Goal: Task Accomplishment & Management: Manage account settings

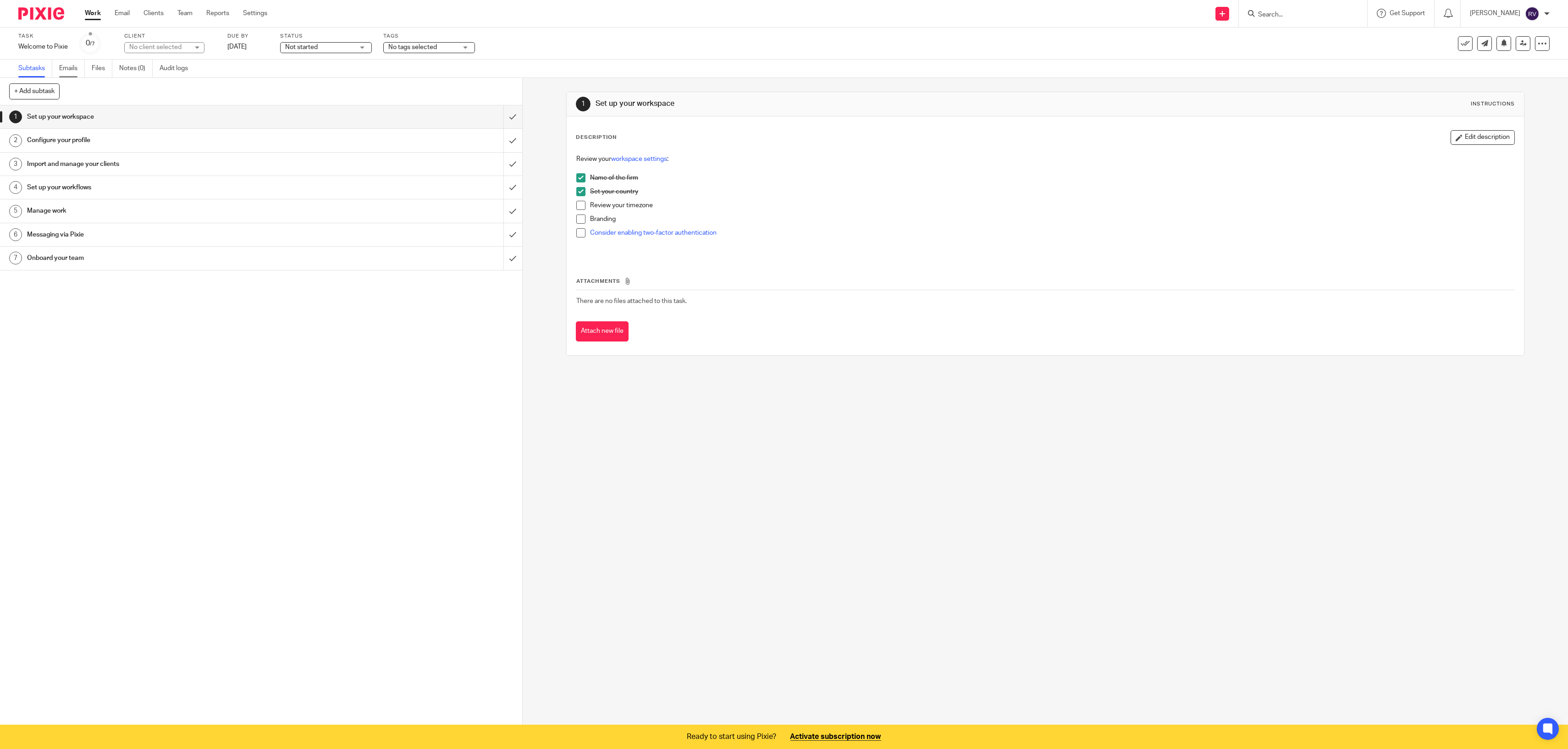
click at [72, 73] on link "Emails" at bounding box center [72, 68] width 25 height 18
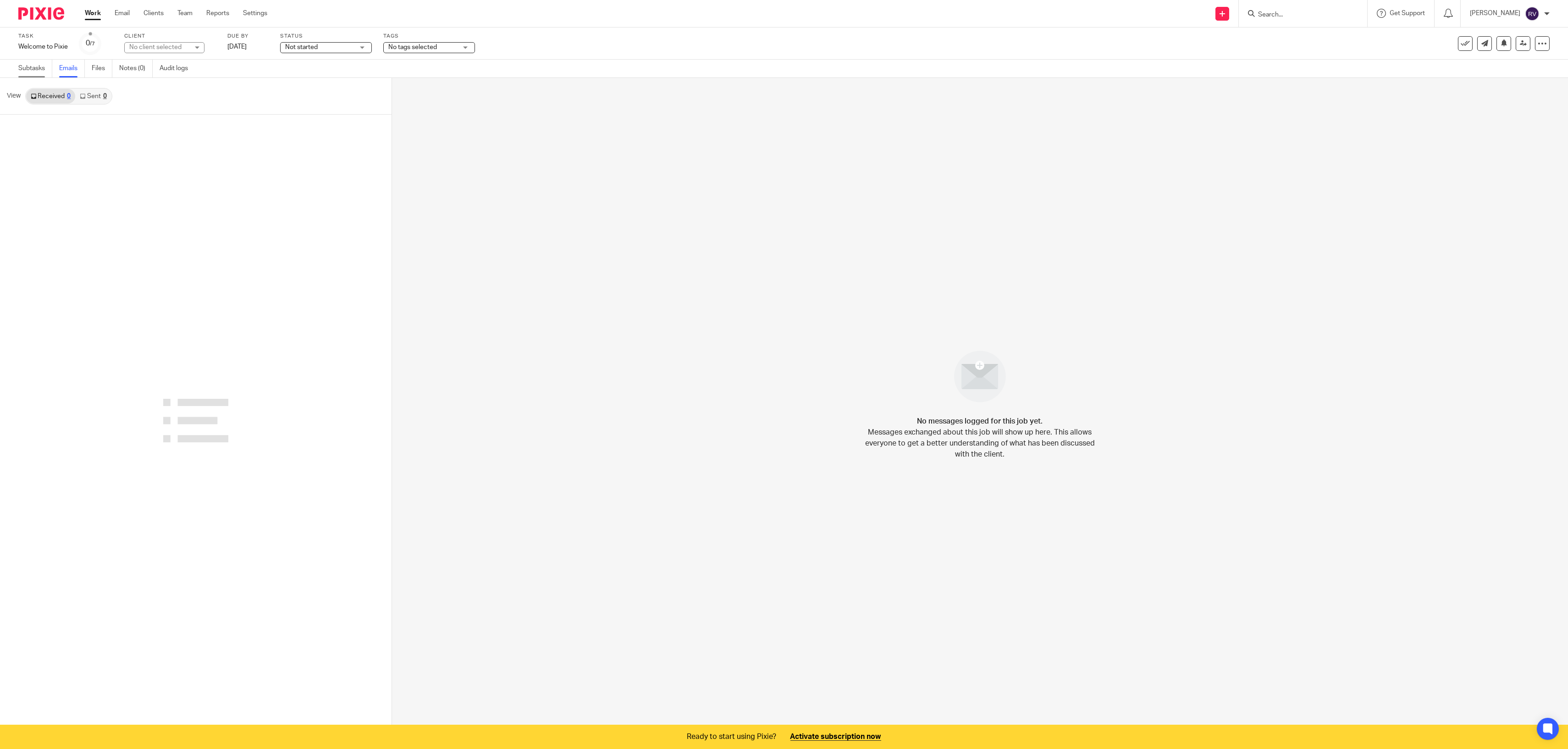
click at [34, 64] on link "Subtasks" at bounding box center [35, 68] width 34 height 18
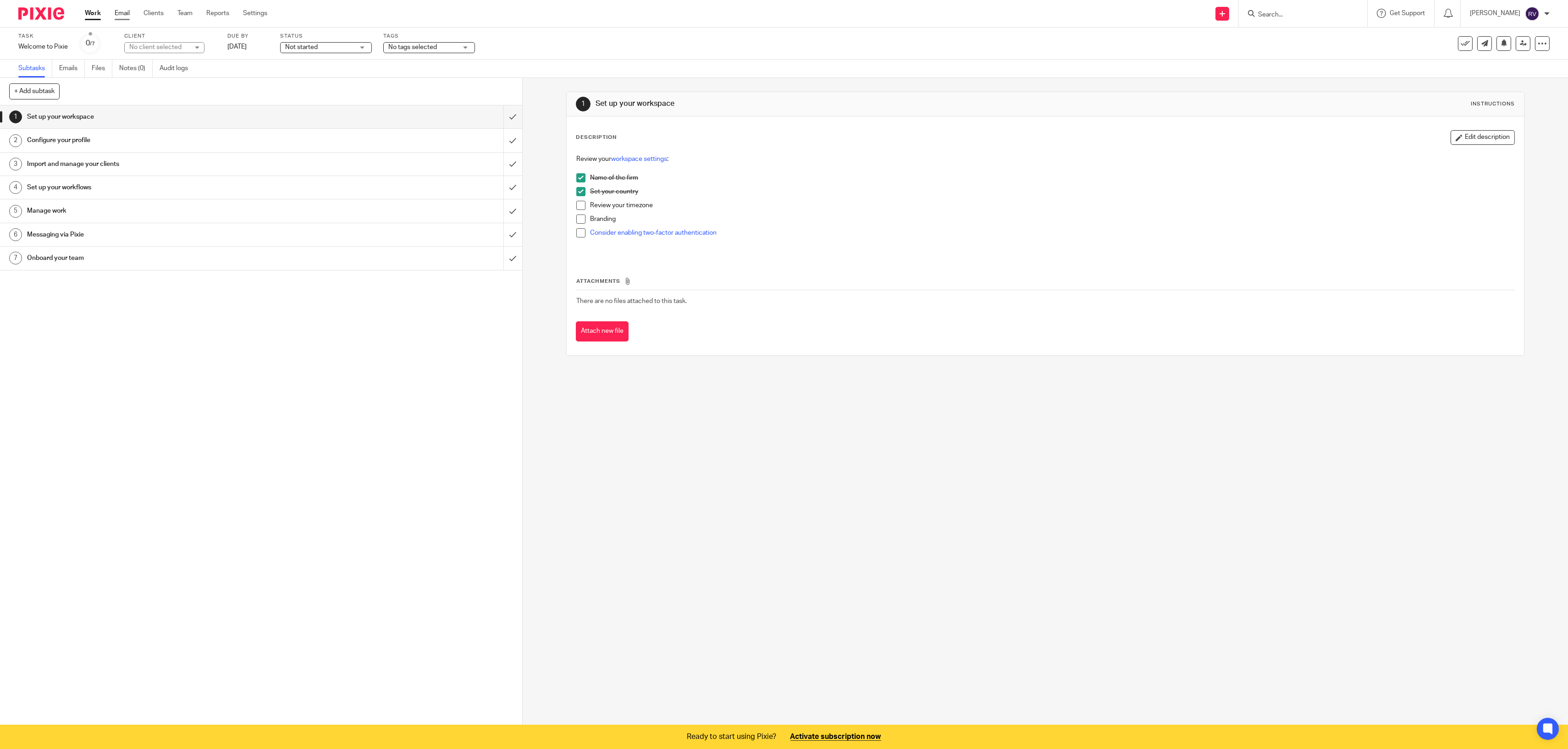
click at [124, 17] on link "Email" at bounding box center [122, 14] width 15 height 10
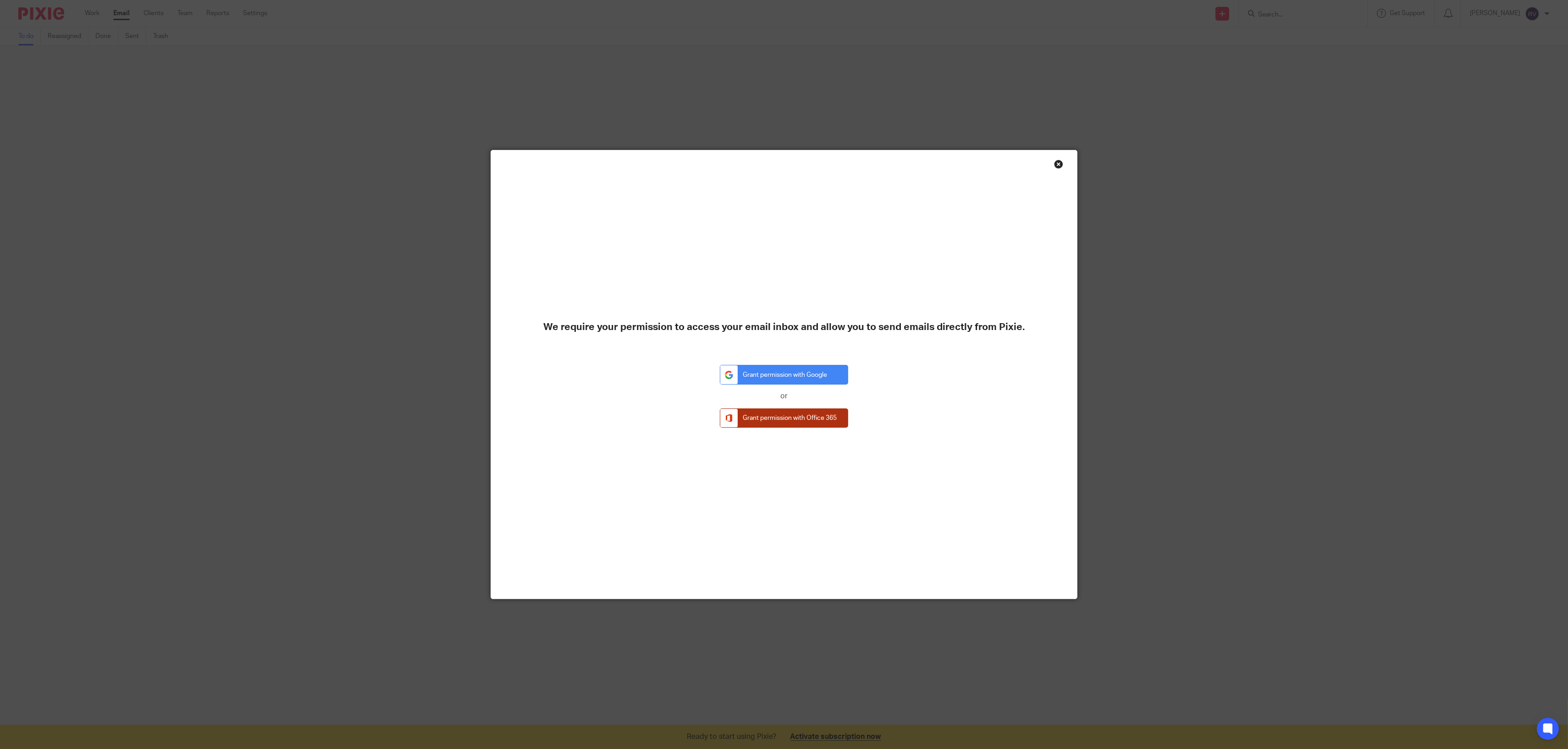
click at [831, 418] on link "Grant permission with Office 365" at bounding box center [784, 418] width 128 height 20
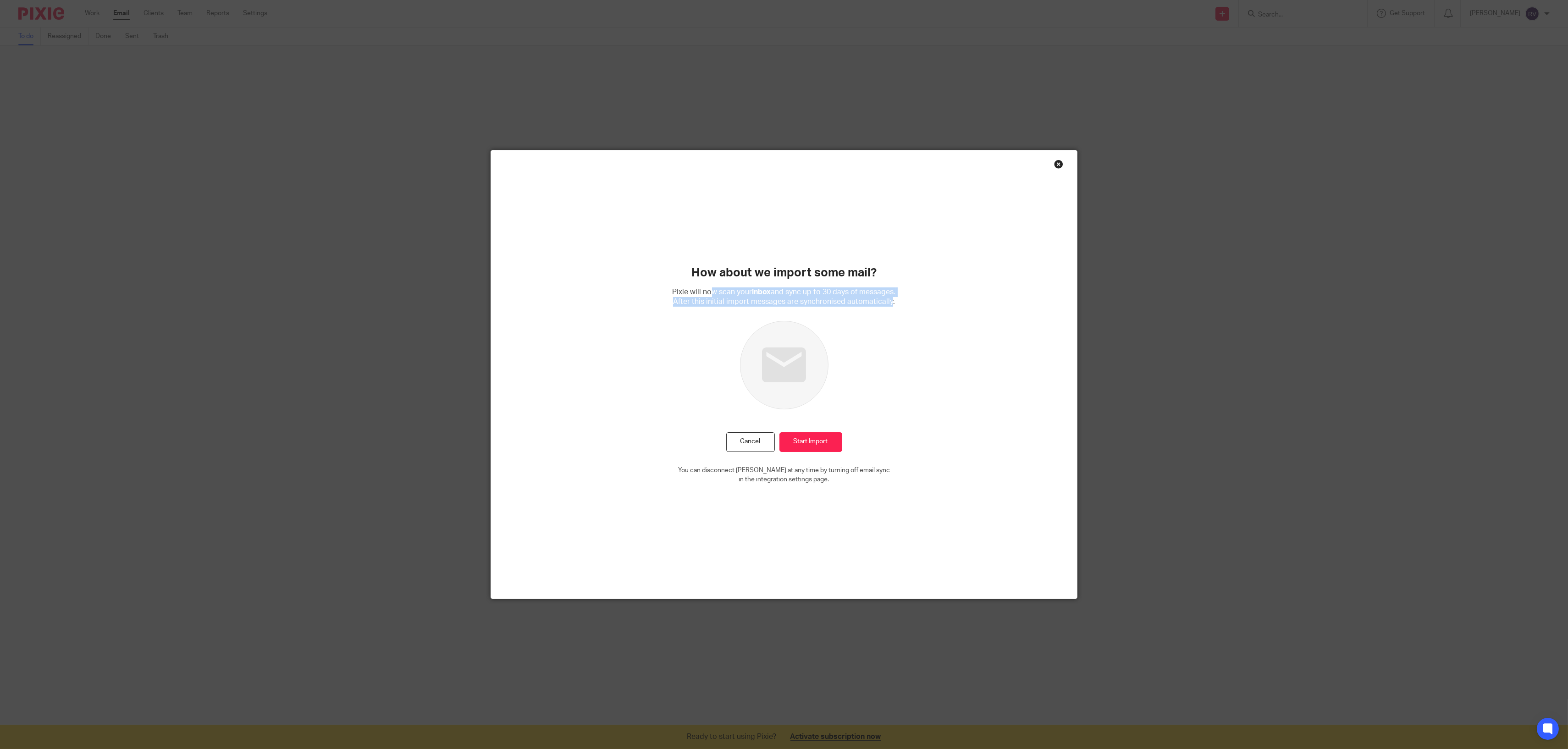
drag, startPoint x: 707, startPoint y: 292, endPoint x: 884, endPoint y: 301, distance: 177.2
click at [884, 301] on p "Pixie will now scan your inbox and sync up to 30 days of messages. After this i…" at bounding box center [784, 297] width 223 height 20
click at [804, 439] on input "Start Import" at bounding box center [811, 442] width 63 height 20
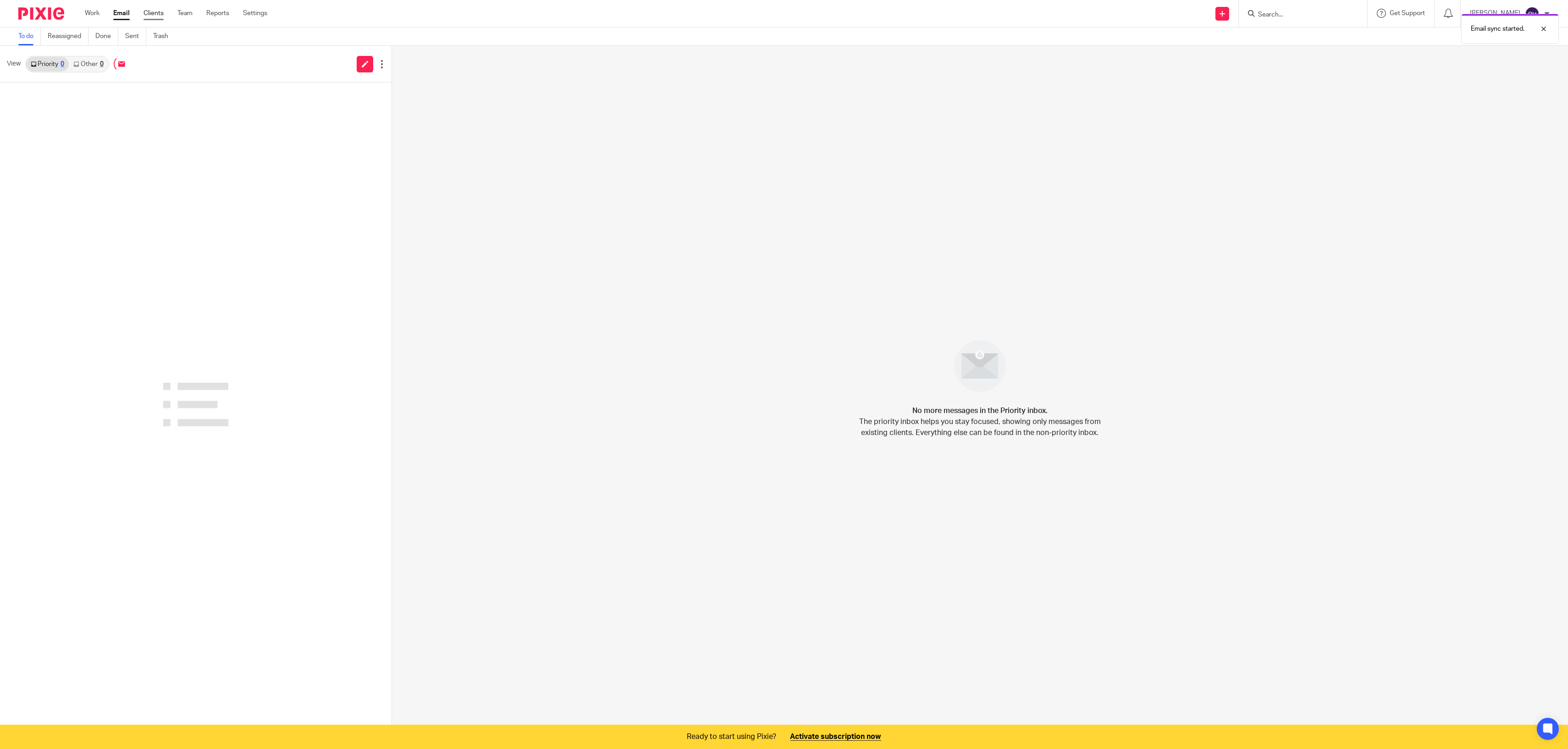
click at [143, 14] on ul "Work Email Clients Team Reports Settings" at bounding box center [183, 14] width 196 height 10
click at [151, 13] on link "Clients" at bounding box center [153, 14] width 20 height 10
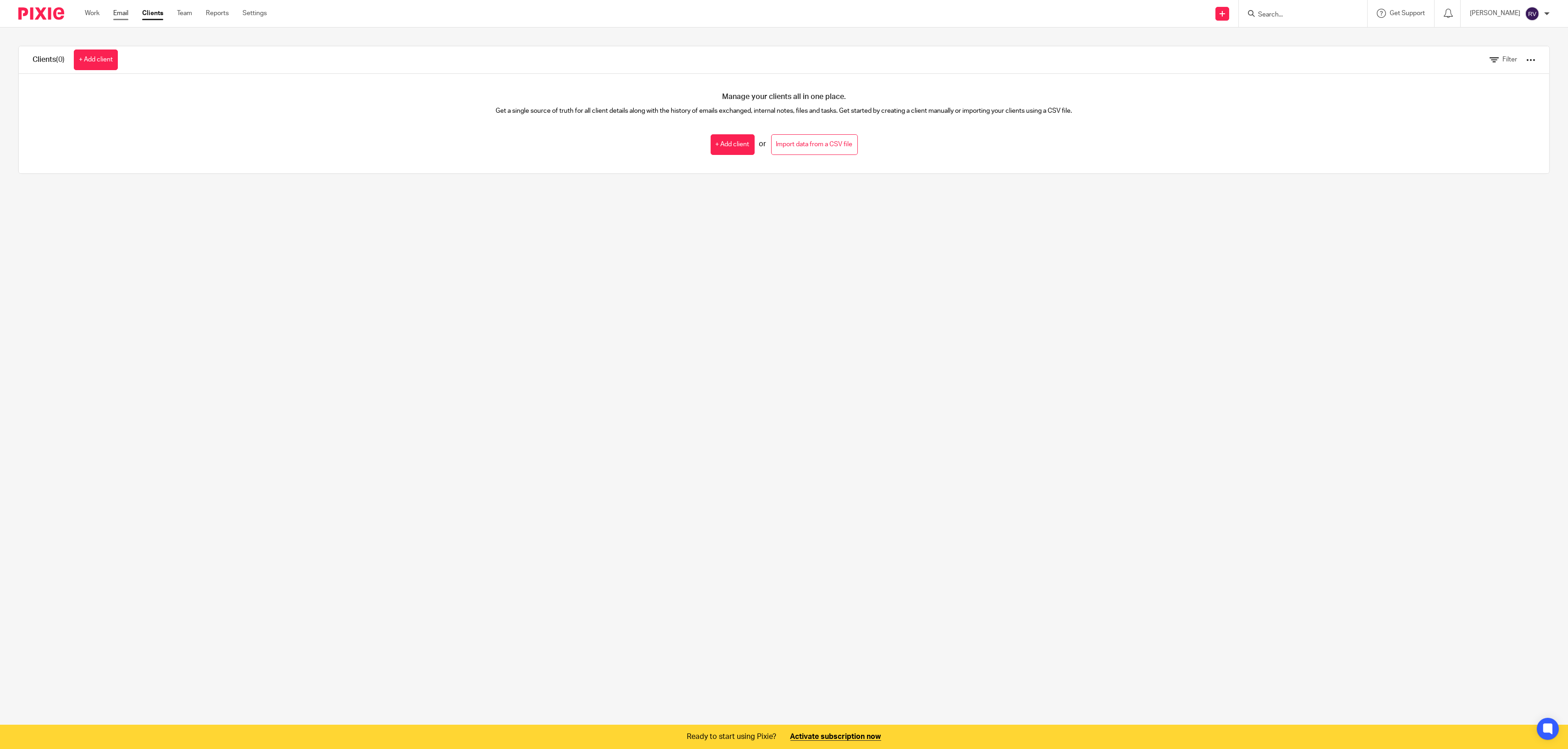
click at [127, 11] on link "Email" at bounding box center [120, 14] width 15 height 10
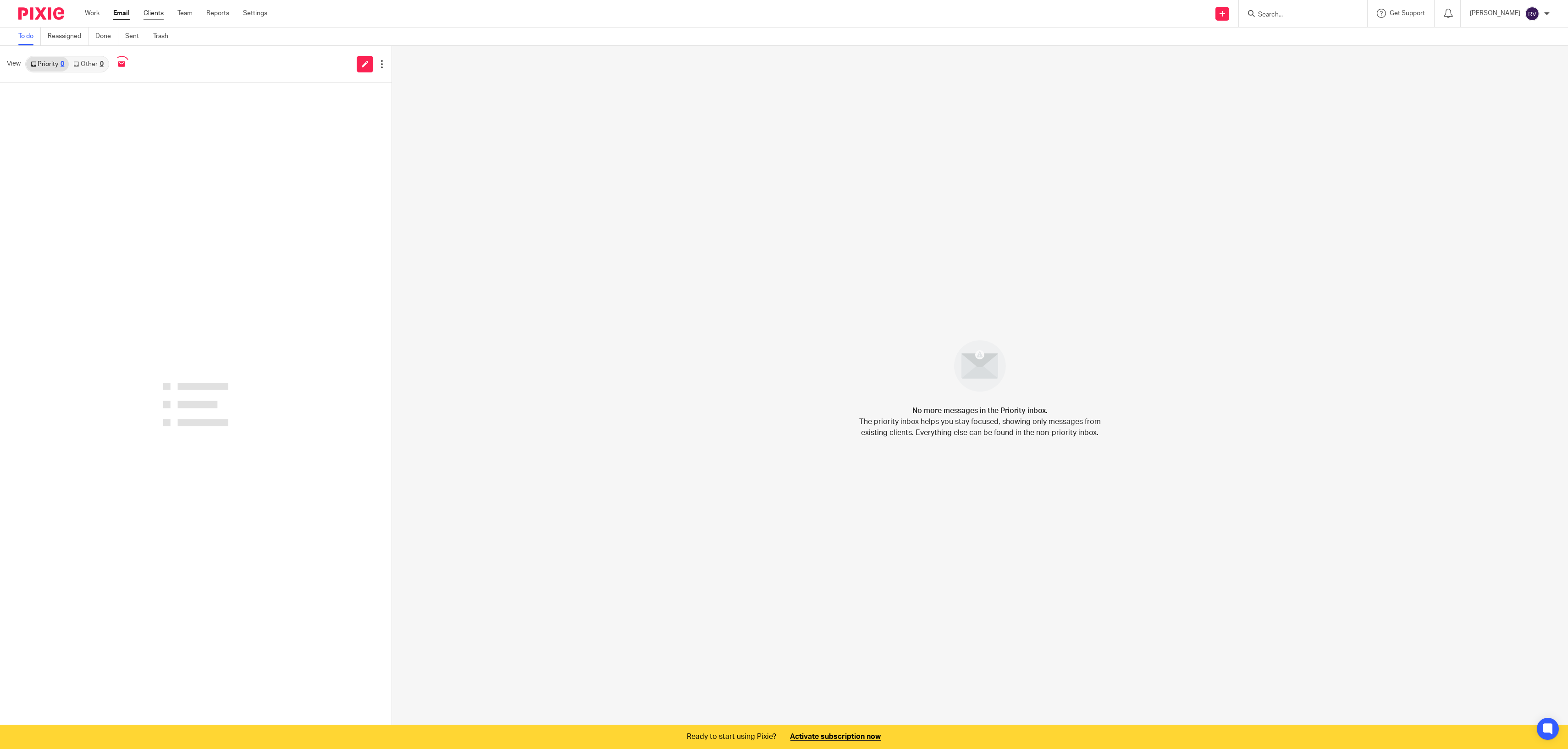
click at [151, 17] on link "Clients" at bounding box center [153, 14] width 20 height 10
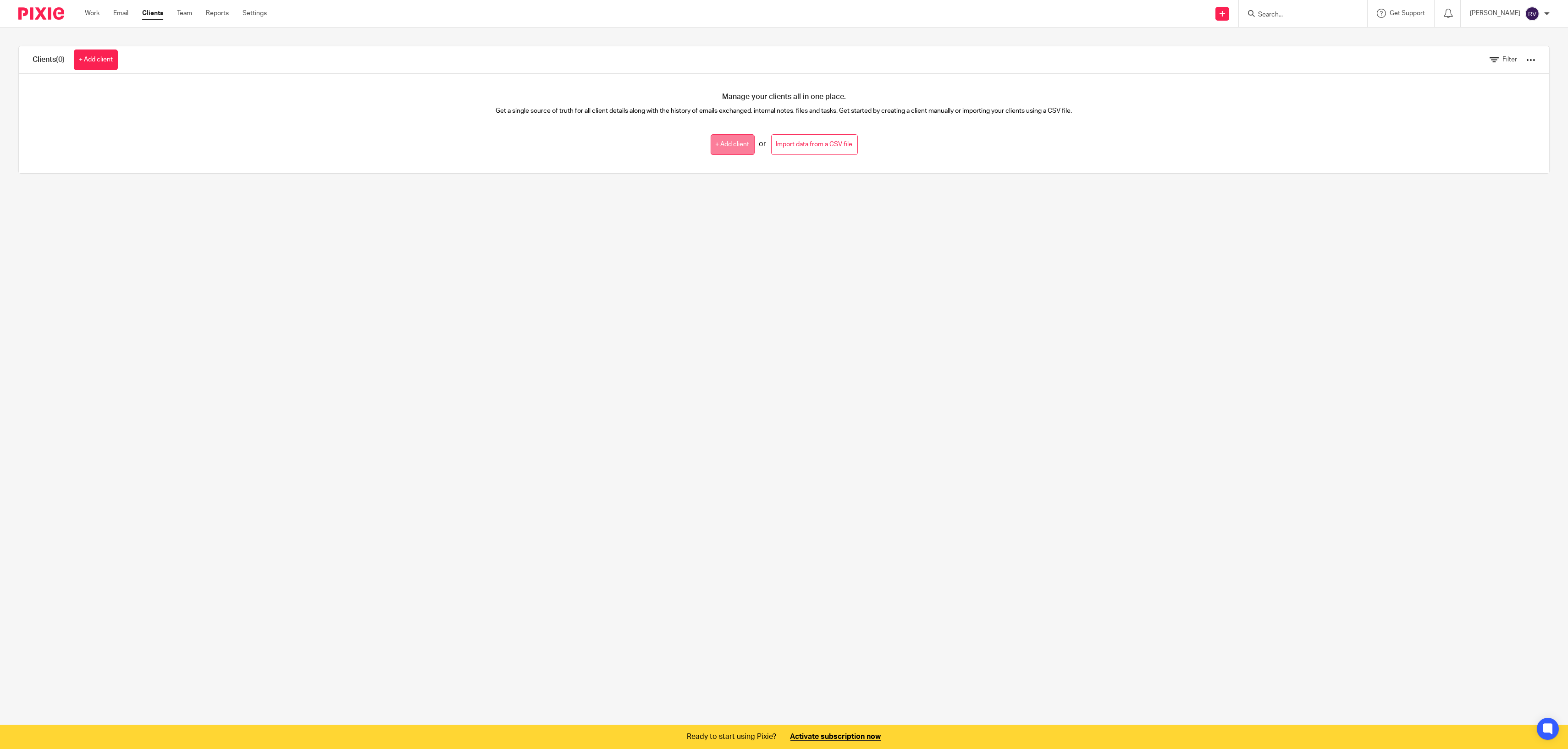
click at [728, 147] on link "+ Add client" at bounding box center [732, 145] width 44 height 21
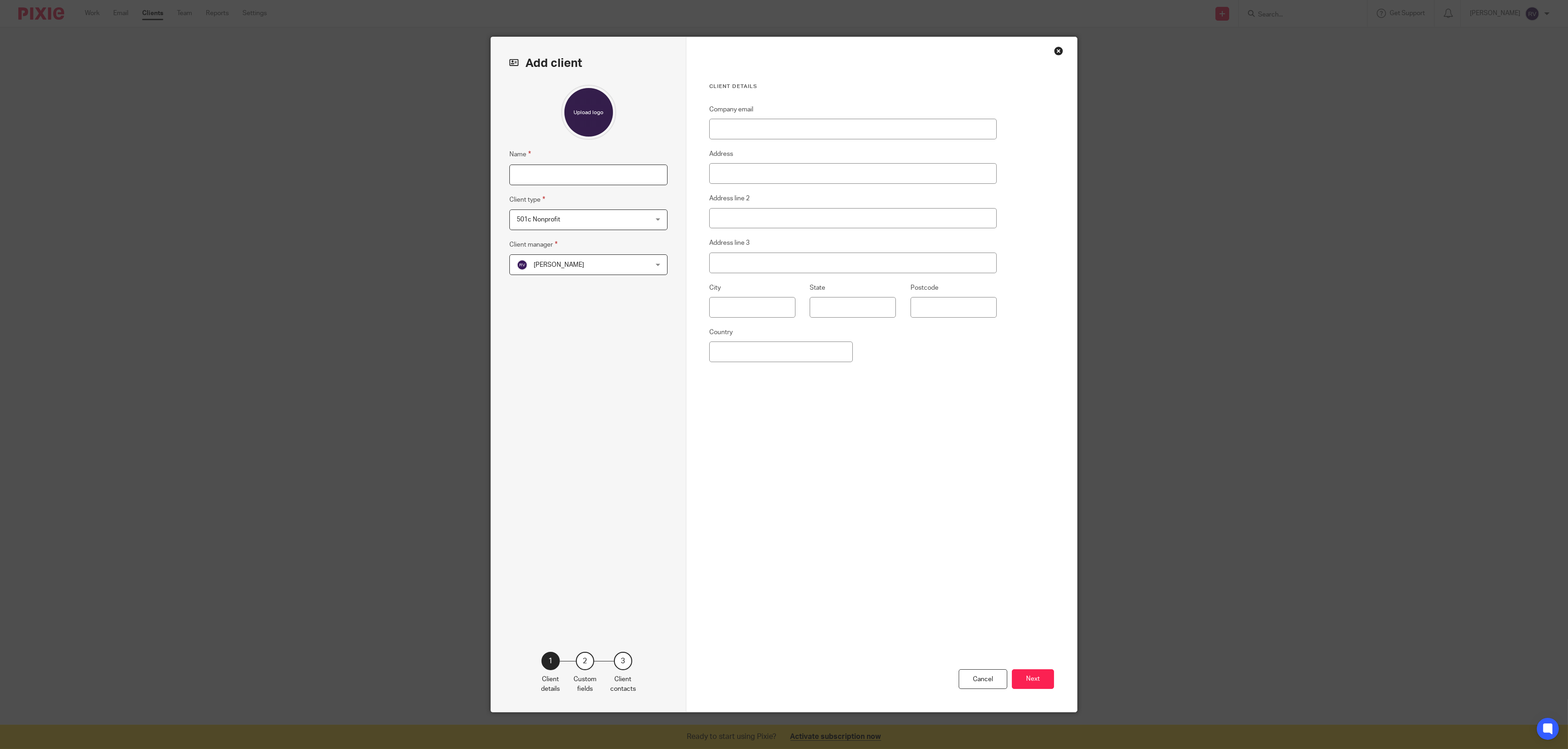
click at [604, 181] on input "Name" at bounding box center [588, 175] width 158 height 21
click at [522, 217] on span "501c Nonprofit" at bounding box center [538, 220] width 44 height 6
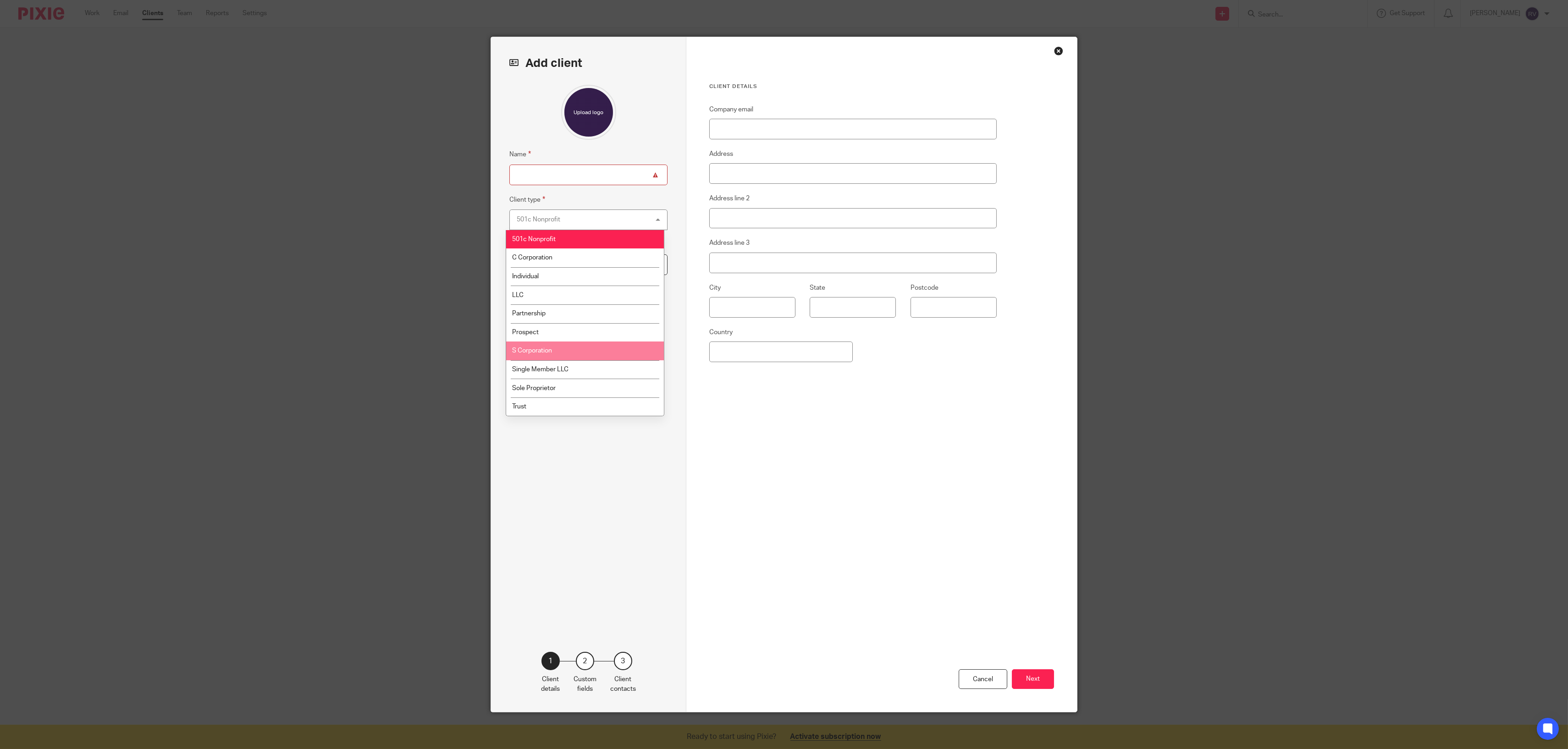
click at [562, 346] on li "S Corporation" at bounding box center [585, 351] width 157 height 19
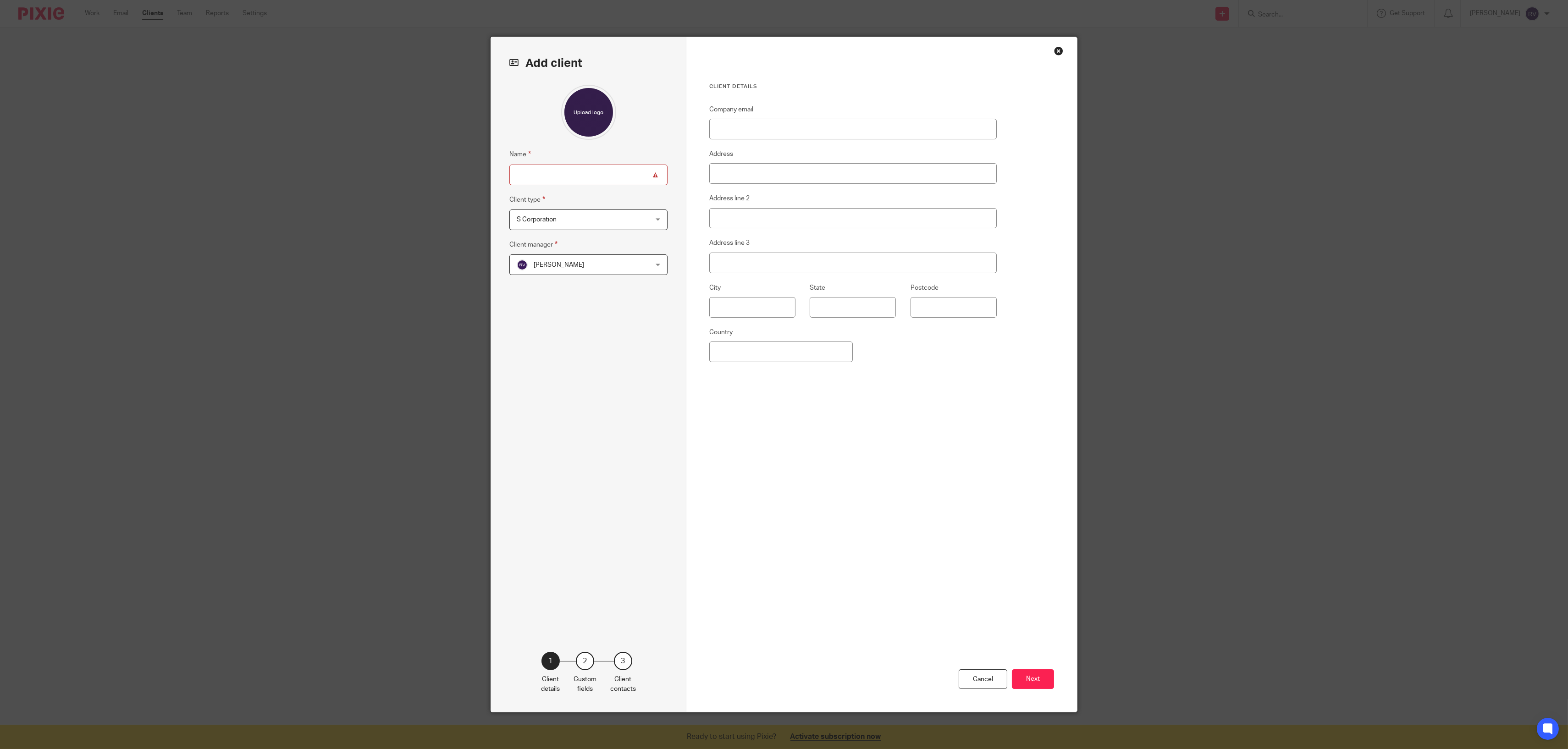
click at [552, 228] on span "S Corporation" at bounding box center [577, 220] width 120 height 19
click at [565, 370] on span "Single Member LLC" at bounding box center [540, 369] width 57 height 6
click at [596, 183] on input "Name" at bounding box center [588, 175] width 158 height 21
click at [521, 217] on span "Single Member LLC" at bounding box center [545, 220] width 57 height 6
click at [556, 283] on li "Individual" at bounding box center [585, 277] width 157 height 19
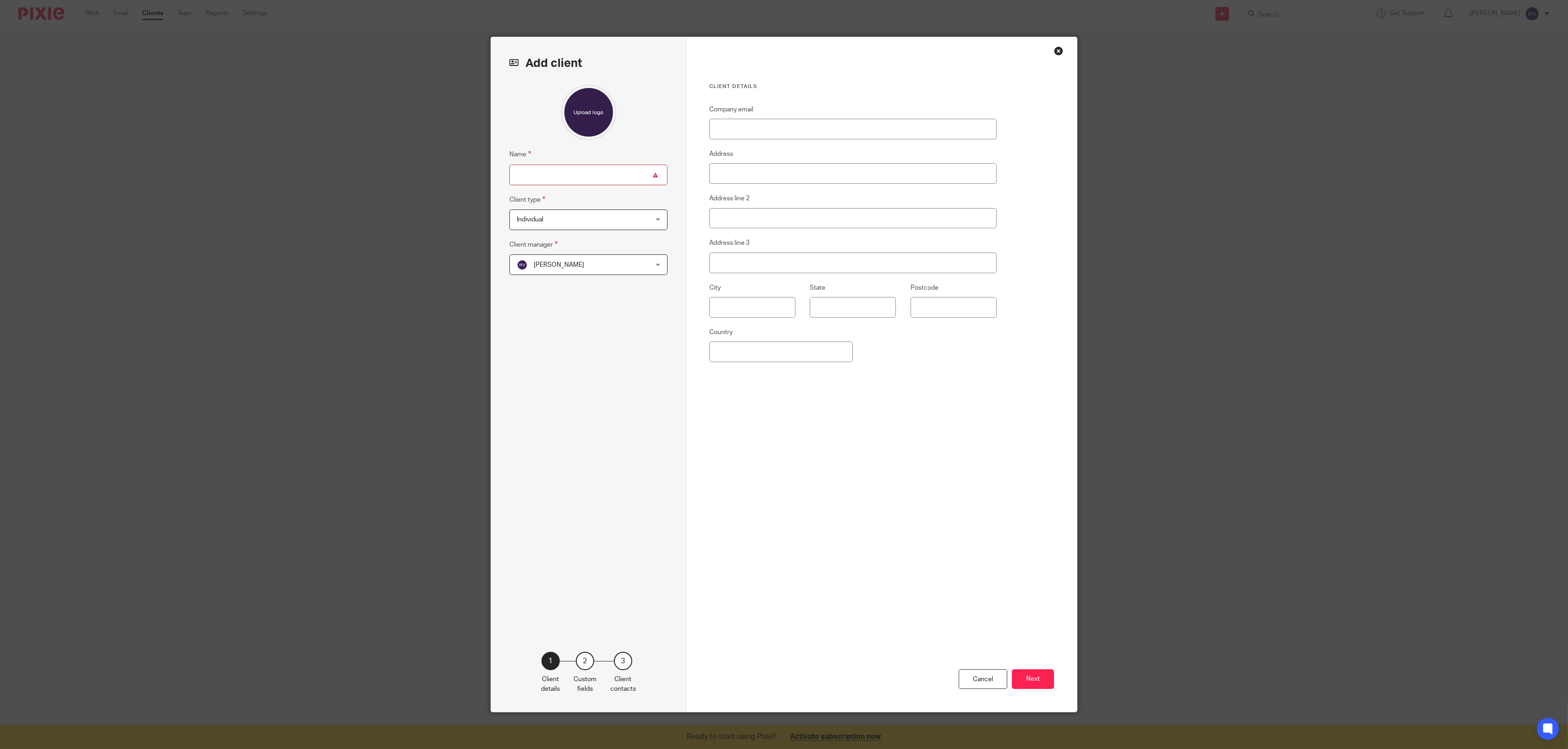
click at [564, 165] on input "Name" at bounding box center [588, 175] width 158 height 21
type input "N"
type input "Equine Diagnostics Imaging Inc."
click at [616, 224] on span "Individual" at bounding box center [577, 220] width 120 height 19
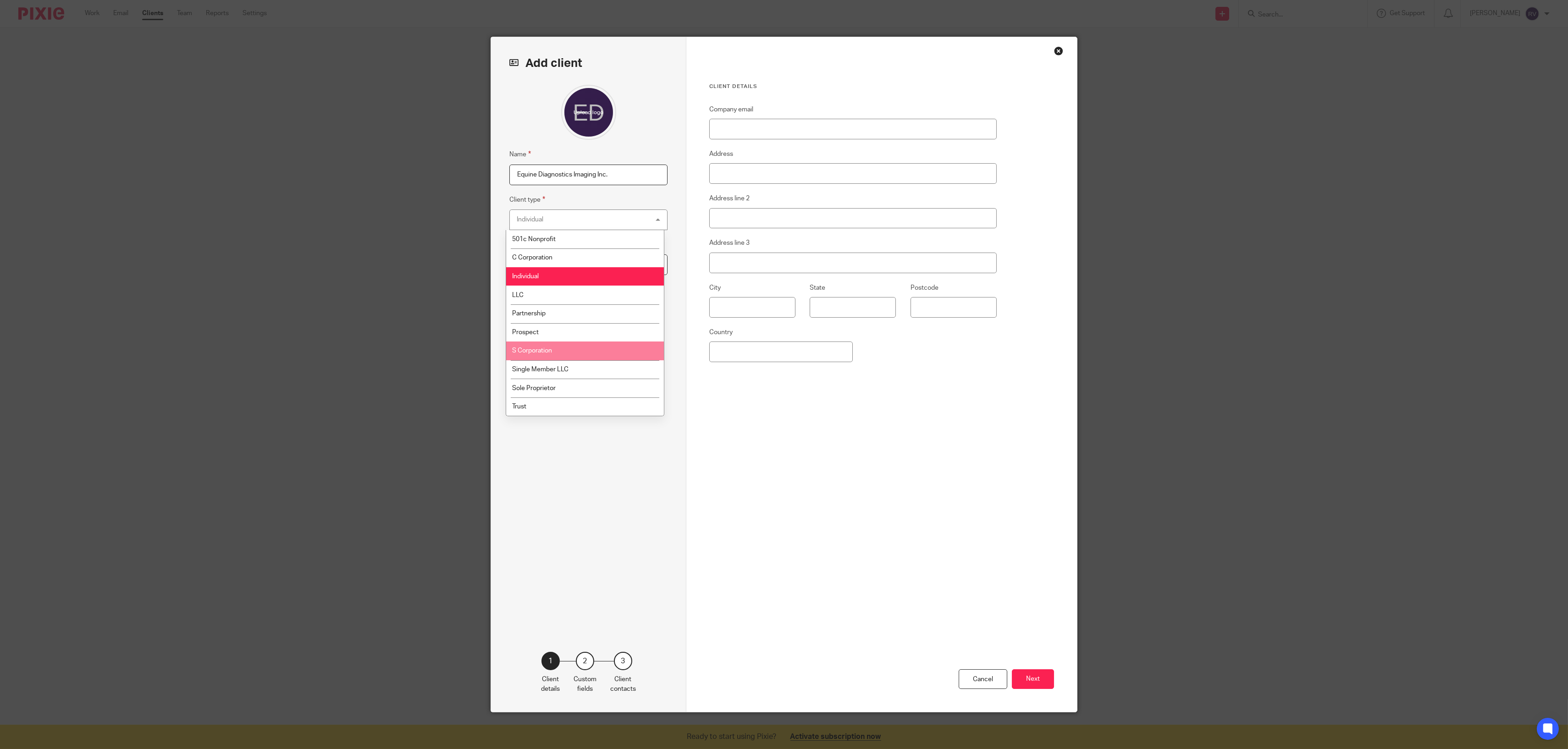
click at [562, 350] on li "S Corporation" at bounding box center [585, 351] width 157 height 19
click at [577, 244] on fieldset "Client manager Riley Vary Riley Vary Riley Vary 1" at bounding box center [588, 257] width 158 height 36
click at [574, 262] on span "[PERSON_NAME]" at bounding box center [577, 264] width 120 height 19
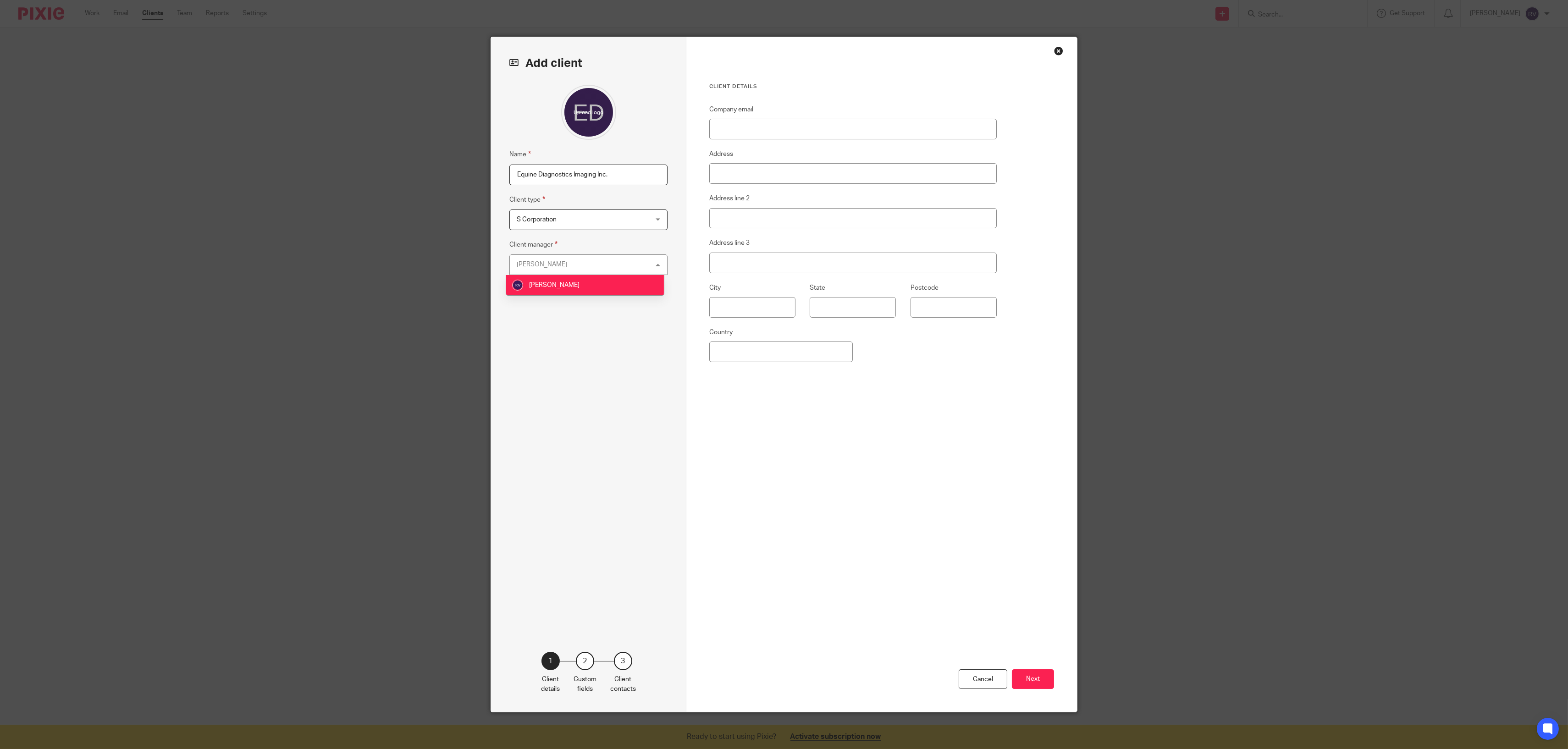
click at [574, 263] on div "Riley Vary Riley Vary" at bounding box center [588, 265] width 158 height 21
click at [586, 329] on div "Name Equine Diagnostics Imaging Inc. Client type S Corporation S Corporation 50…" at bounding box center [588, 355] width 158 height 540
click at [751, 149] on fieldset "Address" at bounding box center [853, 166] width 287 height 35
click at [757, 138] on input "Company email" at bounding box center [853, 129] width 287 height 21
click at [732, 194] on label "Address line 2" at bounding box center [729, 199] width 41 height 10
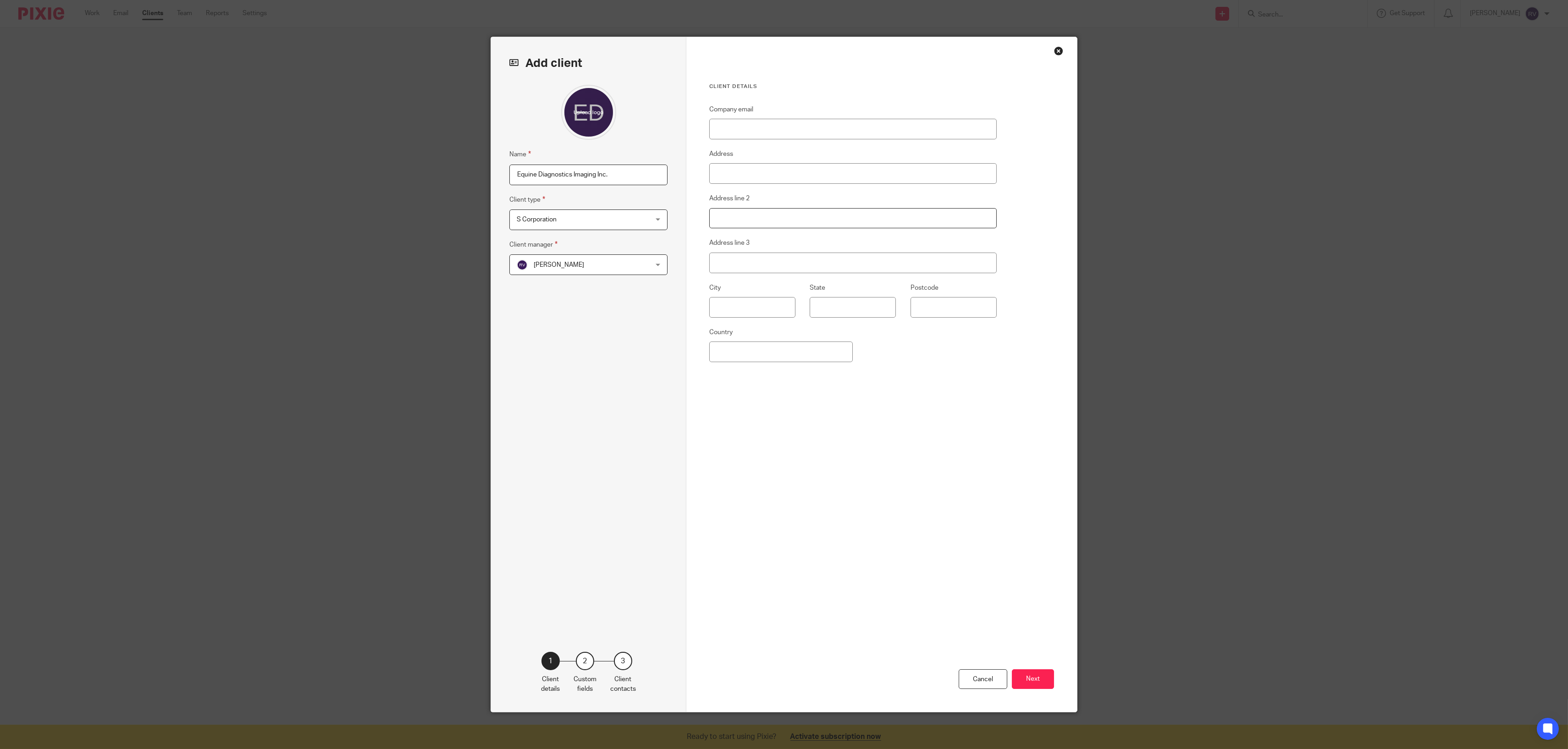
click at [732, 208] on input "Address line 2" at bounding box center [853, 218] width 287 height 21
click at [733, 173] on input "Address" at bounding box center [853, 174] width 287 height 21
click at [741, 127] on input "Company email" at bounding box center [853, 129] width 287 height 21
click at [1030, 678] on button "Next" at bounding box center [1033, 679] width 42 height 20
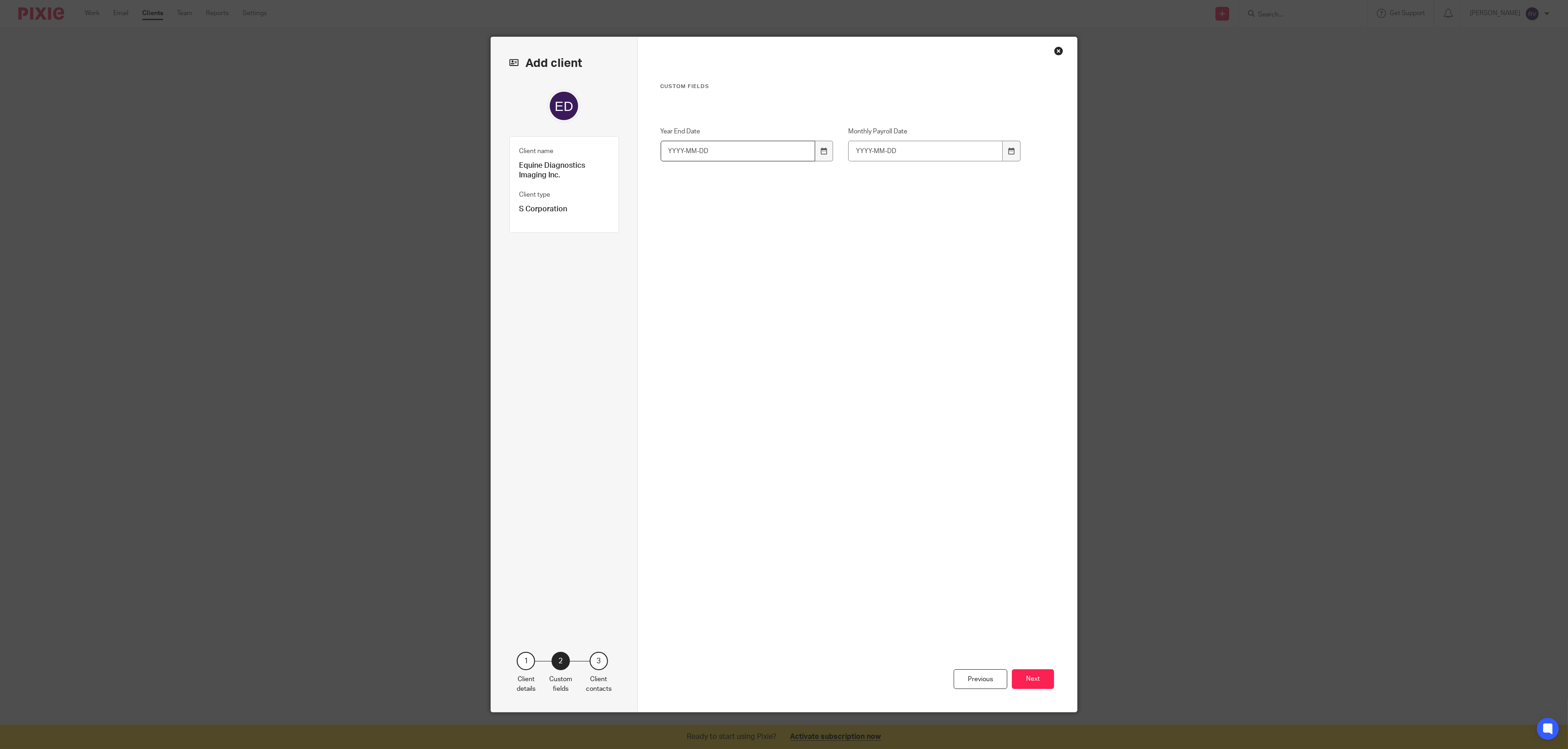
click at [760, 146] on input "Year End Date" at bounding box center [738, 151] width 155 height 21
click at [808, 150] on input "Year End Date" at bounding box center [738, 151] width 155 height 21
click at [821, 149] on icon at bounding box center [824, 150] width 7 height 7
type input "2025-12-31"
click at [985, 400] on div "Custom fields Year End Date 2025-12-31 Monthly Payroll Date" at bounding box center [841, 257] width 361 height 349
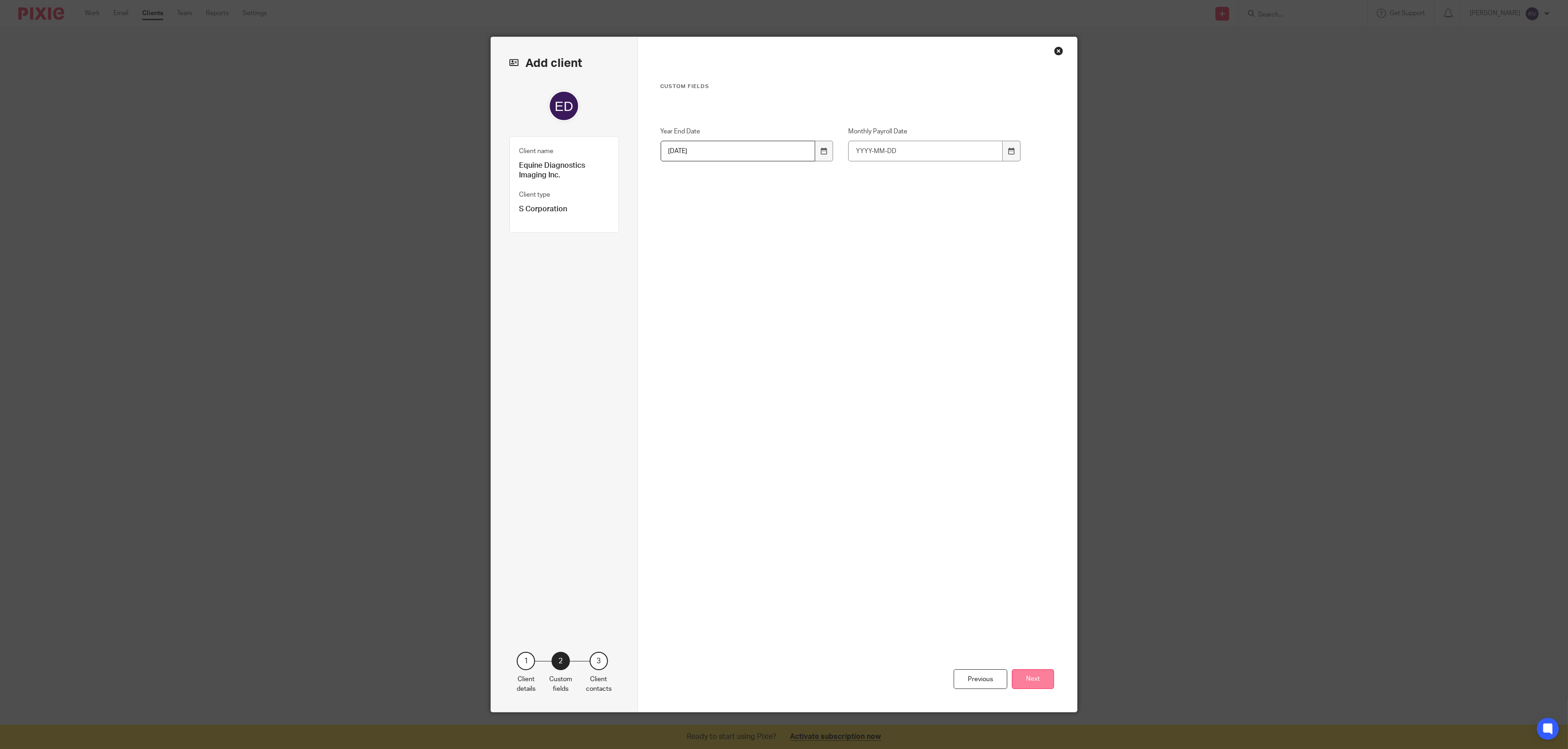
click at [1026, 682] on button "Next" at bounding box center [1033, 679] width 42 height 20
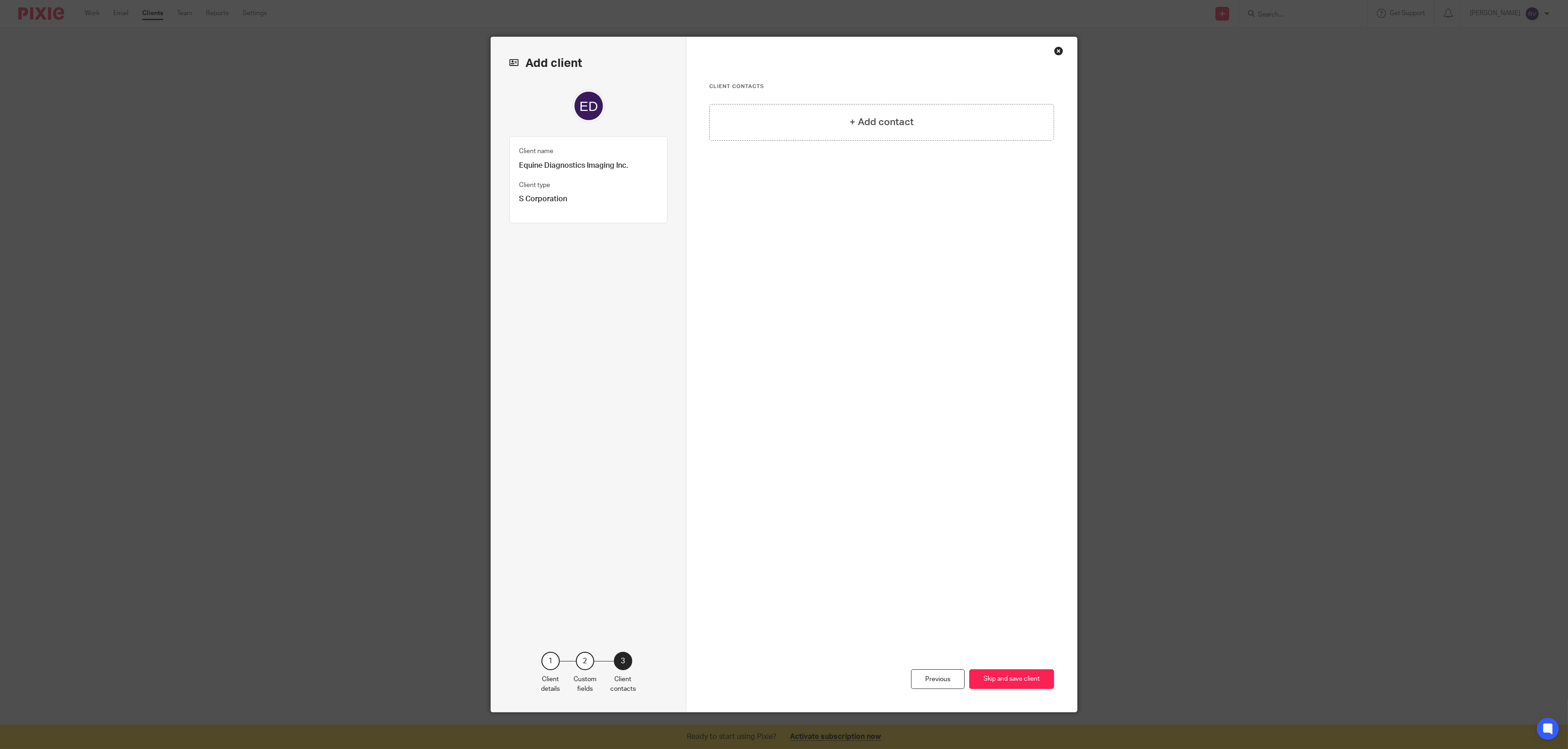
click at [833, 260] on div "+ Add contact" at bounding box center [882, 257] width 345 height 306
click at [880, 130] on div "+ Add contact" at bounding box center [882, 123] width 345 height 37
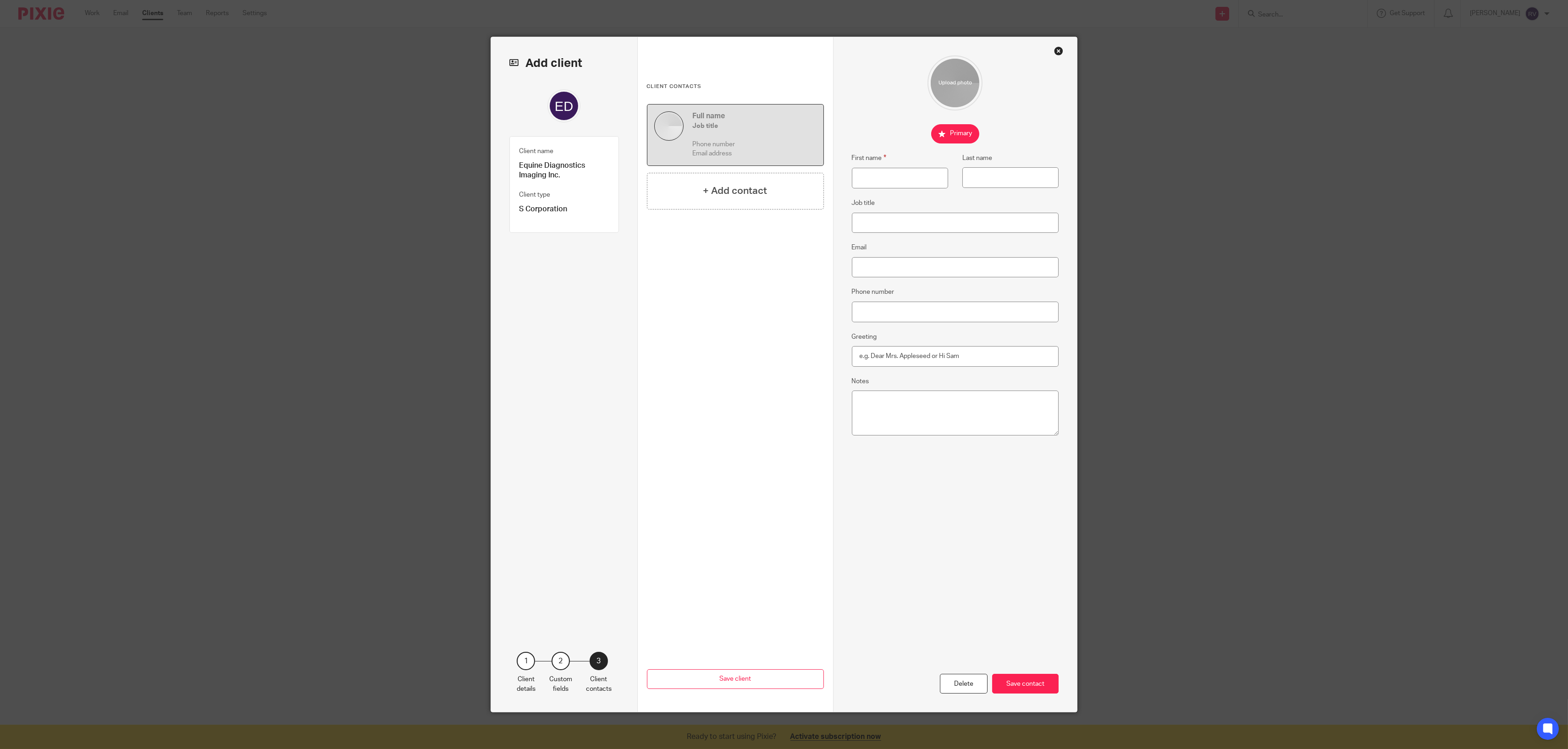
click at [764, 271] on div "Full name Job title Phone number Email address + Add contact" at bounding box center [735, 274] width 177 height 340
click at [922, 175] on input "First name" at bounding box center [900, 178] width 96 height 21
type input "Natasha"
type input "Werpy"
click at [1018, 678] on div "Save contact" at bounding box center [1025, 683] width 66 height 20
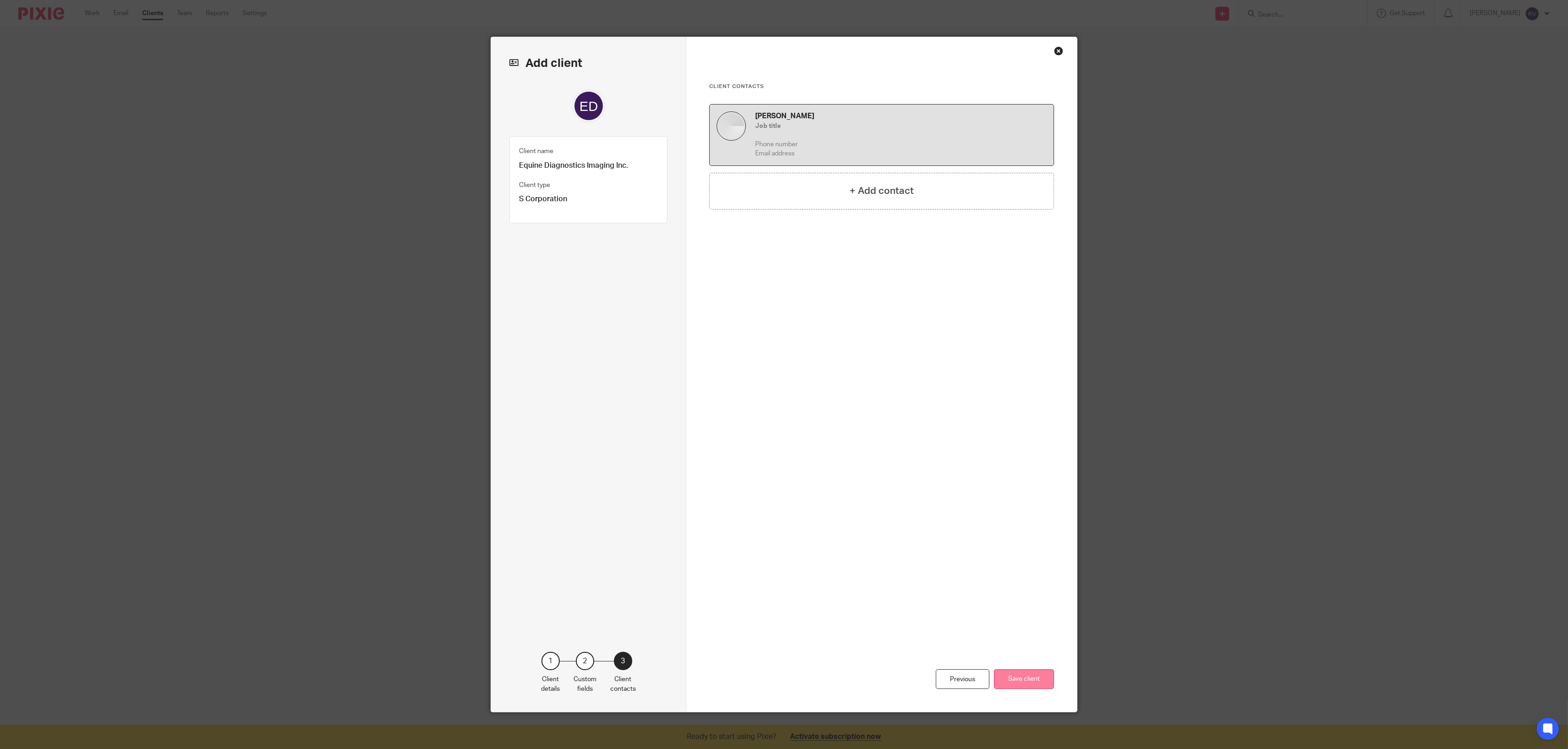
click at [1026, 680] on button "Save client" at bounding box center [1023, 679] width 60 height 20
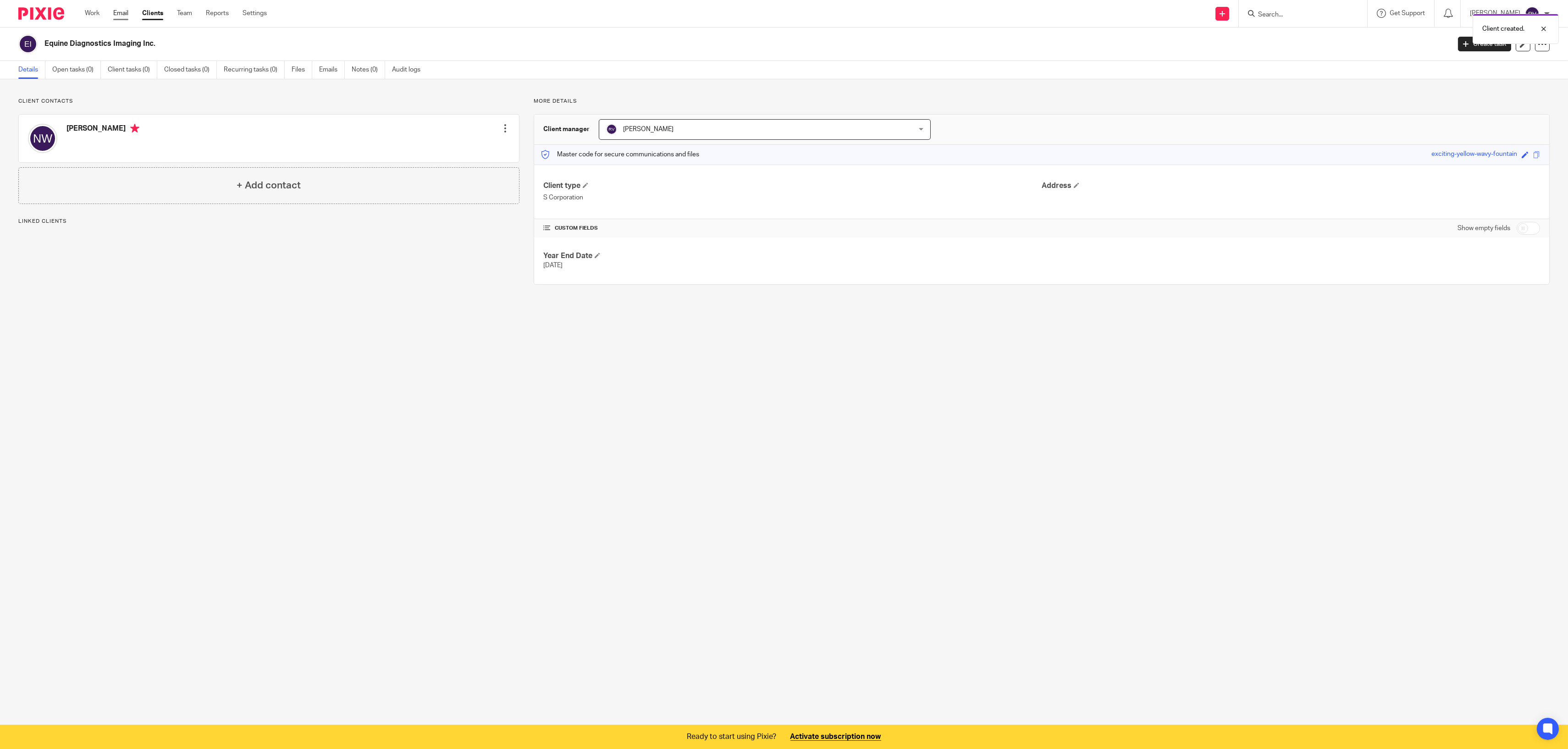
click at [125, 14] on link "Email" at bounding box center [120, 14] width 15 height 10
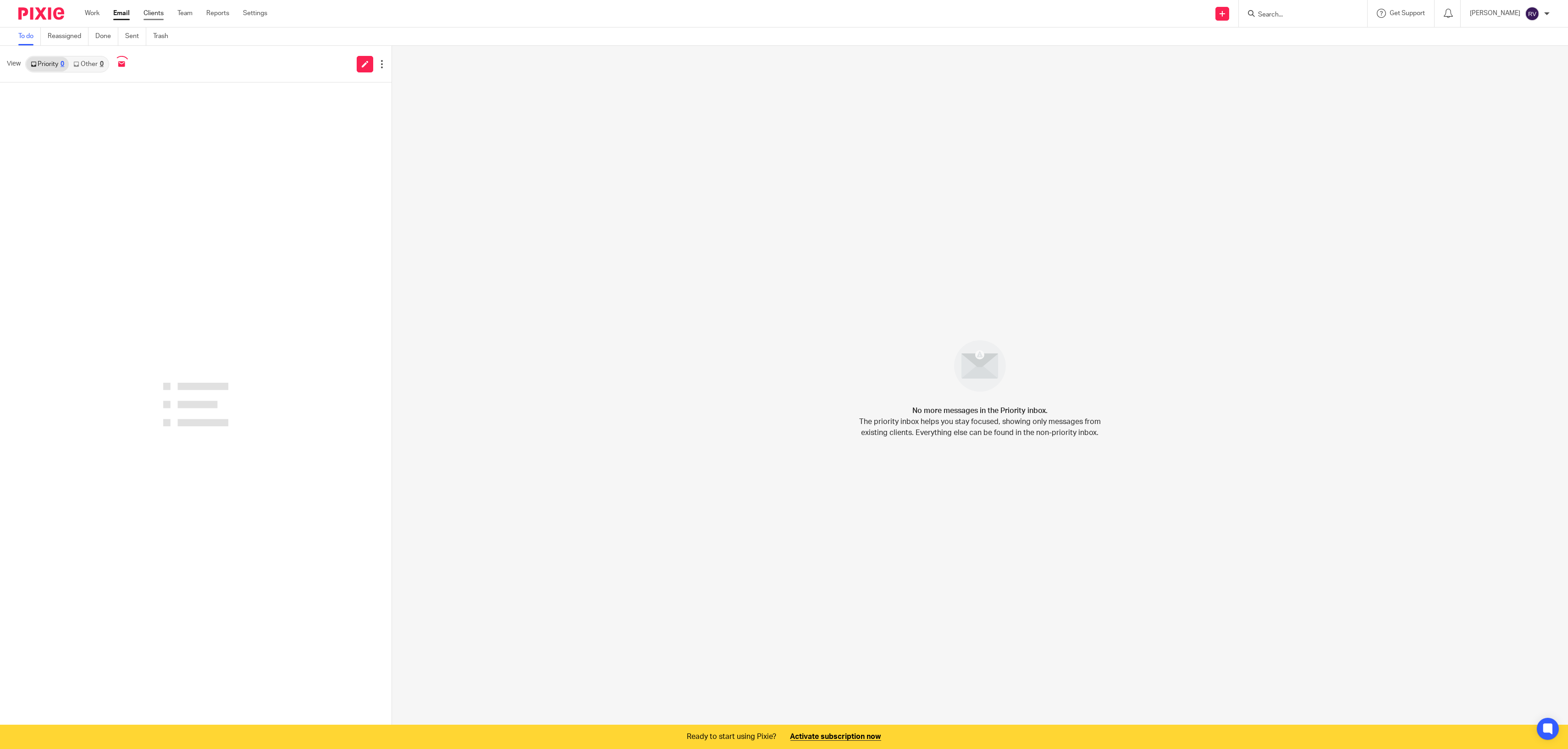
click at [156, 14] on link "Clients" at bounding box center [153, 14] width 20 height 10
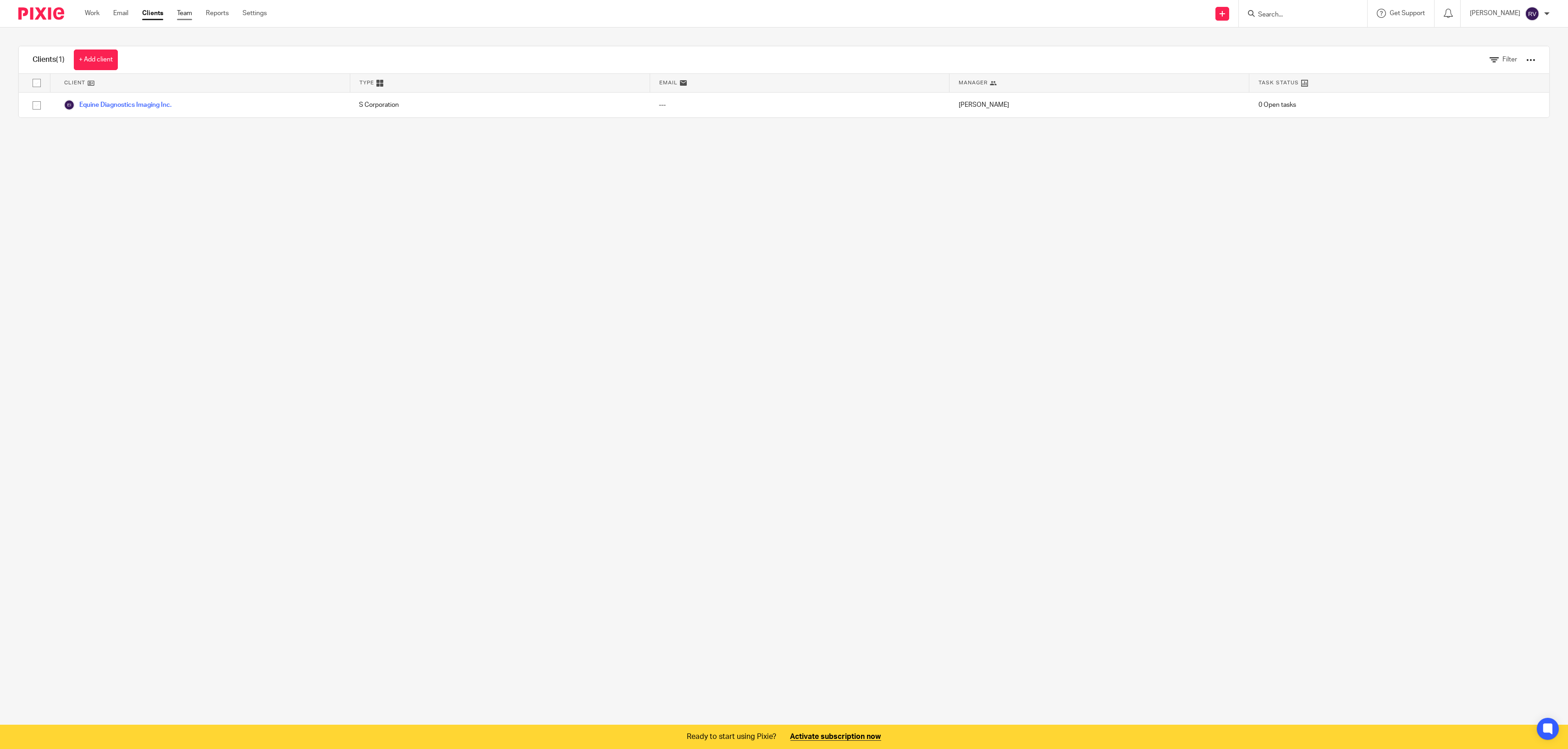
click at [188, 14] on link "Team" at bounding box center [184, 14] width 15 height 10
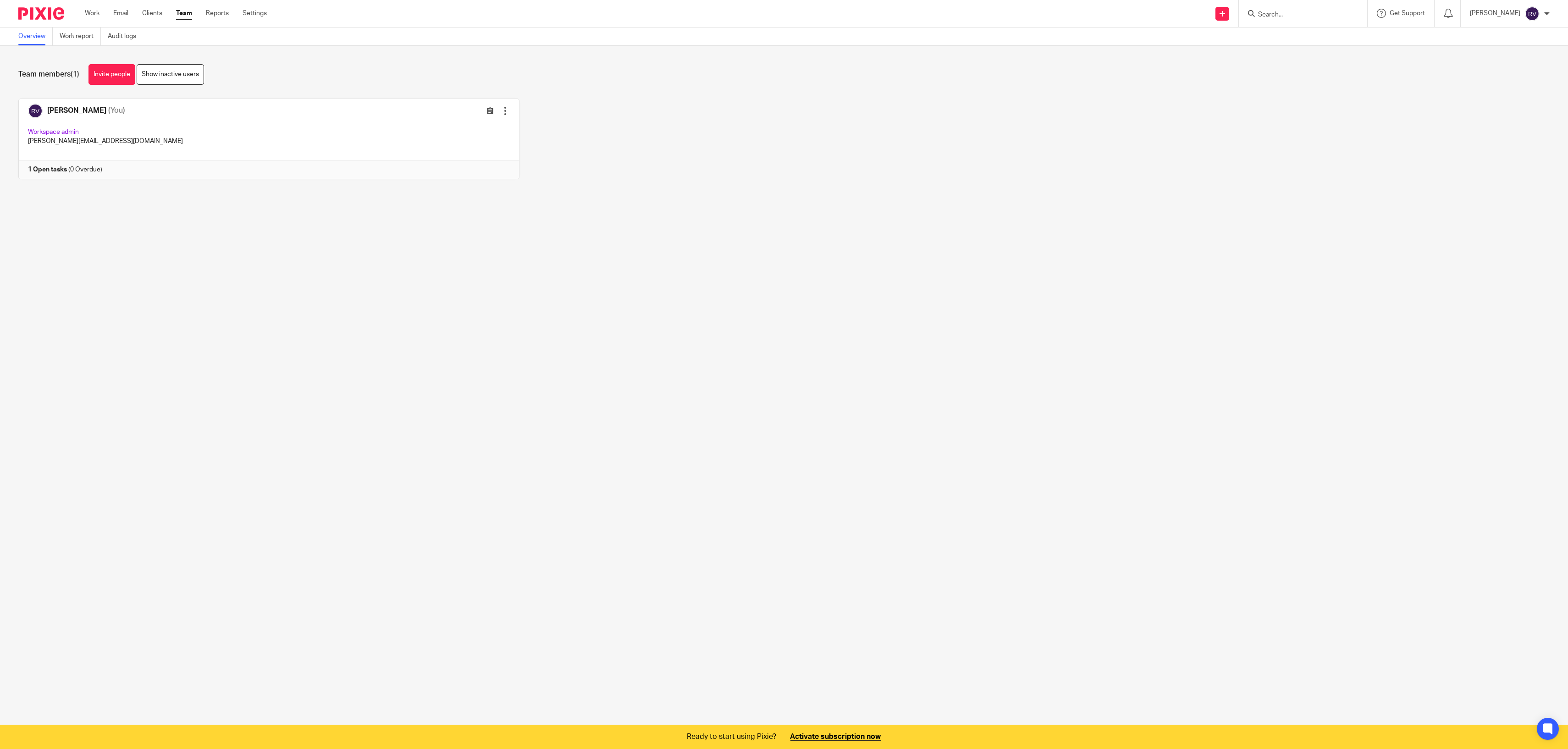
click at [99, 216] on main "Overview Work report Audit logs Team members (1) Invite people Show inactive us…" at bounding box center [784, 374] width 1568 height 749
click at [124, 74] on link "Invite people" at bounding box center [111, 75] width 47 height 21
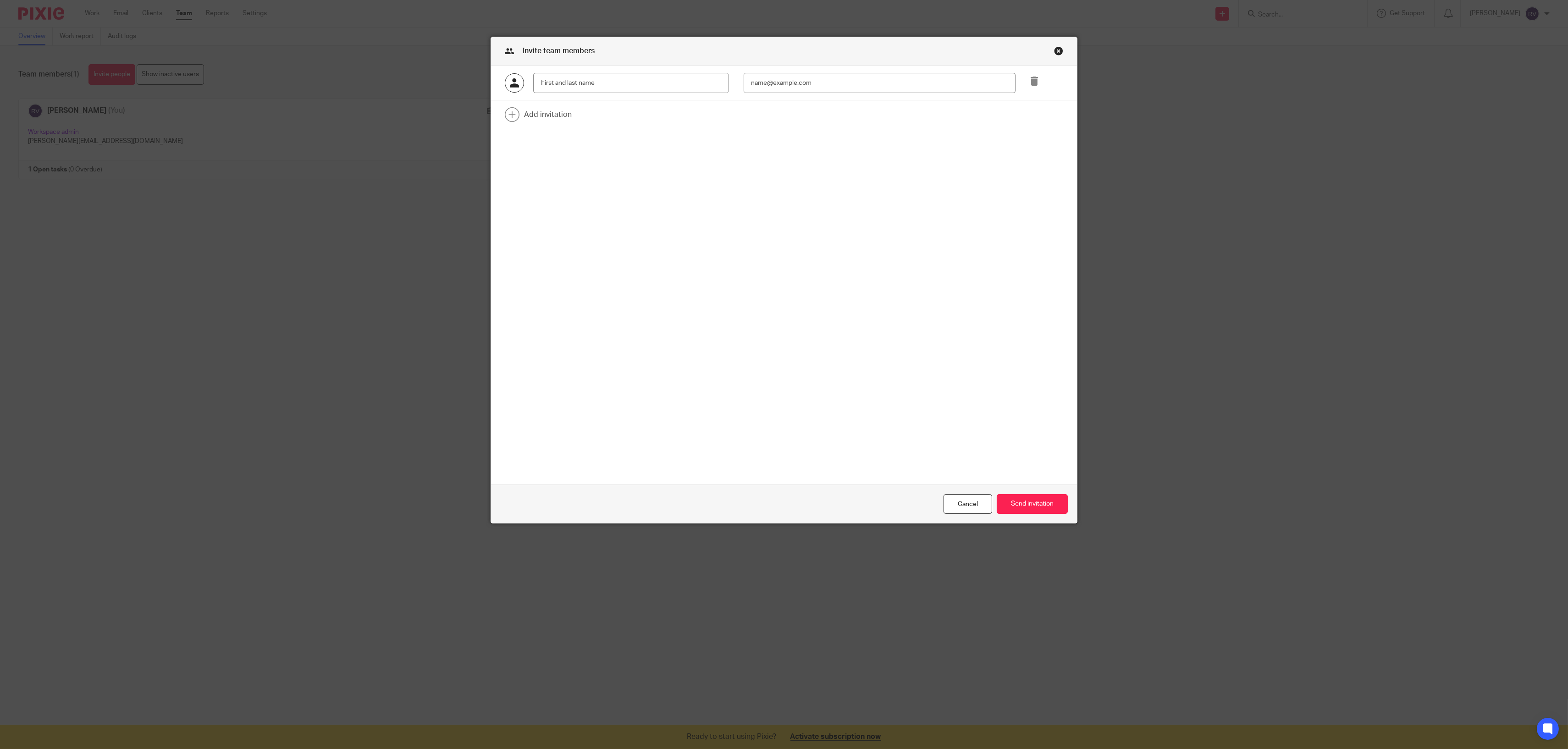
click at [683, 80] on input "text" at bounding box center [632, 84] width 196 height 21
type input "h"
click at [1058, 51] on div "Close this dialog window" at bounding box center [1059, 51] width 10 height 10
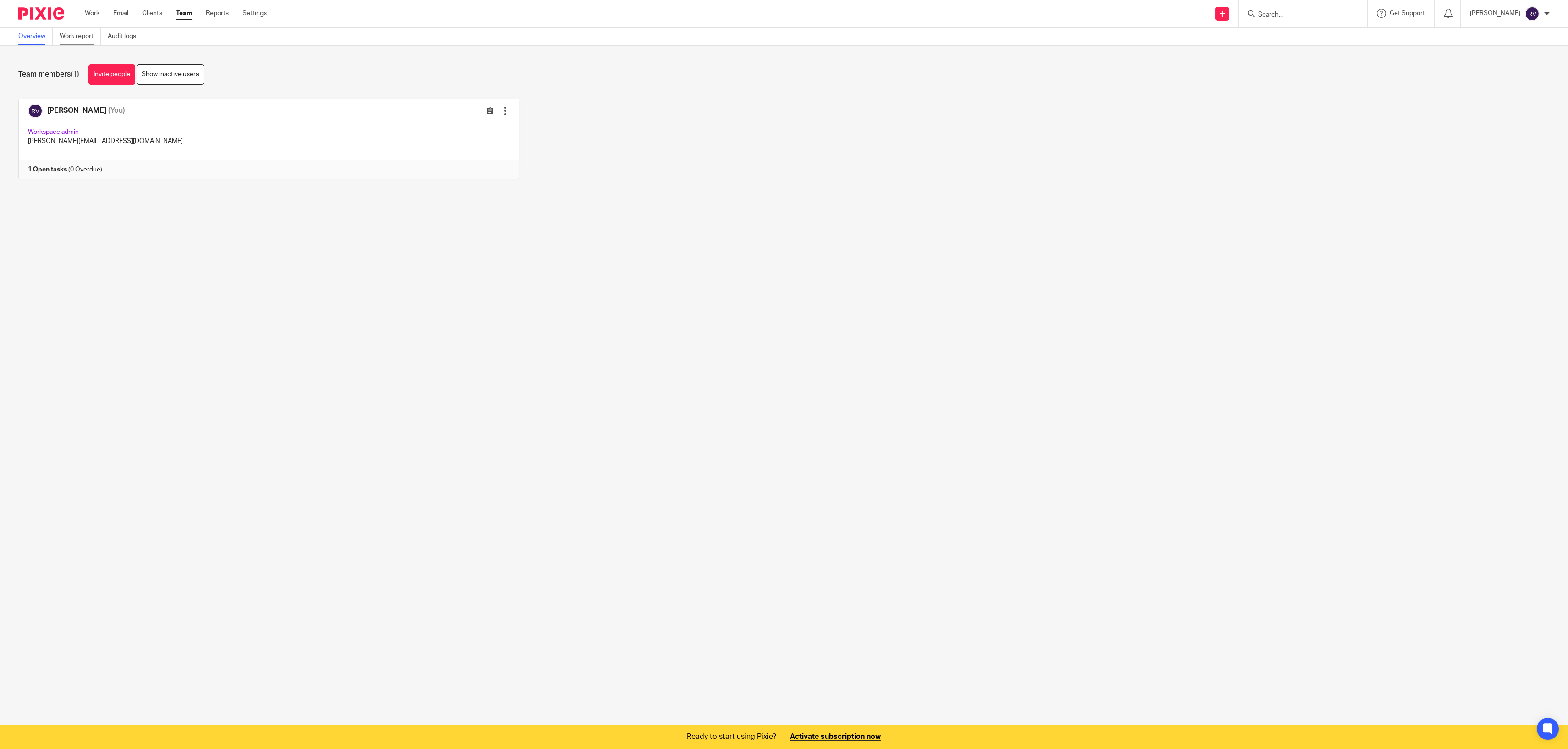
click at [67, 34] on link "Work report" at bounding box center [80, 37] width 41 height 18
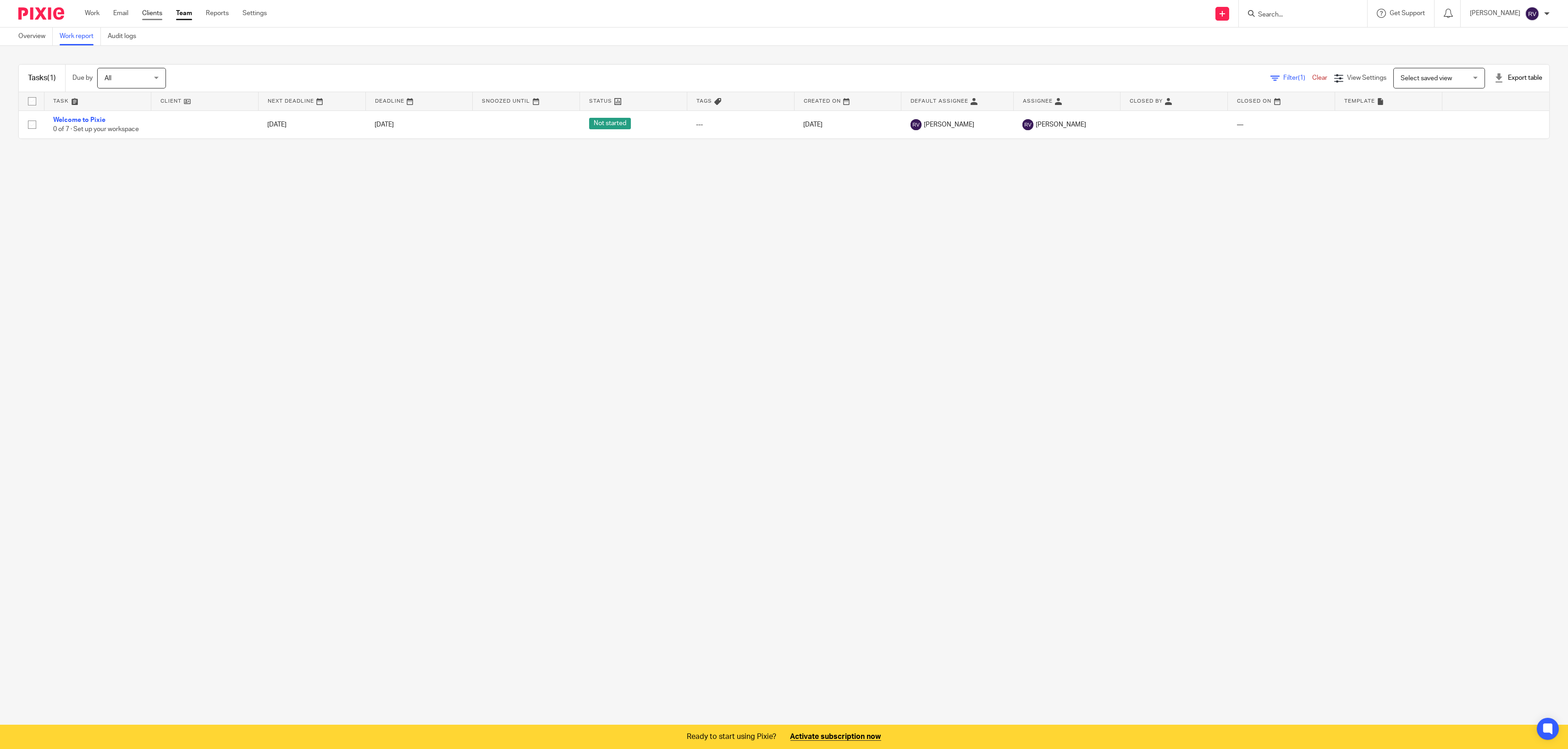
click at [153, 12] on link "Clients" at bounding box center [151, 14] width 20 height 10
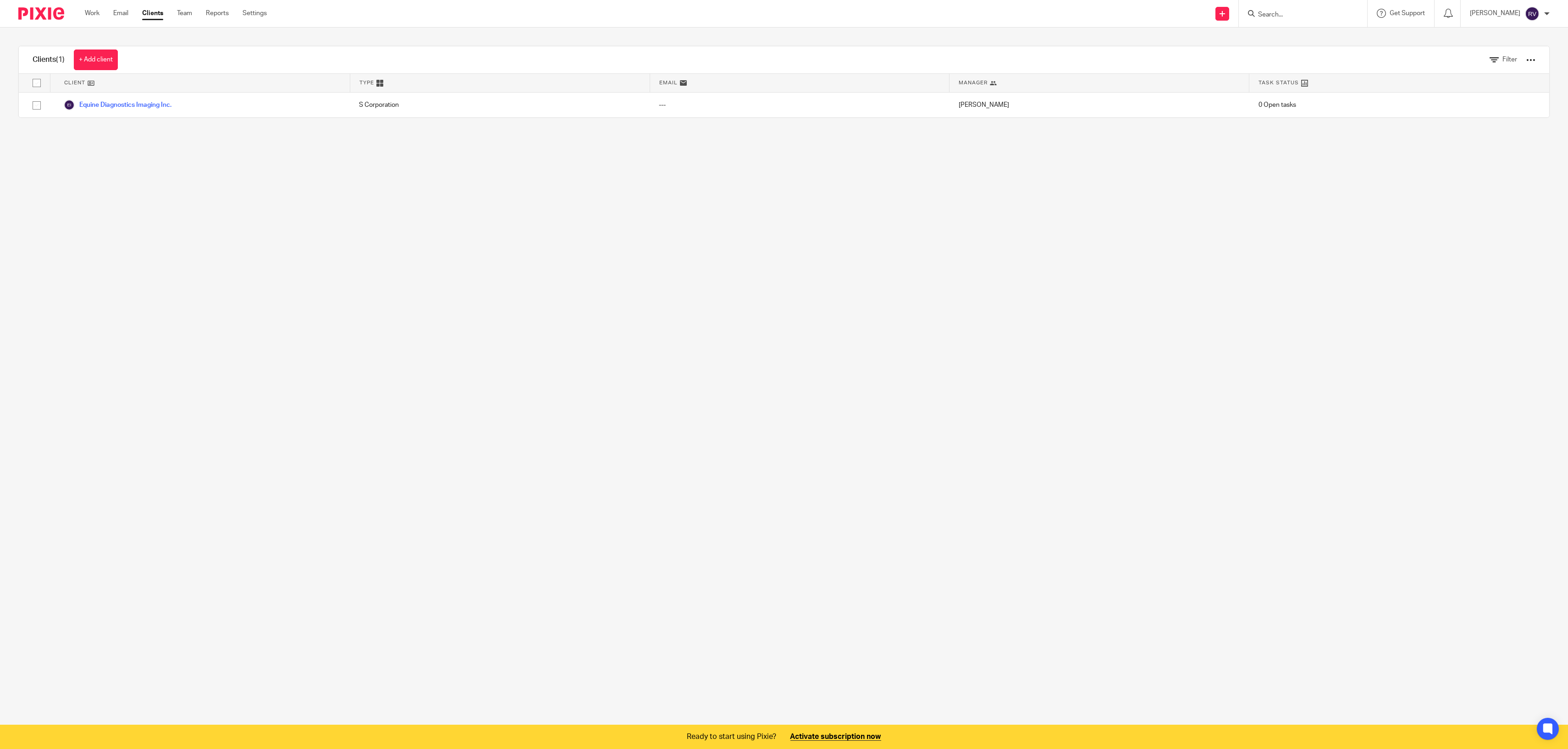
click at [80, 14] on div "Work Email Clients Team Reports Settings Work Email Clients Team Reports Settin…" at bounding box center [178, 14] width 205 height 27
click at [92, 14] on link "Work" at bounding box center [92, 14] width 14 height 10
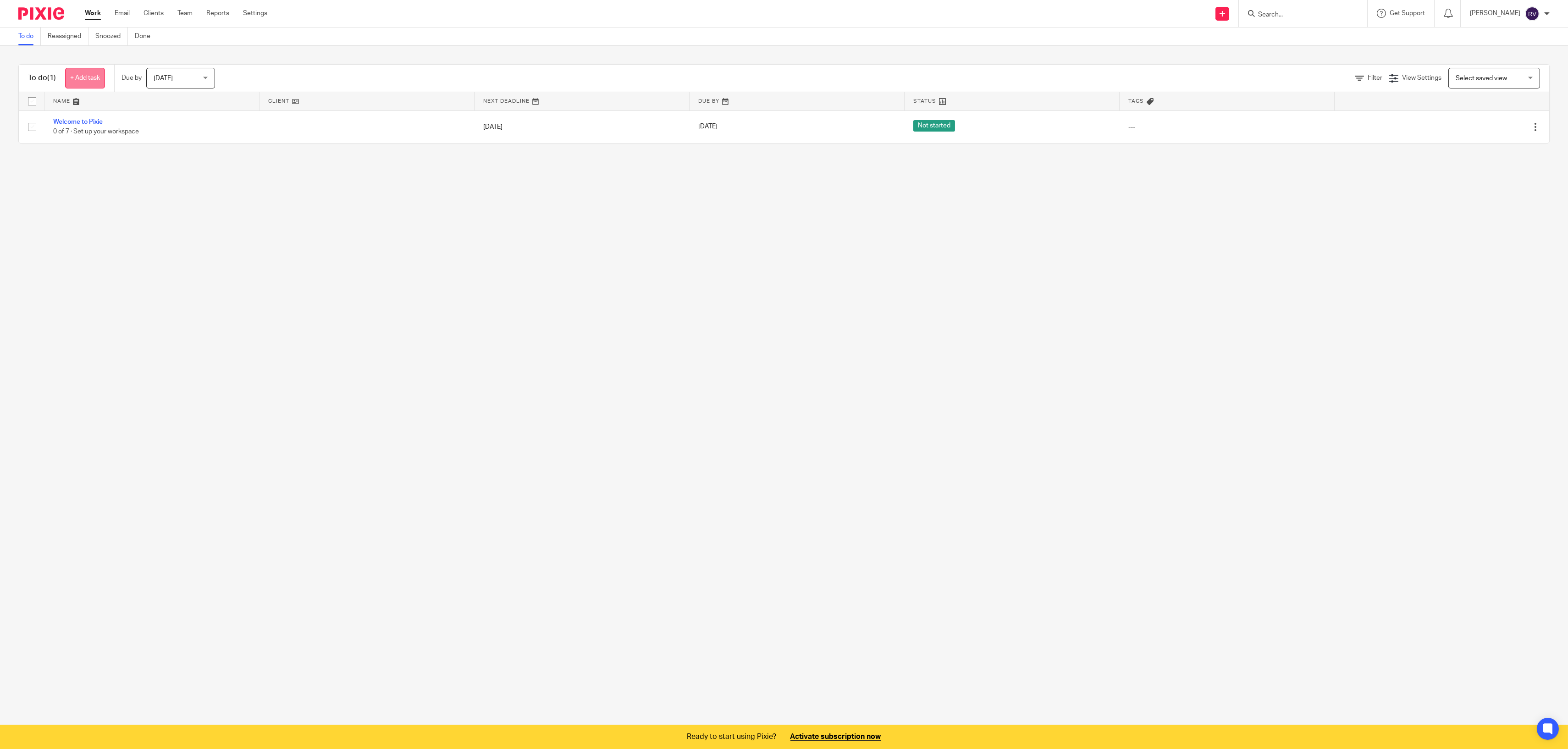
click at [80, 76] on link "+ Add task" at bounding box center [85, 78] width 40 height 21
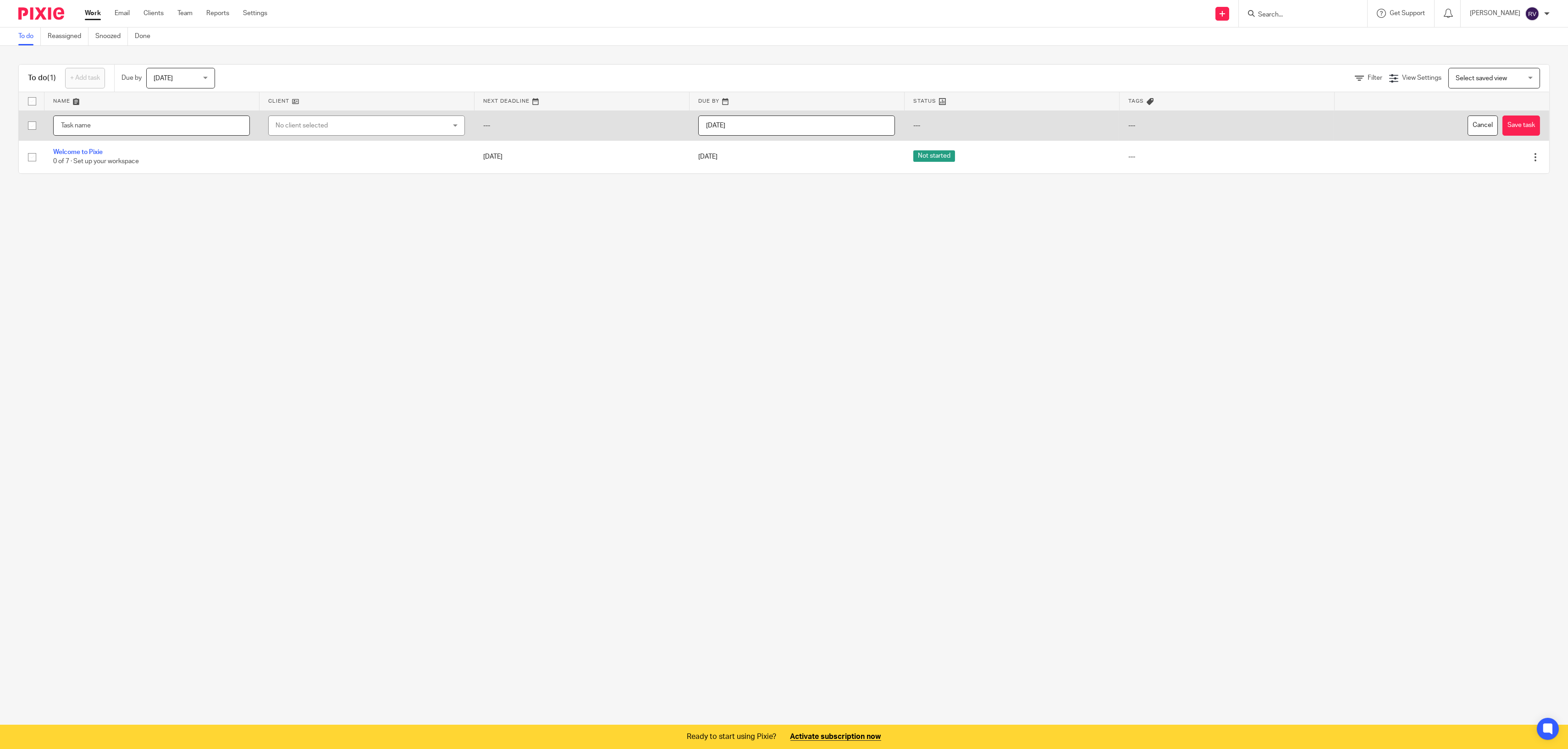
click at [205, 123] on input "text" at bounding box center [151, 126] width 197 height 21
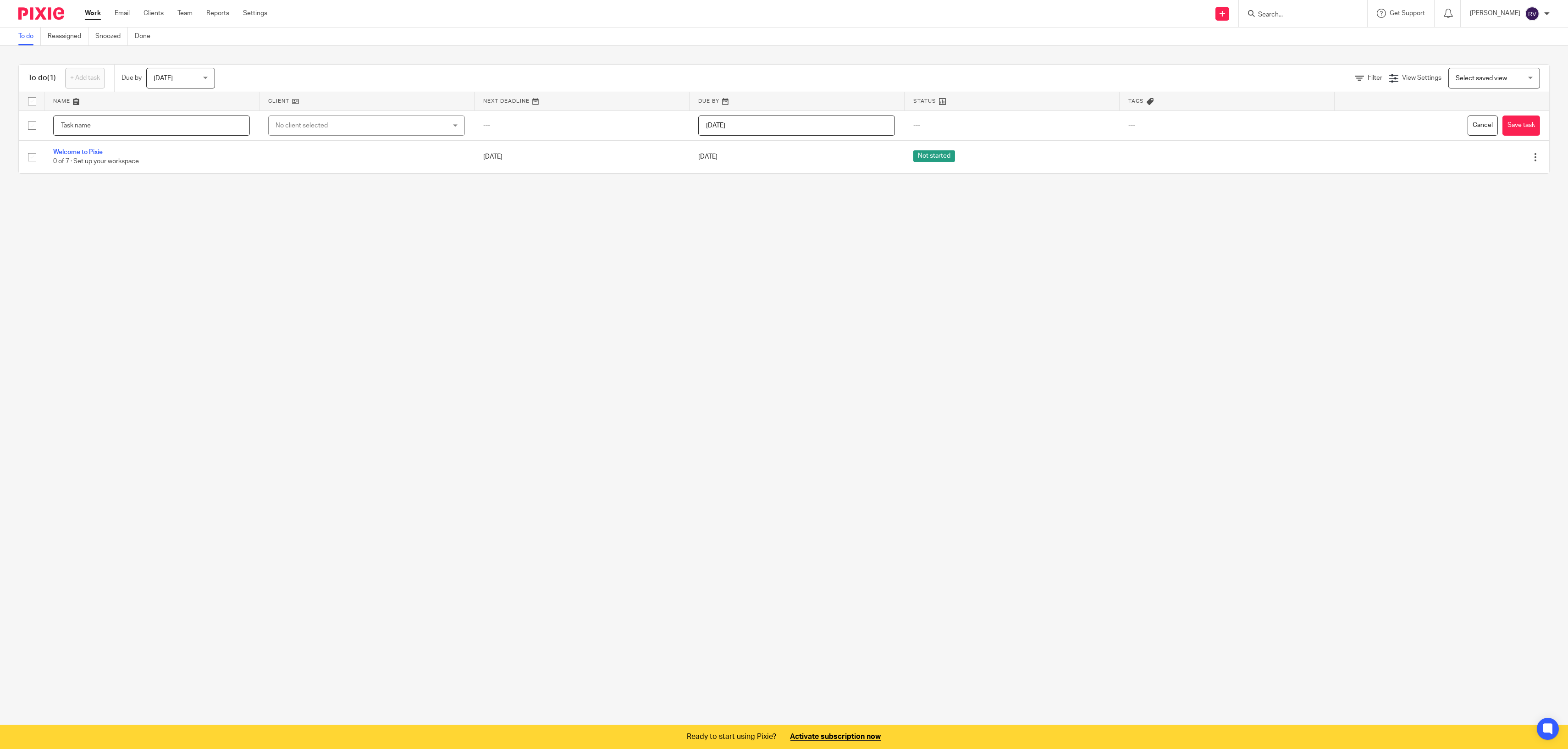
type input "2"
type input "1"
type input "1120S"
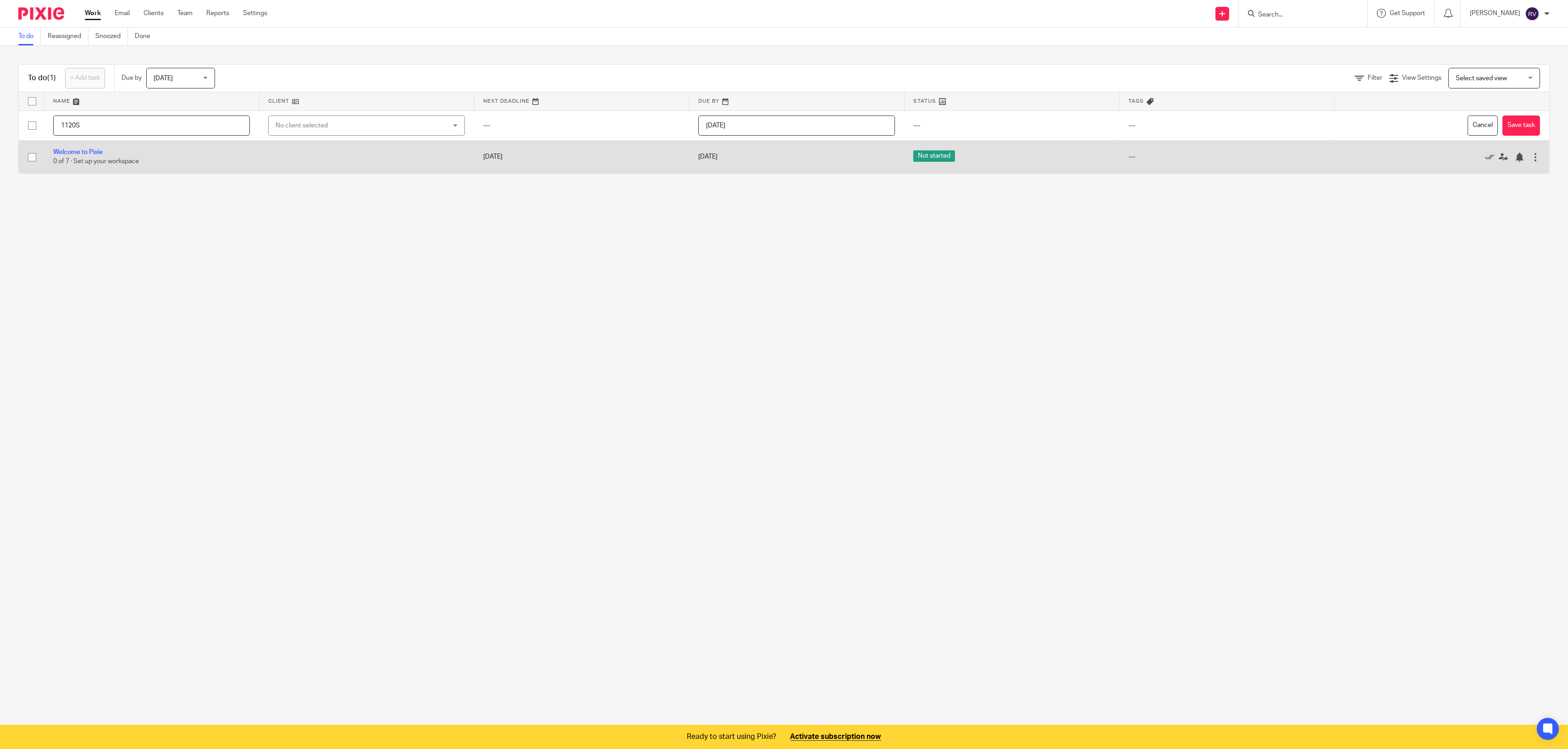
click at [425, 141] on td at bounding box center [366, 157] width 215 height 33
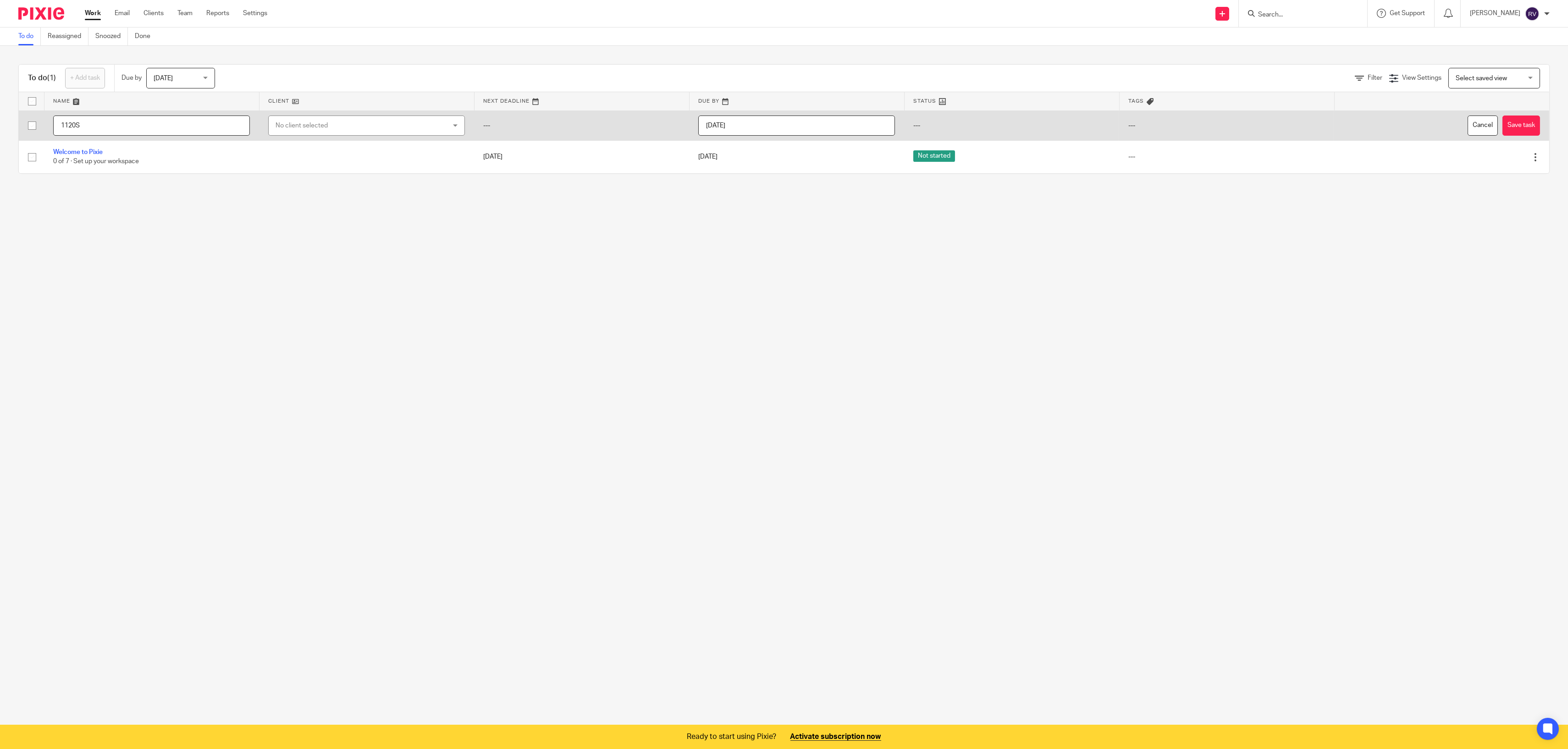
click at [424, 130] on div "No client selected" at bounding box center [366, 126] width 197 height 21
click at [369, 185] on li "Equine Diagnostics Imaging Inc." at bounding box center [364, 190] width 194 height 19
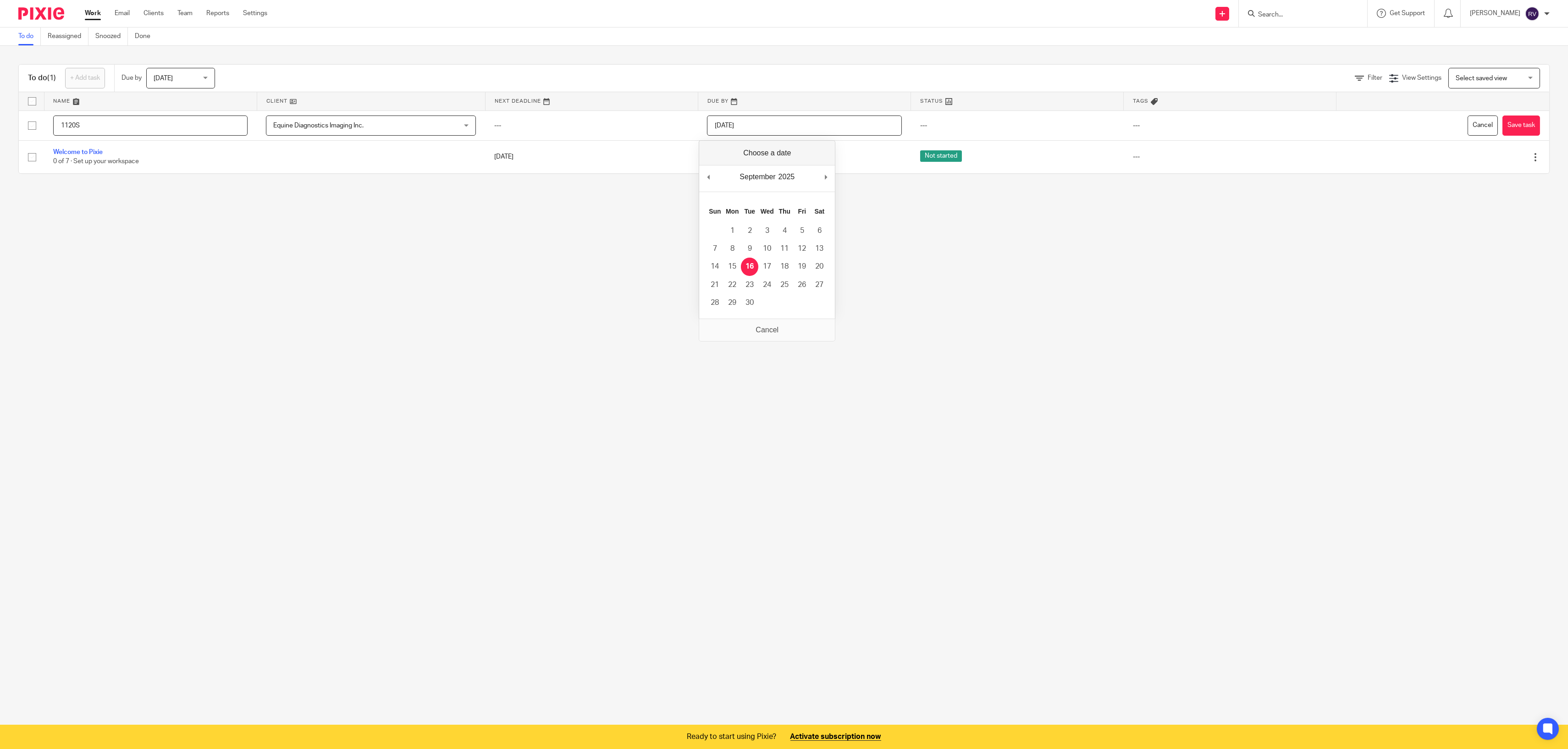
click at [996, 317] on main "To do Reassigned Snoozed Done To do (1) + Add task Due by Today Today Today Tom…" at bounding box center [784, 374] width 1568 height 749
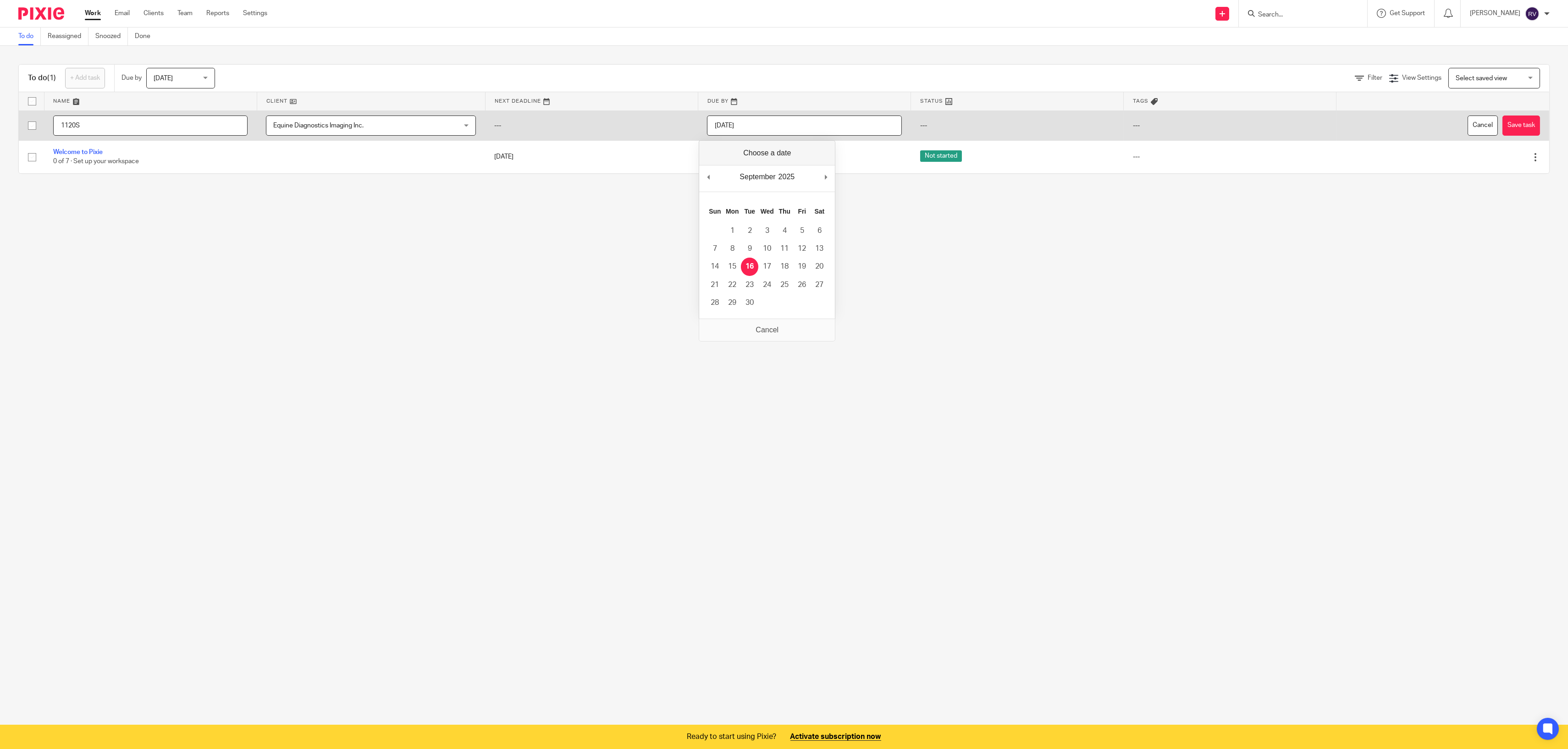
click at [789, 121] on input "[DATE]" at bounding box center [804, 126] width 194 height 21
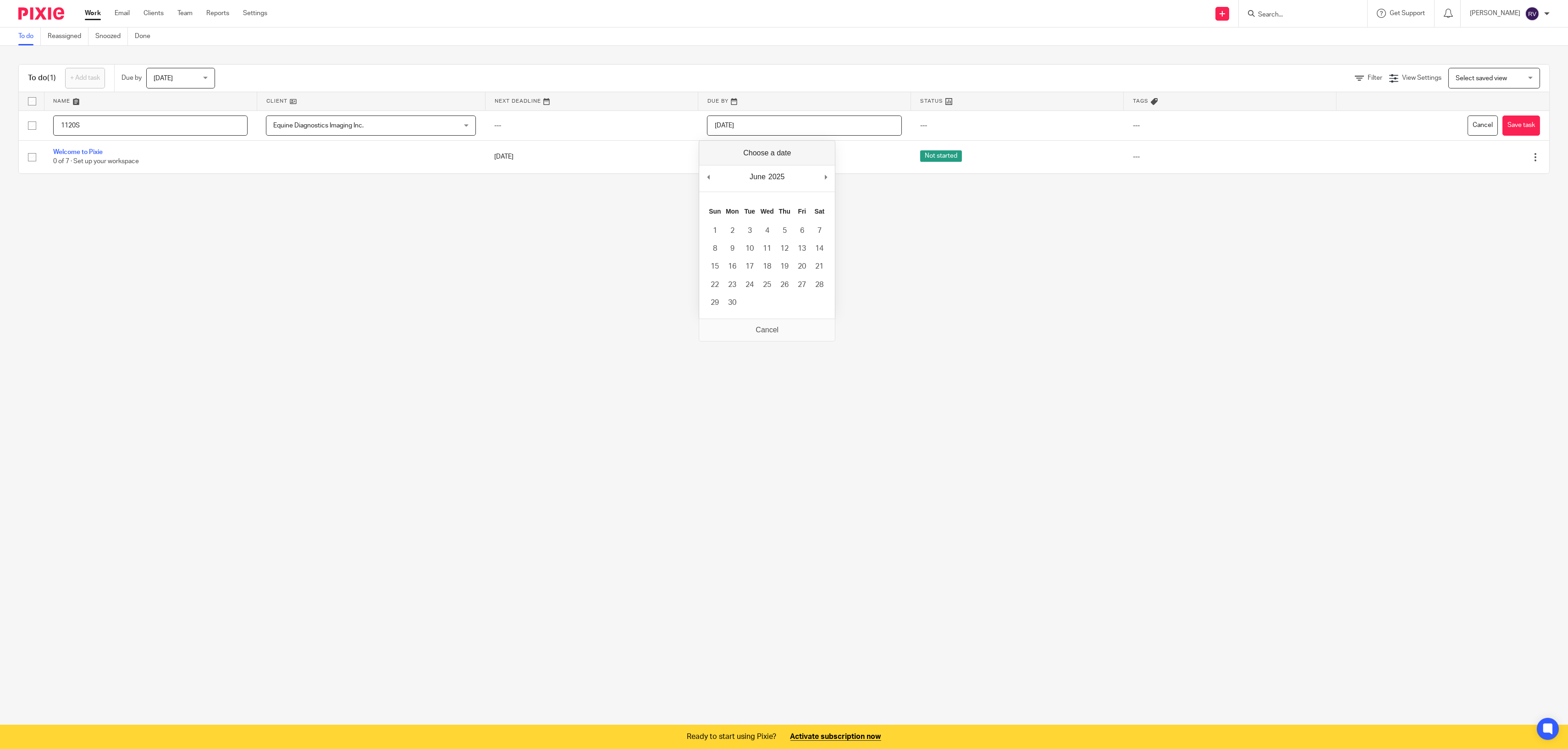
click at [823, 177] on div "June January February March April May June July August September October Novemb…" at bounding box center [767, 178] width 135 height 26
type input "2026-03-16"
click at [929, 259] on main "To do Reassigned Snoozed Done To do (1) + Add task Due by Today Today Today Tom…" at bounding box center [784, 374] width 1568 height 749
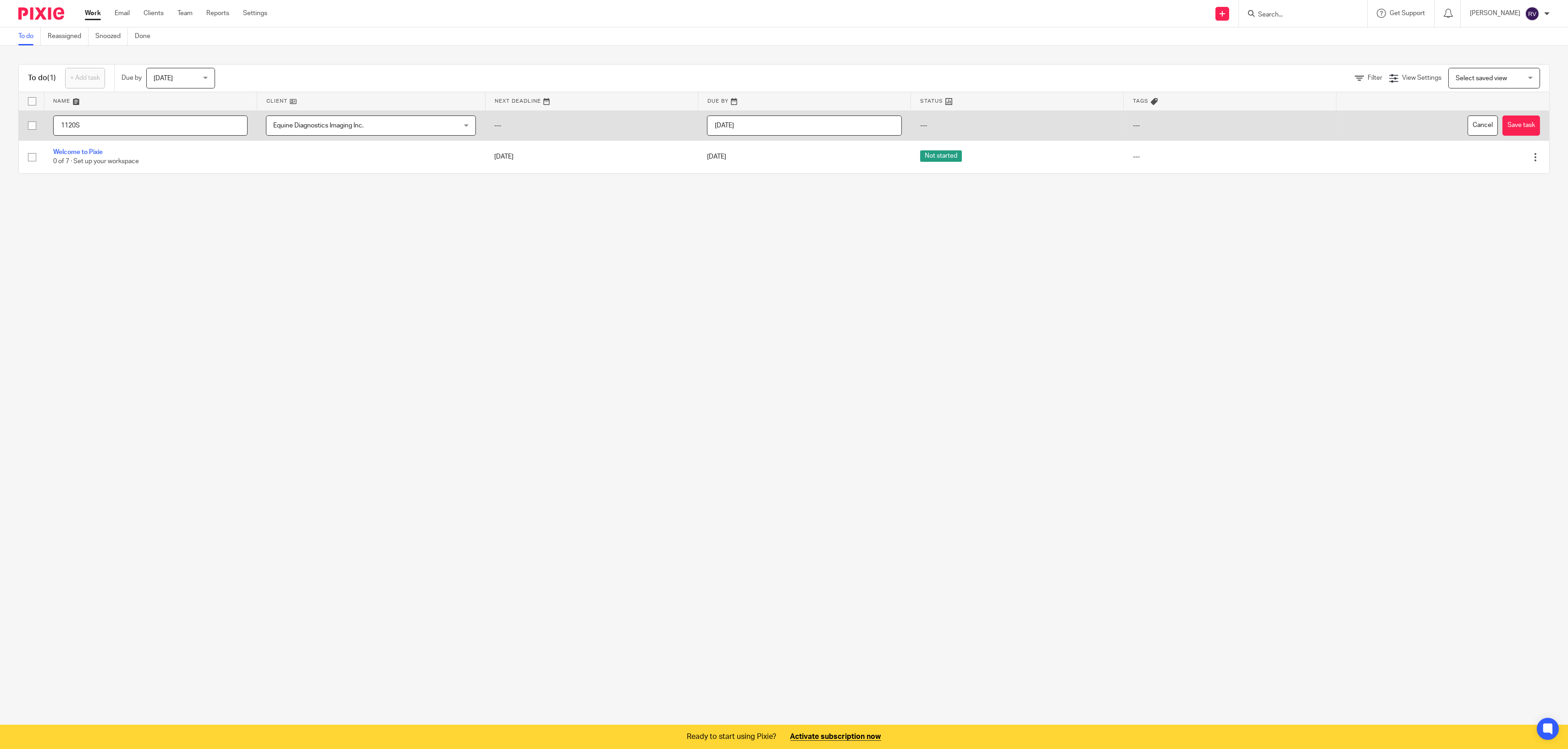
click at [974, 131] on td "---" at bounding box center [1017, 126] width 213 height 30
click at [924, 113] on td "---" at bounding box center [1017, 126] width 213 height 30
click at [1132, 126] on td "---" at bounding box center [1230, 126] width 213 height 30
click at [1127, 125] on td "---" at bounding box center [1230, 126] width 213 height 30
click at [1522, 125] on button "Save task" at bounding box center [1521, 126] width 37 height 21
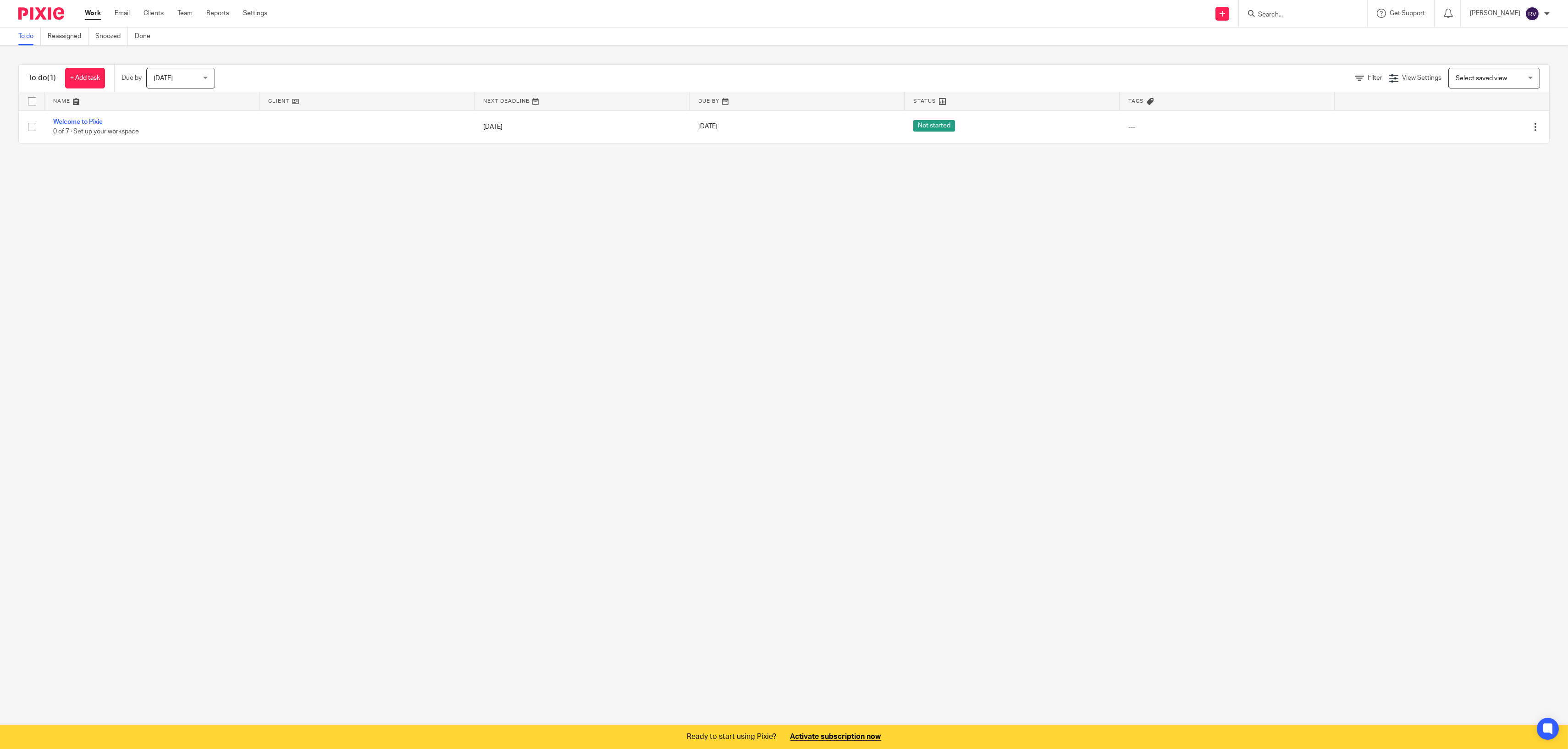
click at [162, 79] on span "Today" at bounding box center [163, 78] width 19 height 6
click at [181, 201] on li "All" at bounding box center [181, 209] width 68 height 19
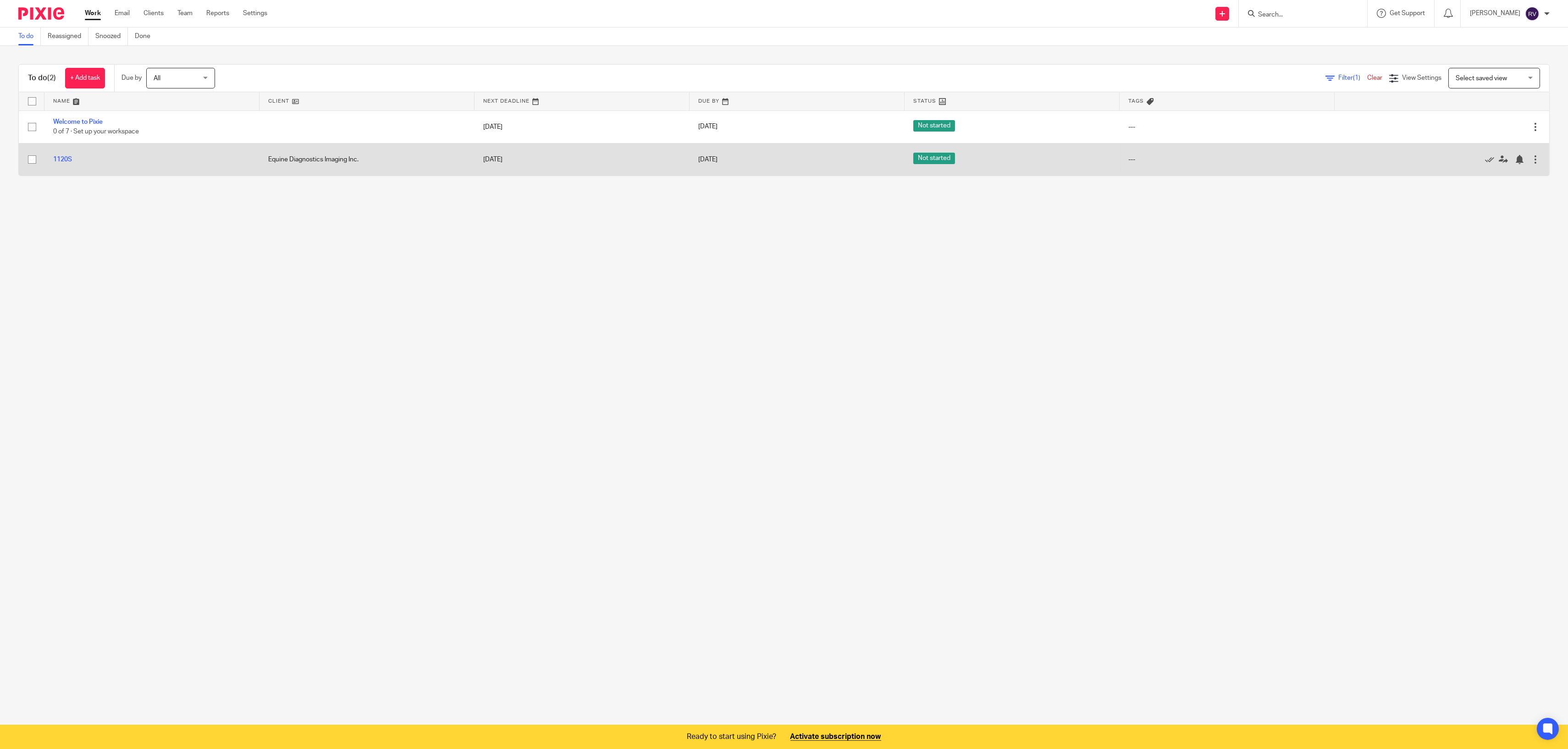
click at [976, 161] on td "Not started" at bounding box center [1011, 159] width 215 height 33
click at [936, 157] on span "Not started" at bounding box center [934, 158] width 41 height 11
click at [936, 158] on span "Not started" at bounding box center [934, 158] width 41 height 11
click at [936, 159] on span "Not started" at bounding box center [934, 158] width 41 height 11
drag, startPoint x: 1202, startPoint y: 177, endPoint x: 1171, endPoint y: 166, distance: 32.9
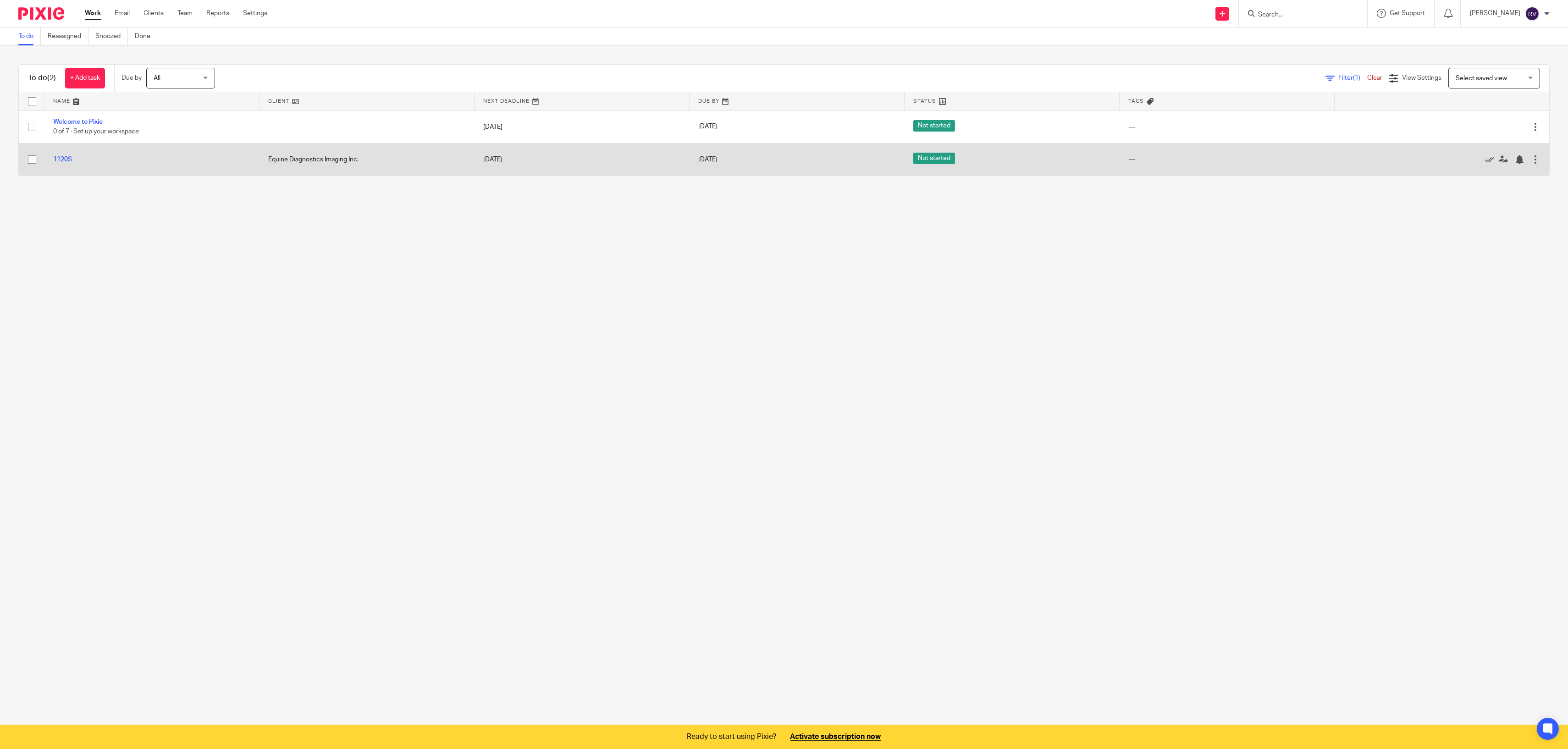
click at [1200, 177] on div "To do (2) + Add task Due by All All Today Tomorrow This week Next week This mon…" at bounding box center [784, 120] width 1568 height 149
click at [30, 162] on input "checkbox" at bounding box center [32, 159] width 18 height 18
checkbox input "true"
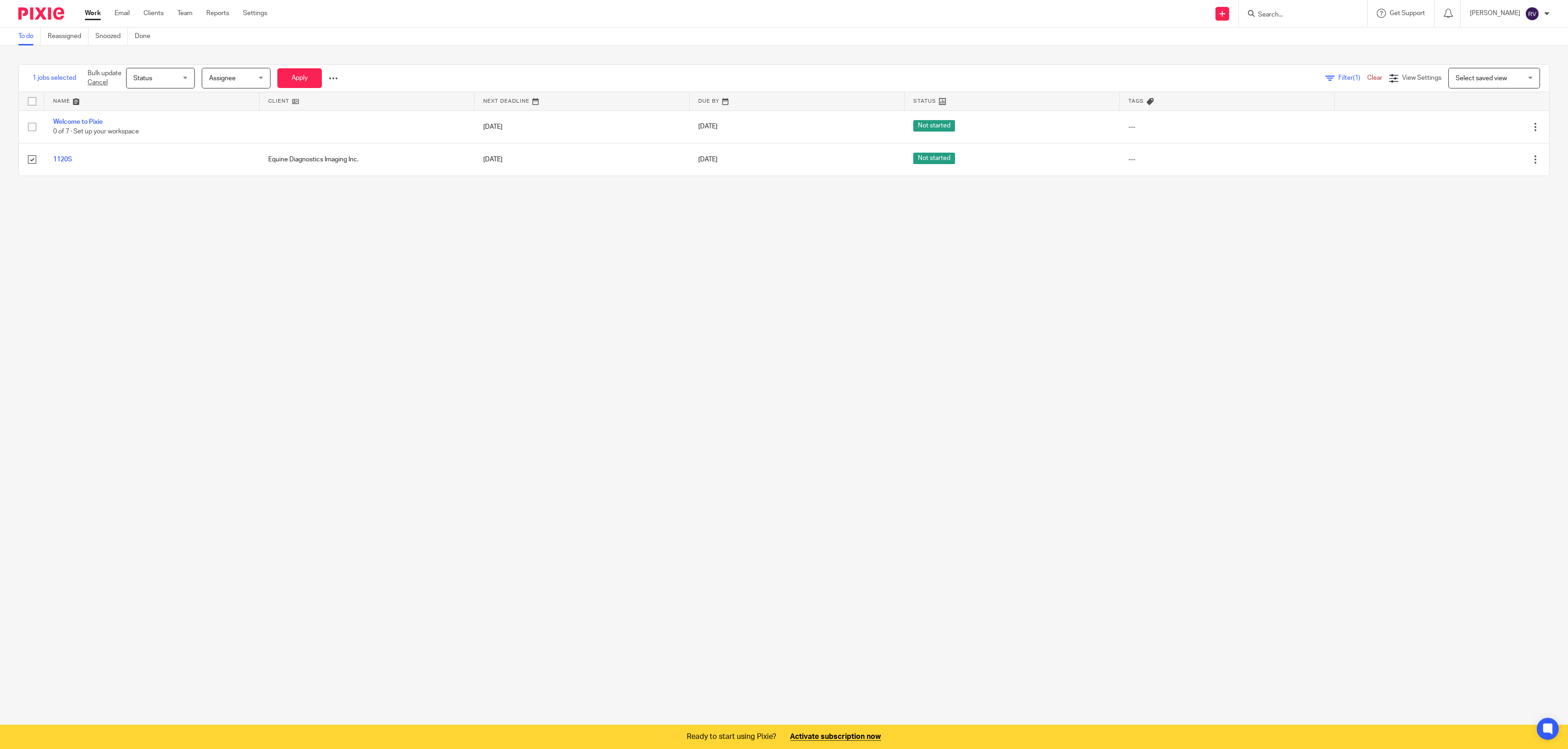
click at [175, 78] on span "Status" at bounding box center [158, 78] width 49 height 19
click at [181, 77] on div "Status Status" at bounding box center [160, 78] width 68 height 21
click at [218, 74] on span "Assignee" at bounding box center [233, 78] width 49 height 19
click at [222, 114] on span "[PERSON_NAME]" at bounding box center [233, 116] width 50 height 6
click at [177, 79] on span "Status" at bounding box center [158, 78] width 49 height 19
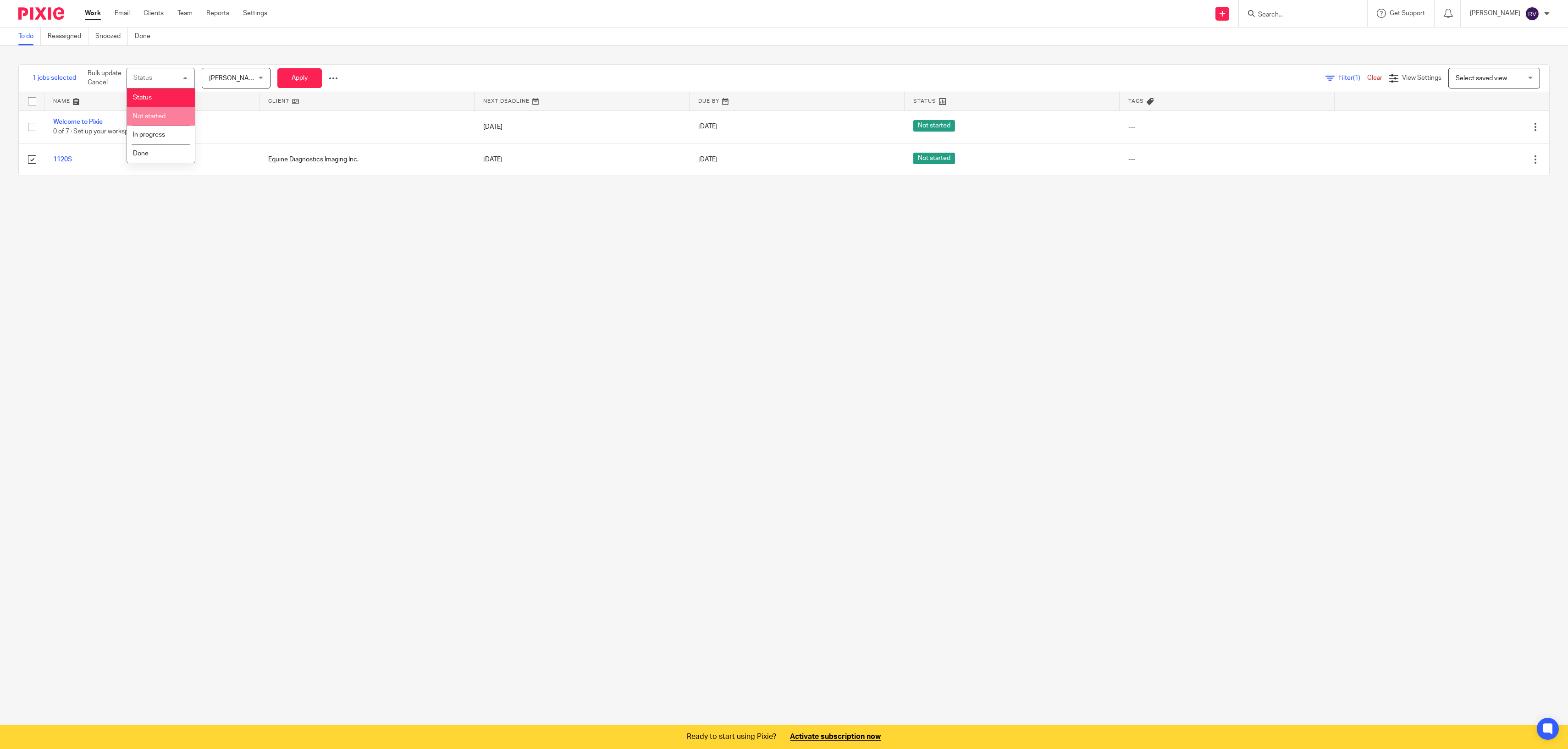
click at [164, 123] on li "Not started" at bounding box center [160, 116] width 68 height 19
click at [168, 79] on span "Not started" at bounding box center [158, 78] width 49 height 19
click at [220, 78] on span "[PERSON_NAME]" at bounding box center [234, 78] width 50 height 6
click at [229, 83] on div "Riley Vary Riley Vary" at bounding box center [236, 78] width 68 height 21
click at [295, 80] on button "Apply" at bounding box center [299, 78] width 45 height 20
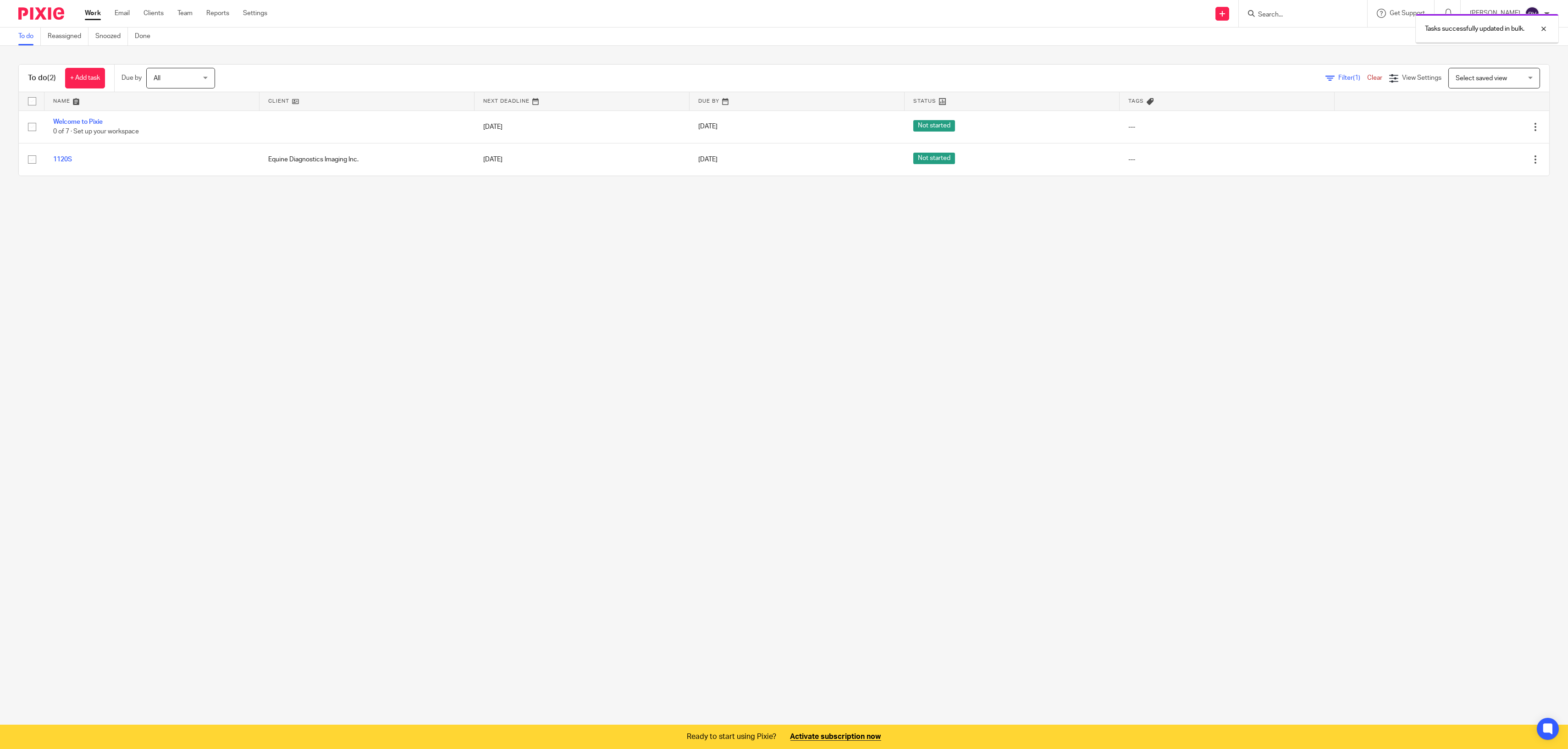
click at [579, 232] on main "To do Reassigned Snoozed Done To do (2) + Add task Due by All All [DATE] [DATE]…" at bounding box center [784, 374] width 1568 height 749
click at [28, 33] on link "To do" at bounding box center [29, 37] width 22 height 18
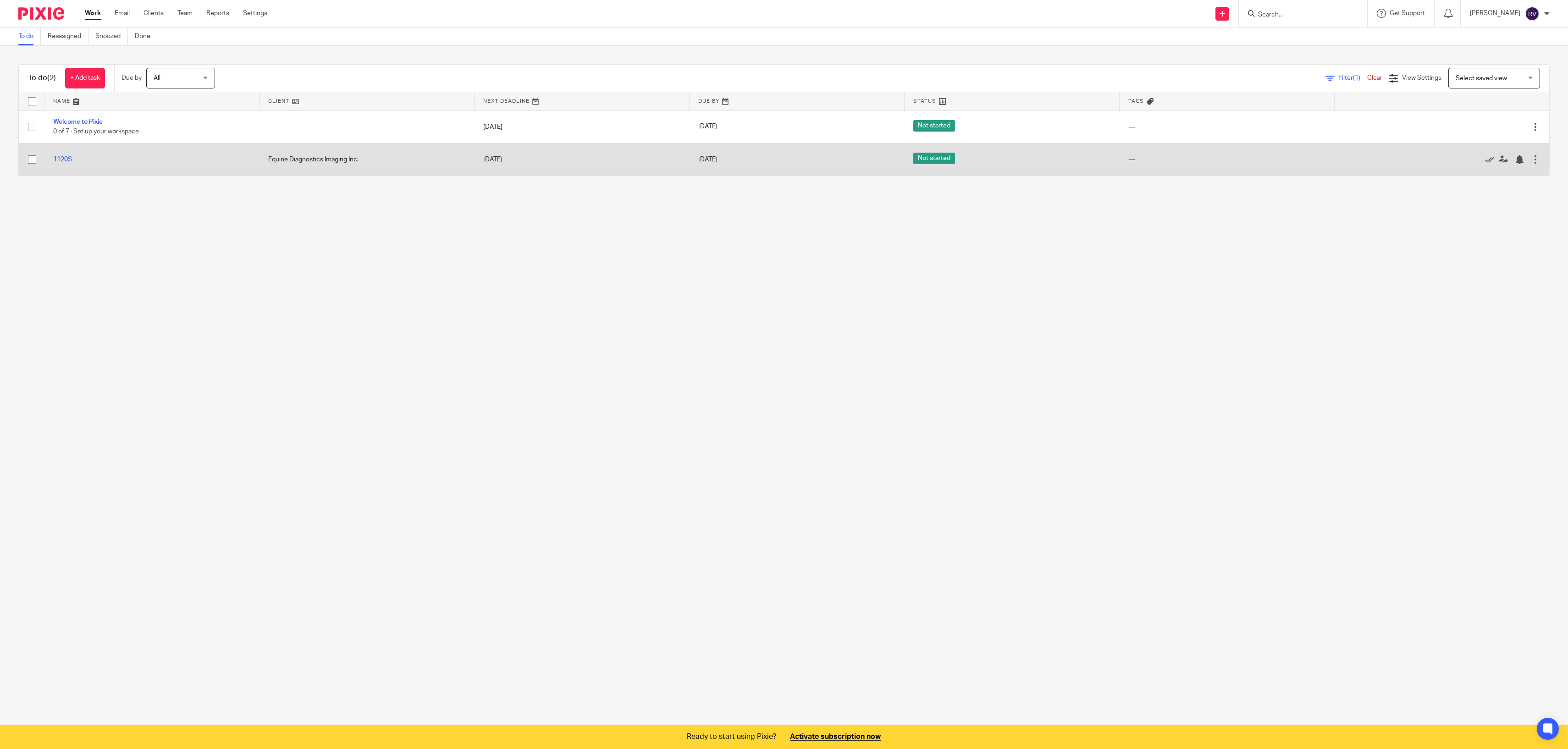
click at [925, 162] on span "Not started" at bounding box center [934, 158] width 41 height 11
click at [931, 159] on span "Not started" at bounding box center [934, 158] width 41 height 11
click at [1485, 159] on icon at bounding box center [1490, 160] width 10 height 10
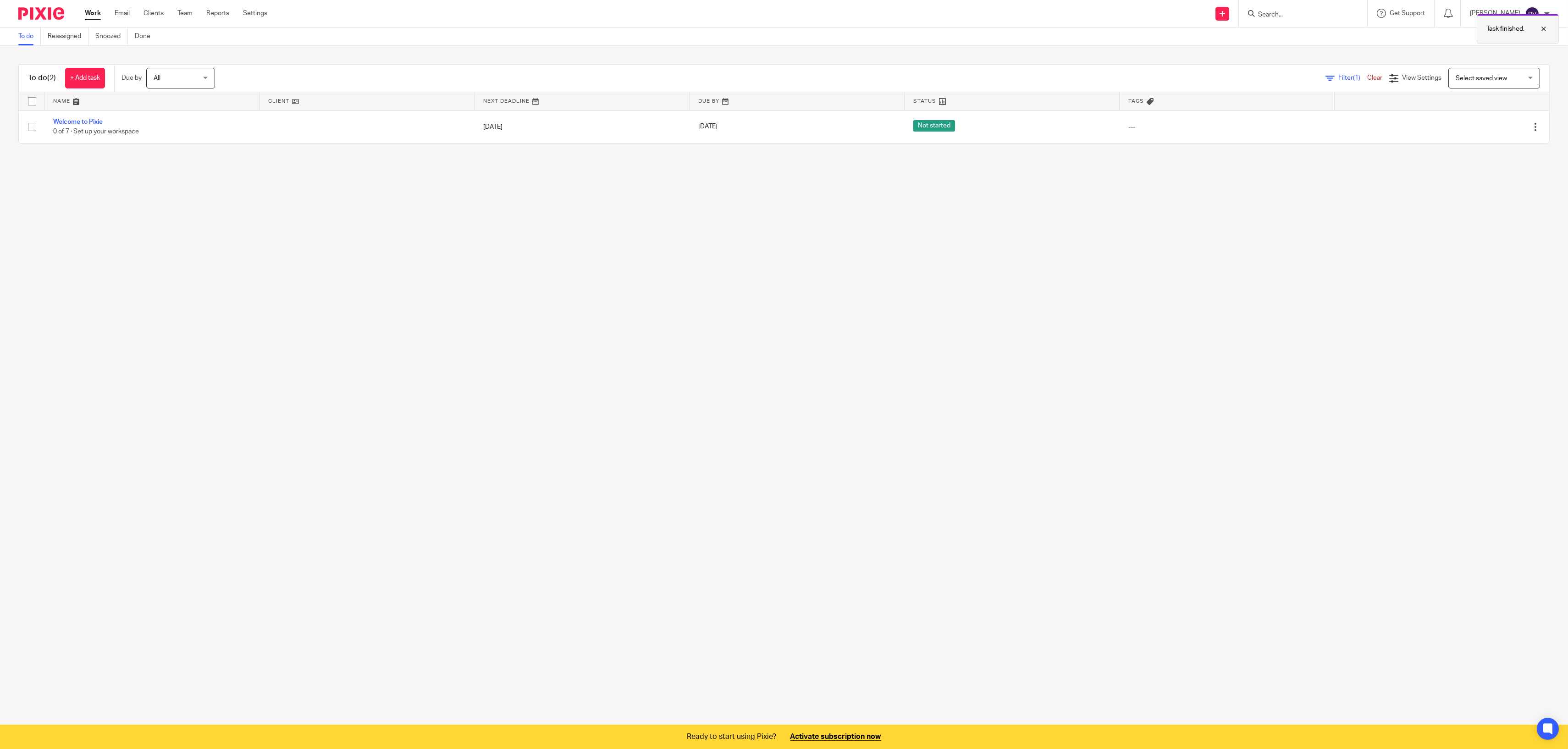
click at [1529, 32] on div at bounding box center [1536, 29] width 25 height 11
click at [80, 83] on link "+ Add task" at bounding box center [85, 78] width 40 height 21
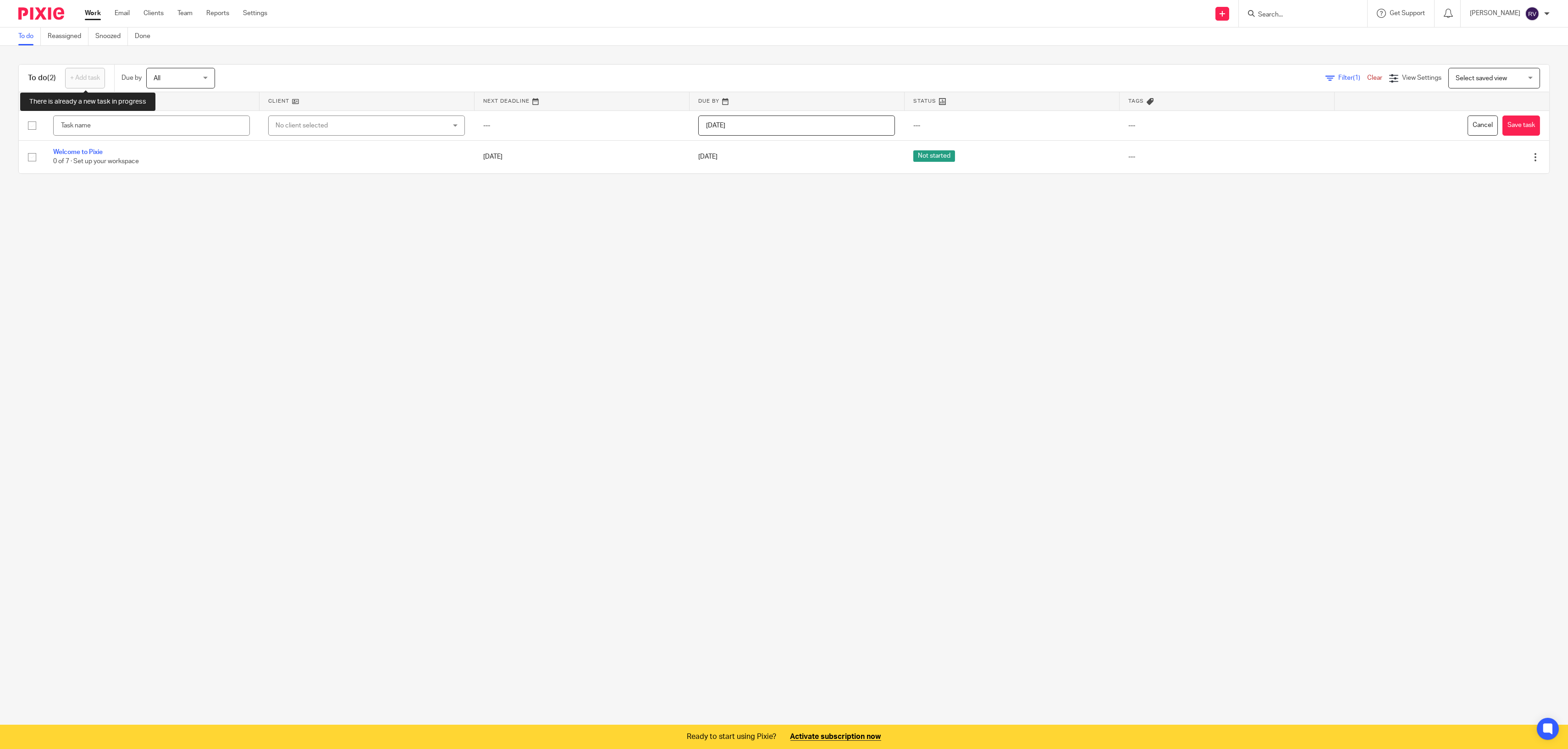
click at [79, 76] on link "+ Add task" at bounding box center [85, 78] width 40 height 21
click at [213, 273] on main "To do Reassigned Snoozed Done To do (2) + Add task Due by All All Today Tomorro…" at bounding box center [784, 374] width 1568 height 749
click at [53, 86] on div "To do (2) + Add task" at bounding box center [67, 78] width 96 height 27
click at [49, 83] on div "To do (2) + Add task" at bounding box center [67, 78] width 96 height 27
click at [159, 80] on span "All" at bounding box center [157, 78] width 7 height 6
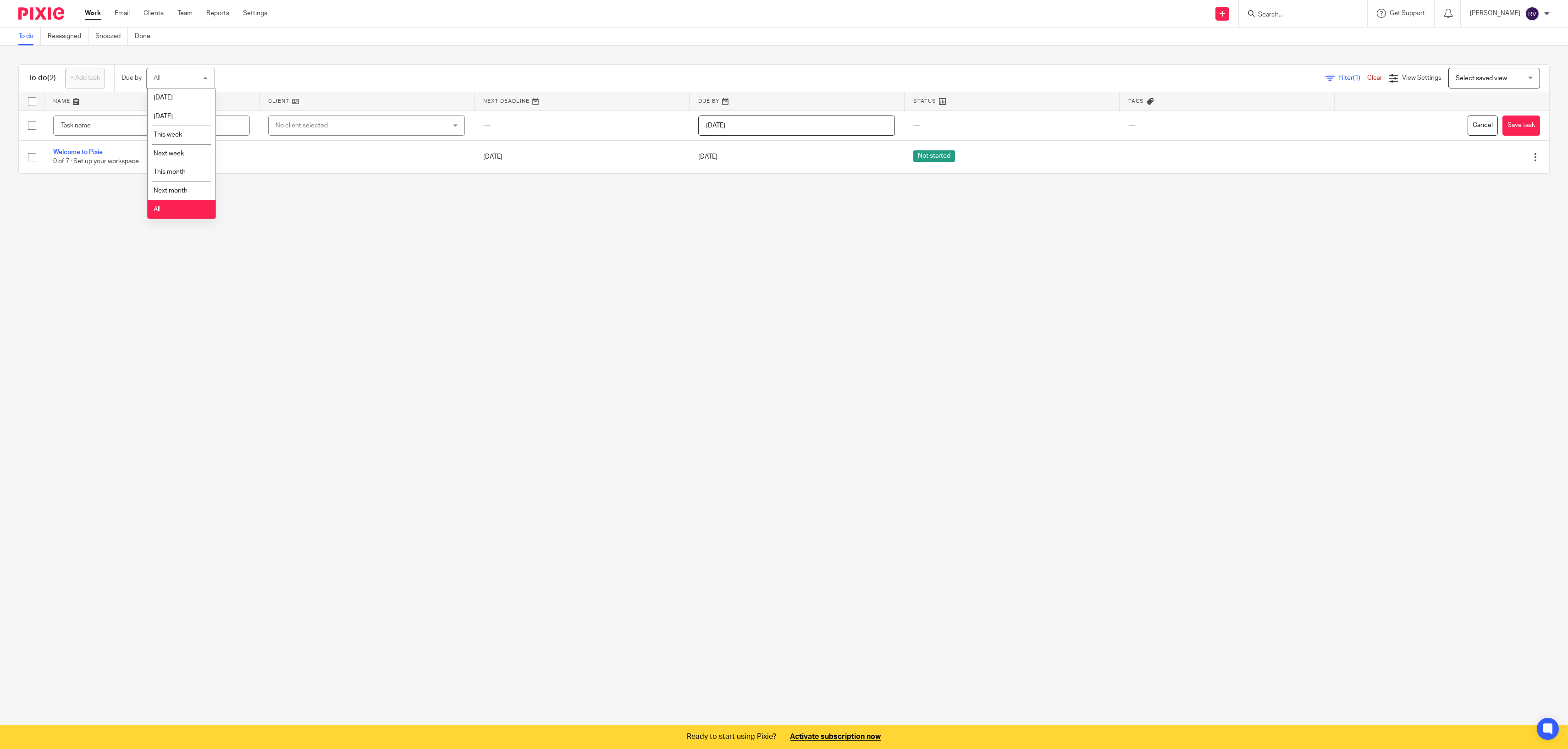
drag, startPoint x: 182, startPoint y: 220, endPoint x: 182, endPoint y: 209, distance: 11.0
click at [182, 219] on main "To do Reassigned Snoozed Done To do (2) + Add task Due by All All Today Tomorro…" at bounding box center [784, 374] width 1568 height 749
click at [181, 209] on main "To do Reassigned Snoozed Done To do (2) + Add task Due by All All Today Tomorro…" at bounding box center [784, 374] width 1568 height 749
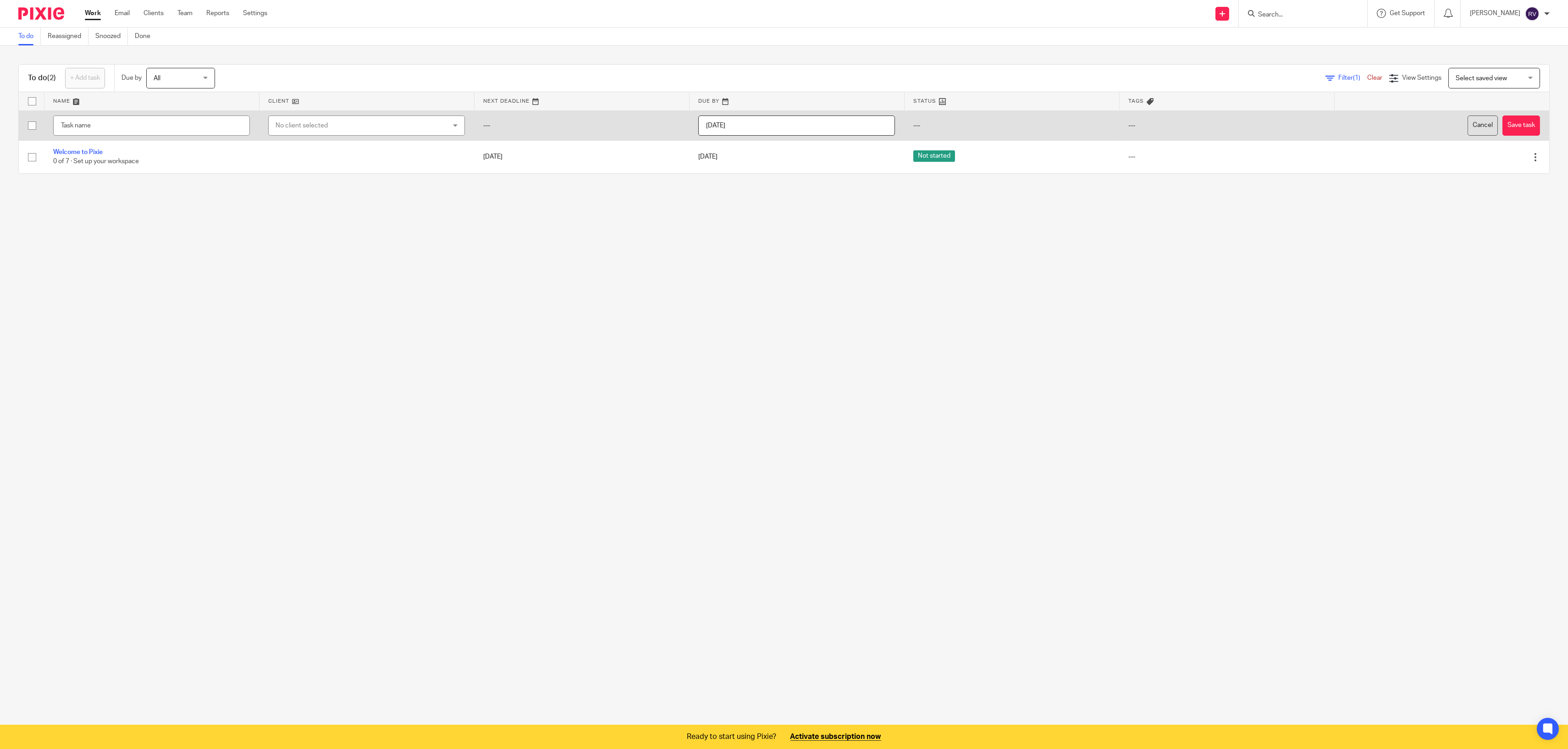
click at [1473, 123] on button "Cancel" at bounding box center [1483, 126] width 30 height 21
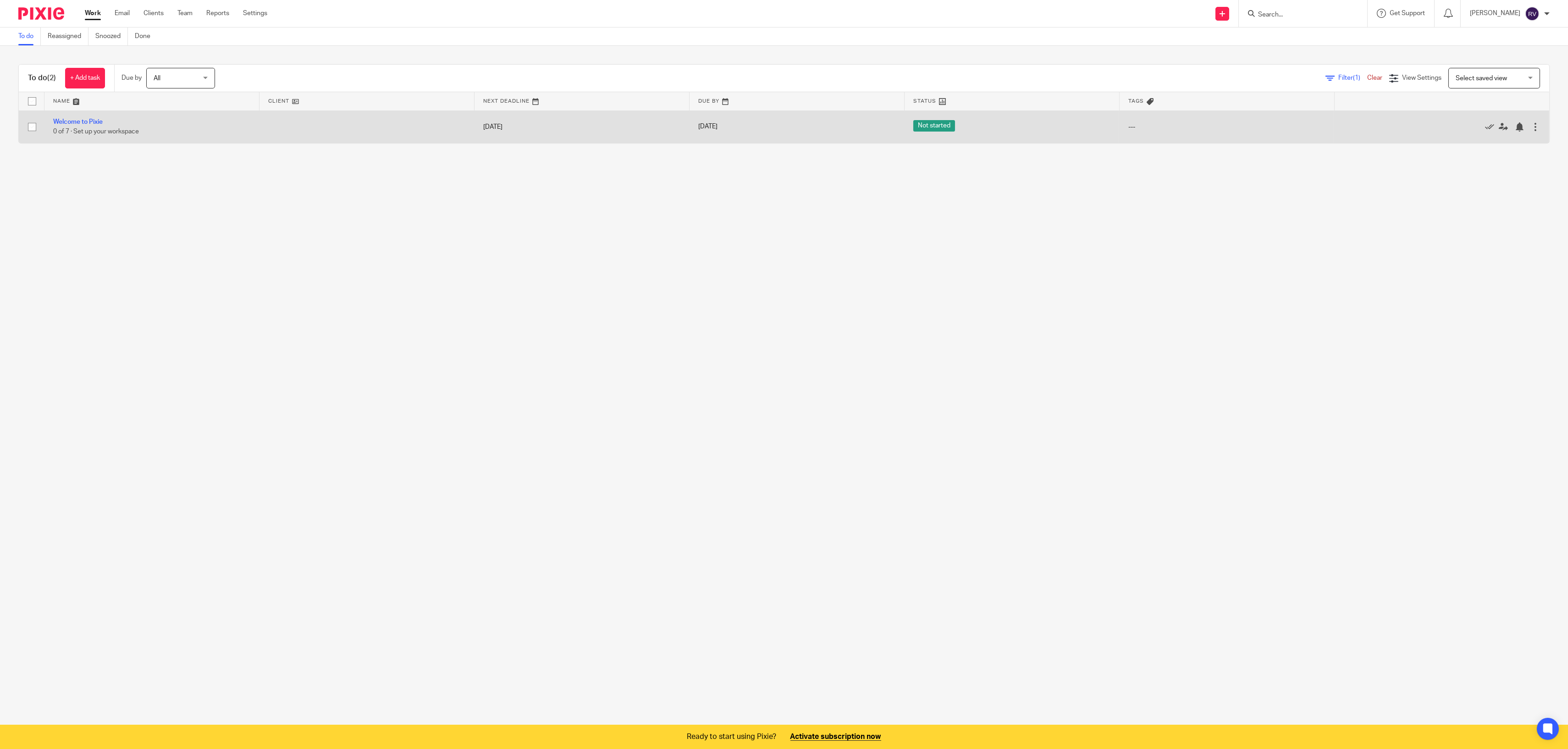
click at [1531, 123] on div at bounding box center [1535, 127] width 10 height 10
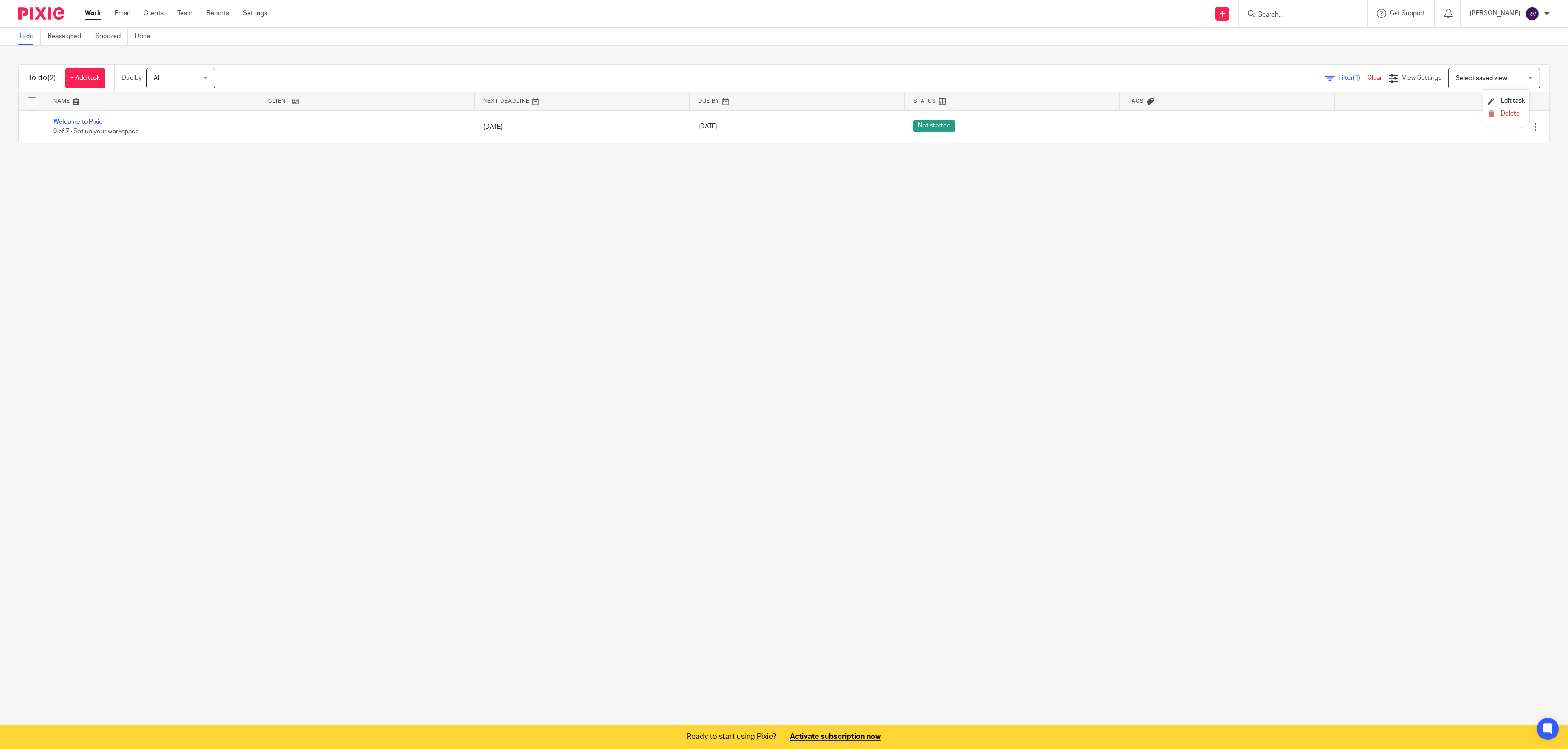
drag, startPoint x: 1496, startPoint y: 162, endPoint x: 1496, endPoint y: 157, distance: 5.0
click at [1496, 159] on main "To do Reassigned Snoozed Done To do (2) + Add task Due by All All Today Tomorro…" at bounding box center [784, 374] width 1568 height 749
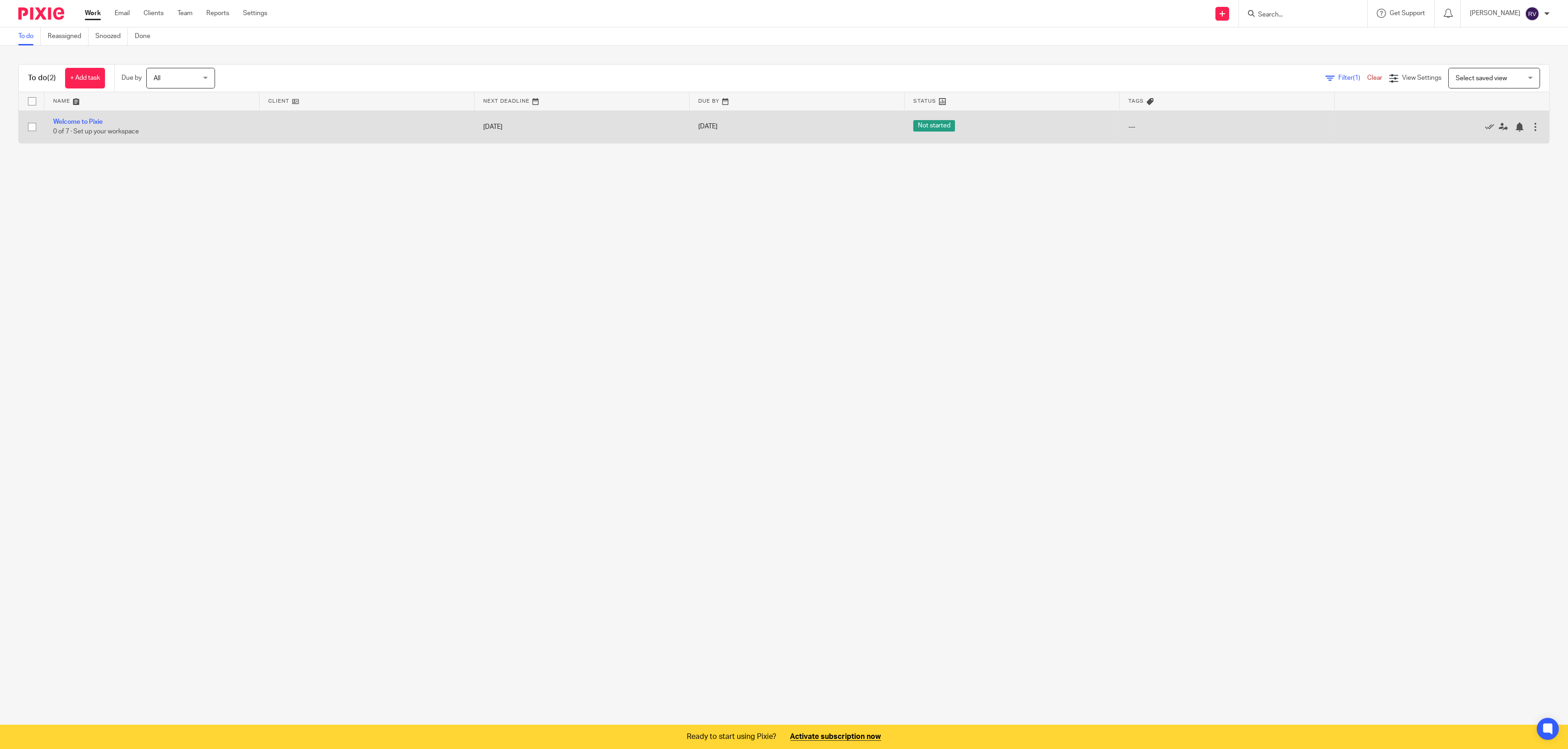
click at [1531, 125] on div at bounding box center [1535, 127] width 10 height 10
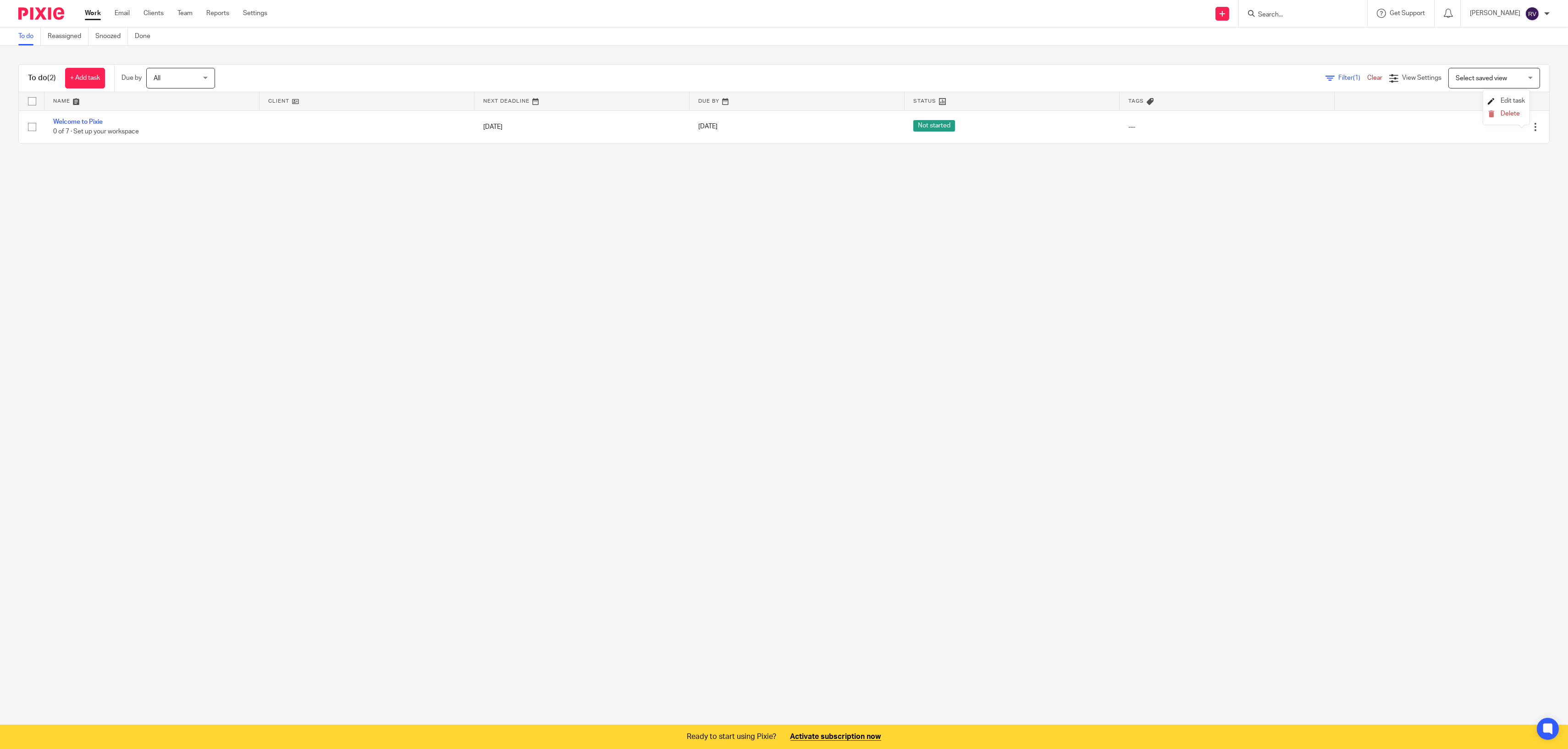
click at [1508, 98] on span "Edit task" at bounding box center [1512, 101] width 25 height 6
drag, startPoint x: 393, startPoint y: 210, endPoint x: 374, endPoint y: 211, distance: 19.0
click at [392, 210] on main "To do Reassigned Snoozed Done To do (2) + Add task Due by All All Today Tomorro…" at bounding box center [784, 374] width 1568 height 749
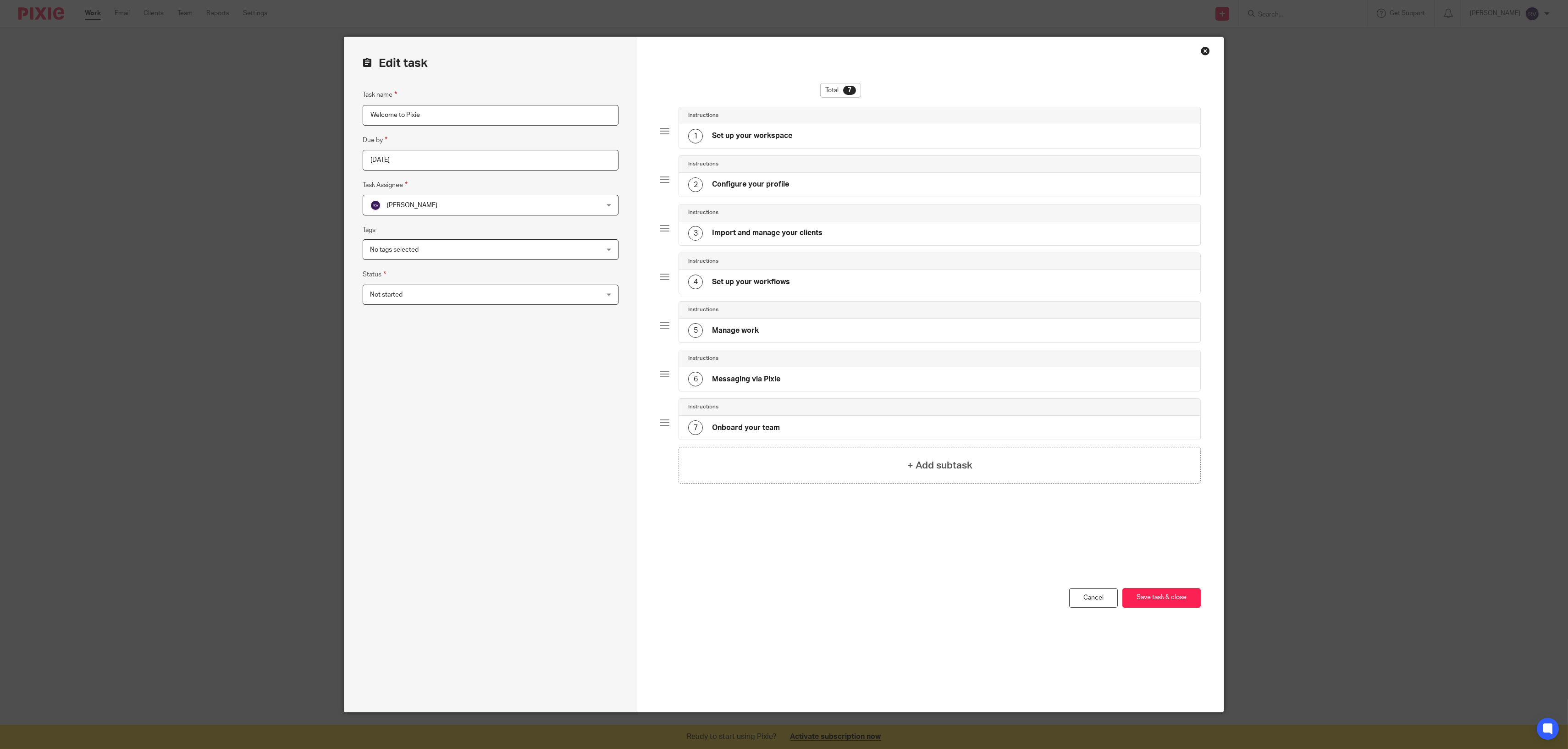
click at [1207, 49] on div "Total 7 Instructions 1 Set up your workspace Instructions 2 Configure your prof…" at bounding box center [930, 375] width 586 height 675
click at [1202, 49] on div "Close this dialog window" at bounding box center [1206, 51] width 10 height 10
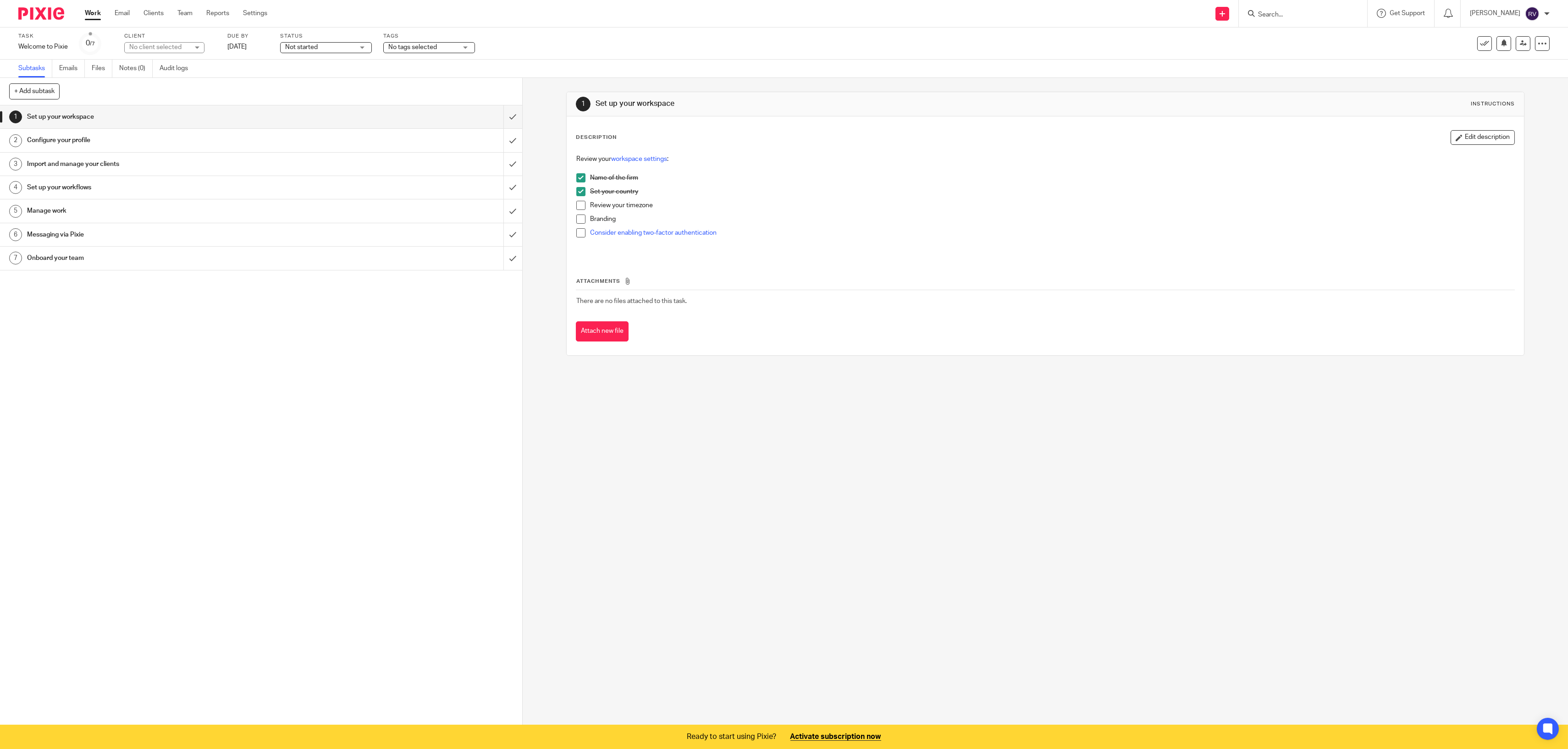
click at [90, 18] on link "Work" at bounding box center [93, 14] width 16 height 10
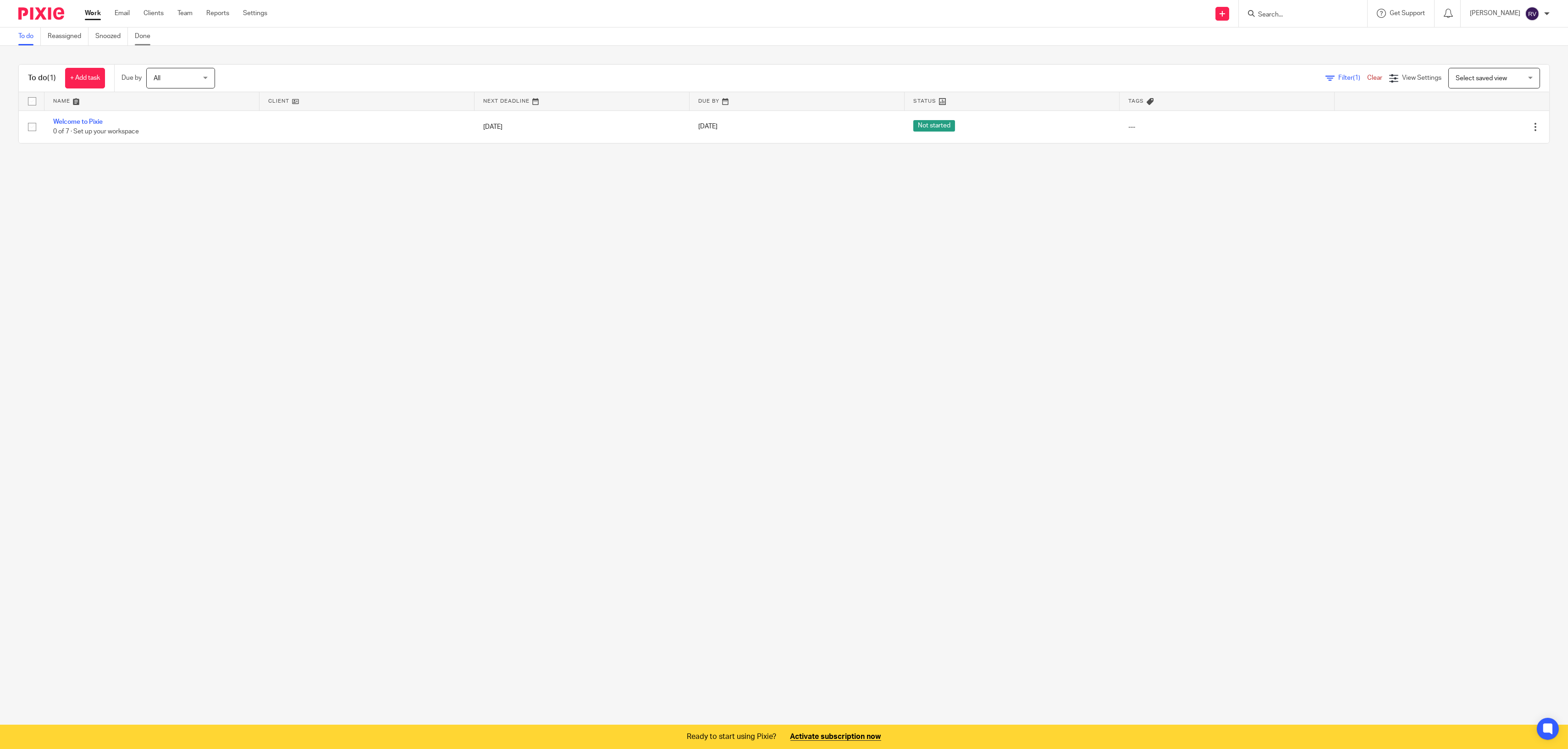
click at [153, 40] on link "Done" at bounding box center [146, 37] width 22 height 18
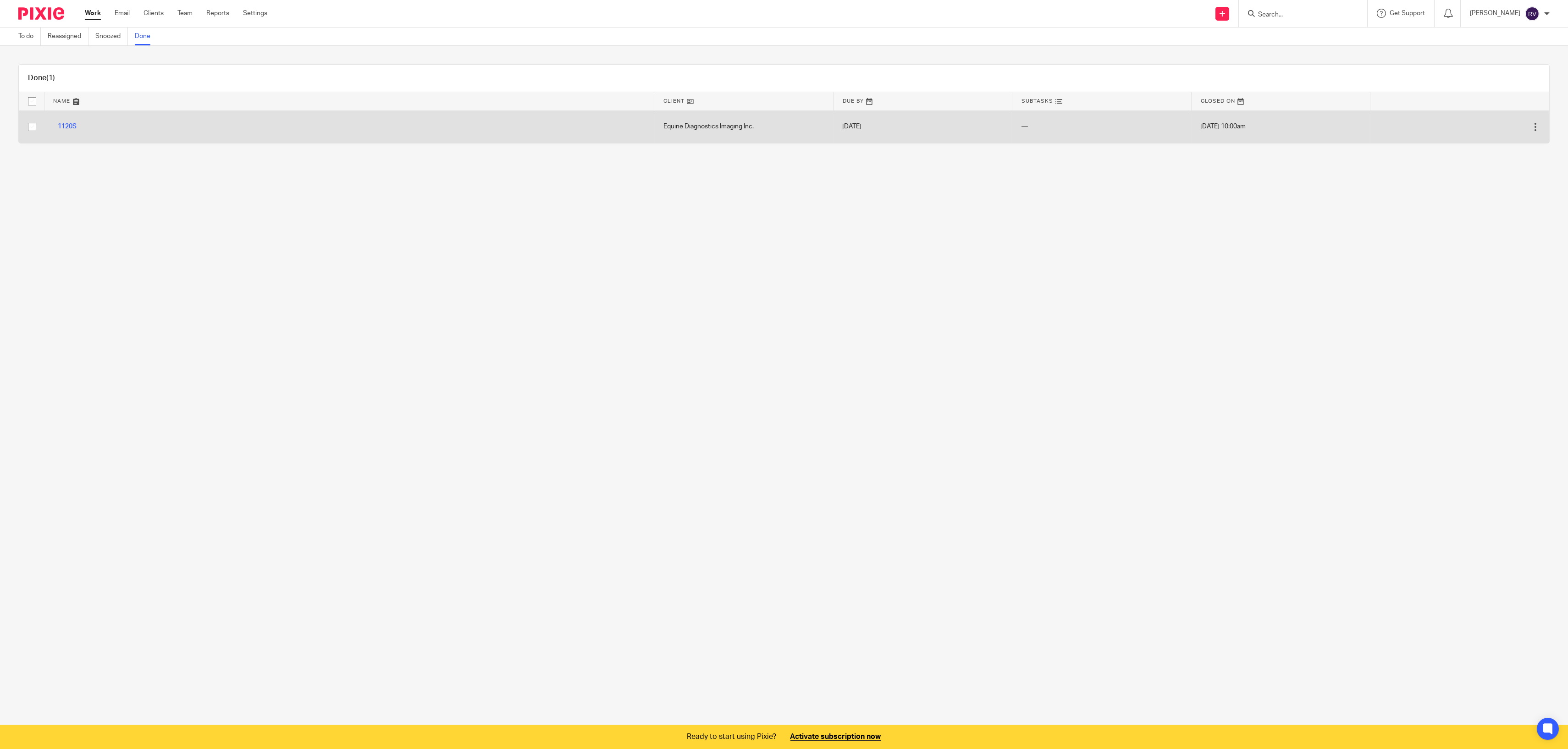
click at [139, 123] on td "1120S" at bounding box center [349, 127] width 610 height 33
click at [1529, 125] on td "Open Delete" at bounding box center [1460, 127] width 179 height 33
click at [1531, 125] on div at bounding box center [1535, 127] width 10 height 10
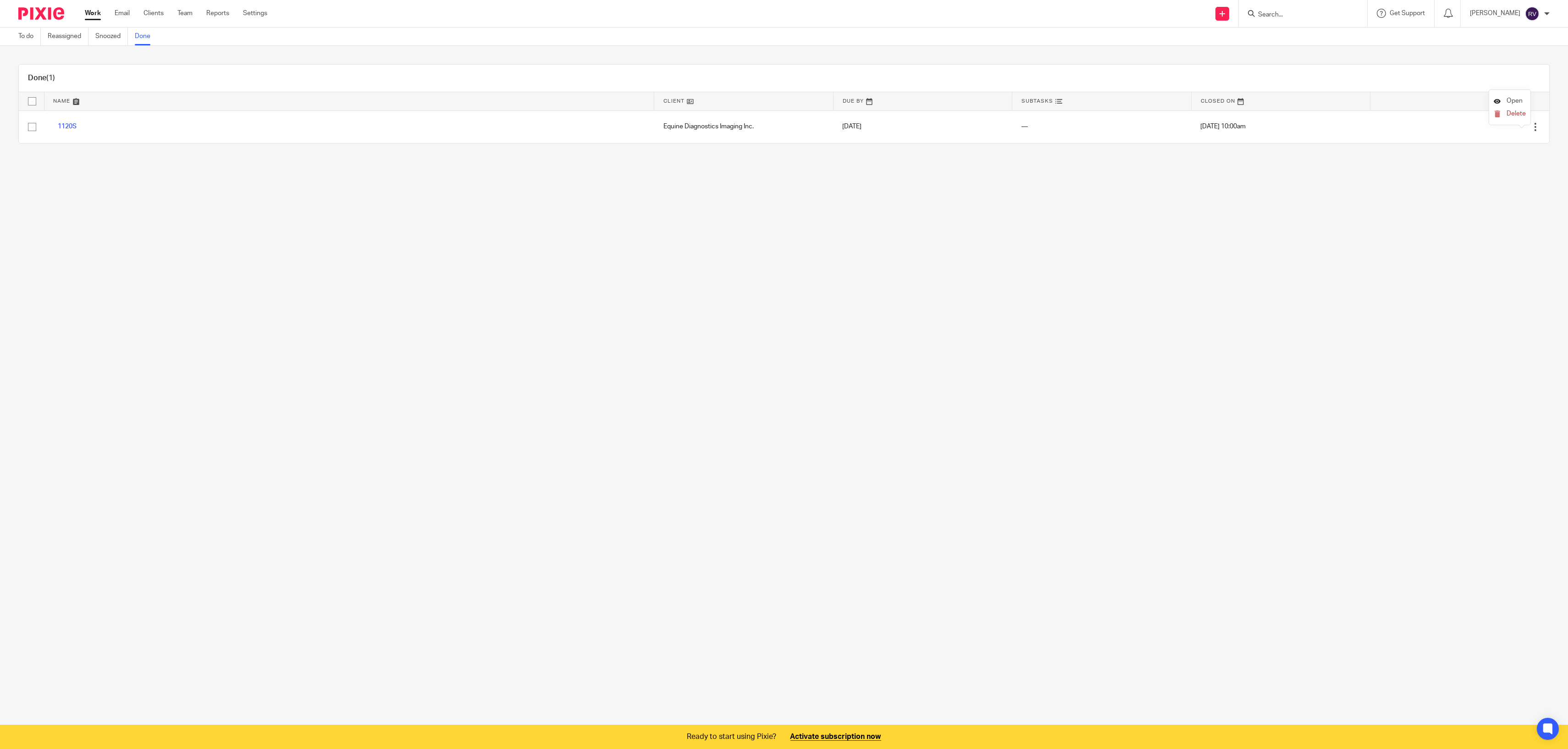
click at [1515, 99] on span "Open" at bounding box center [1515, 101] width 16 height 6
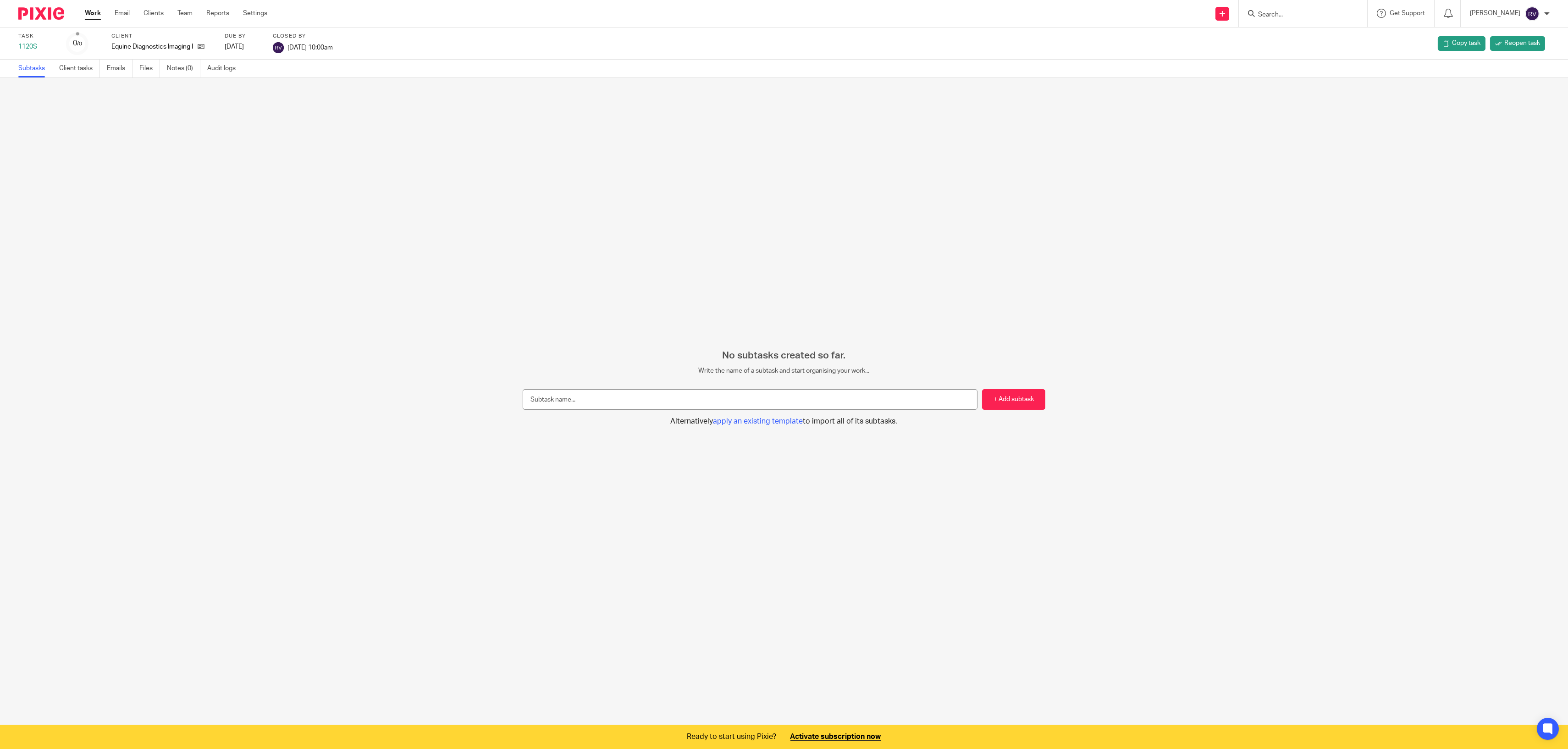
click at [580, 407] on input "text" at bounding box center [749, 400] width 455 height 21
drag, startPoint x: 475, startPoint y: 220, endPoint x: 281, endPoint y: 107, distance: 224.5
click at [469, 219] on div "No subtasks created so far. Write the name of a subtask and start organising yo…" at bounding box center [784, 402] width 1568 height 648
click at [80, 75] on link "Client tasks" at bounding box center [79, 68] width 41 height 18
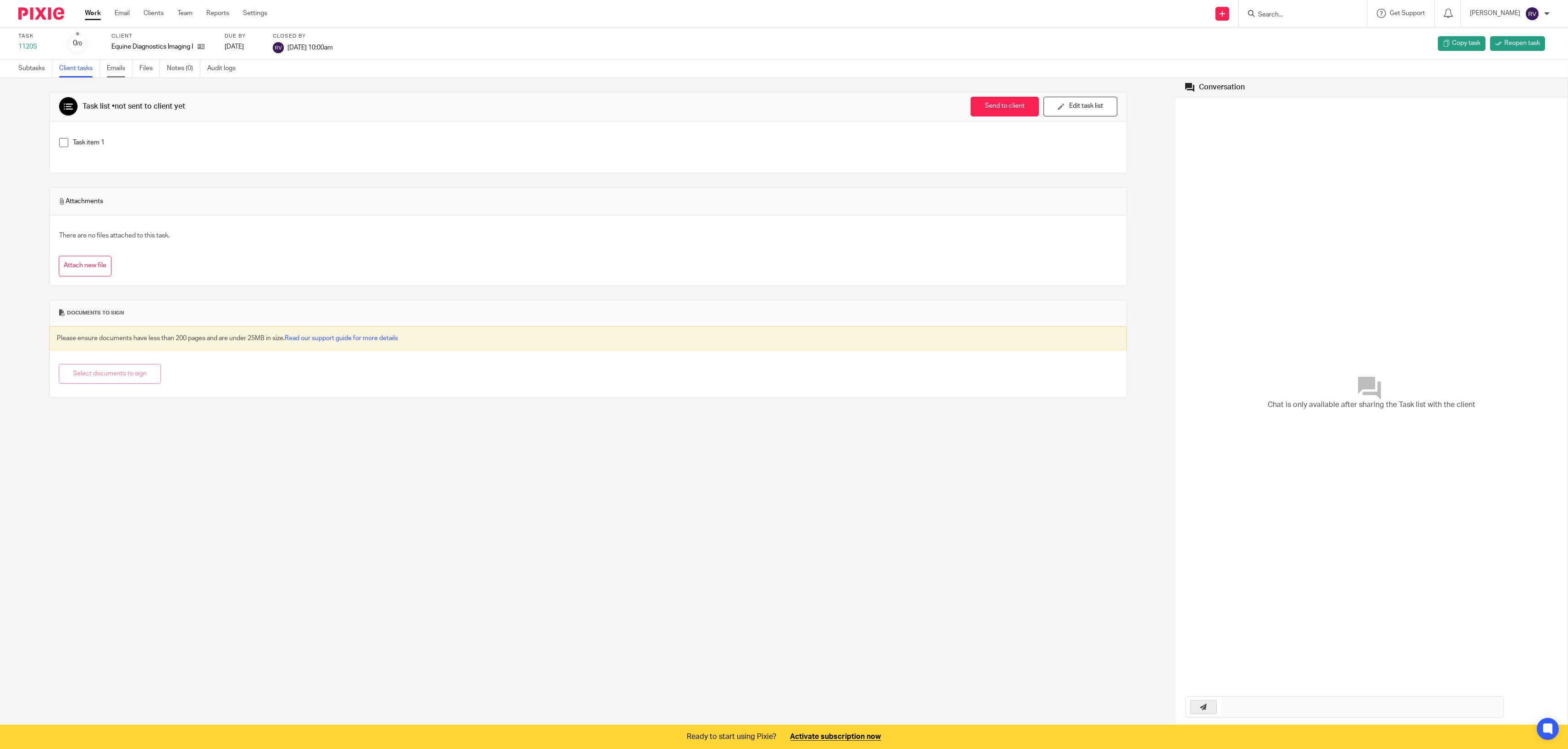
click at [126, 71] on link "Emails" at bounding box center [119, 68] width 25 height 18
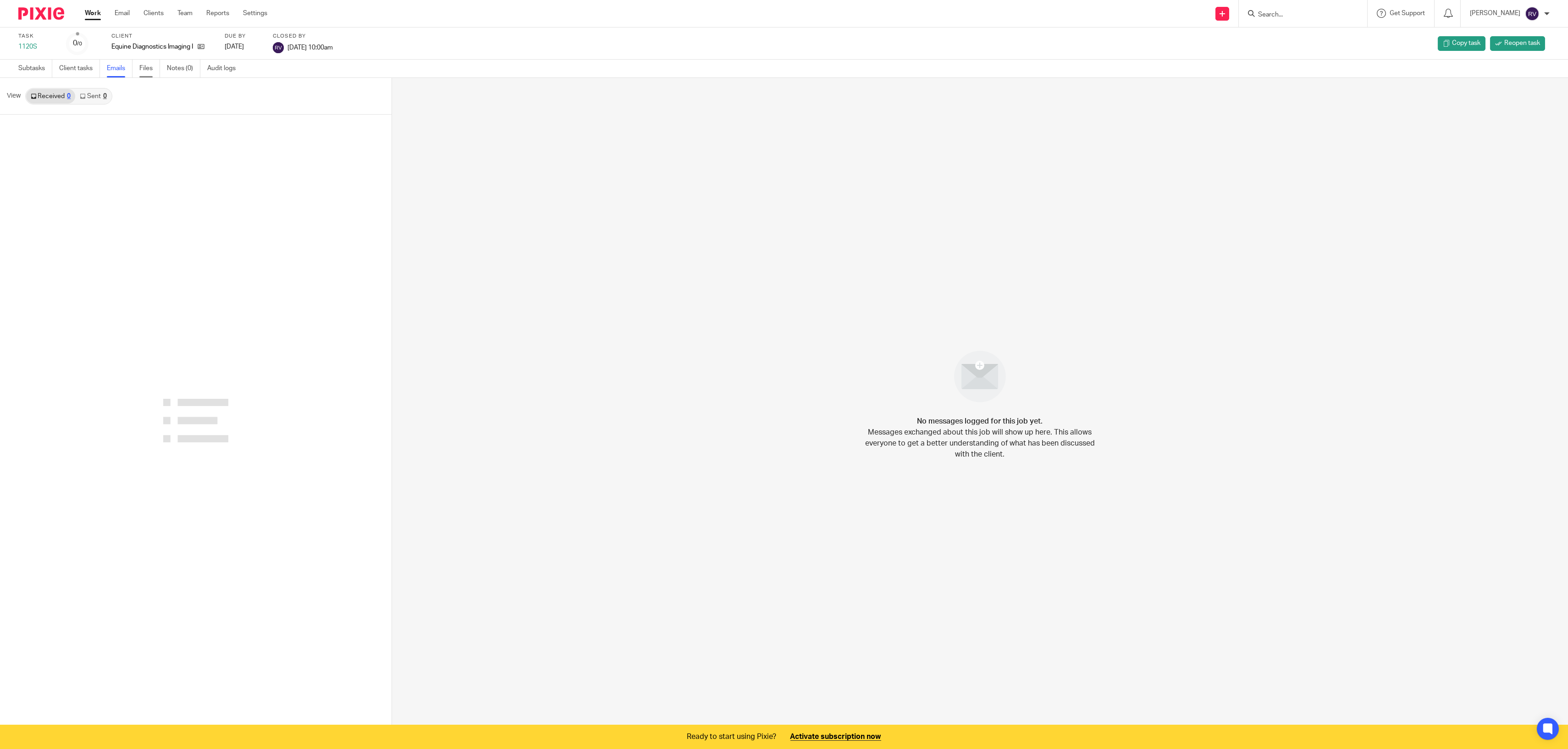
click at [155, 71] on link "Files" at bounding box center [150, 68] width 21 height 18
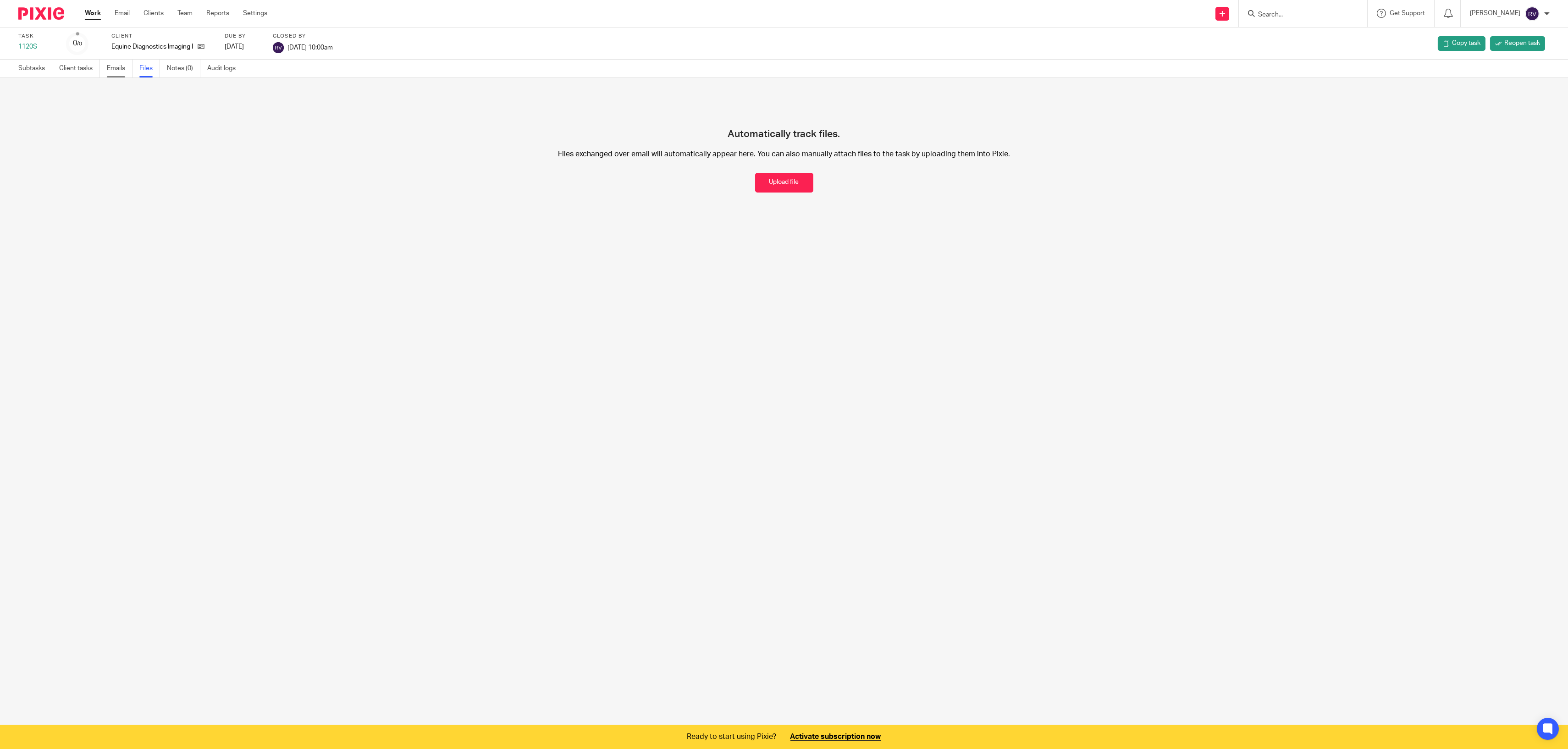
click at [119, 69] on link "Emails" at bounding box center [119, 68] width 25 height 18
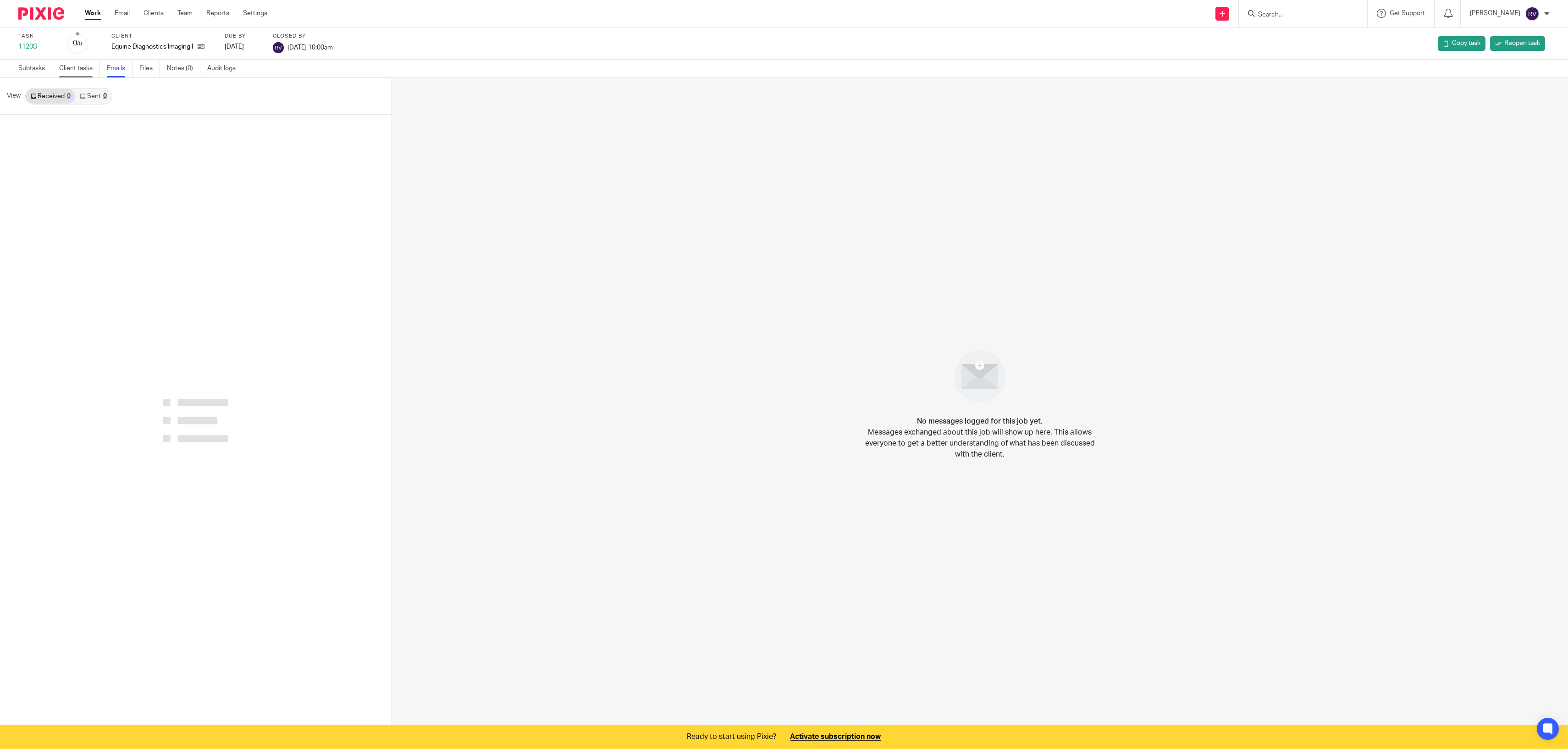
click at [75, 69] on link "Client tasks" at bounding box center [79, 68] width 41 height 18
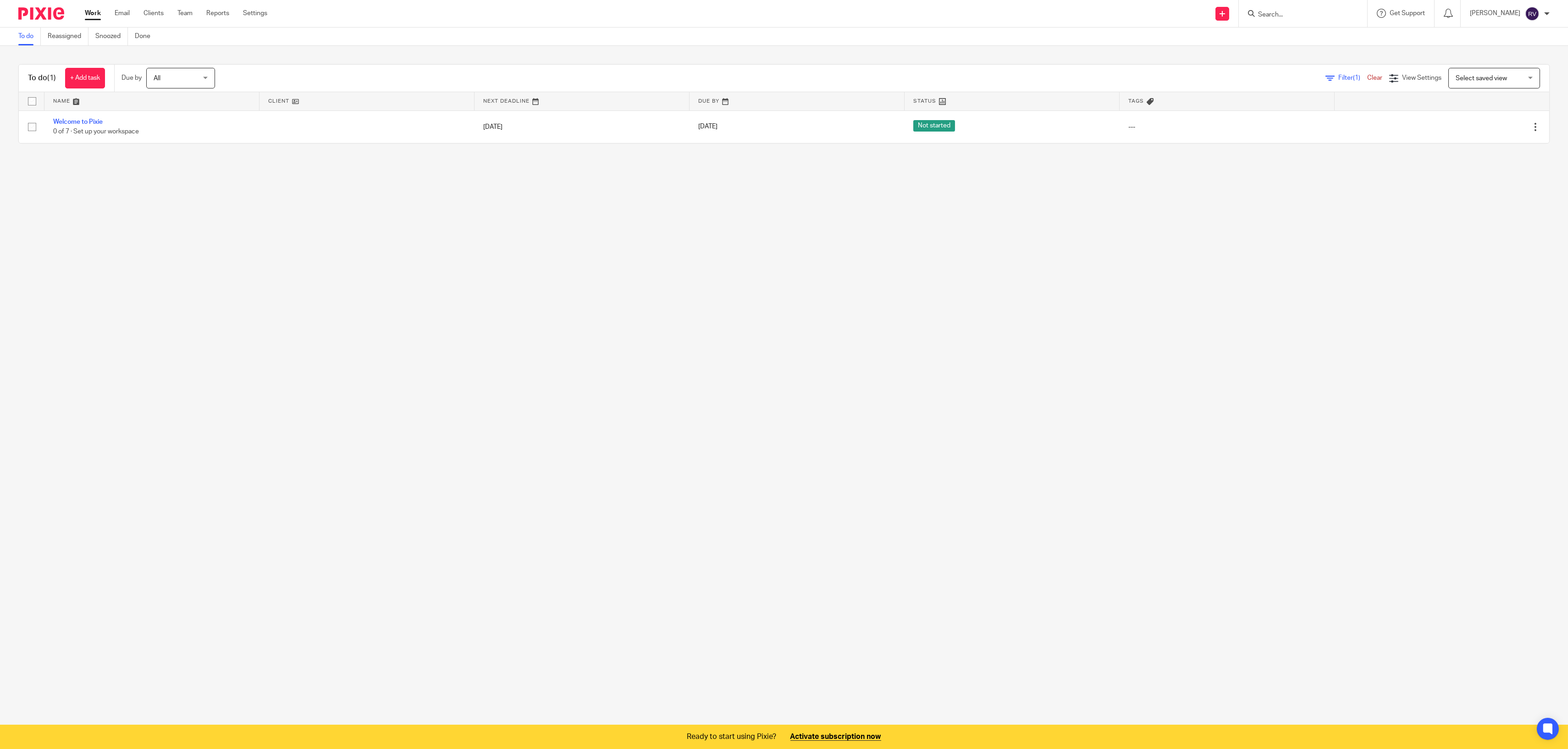
click at [127, 10] on link "Email" at bounding box center [122, 14] width 15 height 10
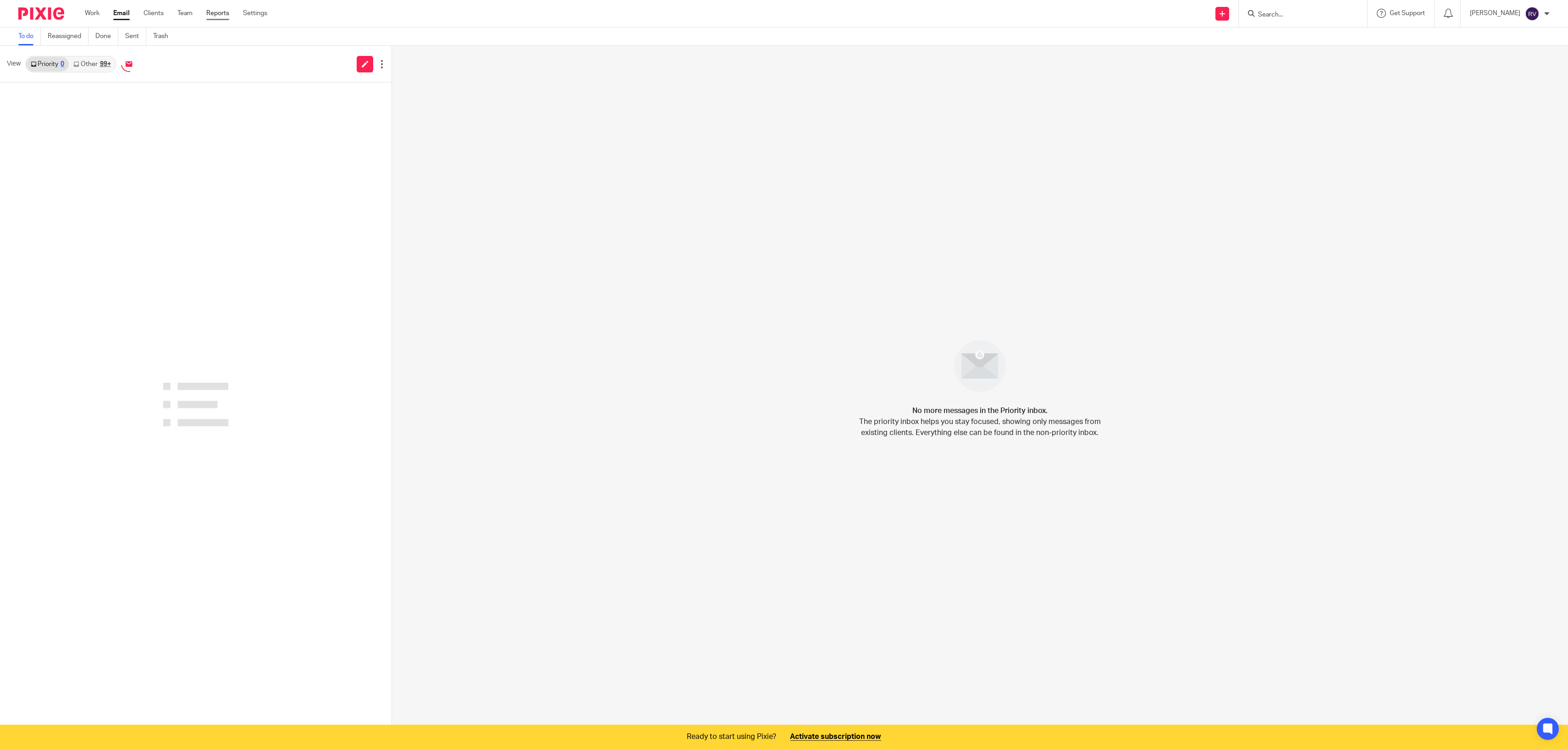
click at [219, 17] on link "Reports" at bounding box center [217, 14] width 23 height 10
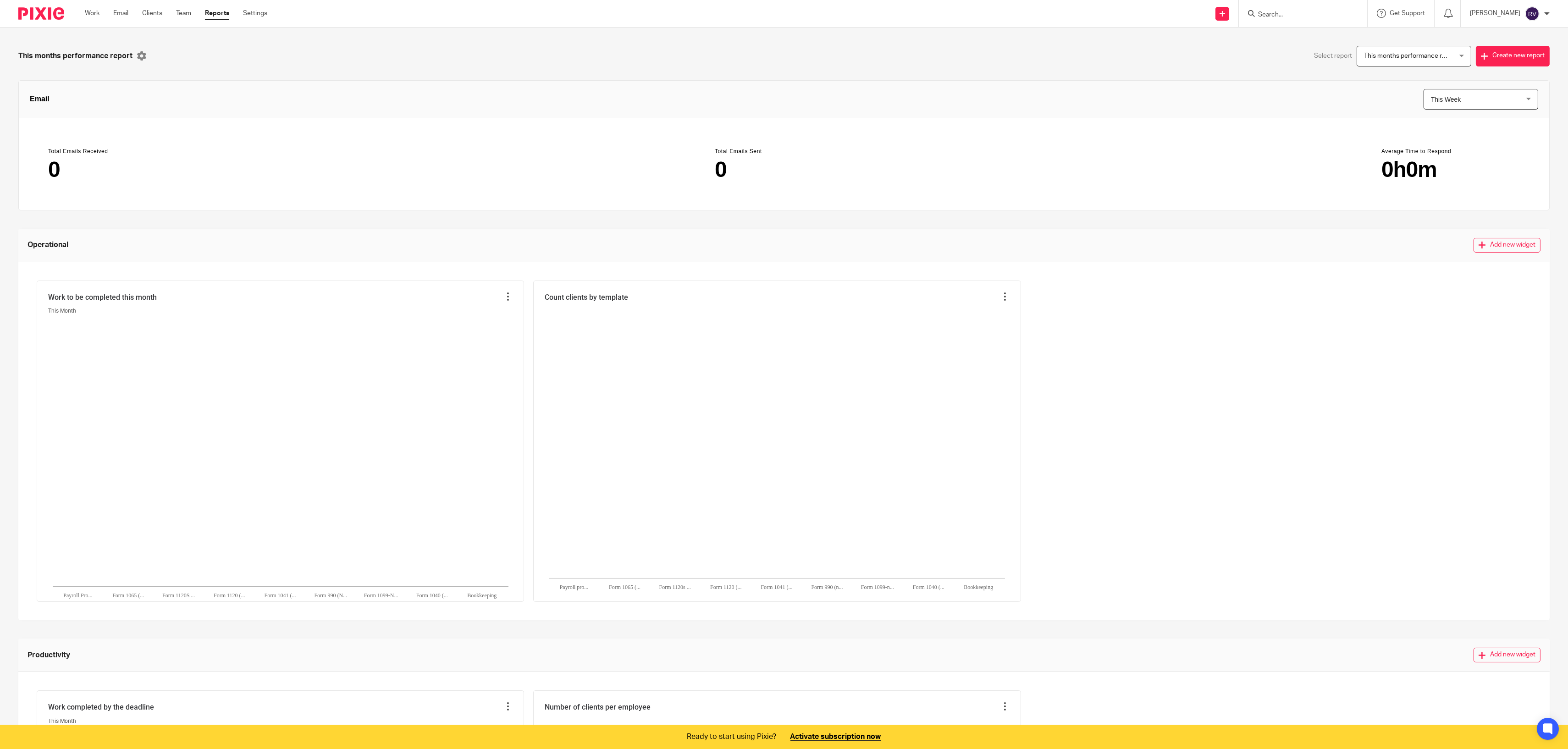
click at [259, 20] on div "Work Email Clients Team Reports Settings Work Email Clients Team Reports Settin…" at bounding box center [178, 14] width 205 height 27
click at [260, 11] on link "Settings" at bounding box center [255, 14] width 25 height 10
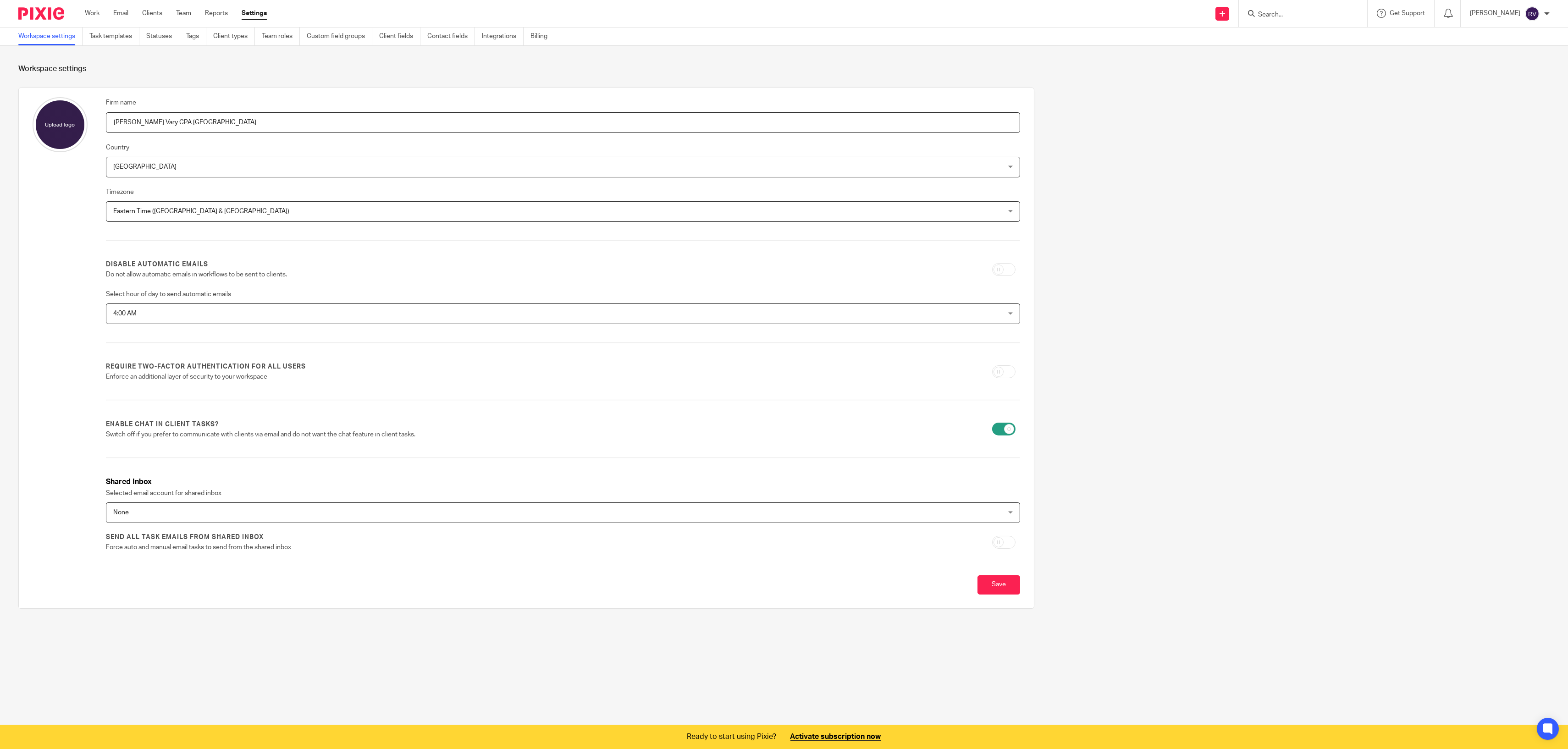
click at [195, 319] on span "4:00 AM" at bounding box center [475, 314] width 725 height 19
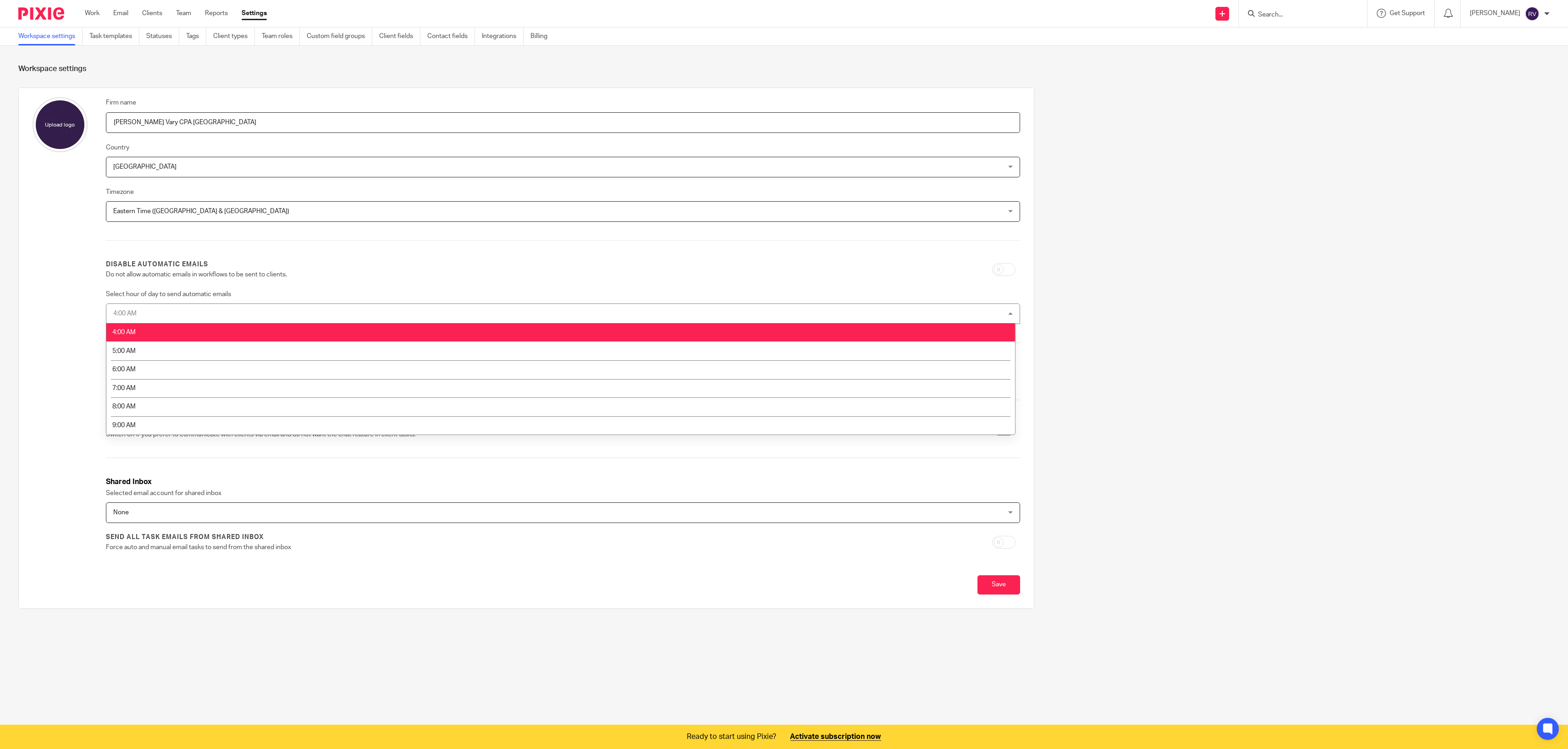
click at [193, 305] on div "4:00 AM 4:00 AM" at bounding box center [563, 314] width 914 height 21
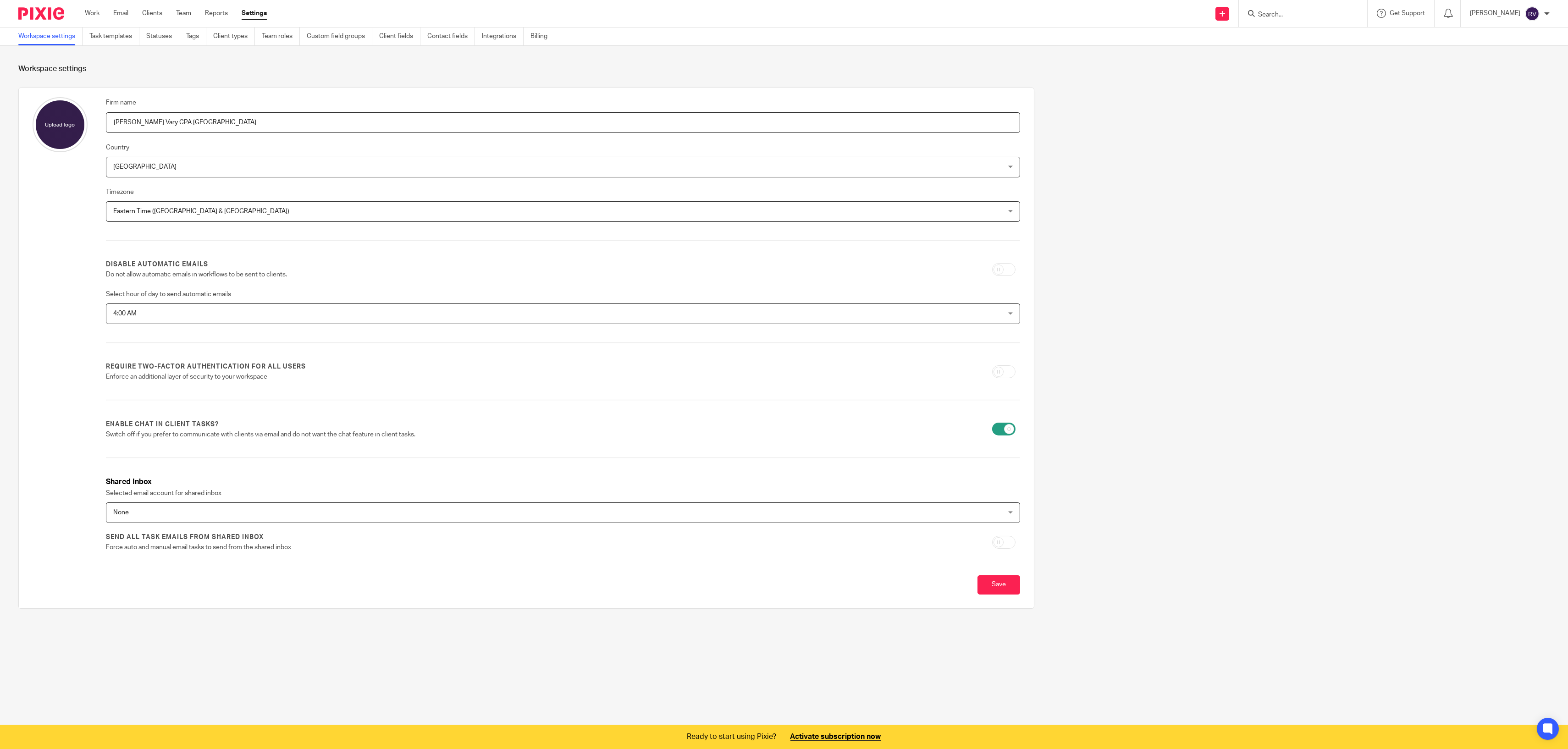
click at [72, 306] on div at bounding box center [60, 329] width 55 height 464
click at [170, 505] on span "None" at bounding box center [475, 513] width 725 height 19
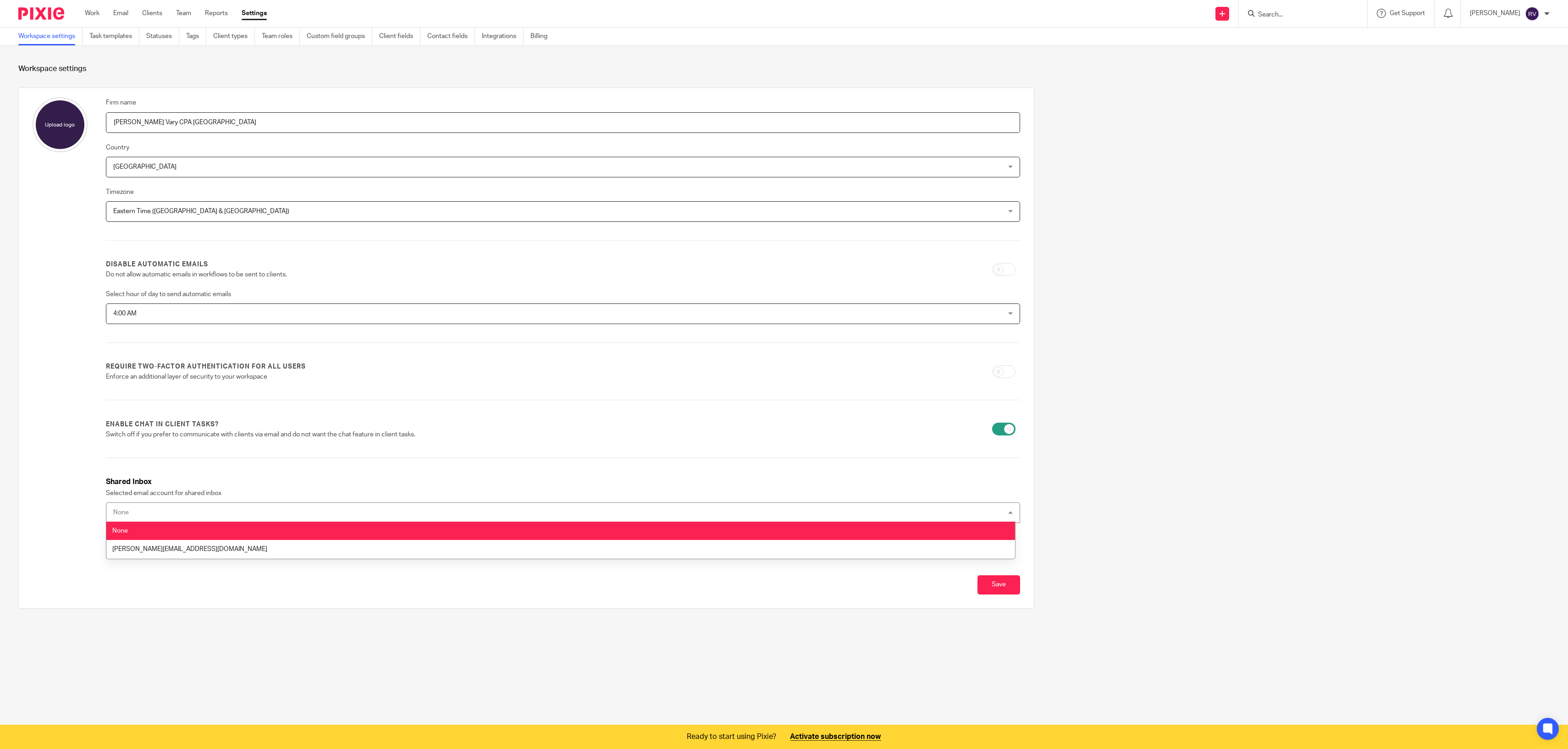
click at [80, 474] on div at bounding box center [60, 329] width 55 height 464
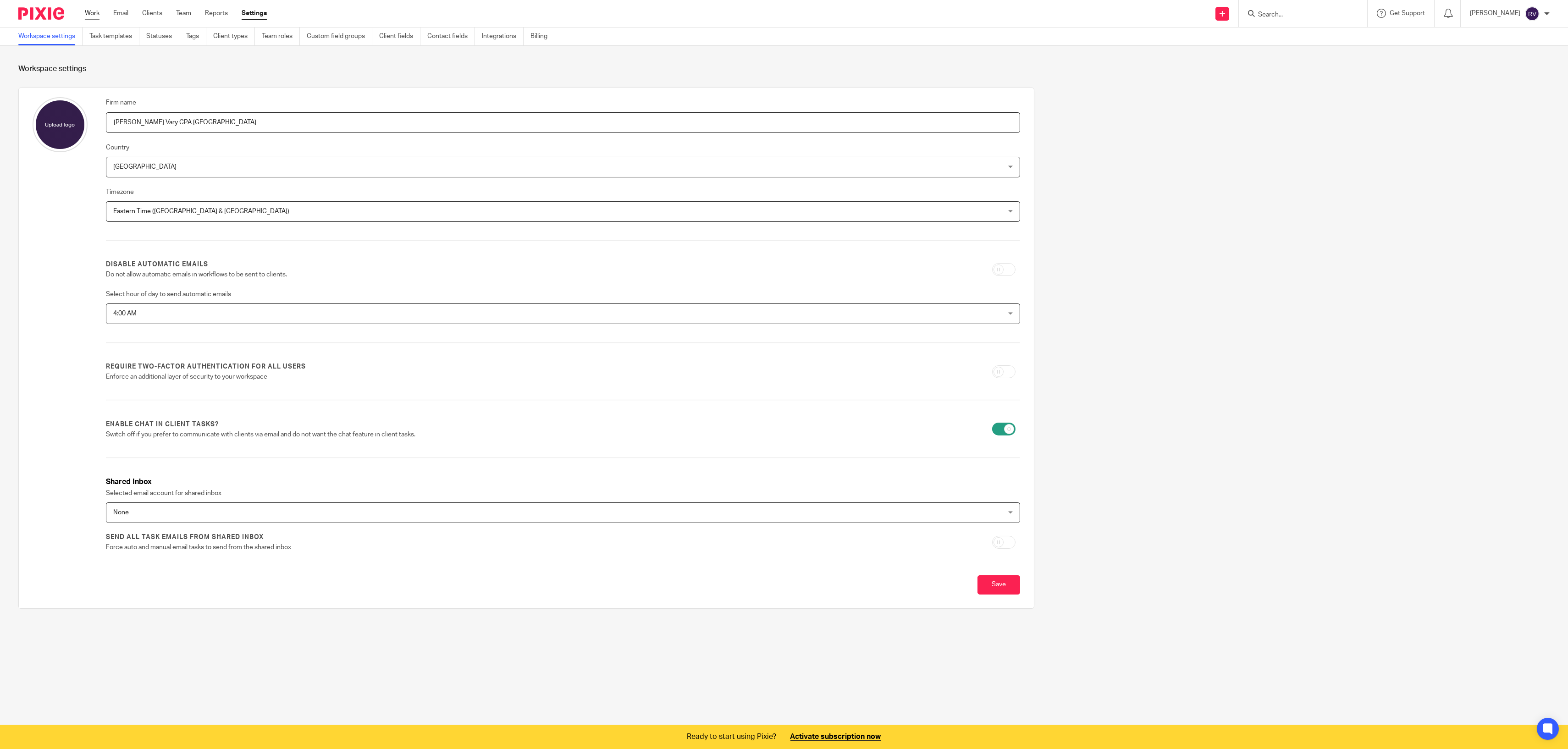
click at [87, 10] on link "Work" at bounding box center [92, 14] width 14 height 10
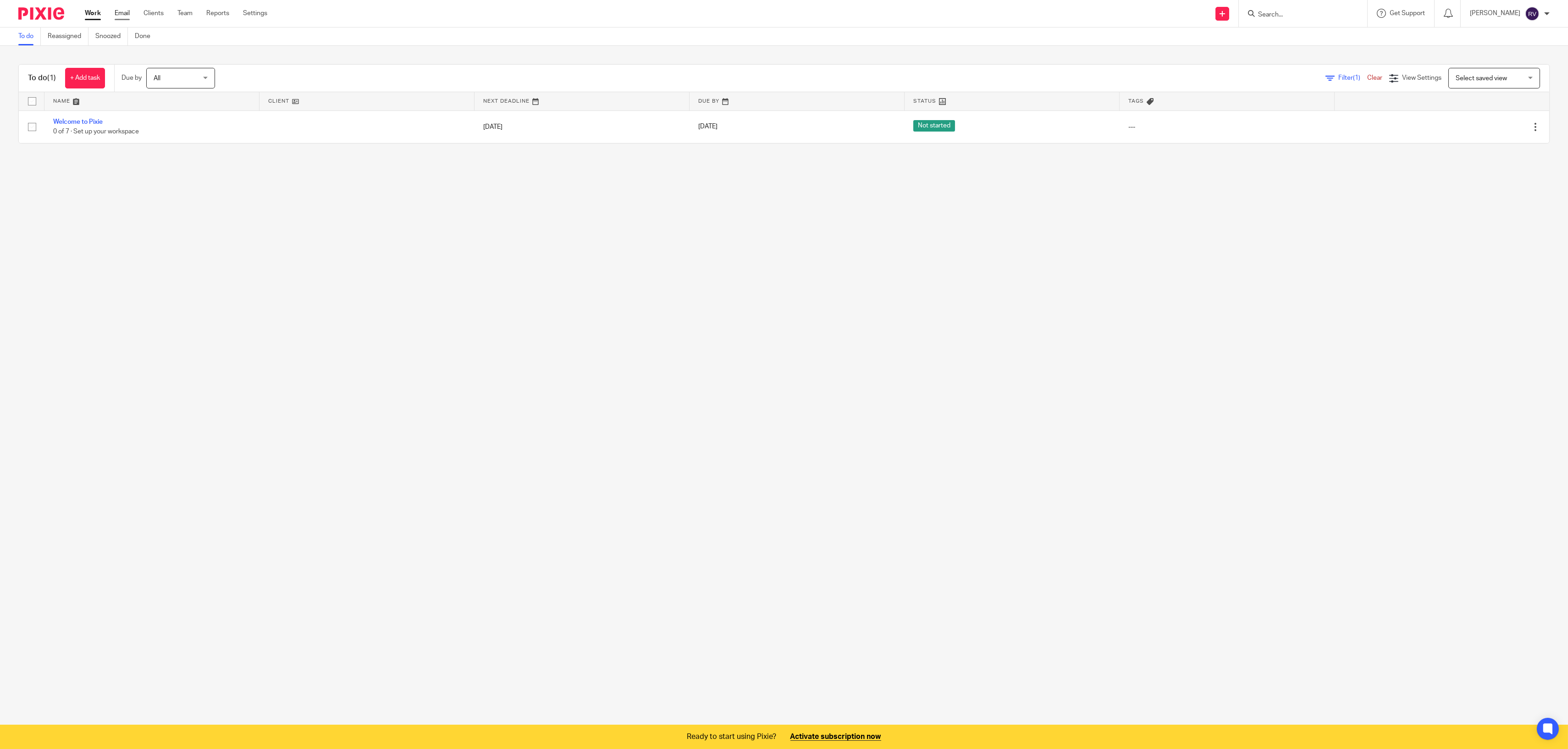
click at [120, 9] on link "Email" at bounding box center [122, 14] width 15 height 10
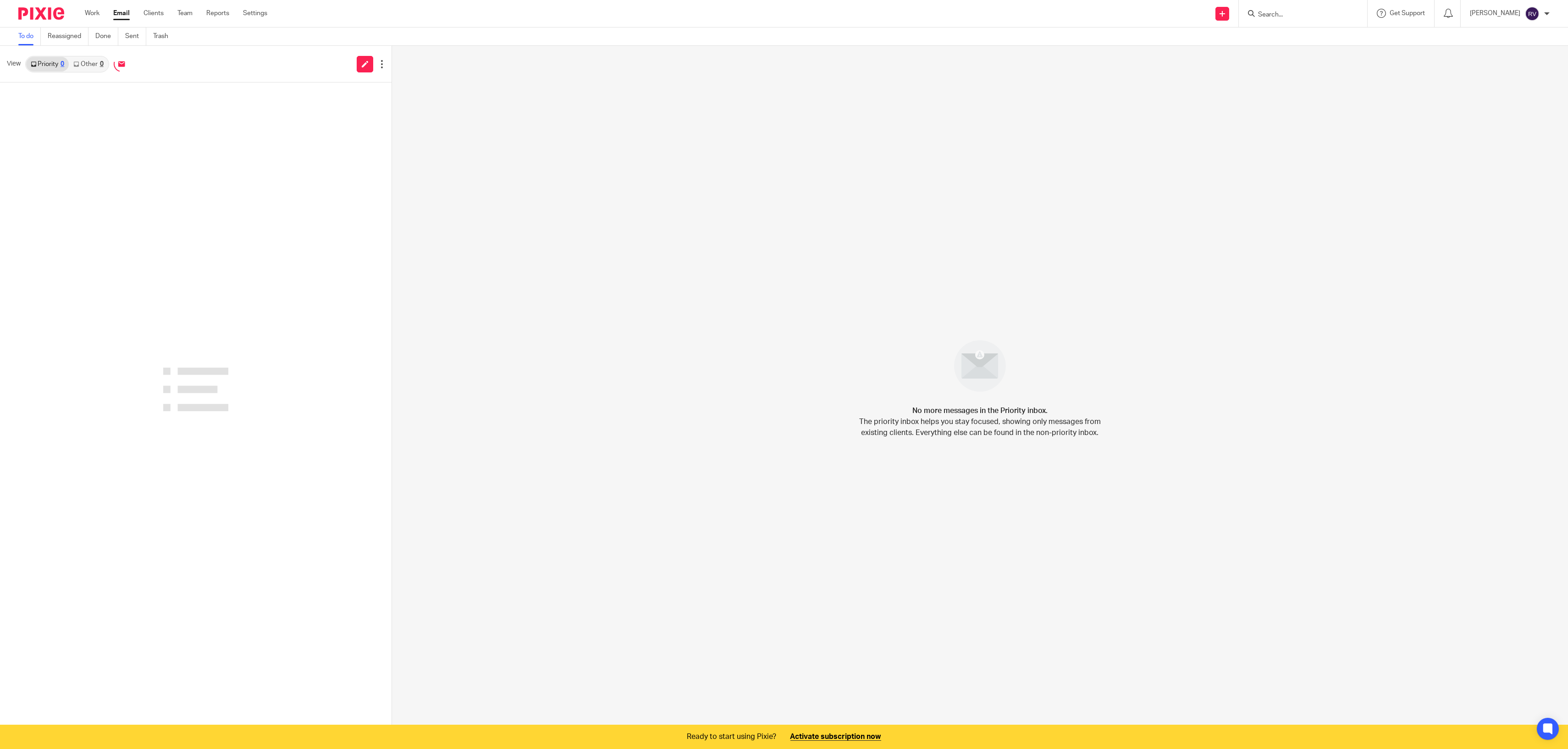
click at [362, 313] on div at bounding box center [196, 389] width 392 height 614
click at [110, 14] on ul "Work Email Clients Team Reports Settings" at bounding box center [183, 14] width 196 height 10
click at [90, 16] on link "Work" at bounding box center [92, 14] width 14 height 10
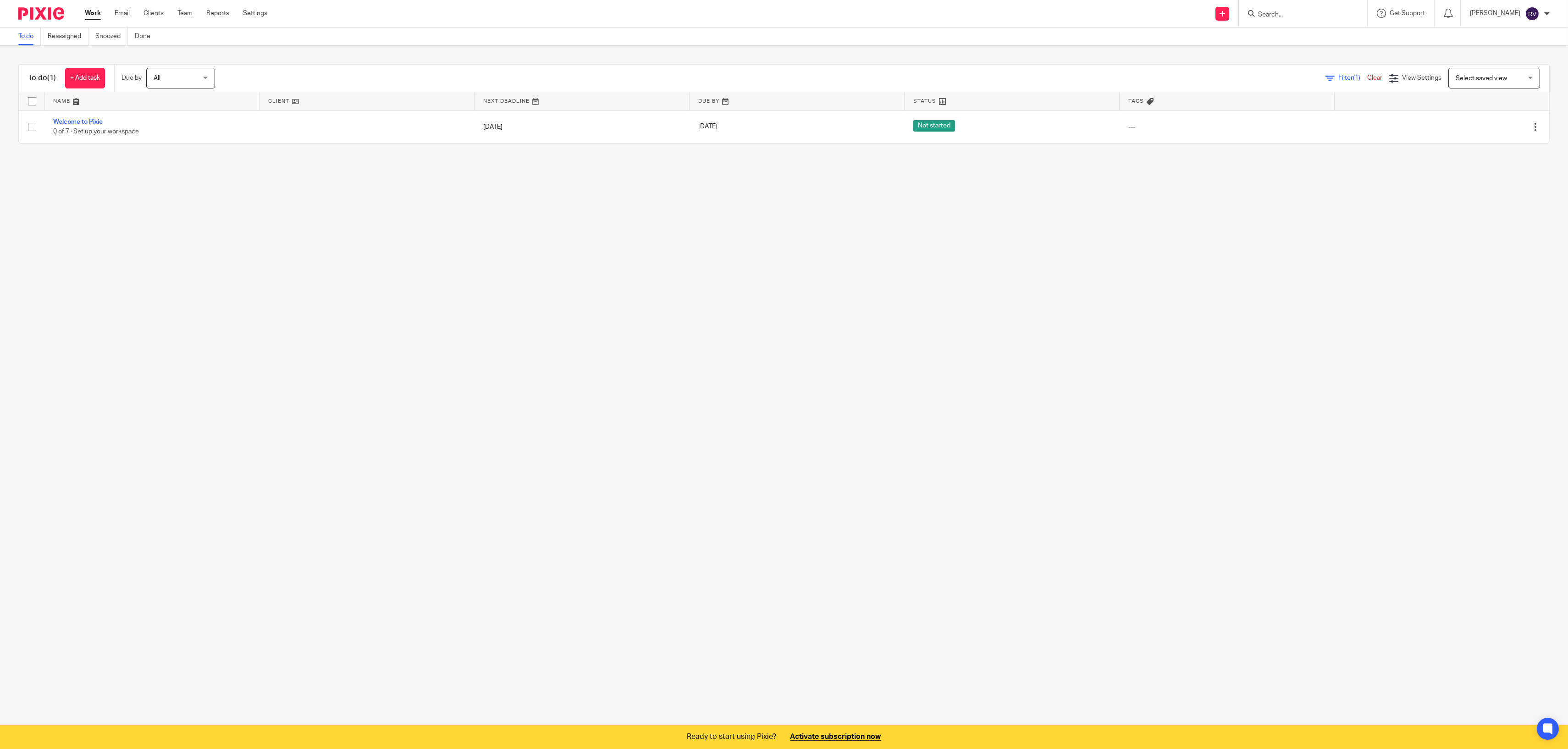
click at [552, 187] on main "To do Reassigned Snoozed Done To do (1) + Add task Due by All All [DATE] [DATE]…" at bounding box center [784, 374] width 1568 height 749
click at [1496, 76] on span "Select saved view" at bounding box center [1489, 78] width 67 height 19
click at [1496, 76] on div "Select saved view Select saved view" at bounding box center [1494, 78] width 92 height 21
click at [1445, 169] on main "To do Reassigned Snoozed Done To do (1) + Add task Due by All All Today Tomorro…" at bounding box center [784, 374] width 1568 height 749
click at [67, 34] on link "Reassigned" at bounding box center [68, 37] width 41 height 18
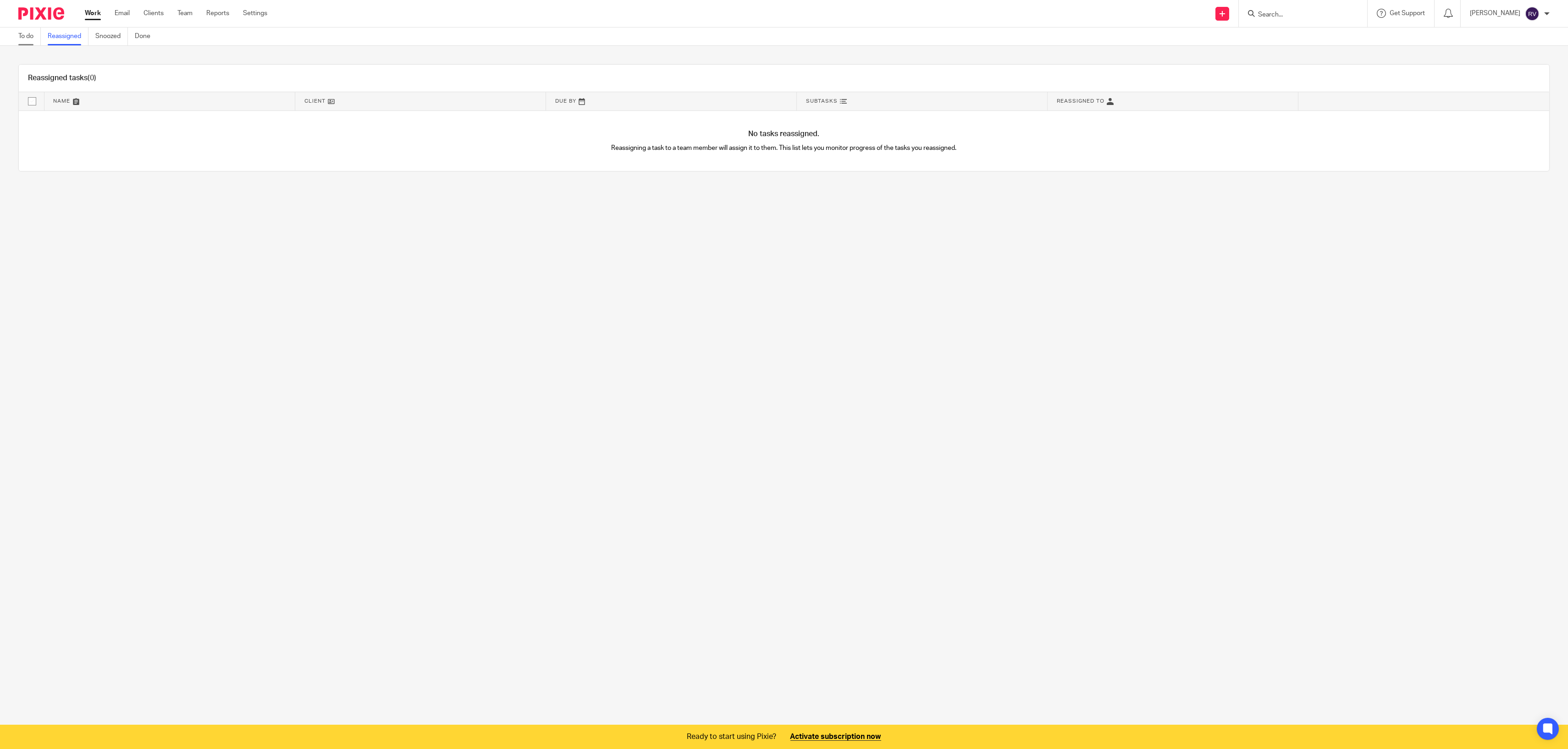
click at [34, 37] on link "To do" at bounding box center [29, 37] width 22 height 18
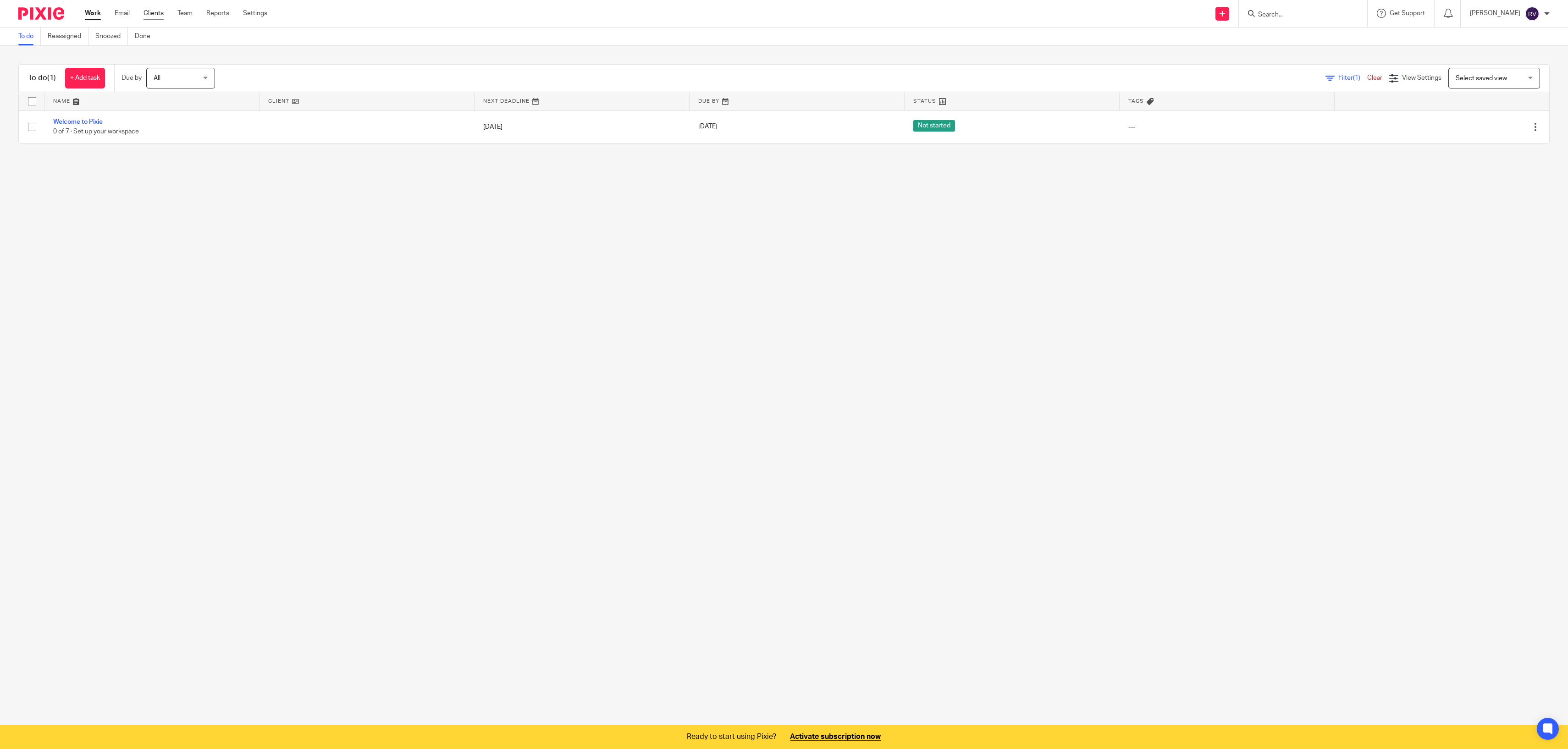
click at [156, 17] on link "Clients" at bounding box center [153, 14] width 20 height 10
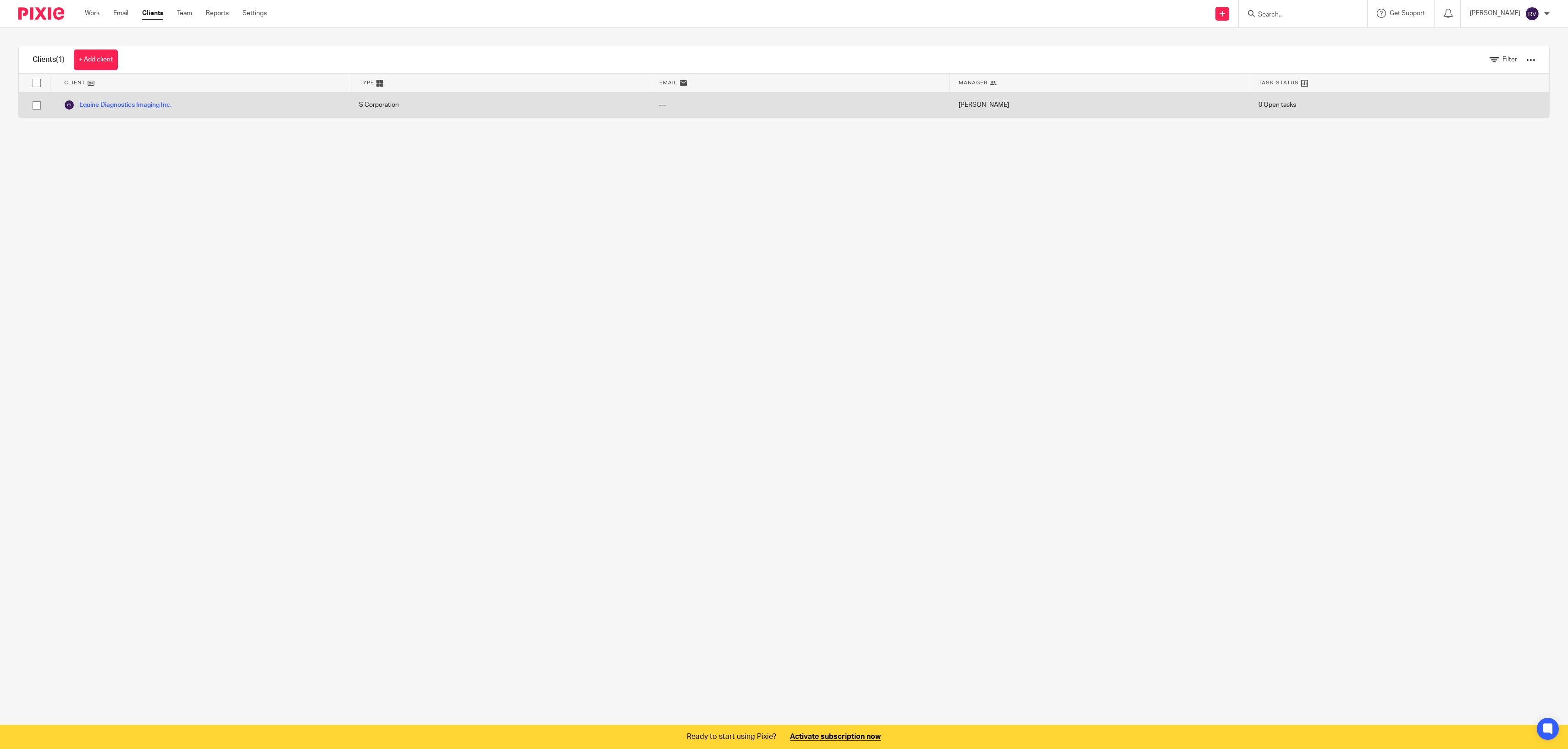
click at [1189, 107] on div "[PERSON_NAME]" at bounding box center [1099, 104] width 300 height 25
click at [1258, 108] on span "0 Open tasks" at bounding box center [1277, 105] width 37 height 10
click at [33, 101] on input "checkbox" at bounding box center [37, 105] width 18 height 18
checkbox input "true"
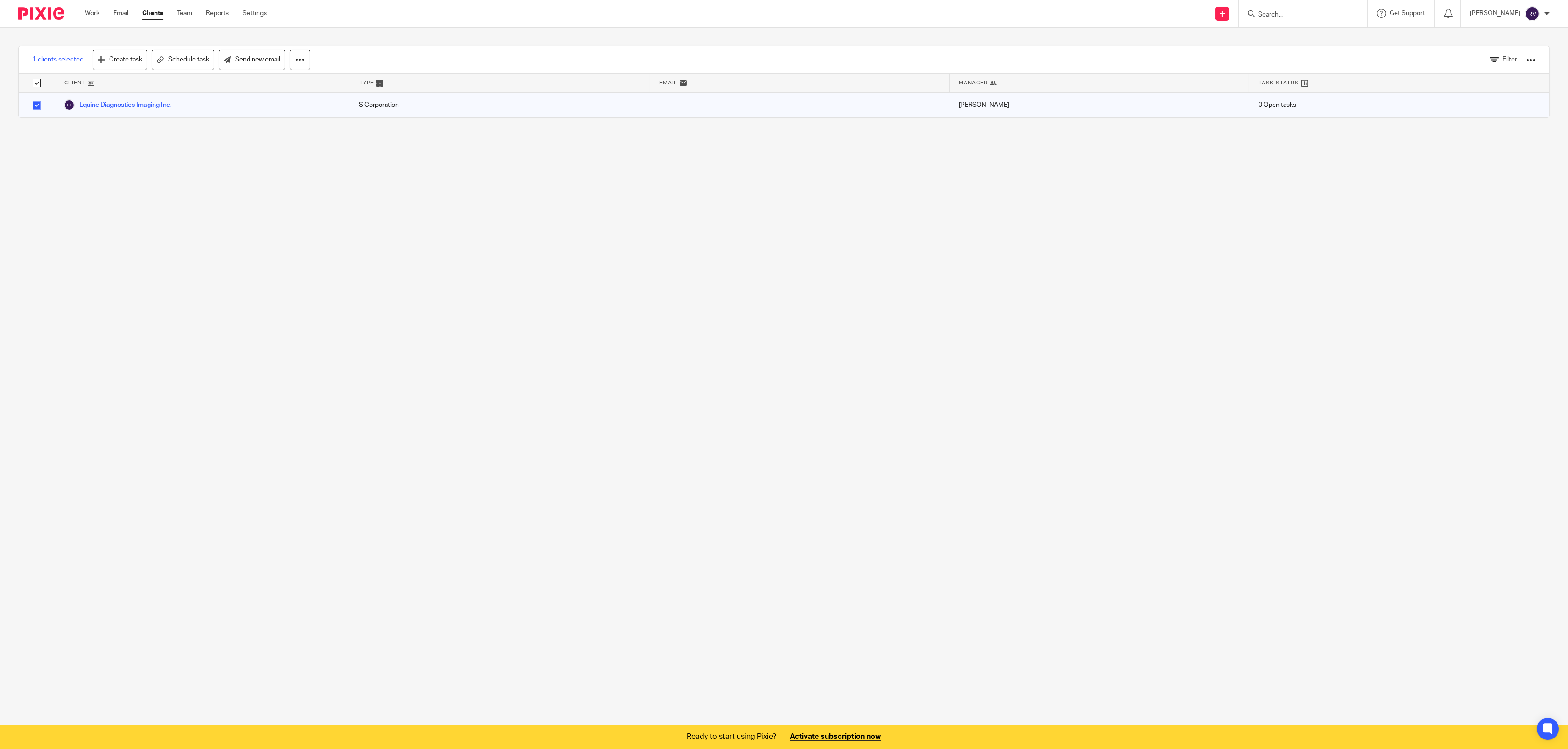
click at [35, 107] on input "checkbox" at bounding box center [37, 105] width 18 height 18
checkbox input "false"
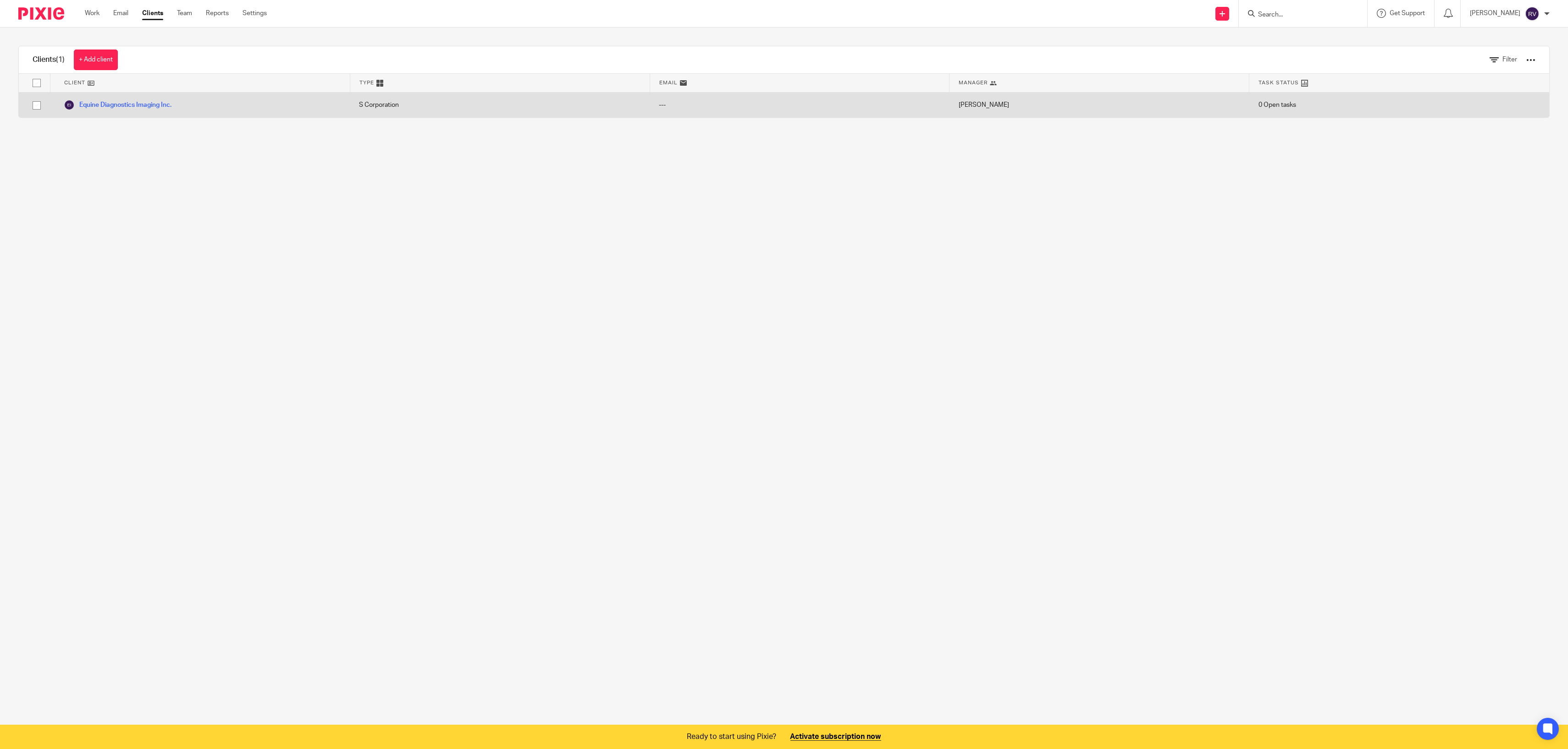
click at [43, 105] on input "checkbox" at bounding box center [37, 105] width 18 height 18
checkbox input "true"
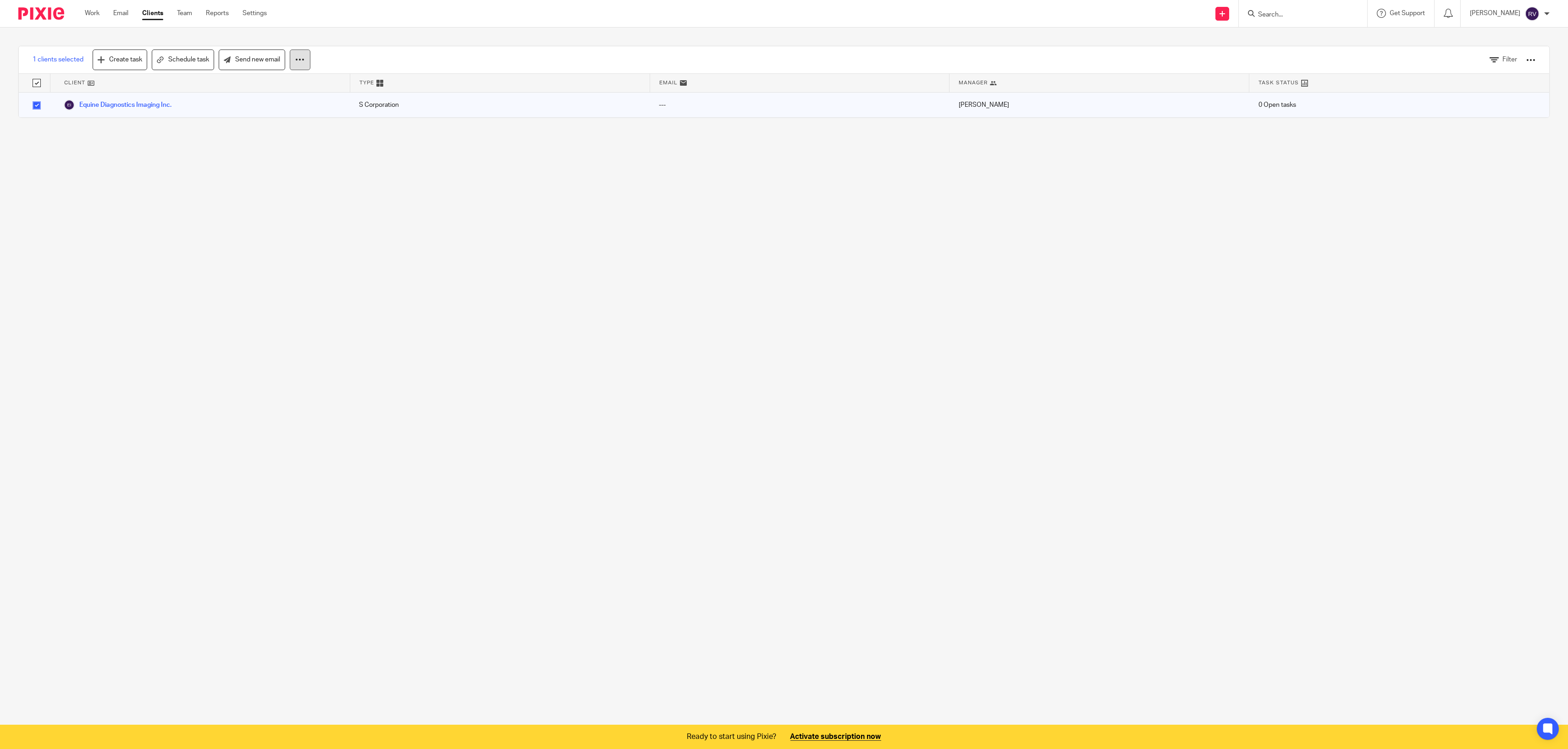
click at [302, 60] on icon at bounding box center [300, 60] width 10 height 10
click at [299, 88] on link "Update property" at bounding box center [274, 86] width 62 height 14
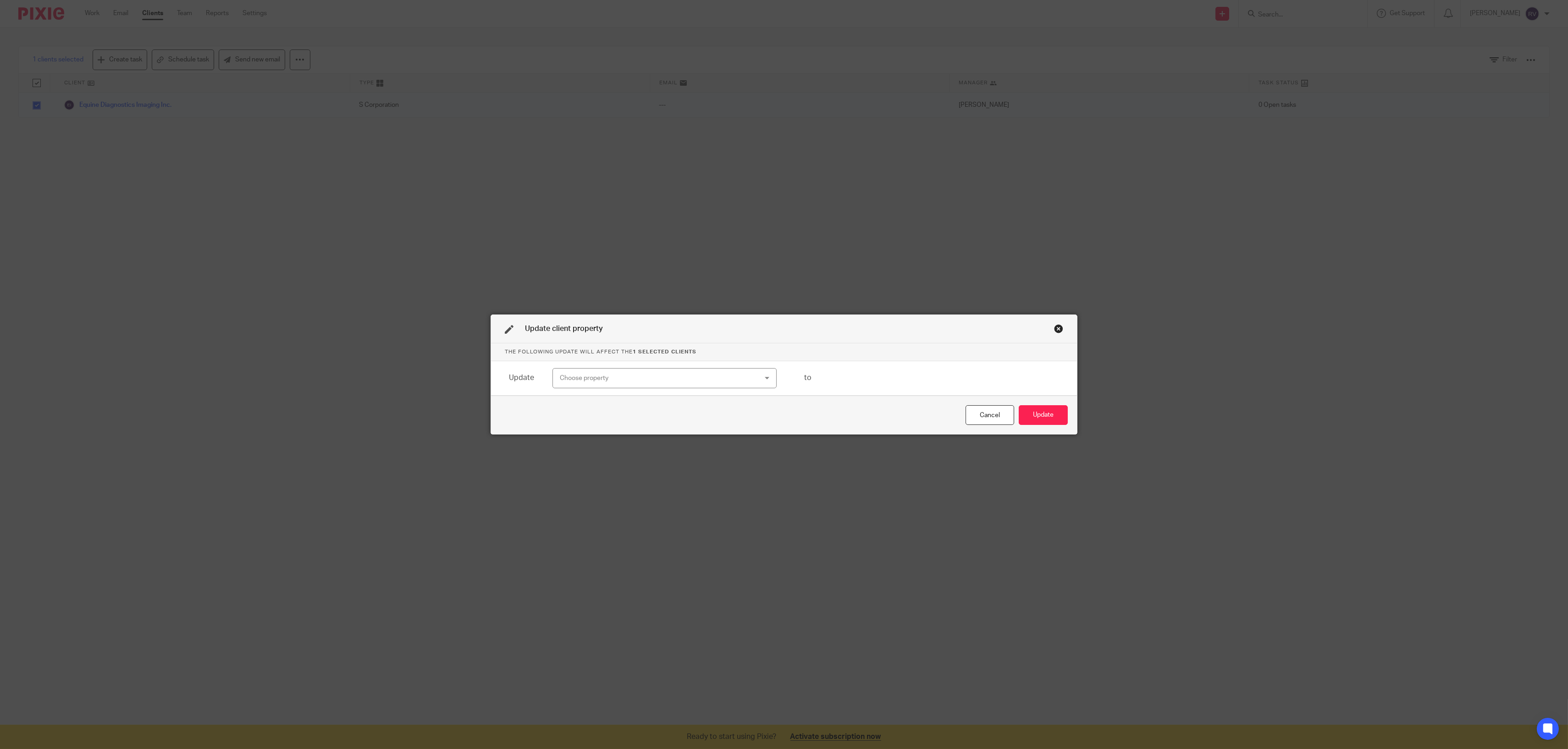
click at [711, 362] on div "Update Choose property Client manager Client type Monthly payroll date Year end…" at bounding box center [784, 379] width 586 height 35
click at [707, 370] on div "Choose property" at bounding box center [647, 378] width 174 height 19
drag, startPoint x: 1069, startPoint y: 341, endPoint x: 1062, endPoint y: 334, distance: 9.9
click at [1066, 335] on div "Update client property" at bounding box center [784, 330] width 586 height 29
click at [1054, 326] on div "Close this dialog window" at bounding box center [1059, 329] width 10 height 10
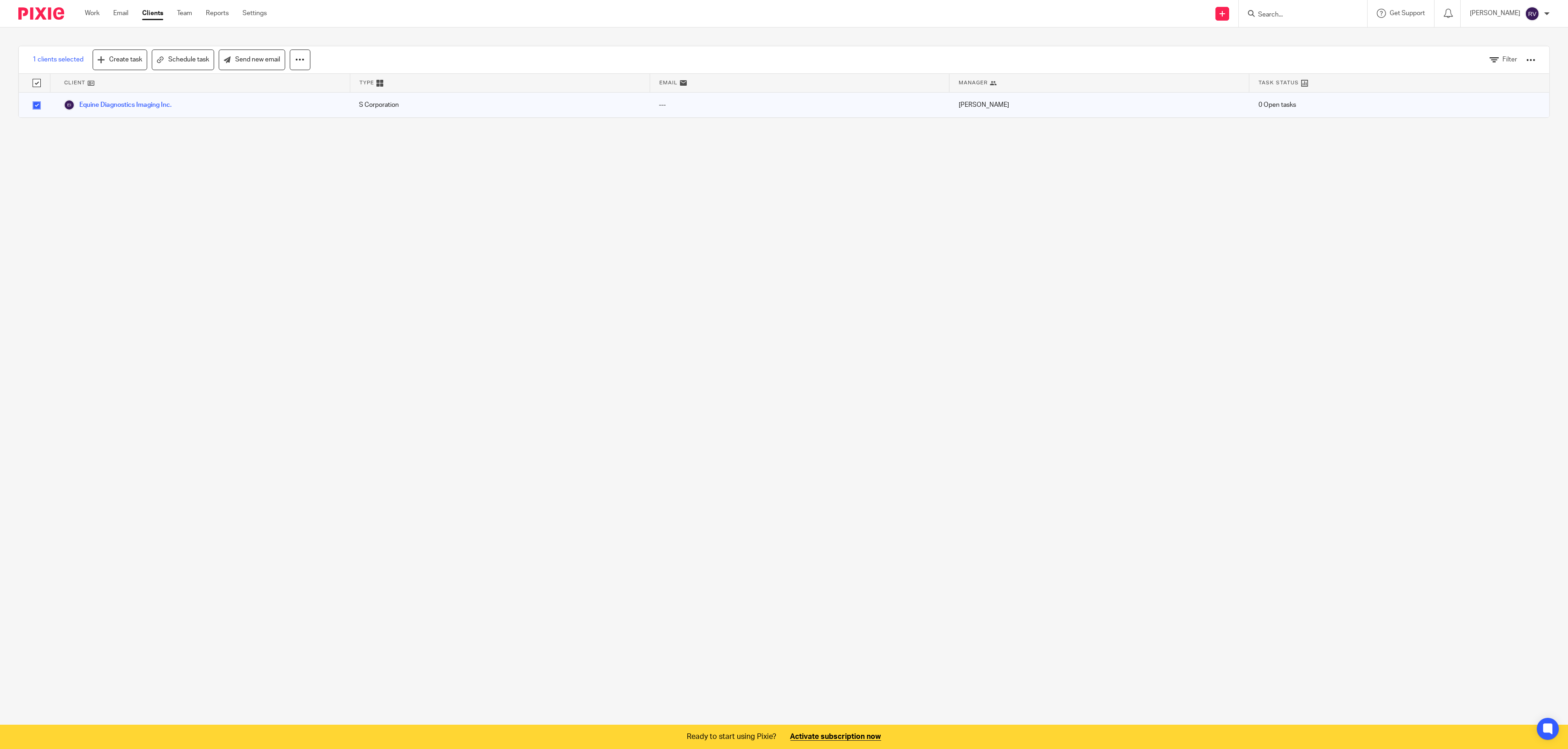
click at [501, 204] on main "1 clients selected Create task Schedule task Send new email Filter Client Type …" at bounding box center [784, 374] width 1568 height 749
click at [31, 102] on input "checkbox" at bounding box center [37, 105] width 18 height 18
checkbox input "false"
click at [198, 189] on main "Clients (1) + Add client Filter Client Type Email Manager Task Status Equine Di…" at bounding box center [784, 374] width 1568 height 749
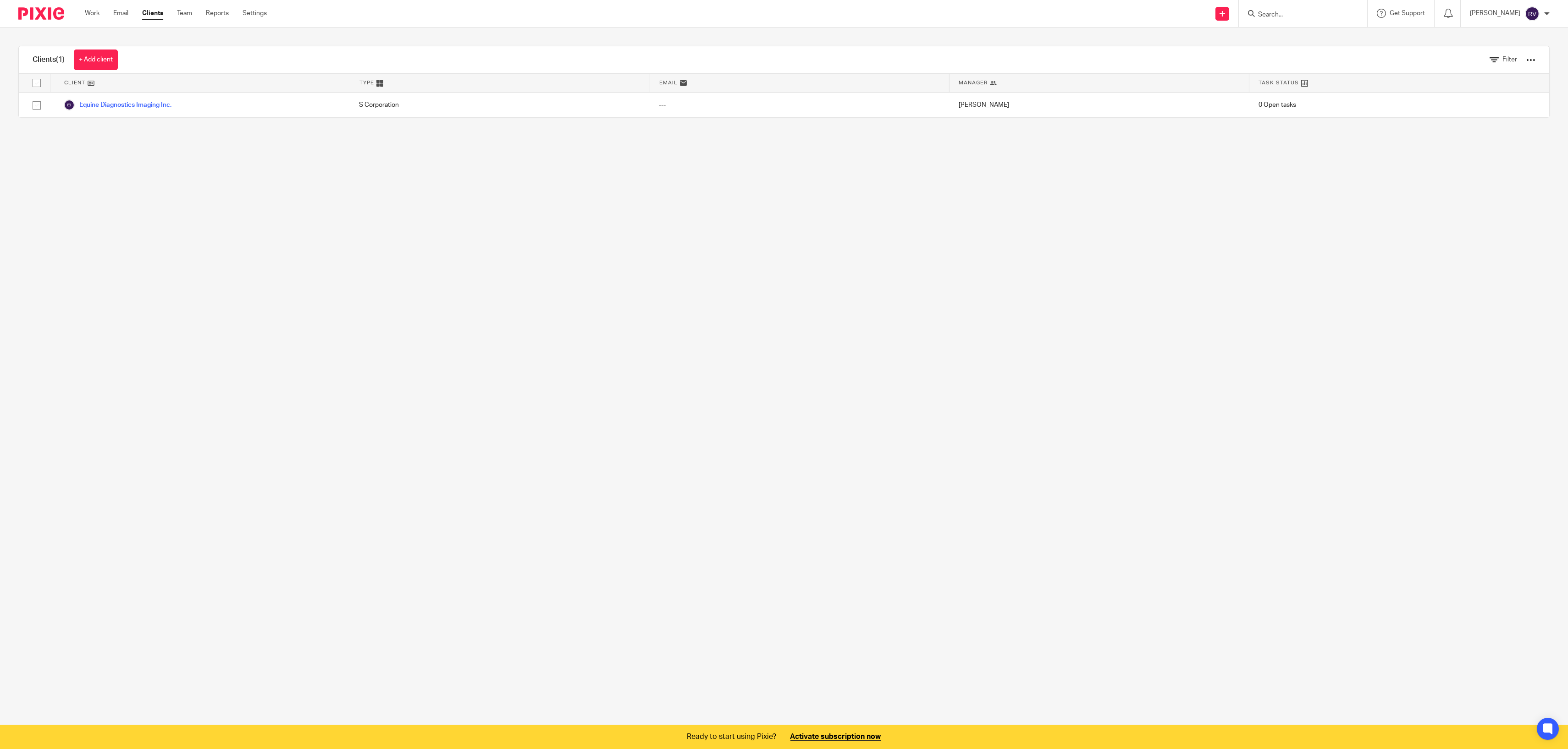
click at [349, 189] on main "Clients (1) + Add client Filter Client Type Email Manager Task Status Equine Di…" at bounding box center [784, 374] width 1568 height 749
click at [134, 14] on ul "Work Email Clients Team Reports Settings" at bounding box center [183, 14] width 196 height 10
click at [123, 16] on link "Email" at bounding box center [120, 14] width 15 height 10
click at [89, 14] on link "Work" at bounding box center [92, 14] width 14 height 10
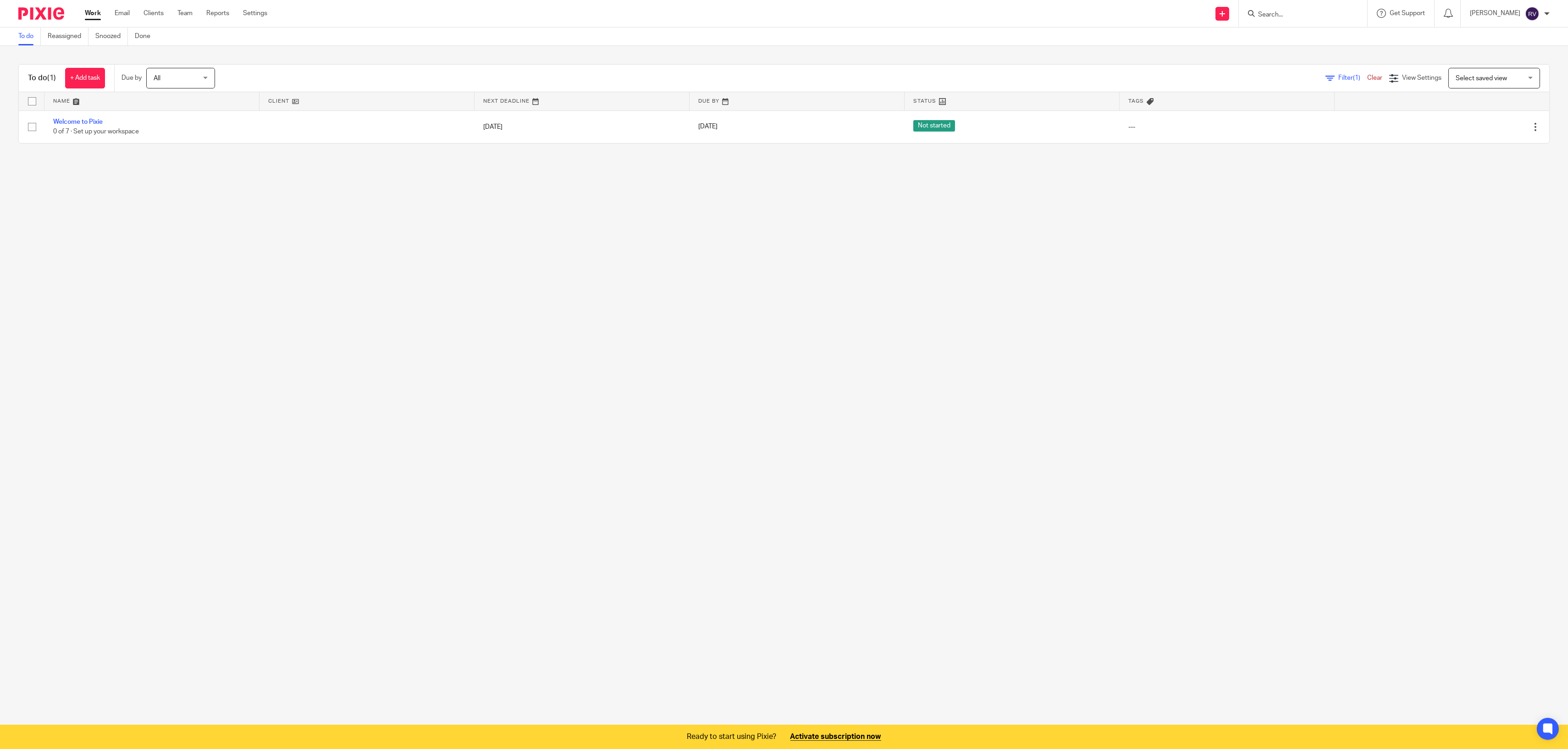
click at [186, 205] on main "To do Reassigned Snoozed Done To do (1) + Add task Due by All All [DATE] [DATE]…" at bounding box center [784, 374] width 1568 height 749
click at [159, 13] on link "Clients" at bounding box center [153, 14] width 20 height 10
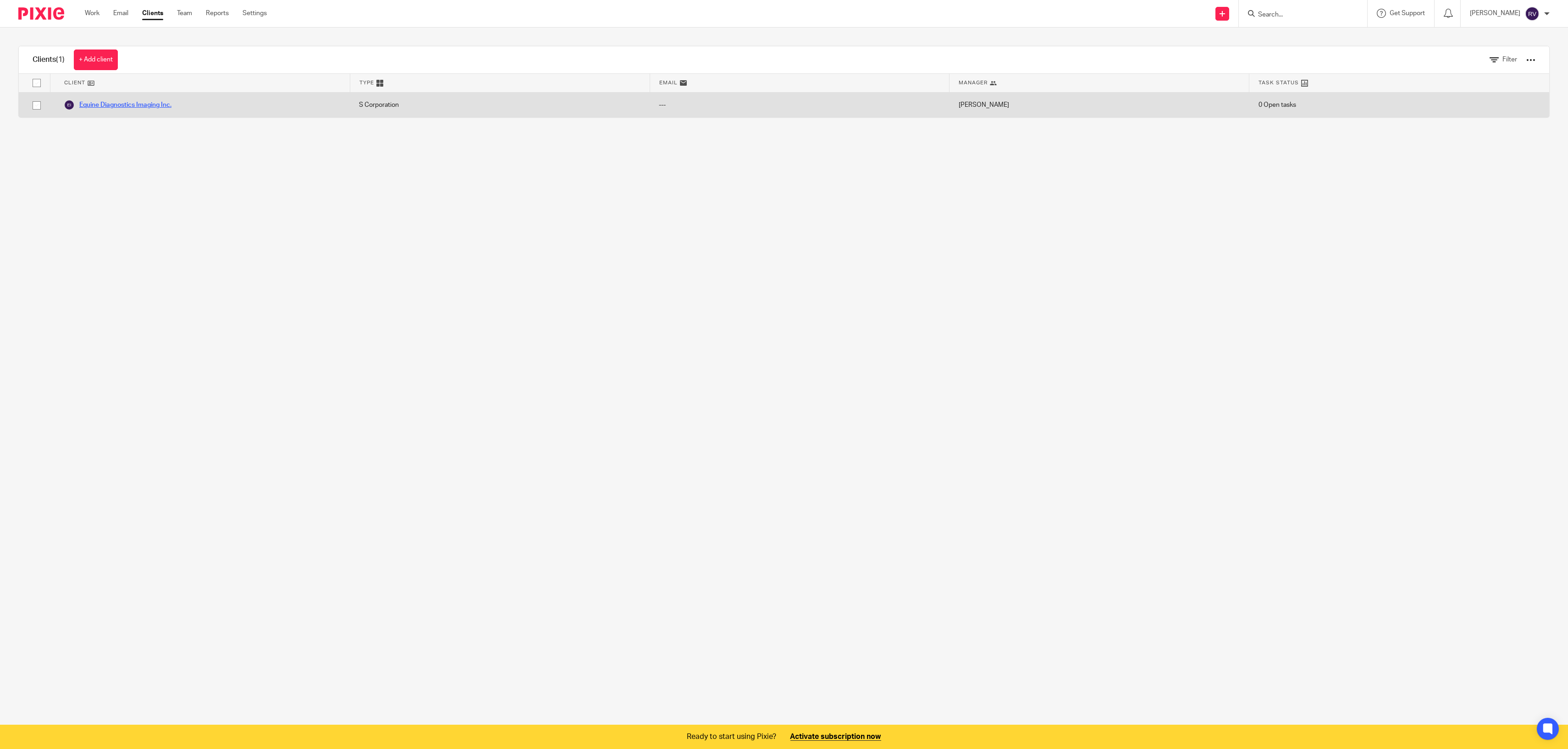
click at [165, 109] on link "Equine Diagnostics Imaging Inc." at bounding box center [117, 105] width 108 height 11
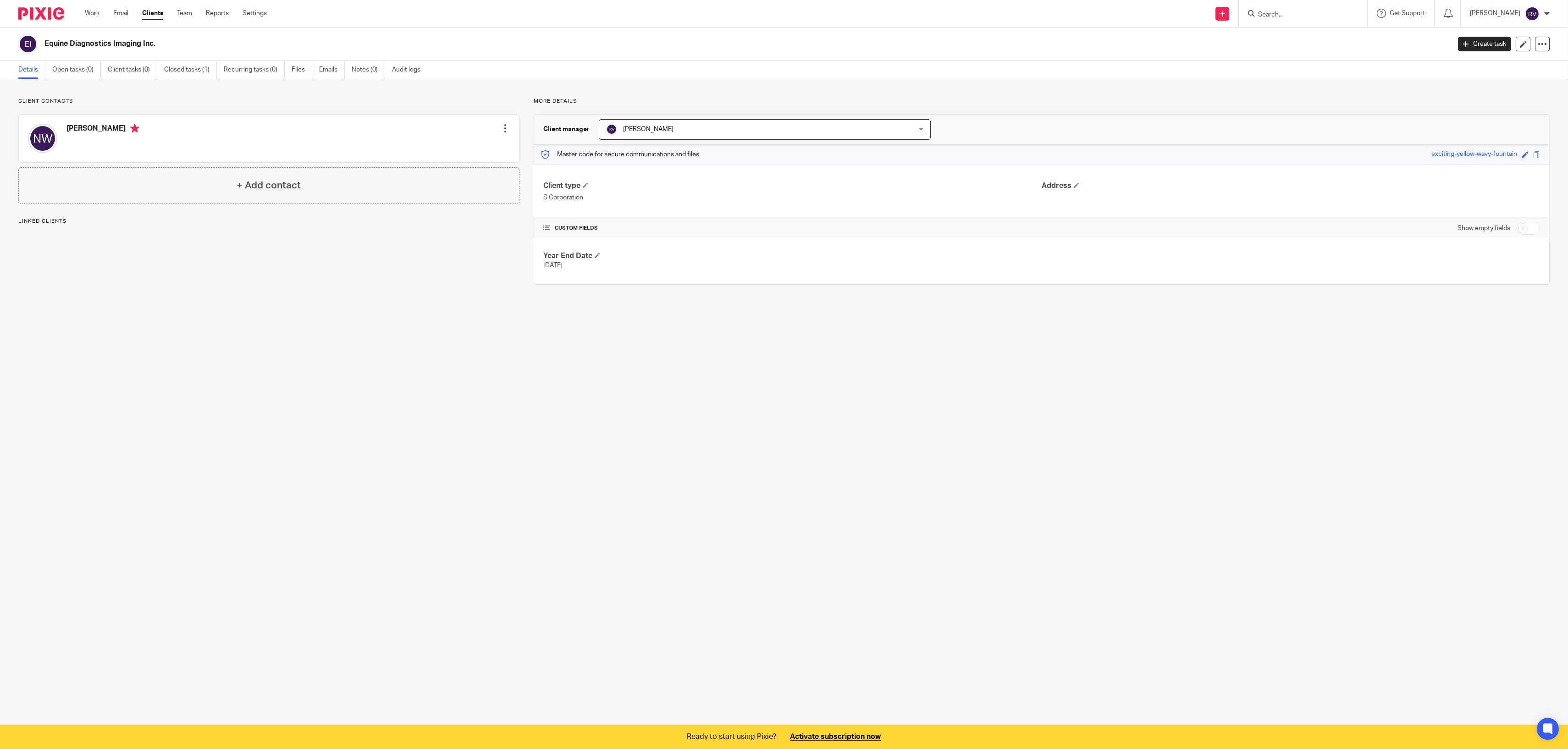
click at [664, 357] on main "Equine Diagnostics Imaging Inc. Create task Export data Merge Archive client De…" at bounding box center [784, 374] width 1568 height 749
click at [170, 105] on div "Client contacts [PERSON_NAME] Edit contact Create client from contact Export da…" at bounding box center [268, 151] width 501 height 107
click at [102, 17] on ul "Work Email Clients Team Reports Settings" at bounding box center [183, 14] width 196 height 10
click at [100, 11] on link "Work" at bounding box center [92, 14] width 14 height 10
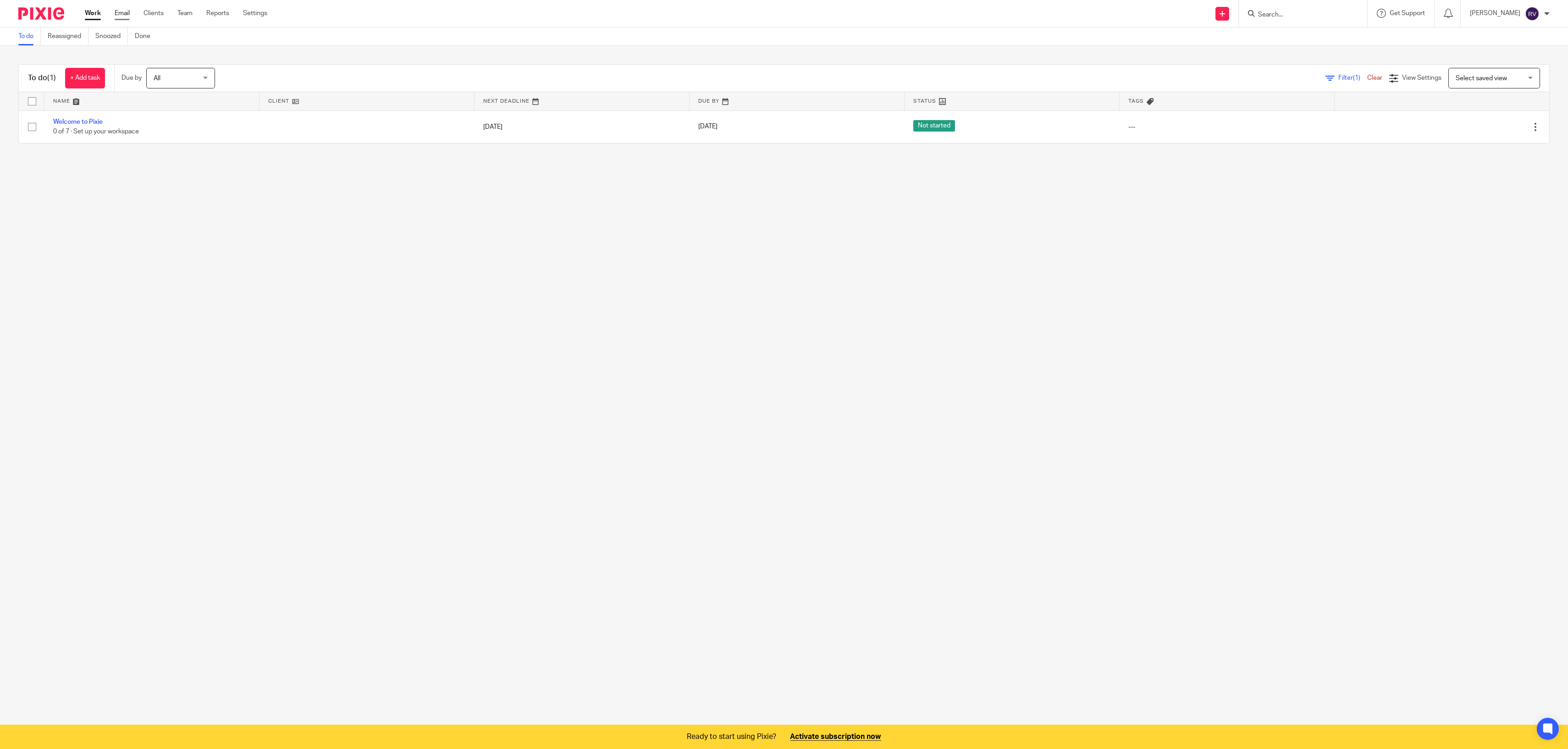
click at [129, 11] on link "Email" at bounding box center [122, 14] width 15 height 10
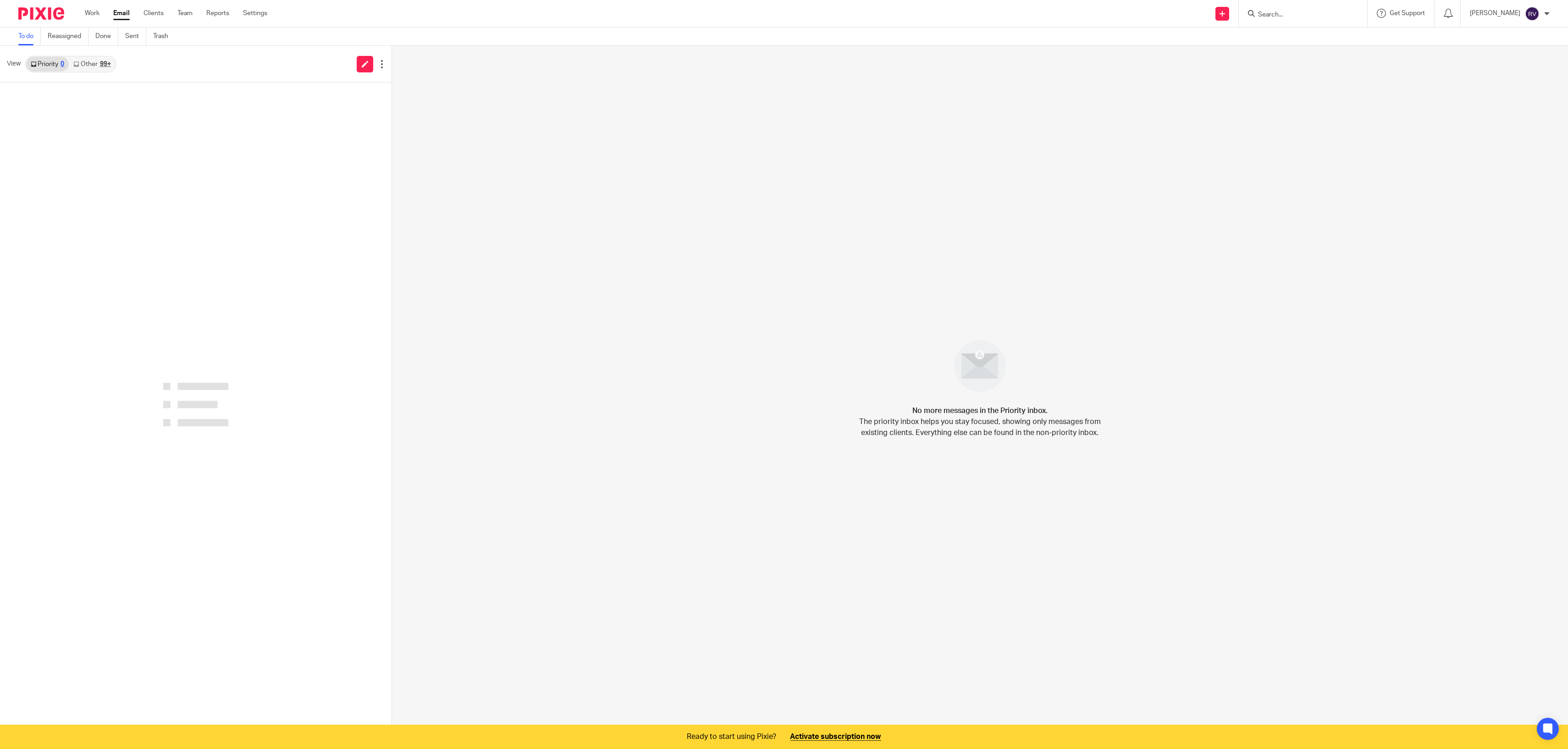
click at [88, 62] on link "Other 99+" at bounding box center [92, 64] width 46 height 14
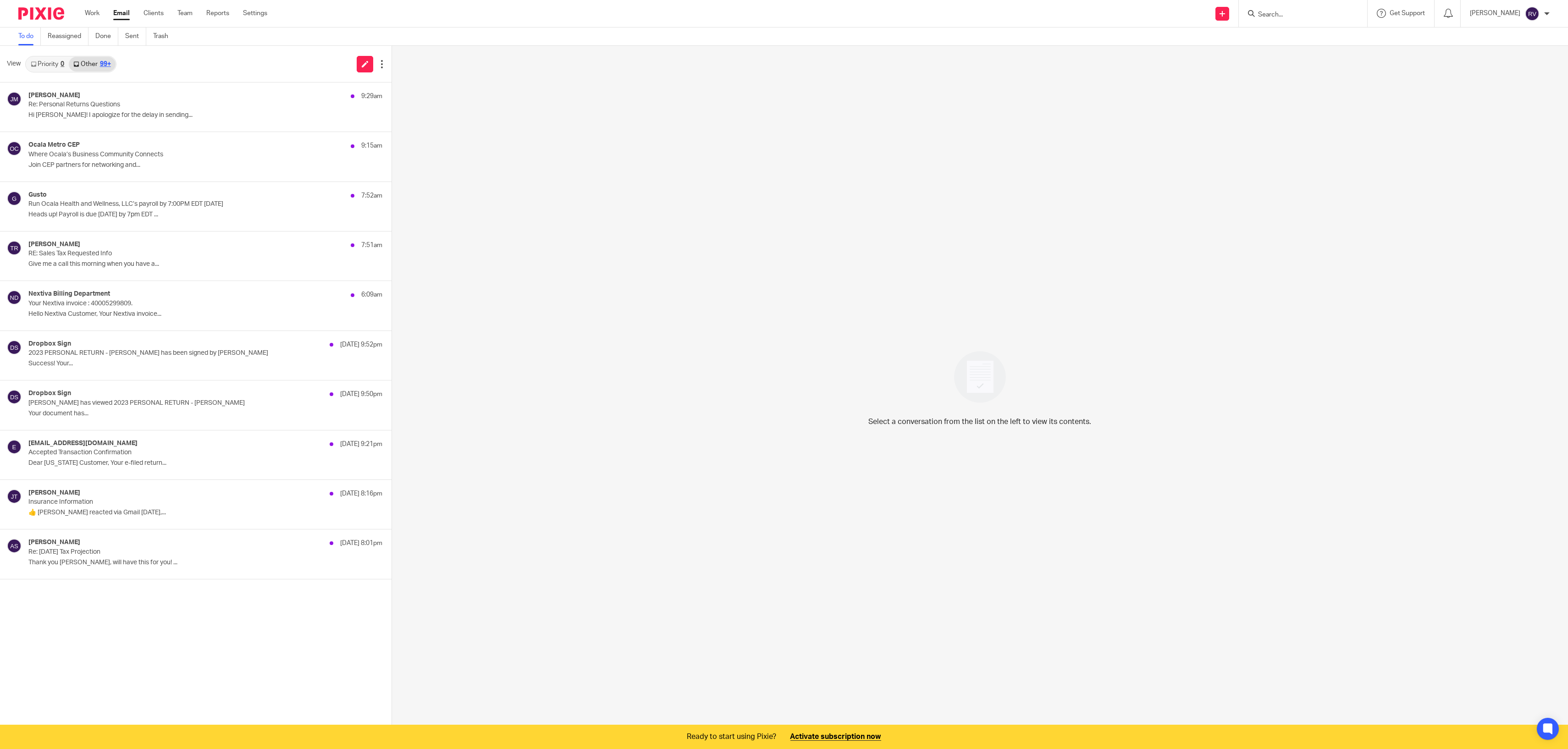
click at [44, 62] on link "Priority 0" at bounding box center [48, 64] width 43 height 14
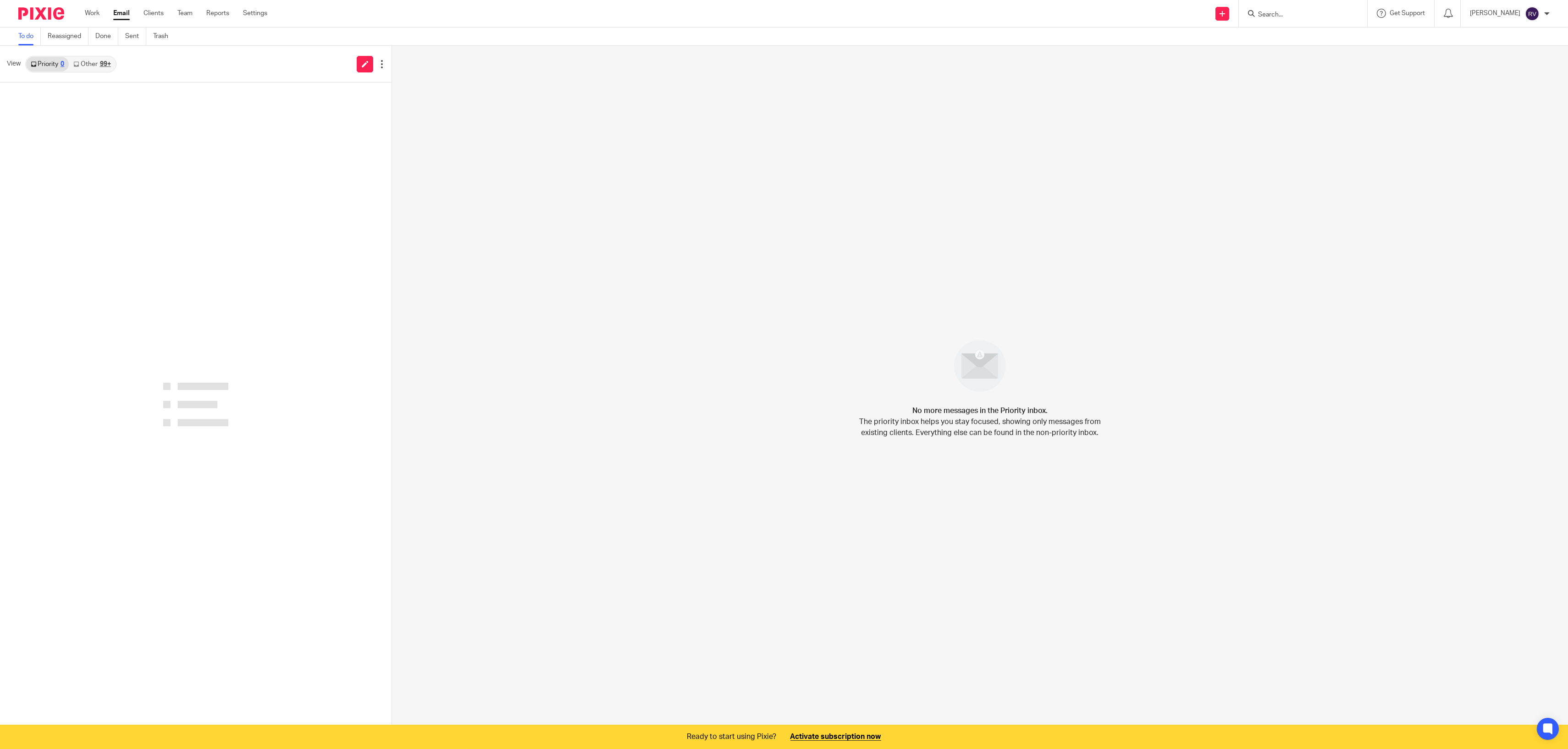
click at [89, 60] on link "Other 99+" at bounding box center [92, 64] width 46 height 14
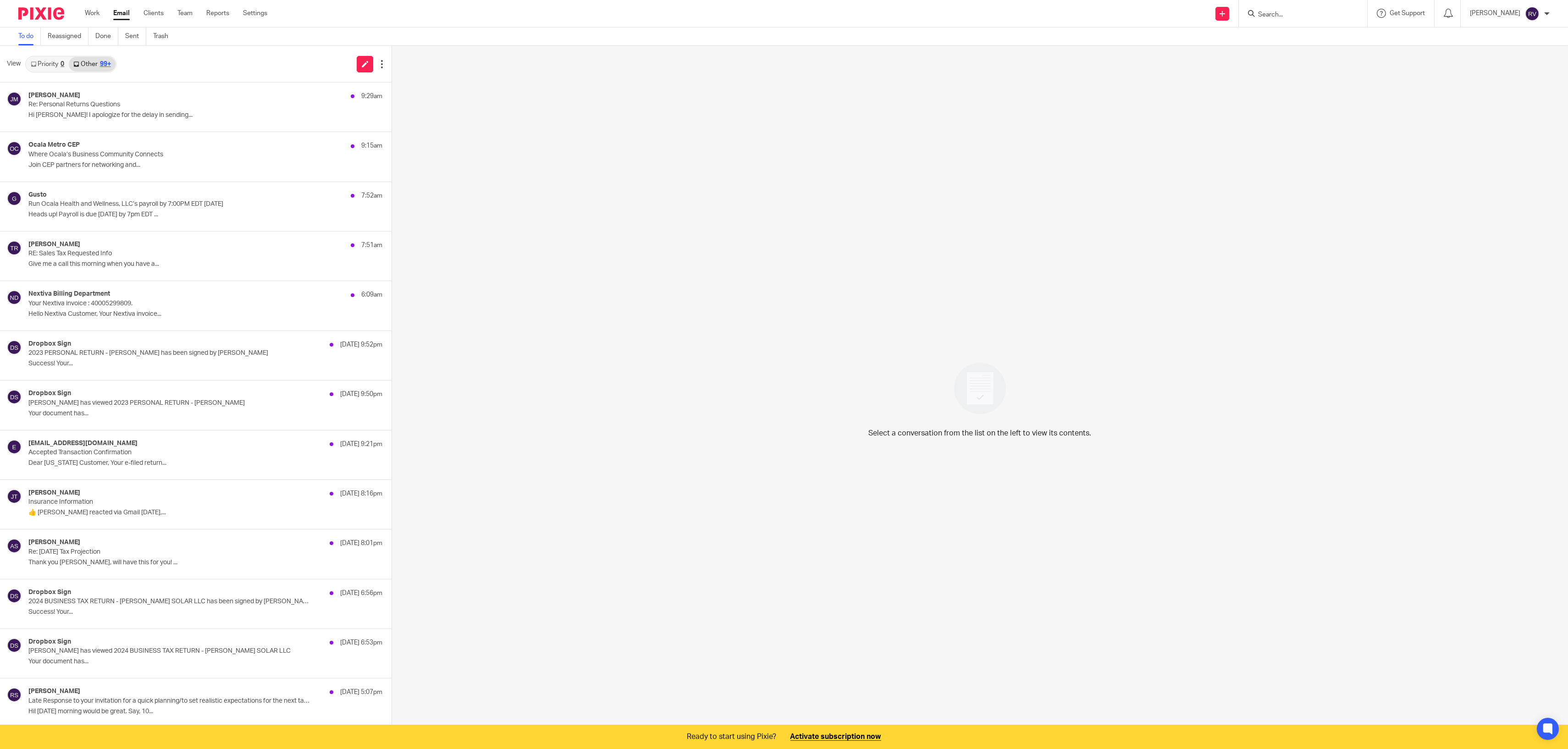
click at [192, 18] on div "Work Email Clients Team Reports Settings Work Email Clients Team Reports Settin…" at bounding box center [178, 14] width 205 height 27
click at [190, 16] on link "Team" at bounding box center [185, 14] width 15 height 10
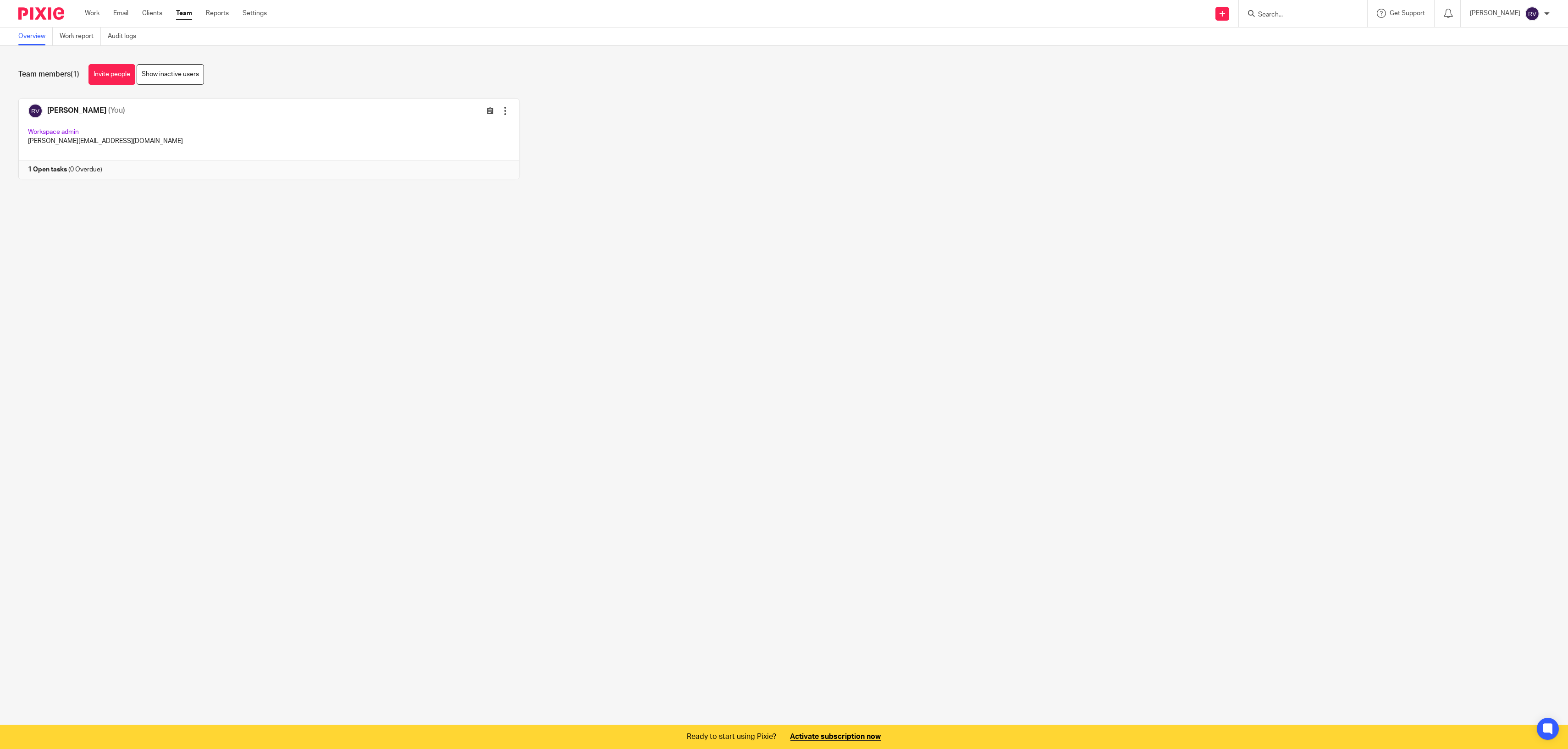
click at [217, 13] on link "Reports" at bounding box center [217, 14] width 23 height 10
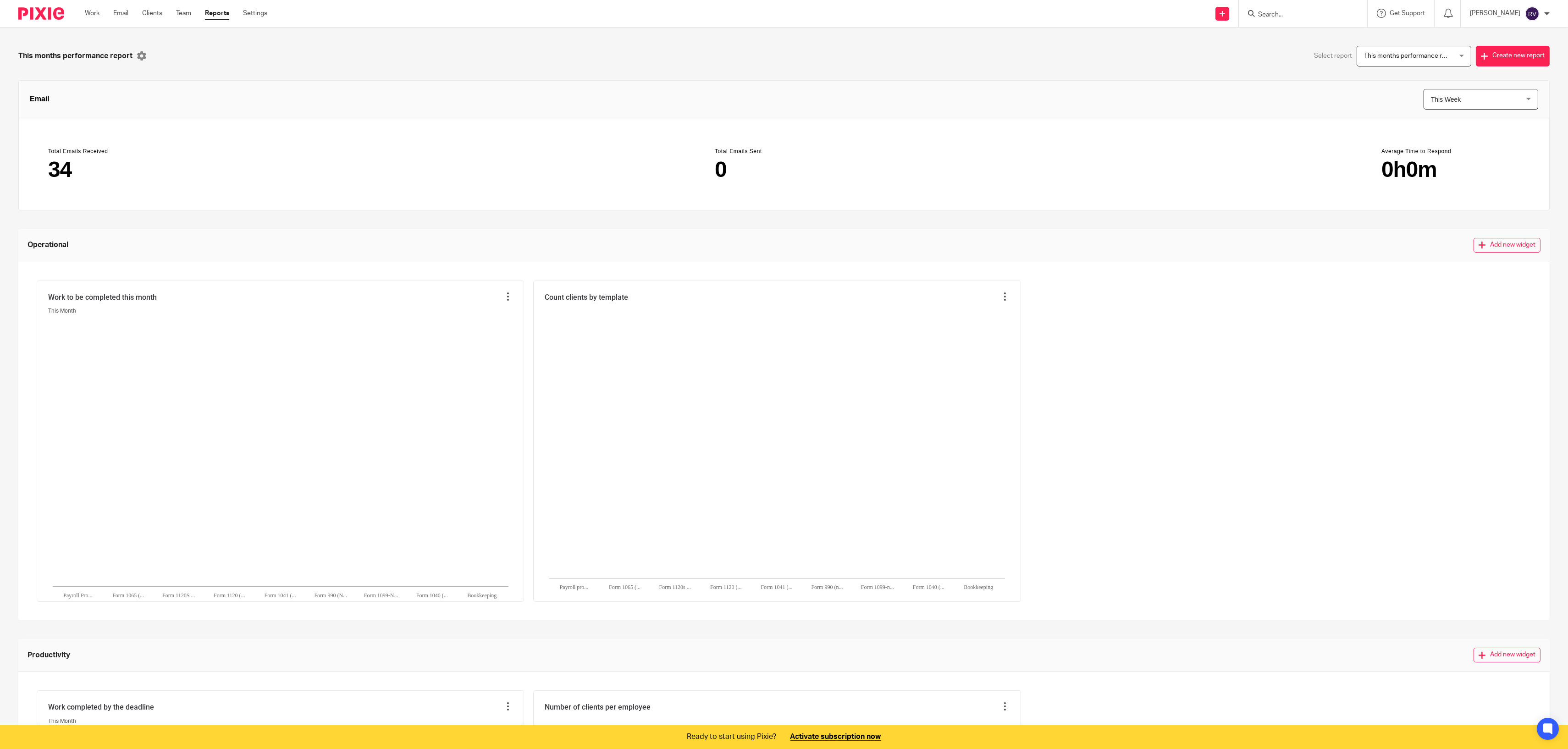
click at [256, 11] on link "Settings" at bounding box center [255, 14] width 25 height 10
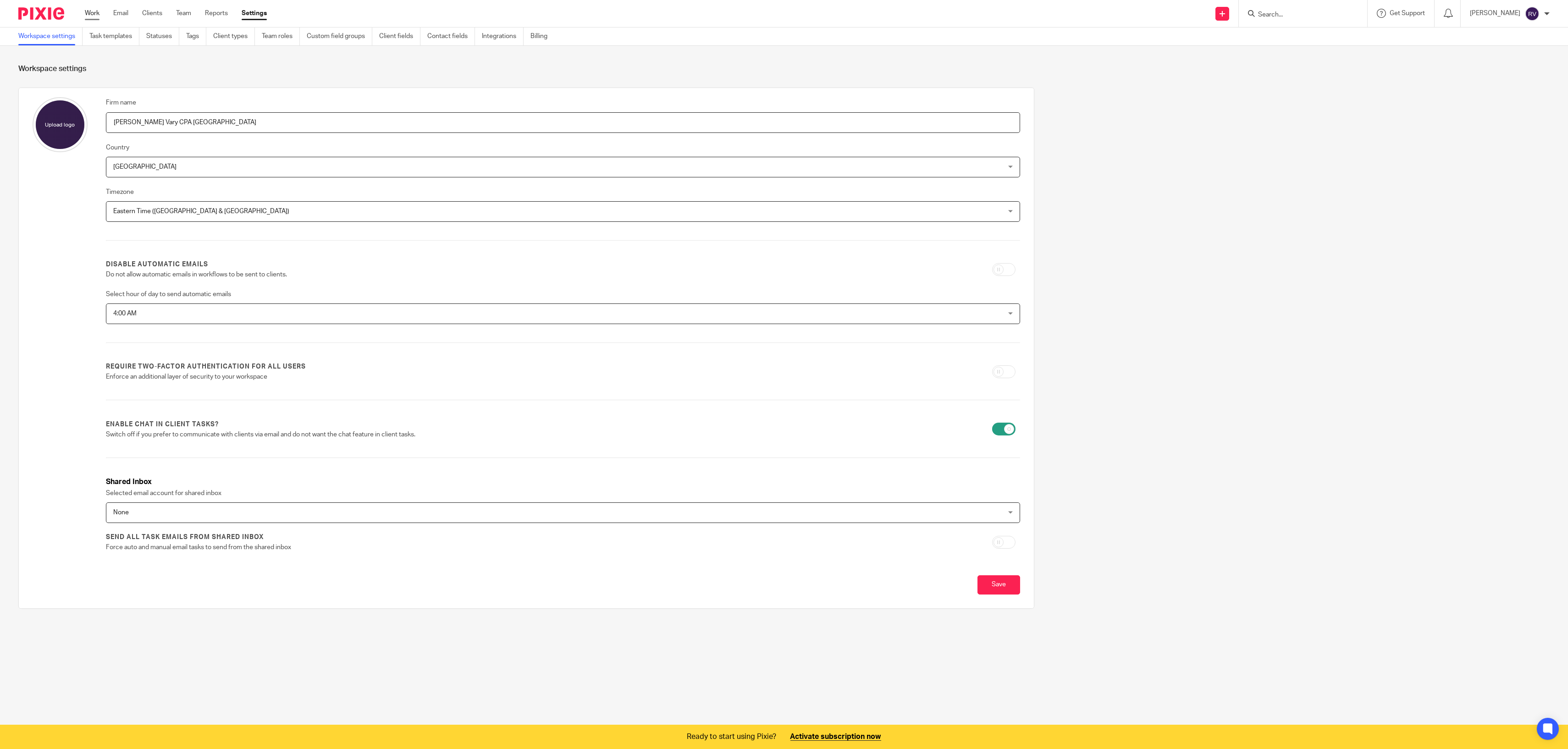
click at [98, 14] on link "Work" at bounding box center [92, 14] width 14 height 10
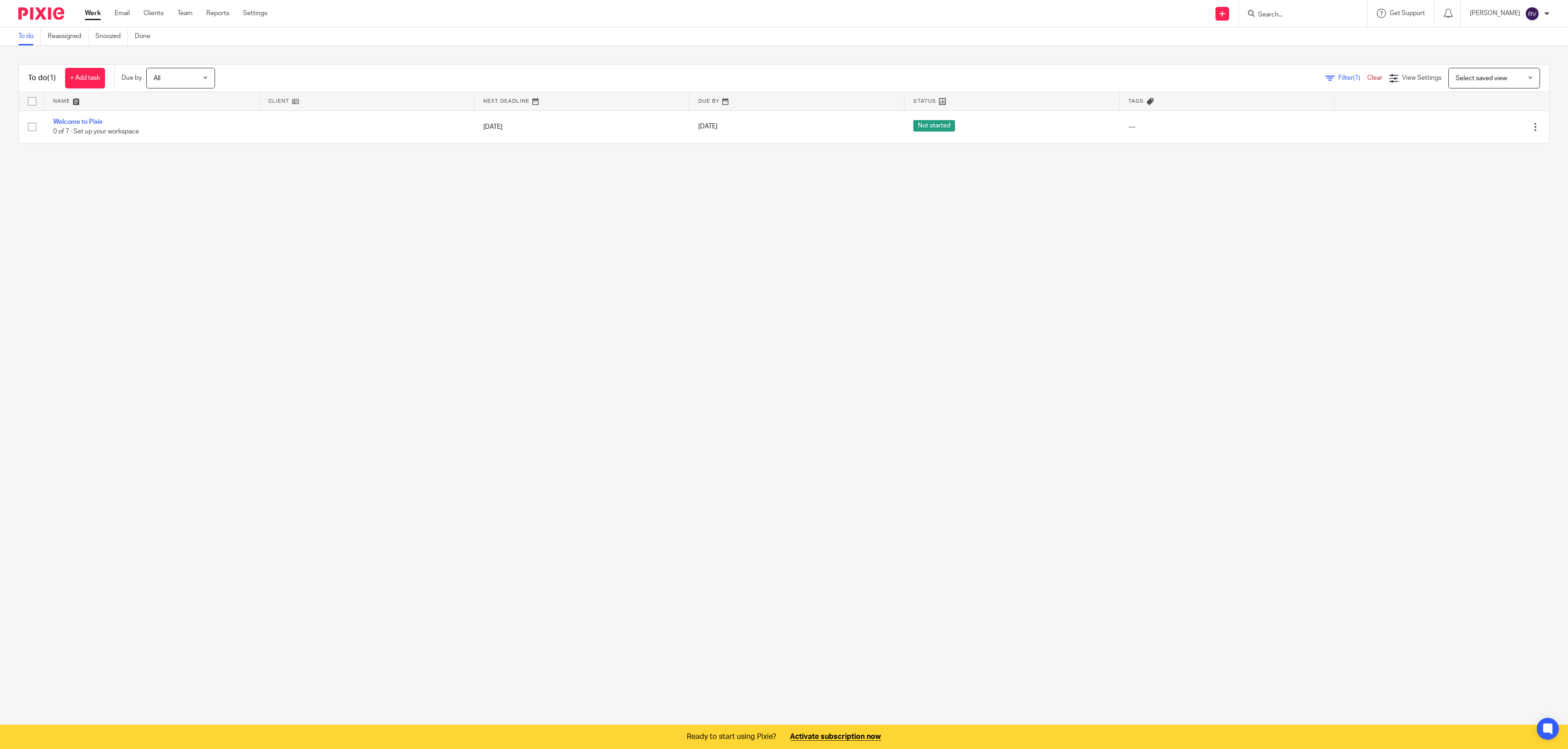
click at [931, 103] on link at bounding box center [1011, 101] width 214 height 18
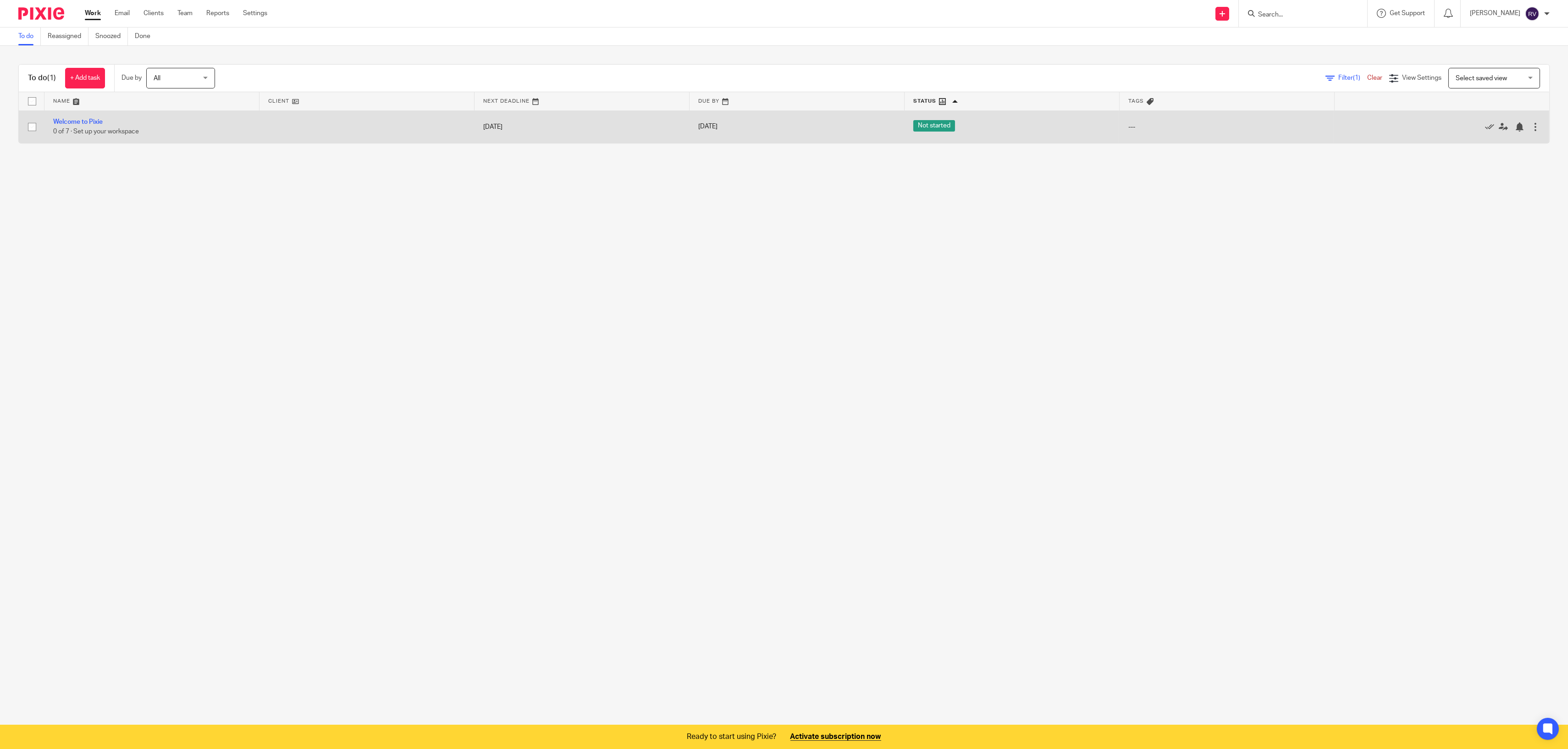
click at [924, 128] on span "Not started" at bounding box center [934, 126] width 41 height 11
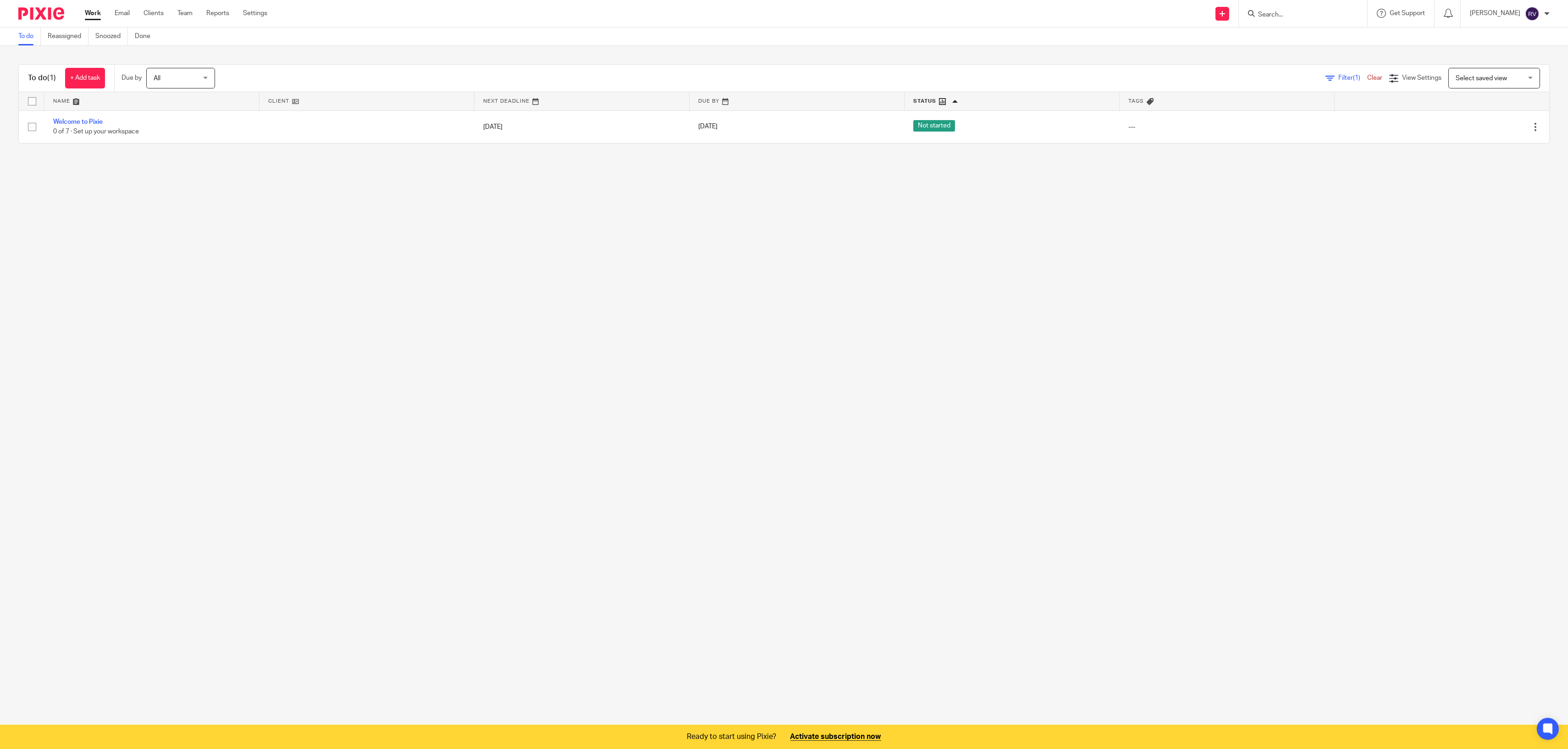
click at [1468, 85] on span "Select saved view" at bounding box center [1489, 78] width 67 height 19
click at [1468, 79] on div "Select saved view" at bounding box center [1481, 78] width 51 height 6
click at [1409, 81] on div "View Settings" at bounding box center [1416, 78] width 53 height 10
click at [1226, 74] on div "Filter (1) Clear View Settings View Settings (1) Filters Clear Save Manage save…" at bounding box center [890, 78] width 1318 height 21
click at [1339, 78] on span "Filter (1)" at bounding box center [1353, 78] width 29 height 6
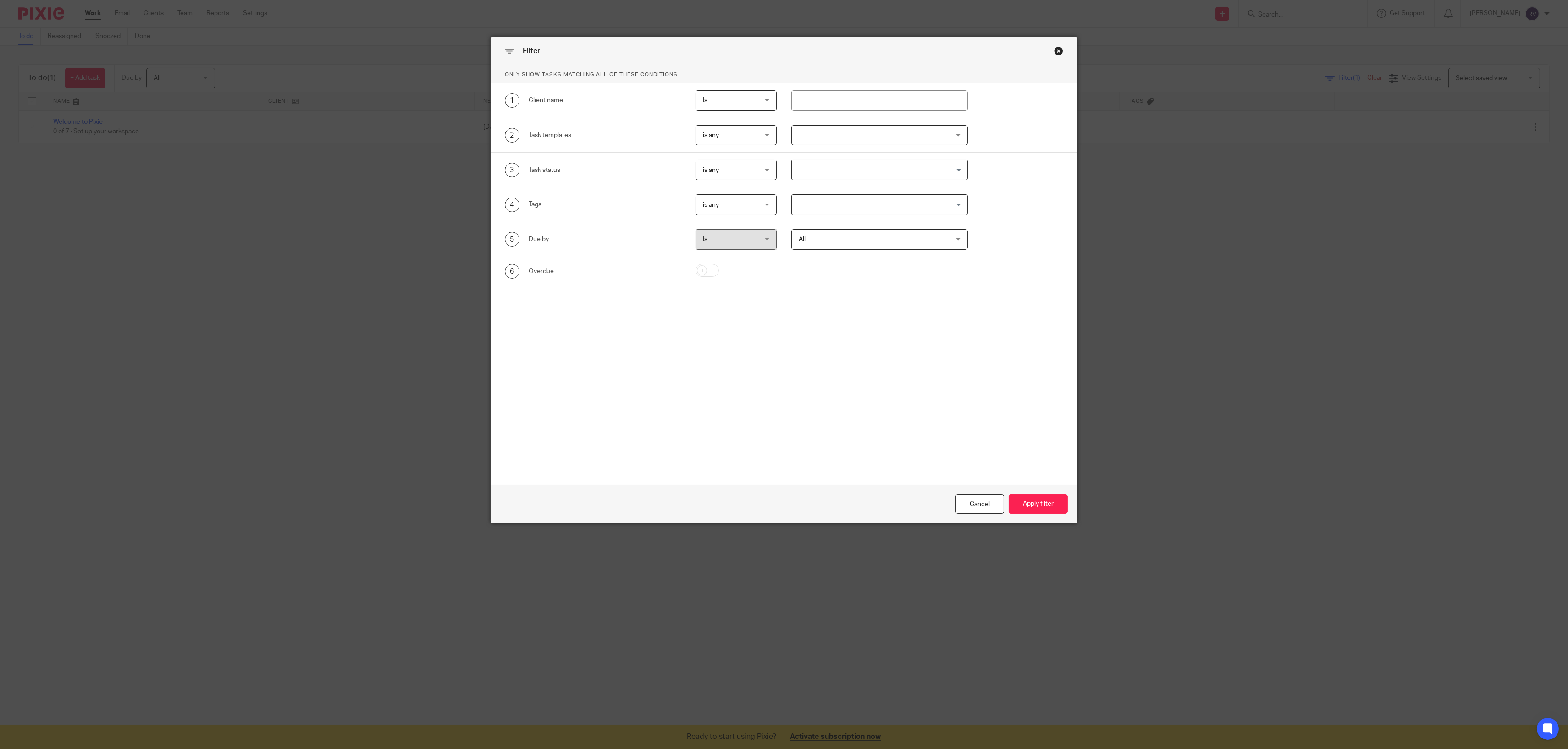
click at [1055, 53] on div "Close this dialog window" at bounding box center [1059, 51] width 10 height 10
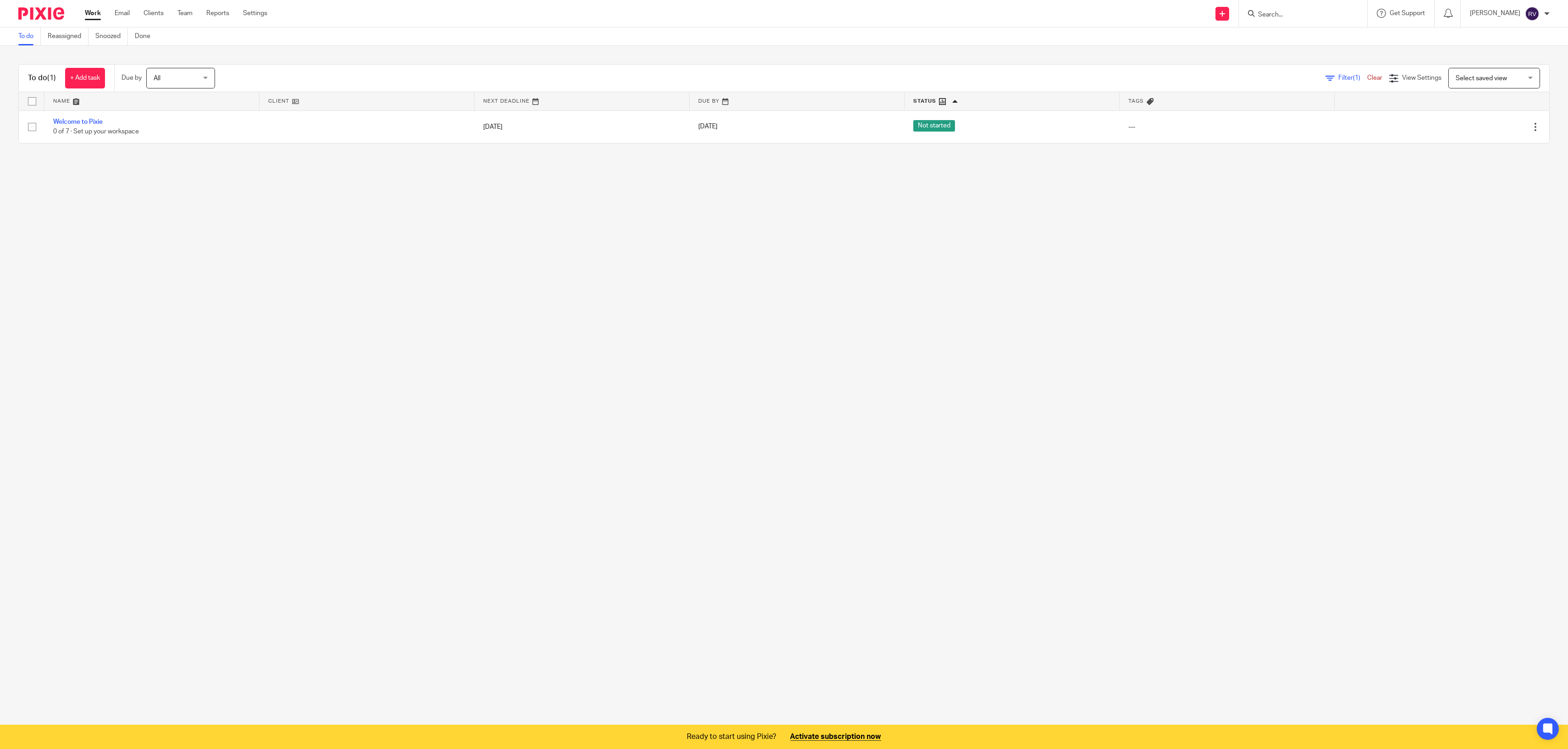
click at [1136, 223] on main "To do Reassigned Snoozed Done To do (1) + Add task Due by All All Today Tomorro…" at bounding box center [784, 374] width 1568 height 749
click at [518, 556] on main "To do Reassigned Snoozed Done To do (1) + Add task Due by All All Today Tomorro…" at bounding box center [784, 374] width 1568 height 749
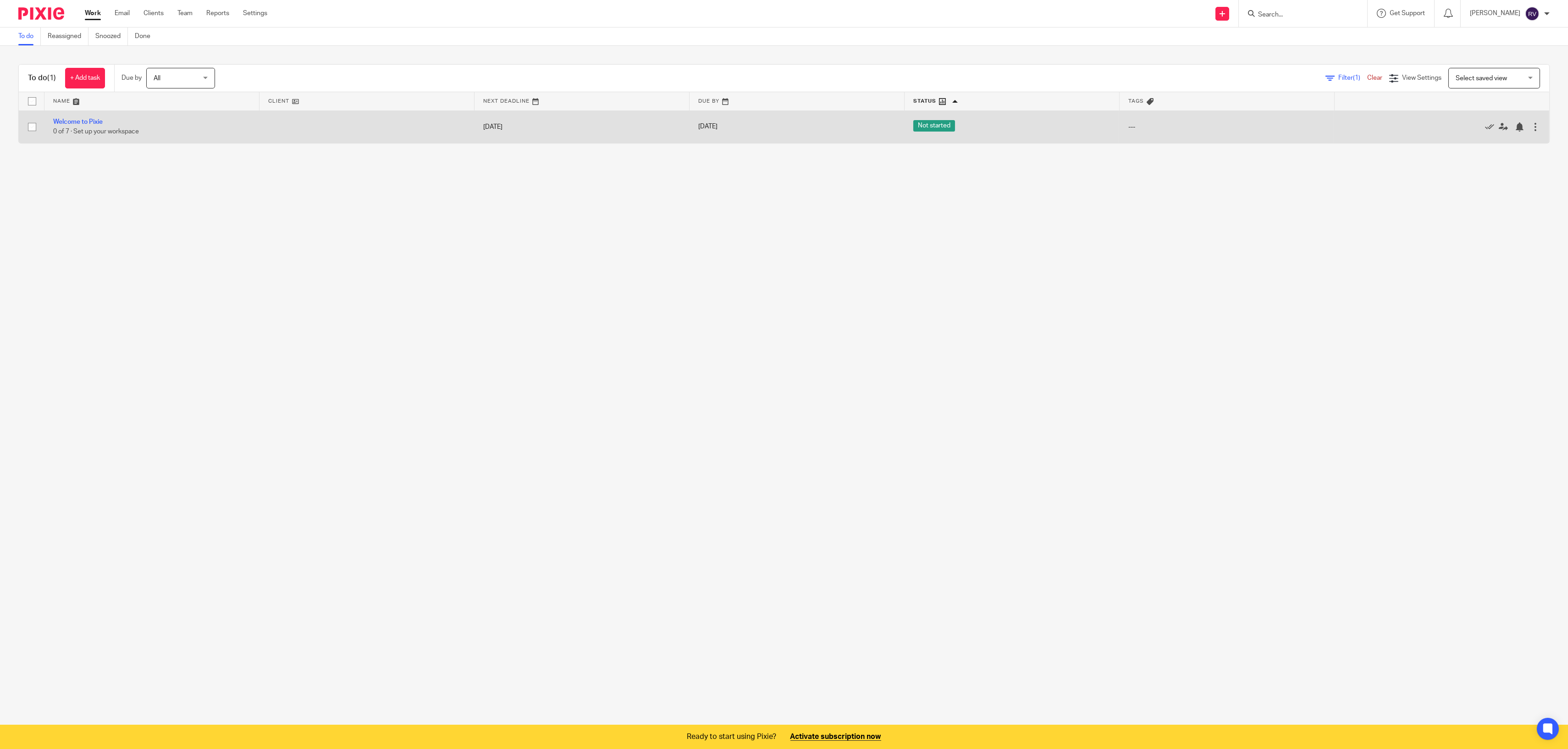
click at [1531, 127] on div at bounding box center [1535, 127] width 10 height 10
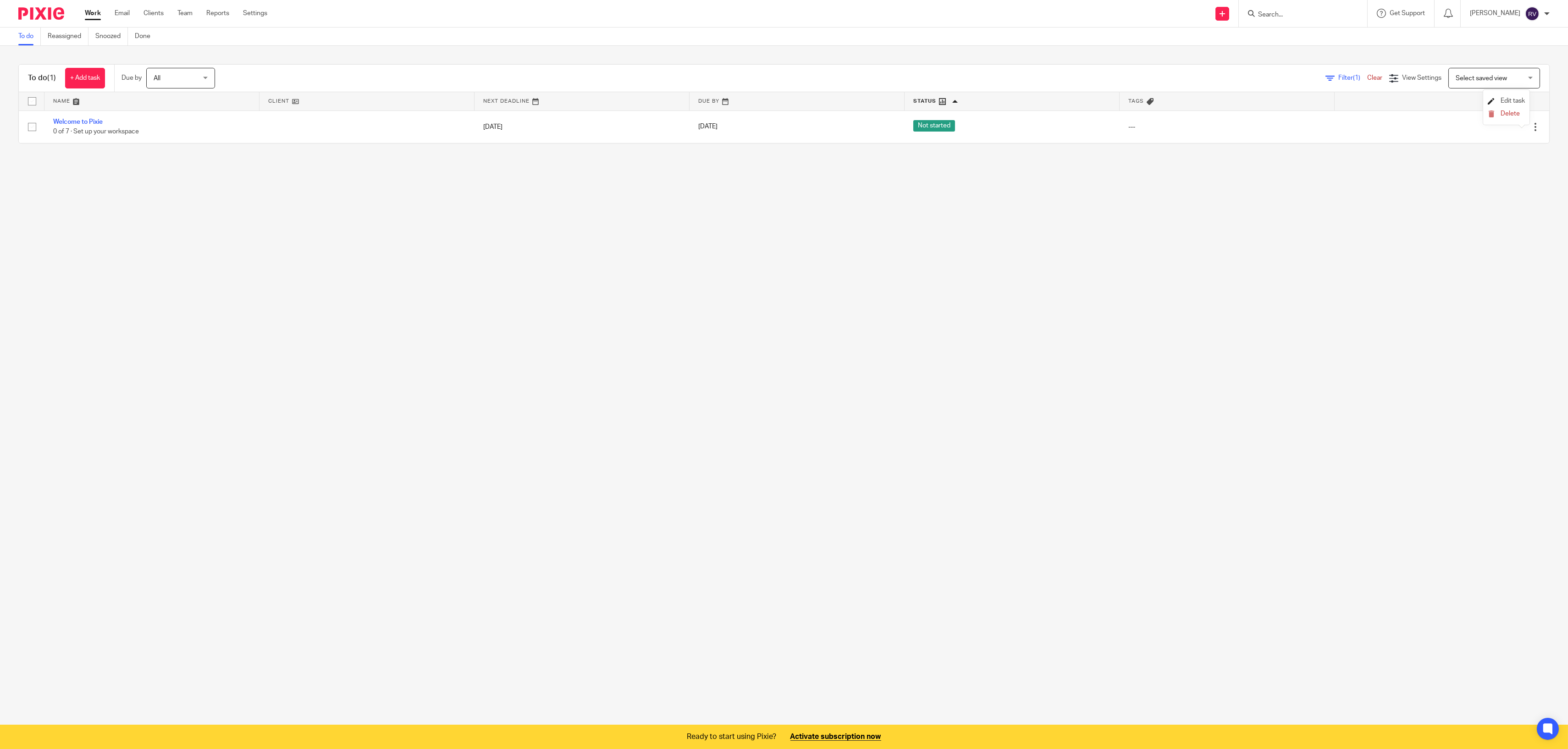
click at [1515, 100] on span "Edit task" at bounding box center [1512, 101] width 25 height 6
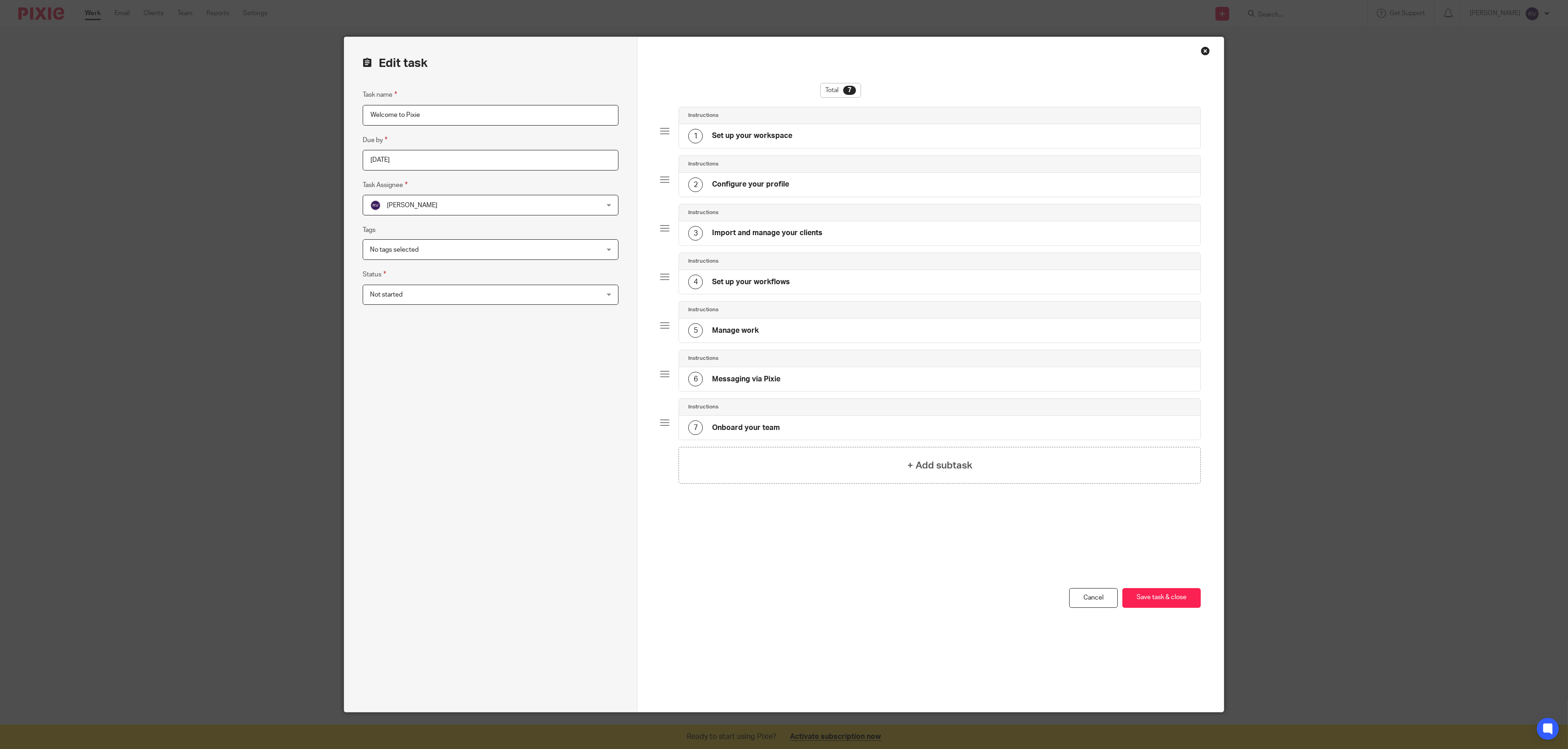
click at [440, 242] on span "No tags selected" at bounding box center [469, 249] width 198 height 19
click at [514, 422] on div "Task name Welcome to Pixie Due by 2025-09-15 Task Assignee Riley Vary Riley Var…" at bounding box center [490, 391] width 256 height 604
click at [443, 295] on span "Not started" at bounding box center [469, 295] width 198 height 19
click at [440, 255] on span "No tags selected" at bounding box center [469, 249] width 198 height 19
drag, startPoint x: 450, startPoint y: 255, endPoint x: 453, endPoint y: 248, distance: 7.6
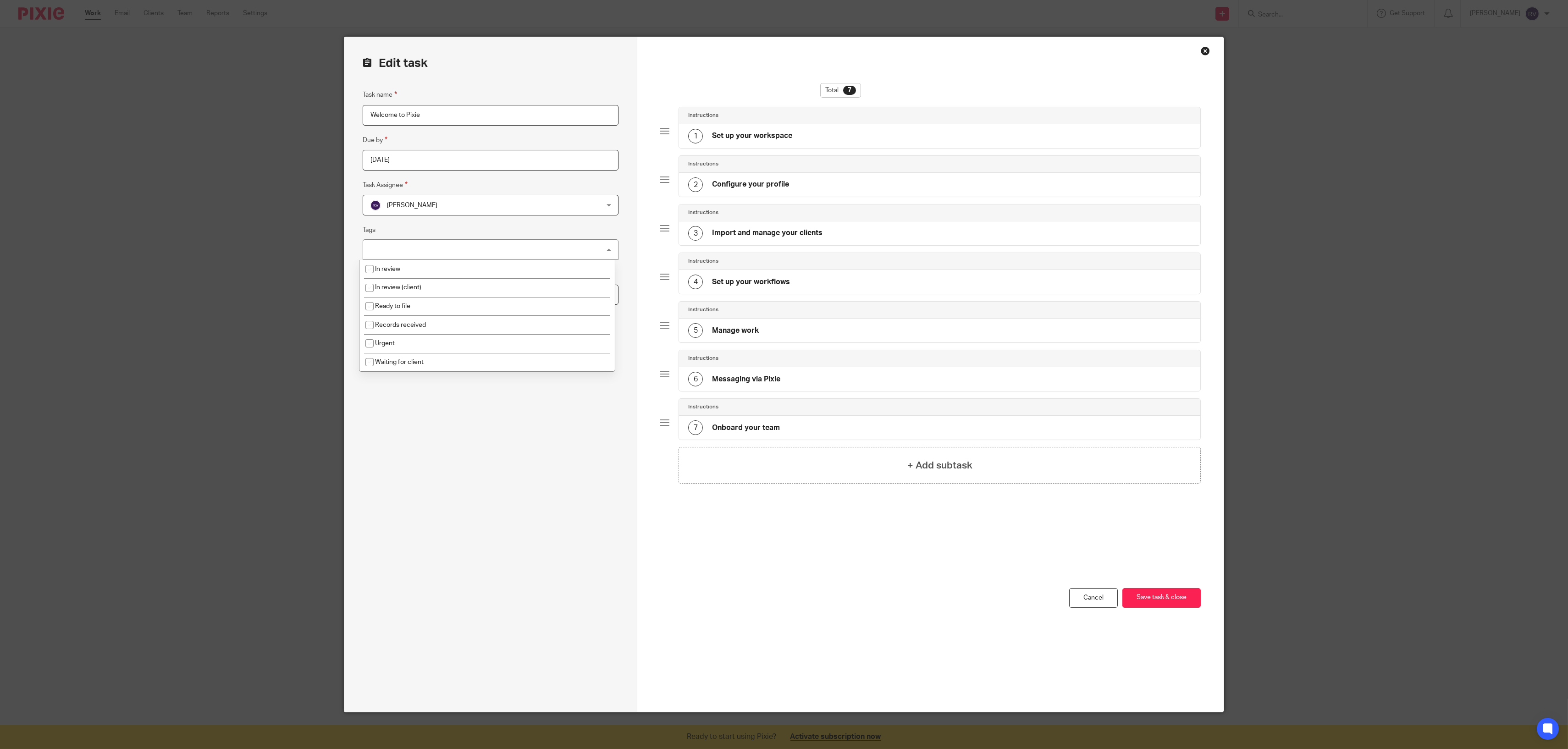
click at [450, 253] on div "No tags selected" at bounding box center [490, 250] width 256 height 21
click at [476, 213] on span "[PERSON_NAME]" at bounding box center [469, 205] width 198 height 19
click at [477, 207] on div "Riley Vary Riley Vary" at bounding box center [490, 205] width 256 height 21
click at [482, 161] on input "2025-09-15" at bounding box center [490, 160] width 256 height 21
click at [489, 116] on input "Welcome to Pixie" at bounding box center [490, 115] width 256 height 21
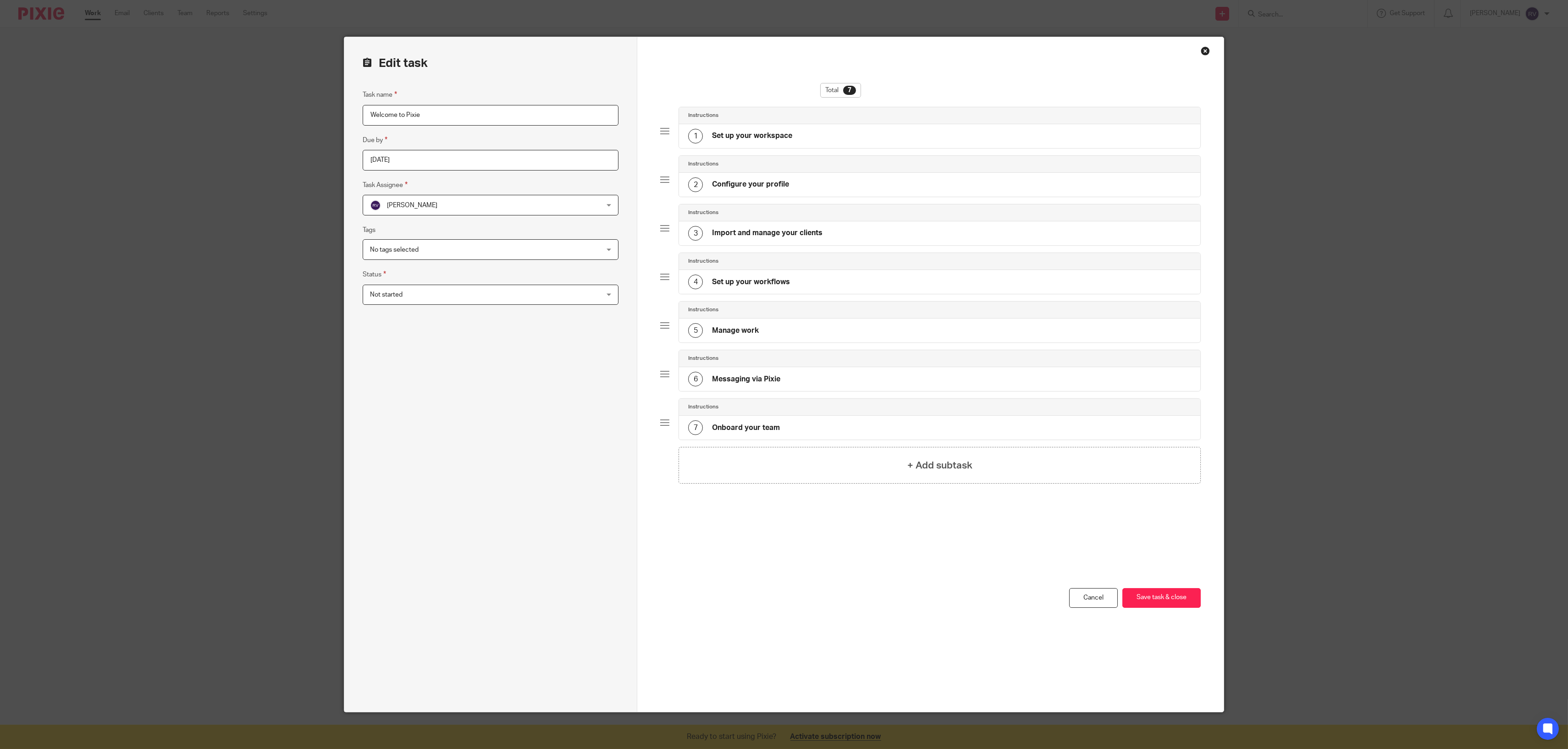
click at [515, 421] on div "Task name Welcome to Pixie Due by 2025-09-15 Task Assignee Riley Vary Riley Var…" at bounding box center [490, 391] width 256 height 604
click at [1097, 606] on link "Cancel" at bounding box center [1093, 598] width 49 height 20
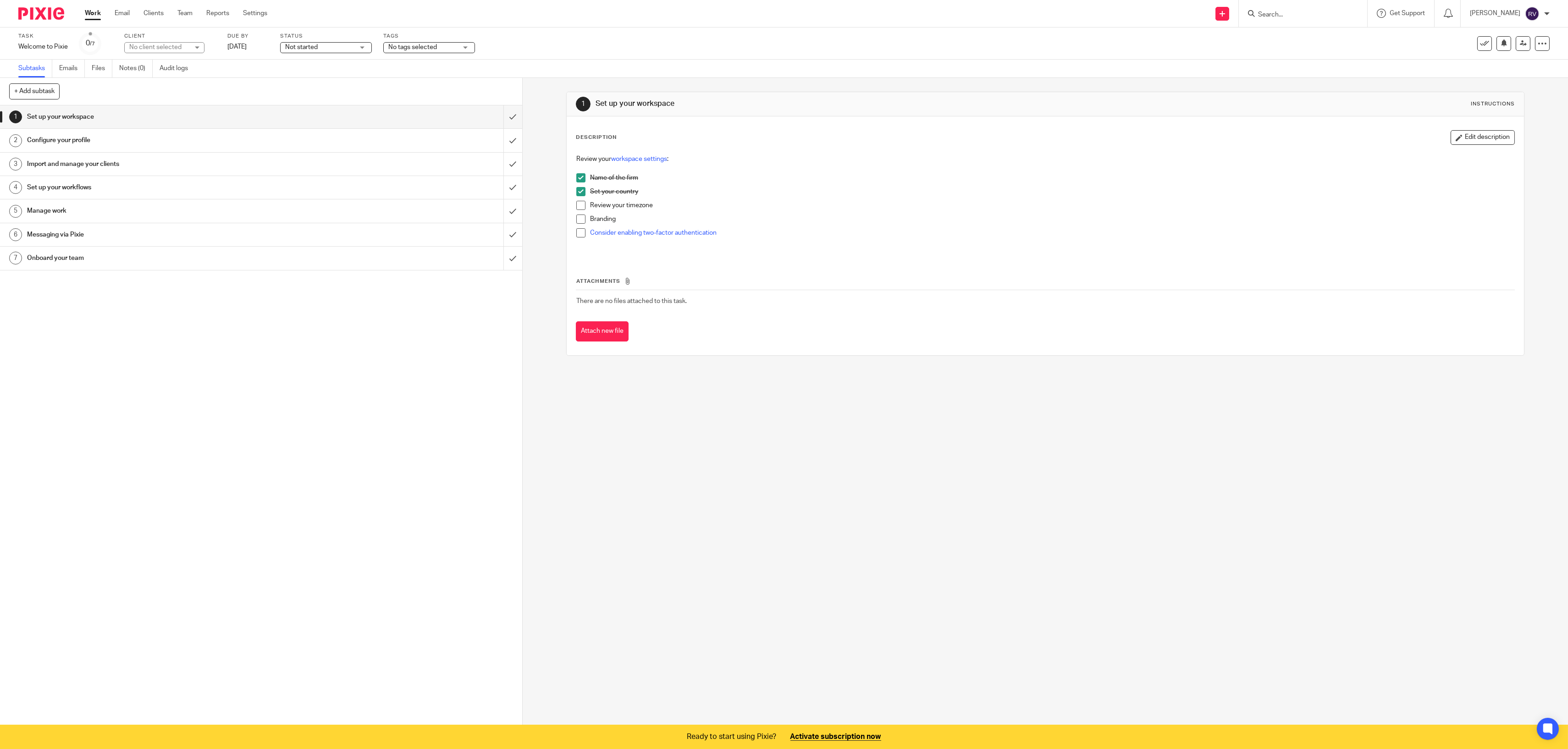
click at [658, 482] on div "1 Set up your workspace Instructions Description Edit description Review your w…" at bounding box center [1045, 402] width 1046 height 648
click at [401, 46] on span "No tags selected" at bounding box center [413, 47] width 49 height 6
click at [414, 46] on div "No tags selected" at bounding box center [428, 48] width 92 height 11
click at [510, 44] on div "Task Welcome to Pixie Save Welcome to Pixie 0 /7 Client No client selected No c…" at bounding box center [656, 44] width 1276 height 22
click at [542, 46] on div "Task Welcome to Pixie Save Welcome to Pixie 0 /7 Client No client selected No c…" at bounding box center [656, 44] width 1276 height 22
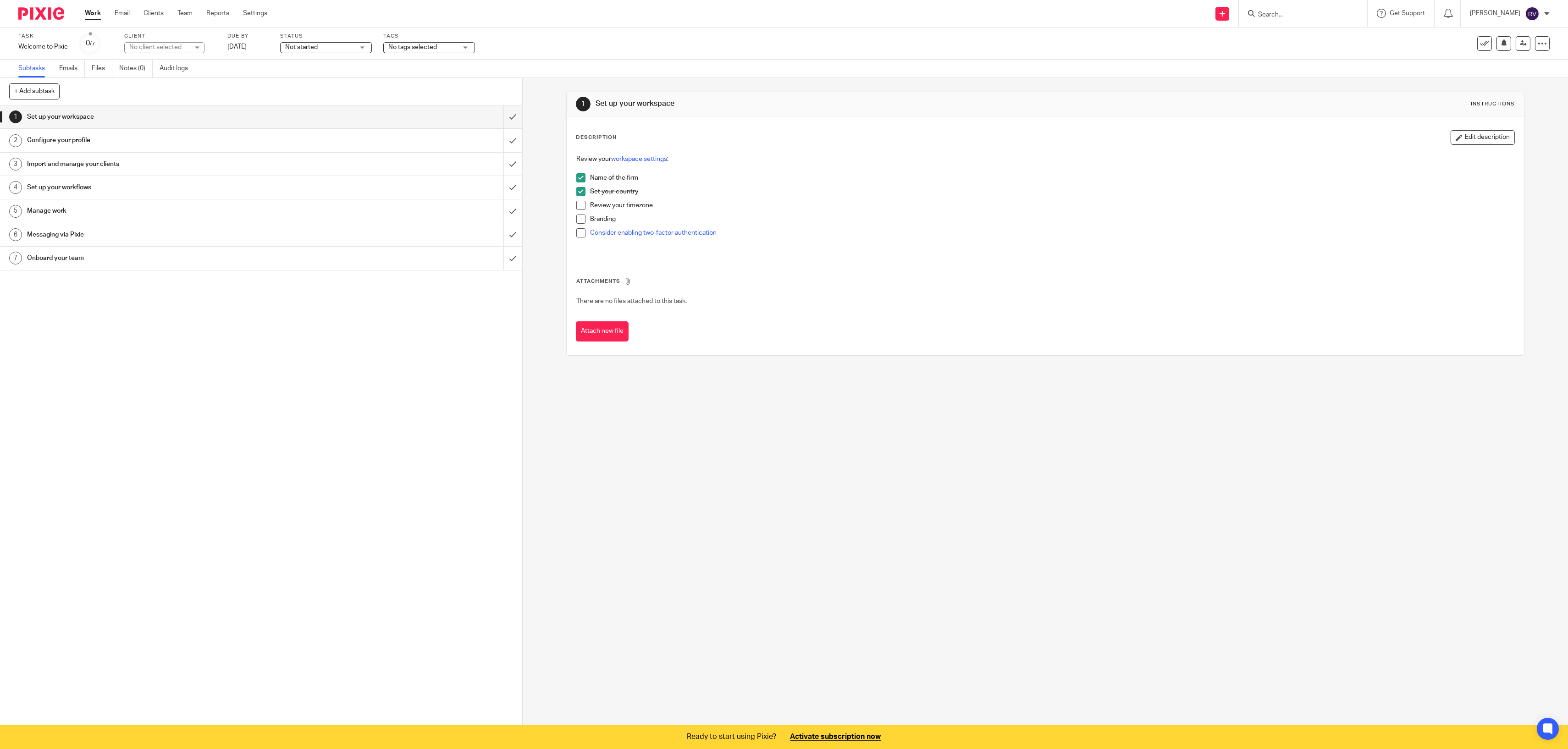
click at [37, 63] on link "Subtasks" at bounding box center [35, 68] width 34 height 18
click at [96, 13] on link "Work" at bounding box center [93, 14] width 16 height 10
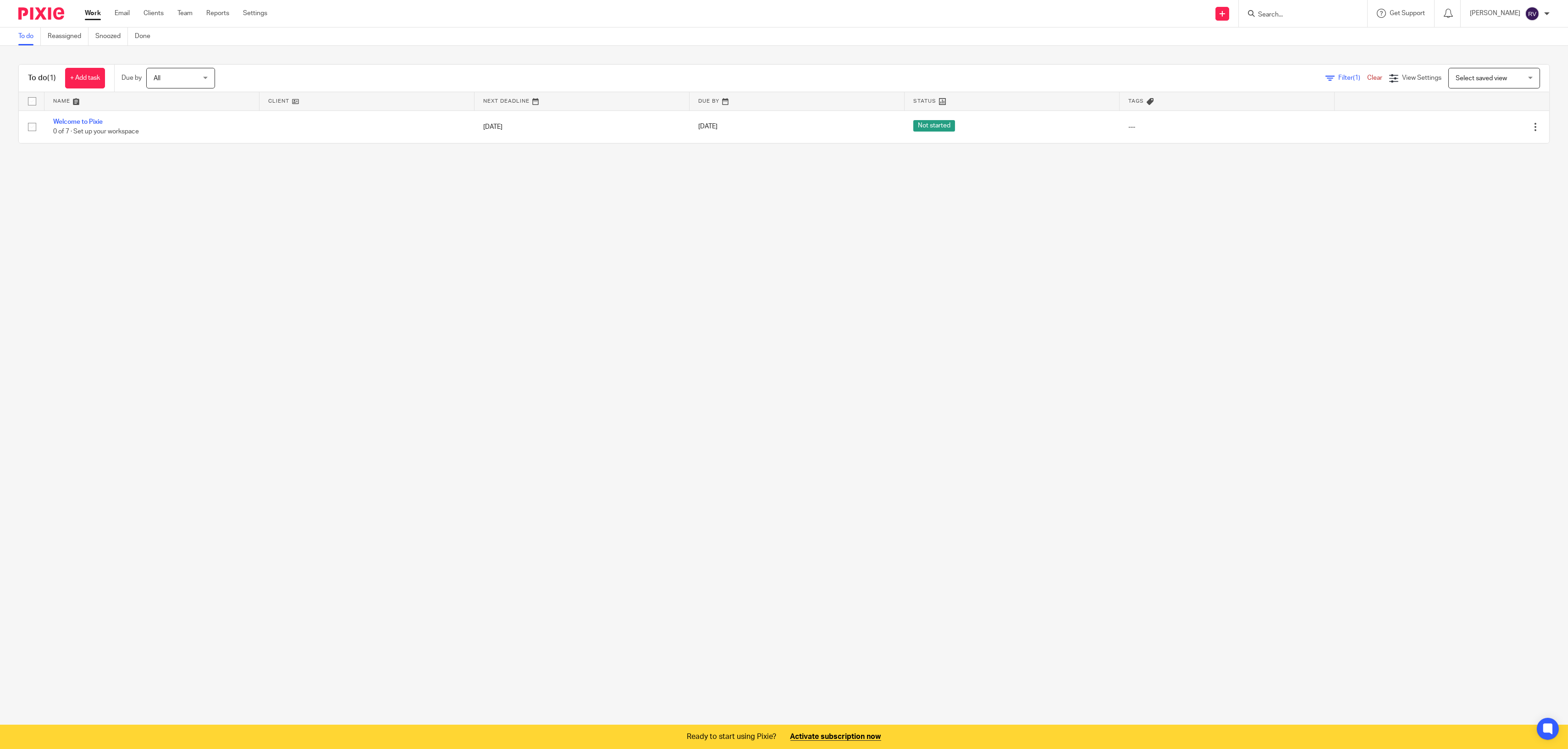
click at [187, 211] on main "To do Reassigned Snoozed Done To do (1) + Add task Due by All All [DATE] [DATE]…" at bounding box center [784, 374] width 1568 height 749
click at [60, 35] on link "Reassigned" at bounding box center [68, 37] width 41 height 18
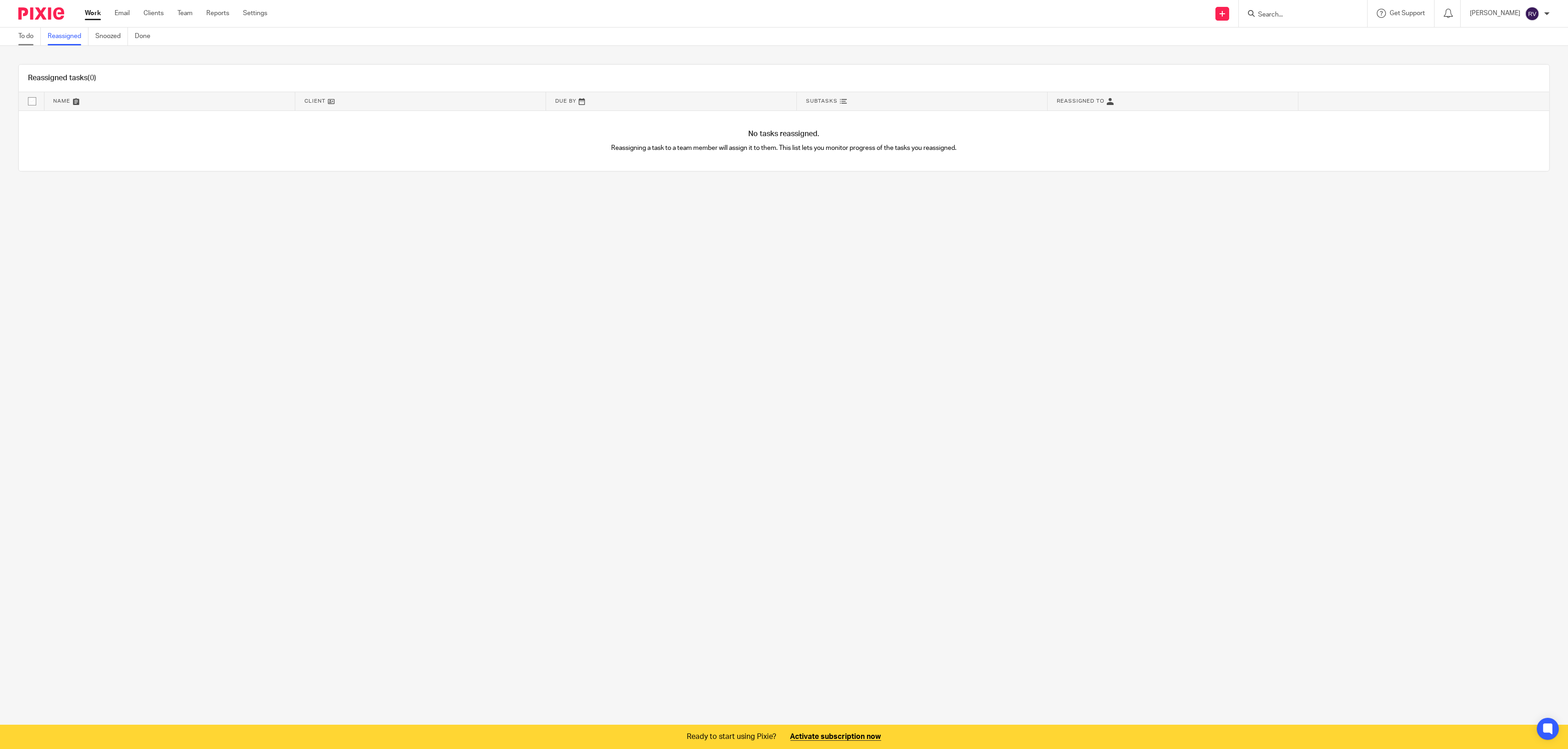
click at [22, 38] on link "To do" at bounding box center [29, 37] width 22 height 18
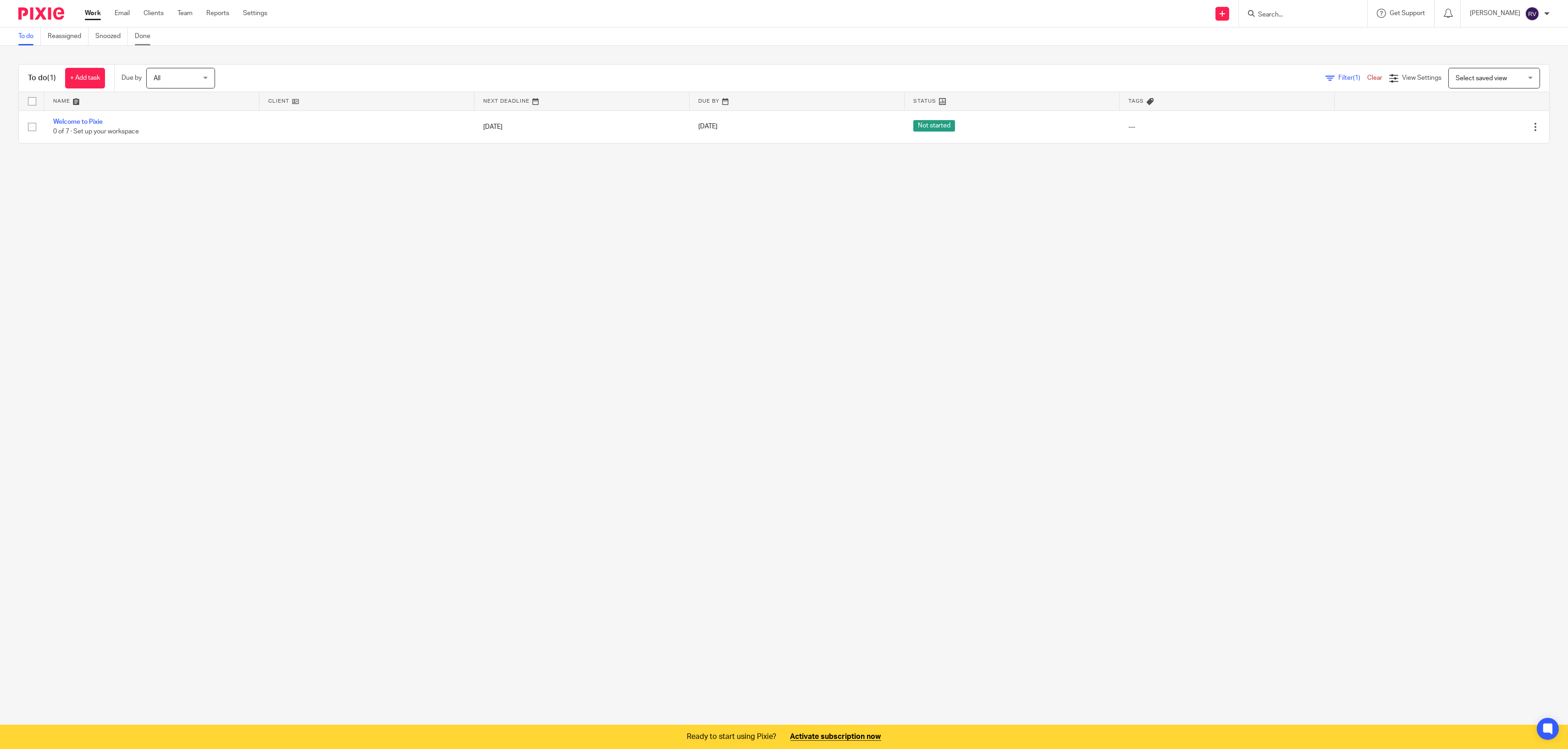
click at [139, 40] on link "Done" at bounding box center [146, 37] width 22 height 18
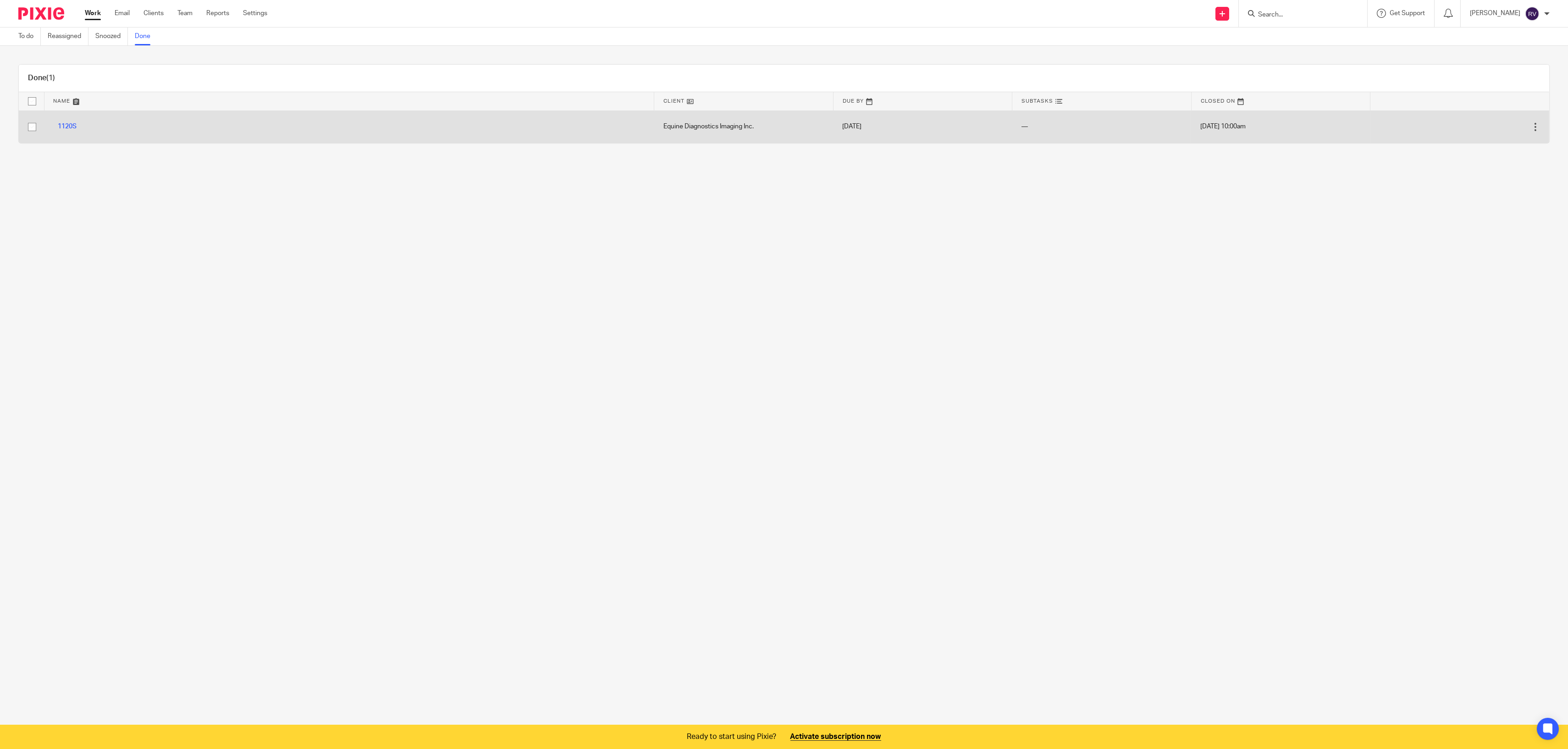
click at [1524, 132] on div "Open Delete" at bounding box center [1460, 127] width 161 height 23
click at [1531, 128] on div at bounding box center [1535, 127] width 10 height 10
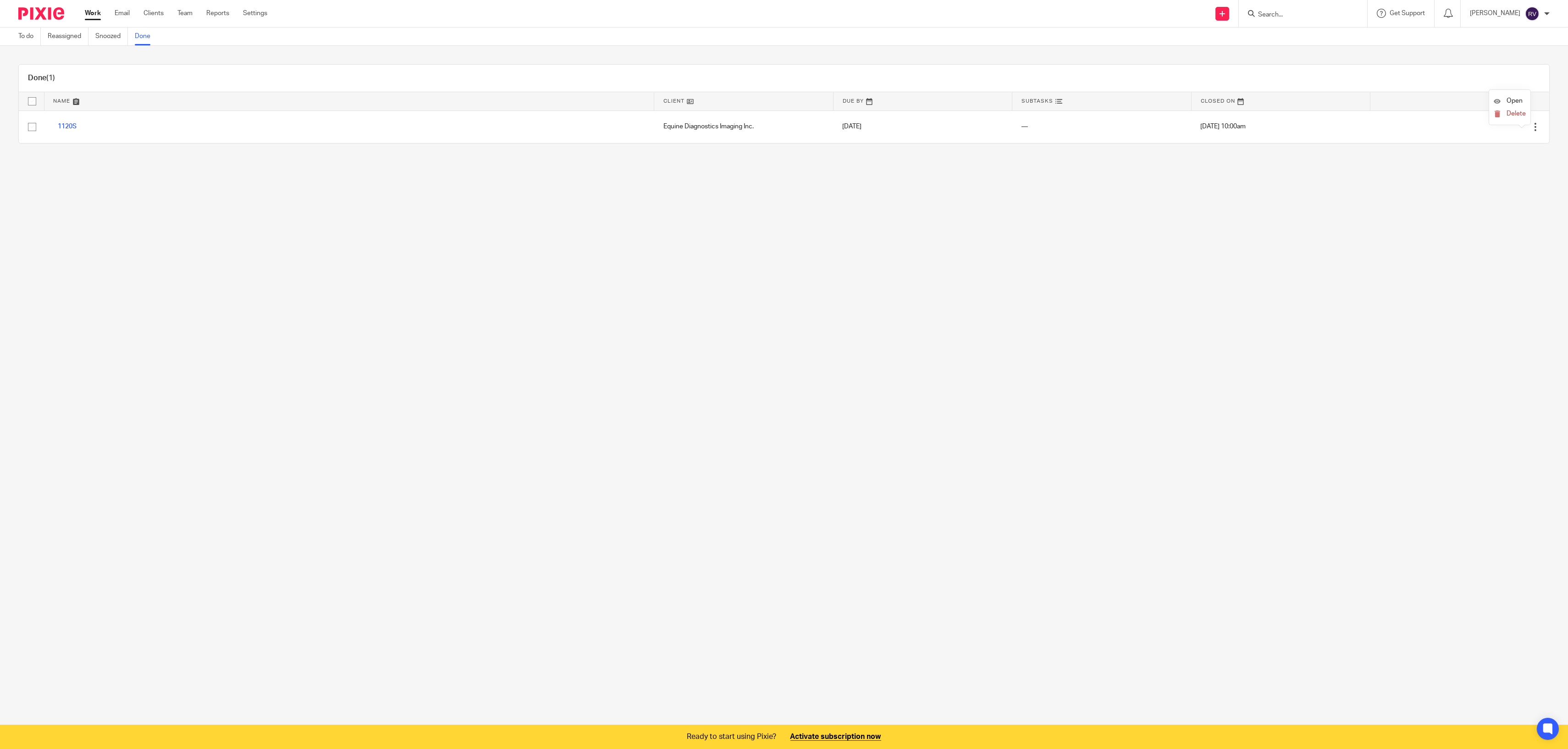
click at [1448, 147] on div "Done (1) Name Client Due By Subtasks Closed On 1120S Equine Diagnostics Imaging…" at bounding box center [784, 104] width 1568 height 116
click at [489, 144] on div "Done (1) Name Client Due By Subtasks Closed On 1120S Equine Diagnostics Imaging…" at bounding box center [784, 104] width 1568 height 116
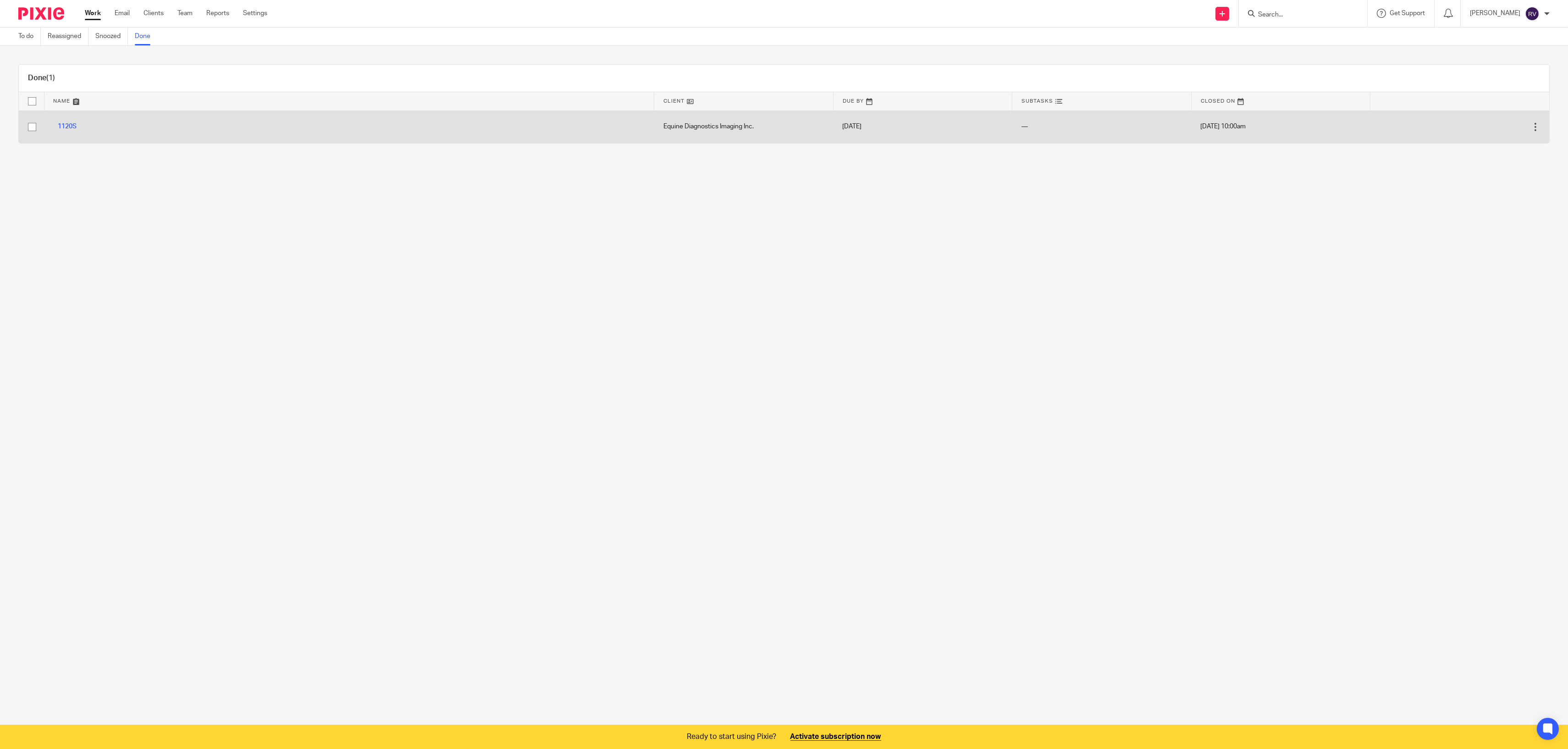
click at [1502, 126] on div "Open Delete" at bounding box center [1460, 127] width 161 height 23
click at [1531, 126] on div at bounding box center [1535, 127] width 10 height 10
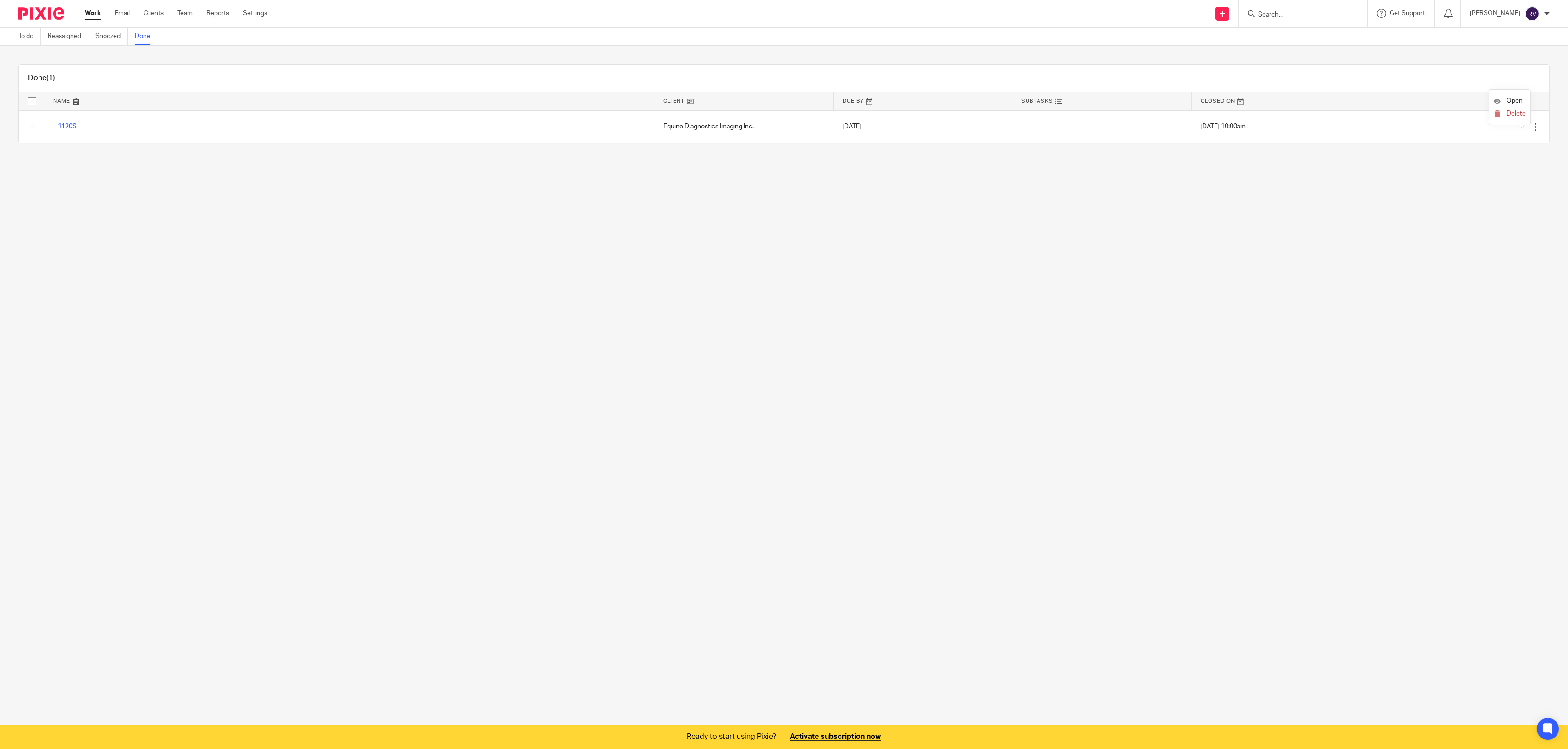
click at [905, 213] on main "To do Reassigned Snoozed Done Done (1) Name Client Due By Subtasks Closed On 11…" at bounding box center [784, 374] width 1568 height 749
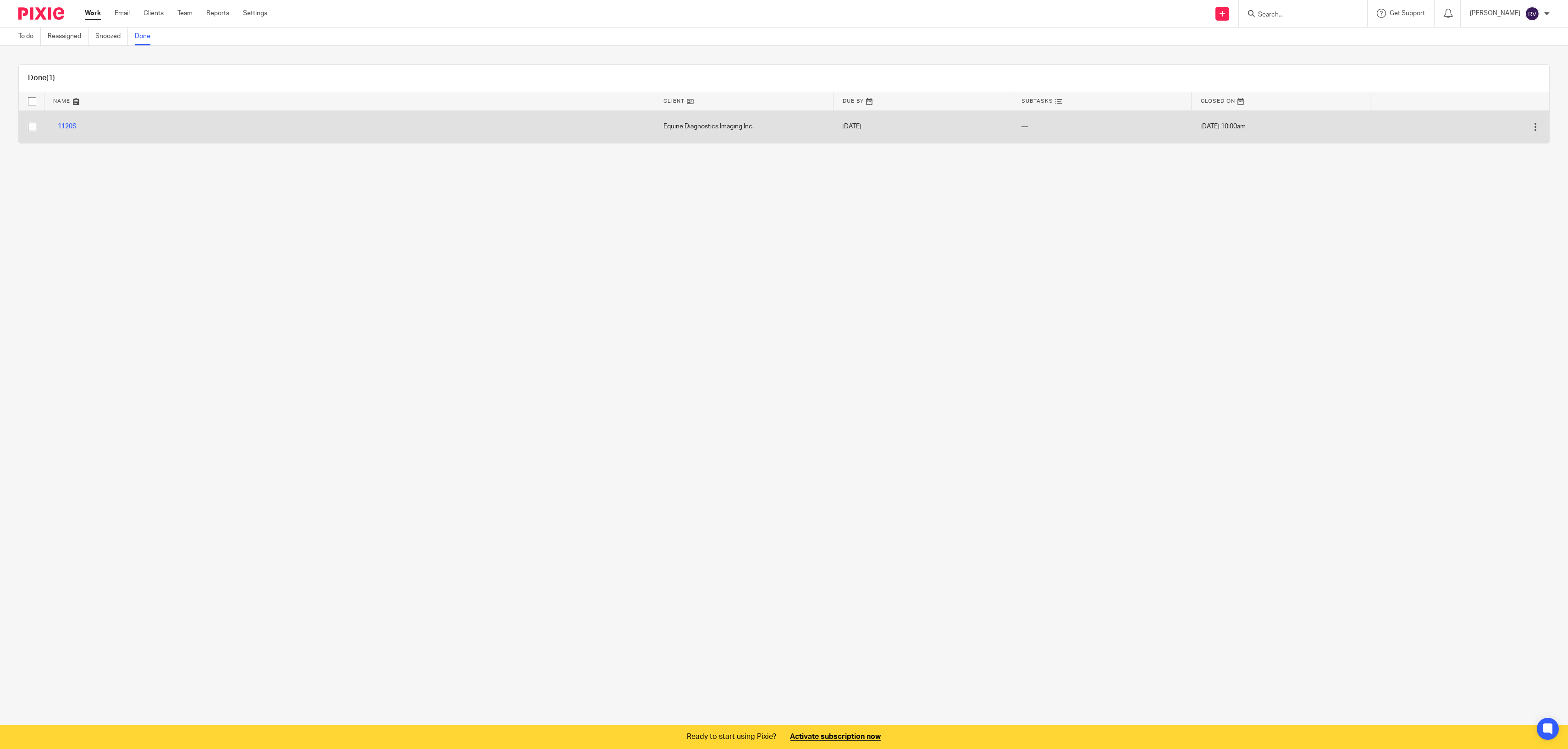
click at [27, 124] on input "checkbox" at bounding box center [32, 127] width 18 height 18
checkbox input "true"
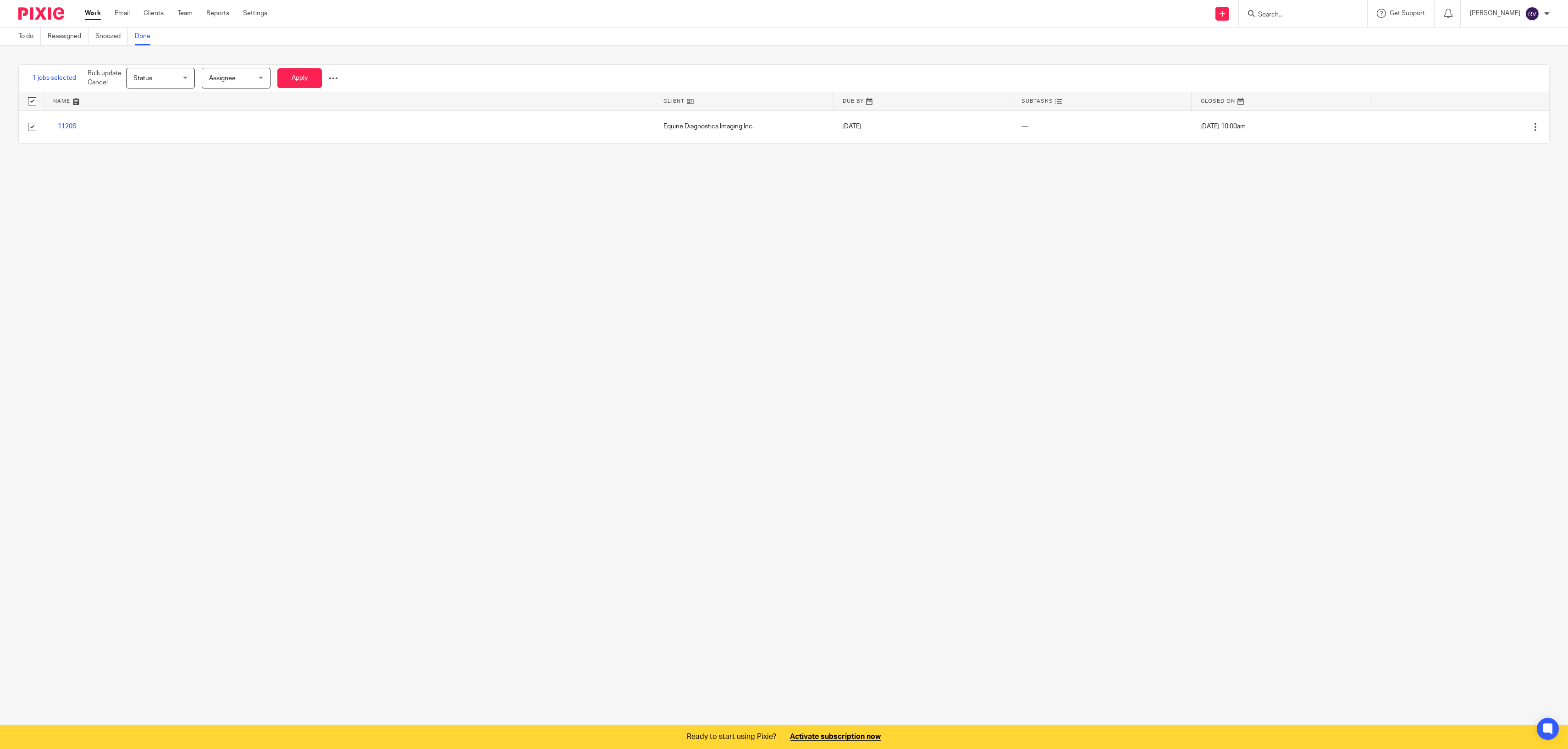
click at [335, 78] on div at bounding box center [334, 79] width 10 height 10
click at [184, 80] on div "Status Status" at bounding box center [160, 78] width 68 height 21
click at [162, 117] on span "Not started" at bounding box center [149, 116] width 33 height 6
click at [233, 84] on span "Assignee" at bounding box center [233, 78] width 49 height 19
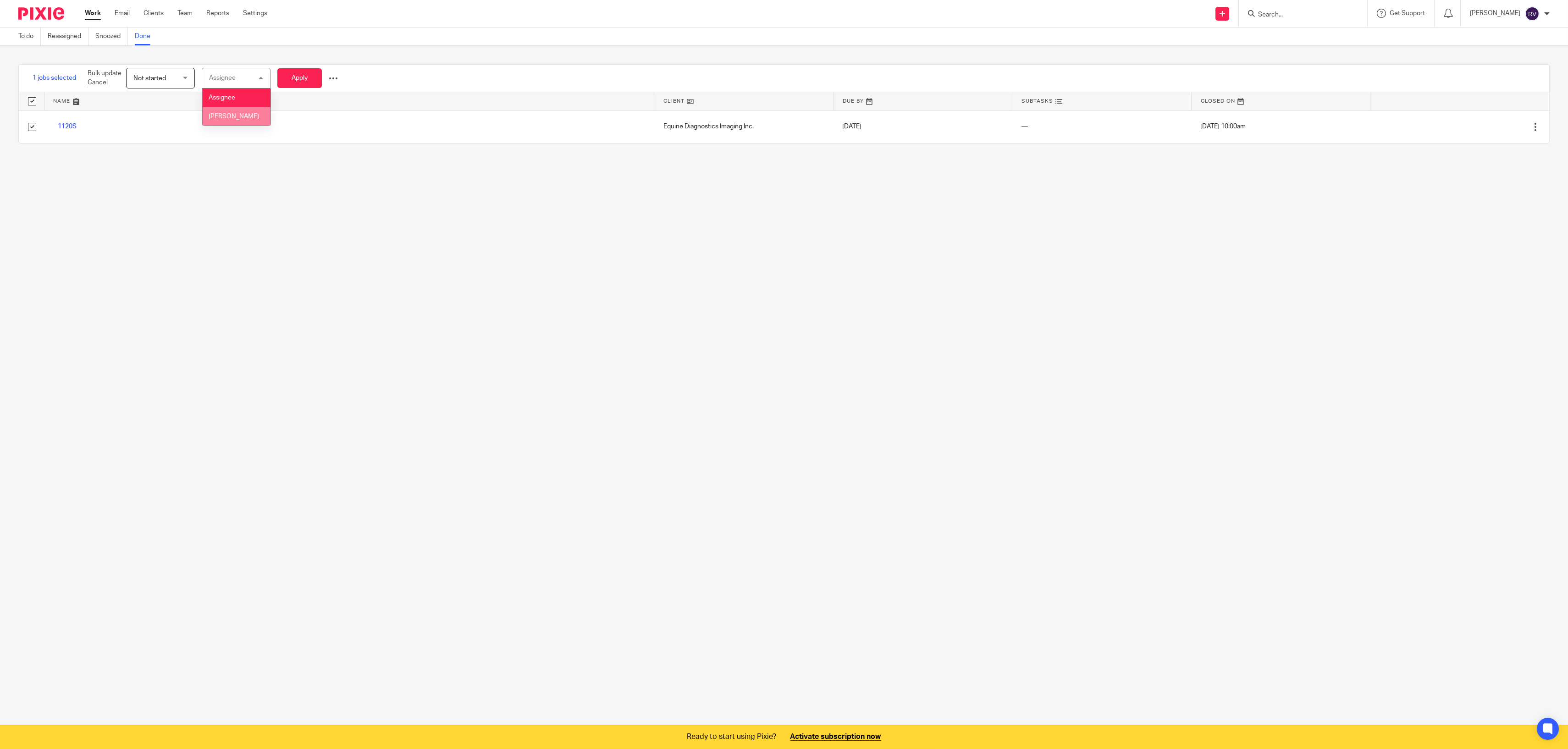
click at [225, 116] on span "[PERSON_NAME]" at bounding box center [233, 116] width 50 height 6
click at [285, 89] on div "Bulk update Cancel Not started Not started Status Not started In progress Done …" at bounding box center [213, 78] width 264 height 27
click at [289, 77] on button "Apply" at bounding box center [299, 78] width 45 height 20
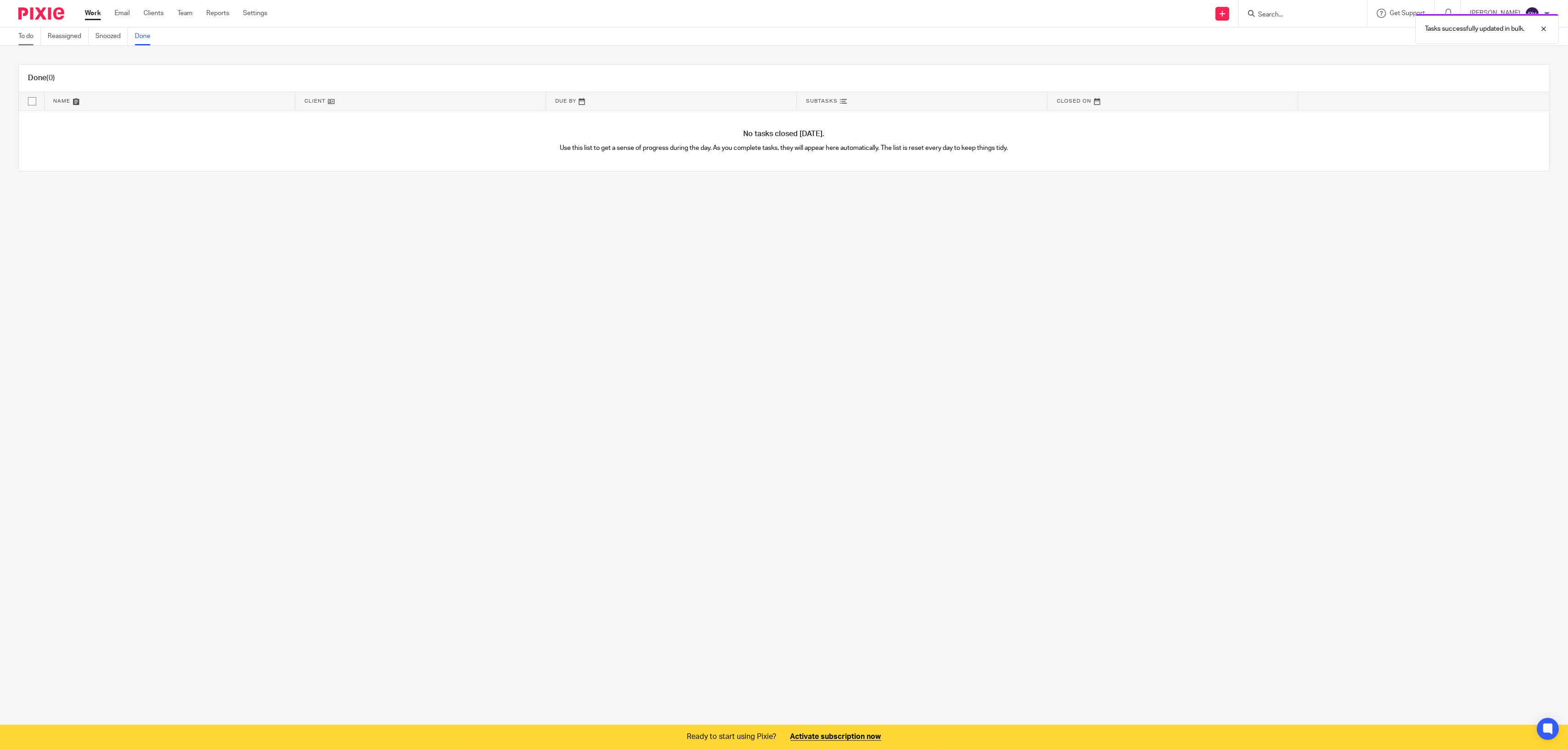
click at [25, 35] on link "To do" at bounding box center [29, 37] width 22 height 18
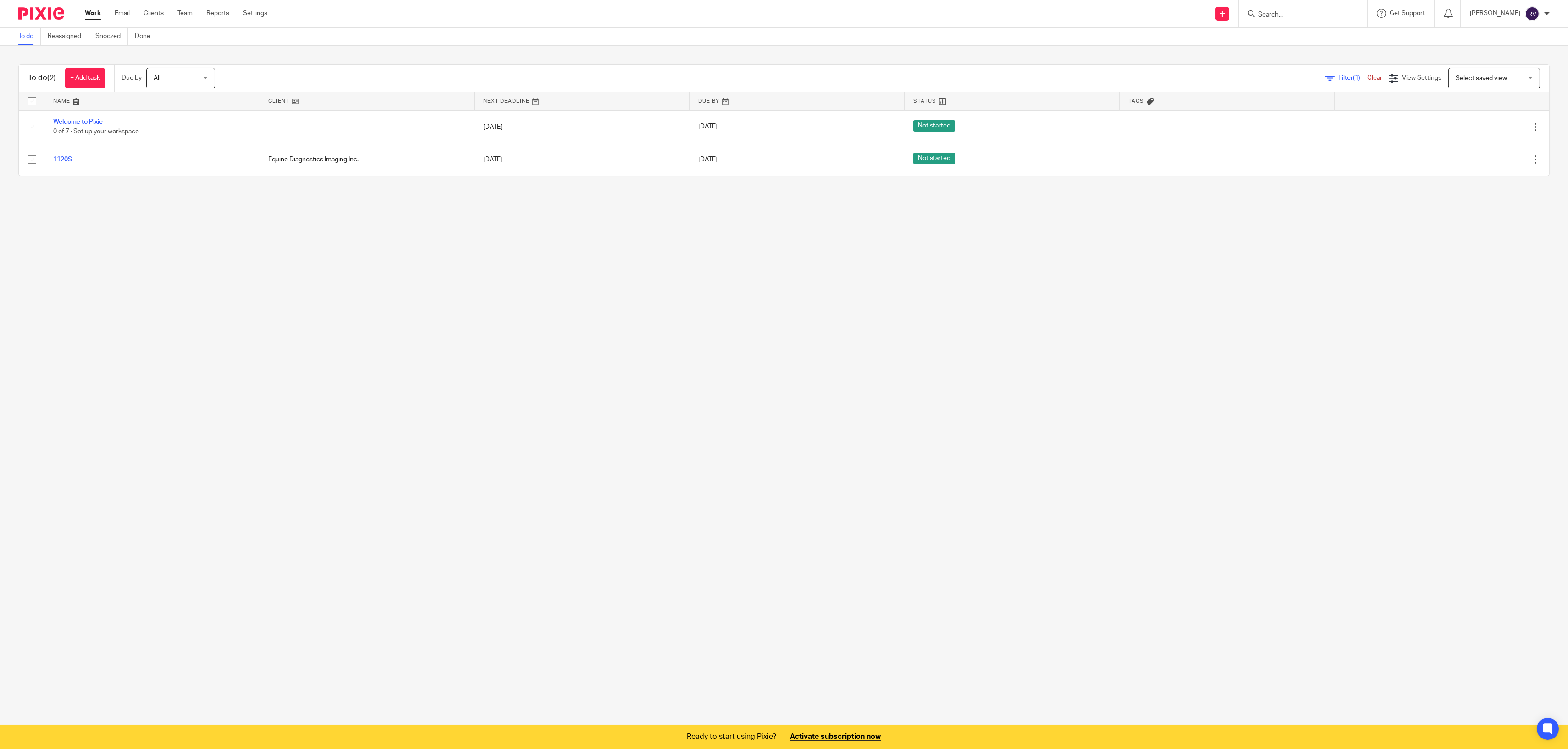
click at [346, 282] on main "To do Reassigned Snoozed Done To do (2) + Add task Due by All All Today Tomorro…" at bounding box center [784, 374] width 1568 height 749
click at [882, 408] on main "To do Reassigned Snoozed Done To do (2) + Add task Due by All All Today Tomorro…" at bounding box center [784, 374] width 1568 height 749
click at [725, 192] on div "To do (2) + Add task Due by All All Today Tomorrow This week Next week This mon…" at bounding box center [784, 120] width 1568 height 149
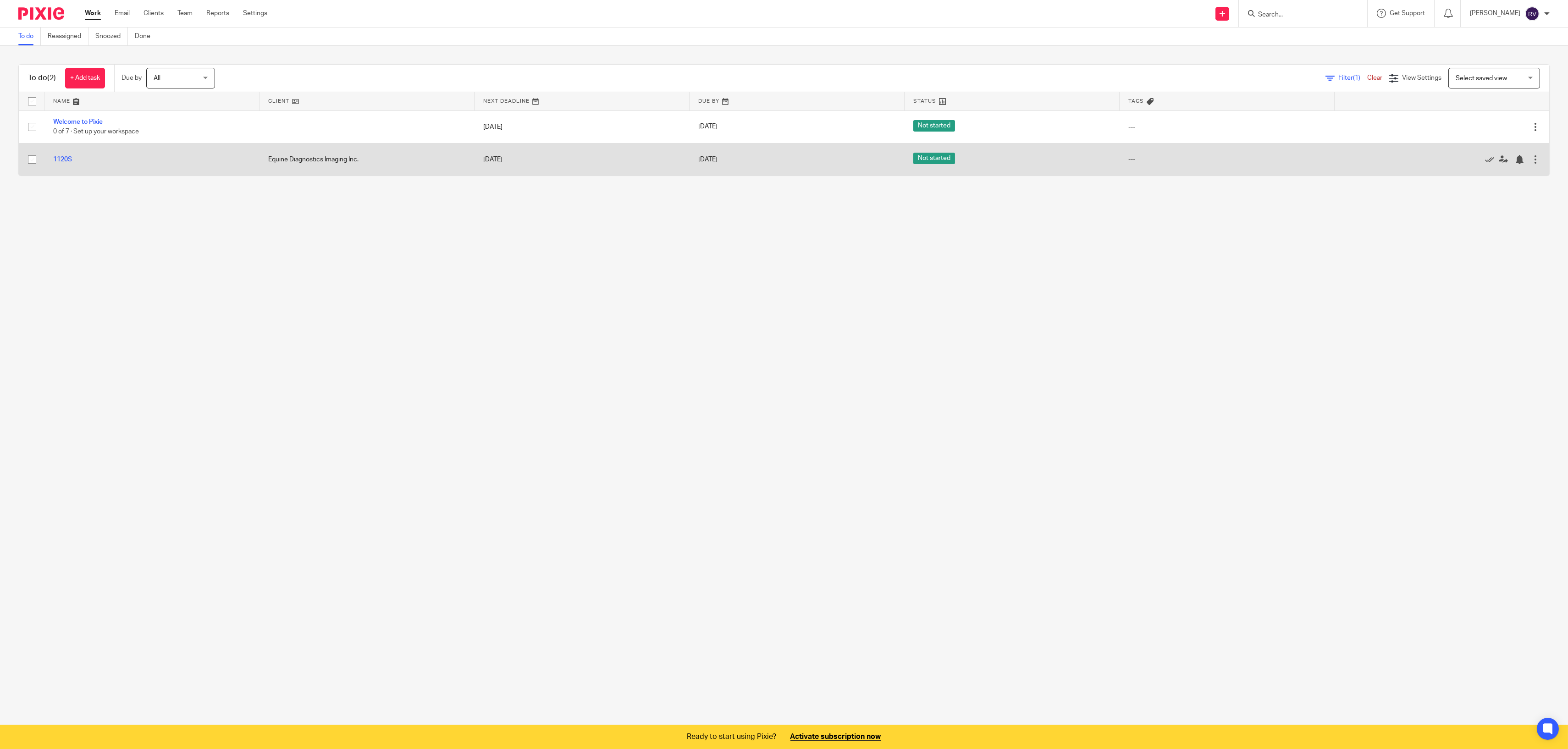
click at [933, 163] on span "Not started" at bounding box center [934, 158] width 41 height 11
click at [937, 158] on span "Not started" at bounding box center [934, 158] width 41 height 11
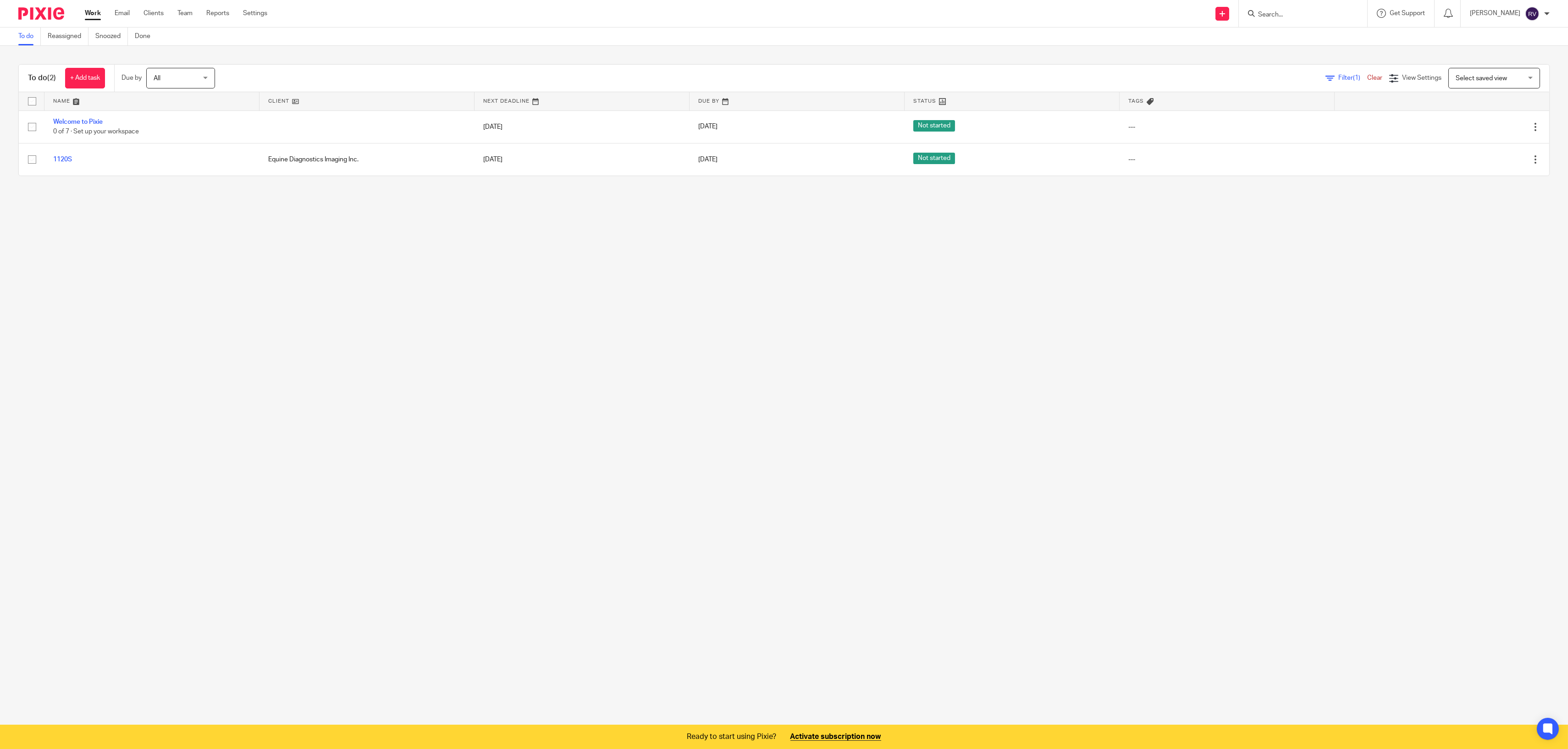
drag, startPoint x: 940, startPoint y: 158, endPoint x: 842, endPoint y: 207, distance: 109.6
click at [863, 202] on main "To do Reassigned Snoozed Done To do (2) + Add task Due by All All [DATE] [DATE]…" at bounding box center [784, 374] width 1568 height 749
click at [23, 38] on link "To do" at bounding box center [29, 37] width 22 height 18
click at [217, 14] on link "Reports" at bounding box center [217, 14] width 23 height 10
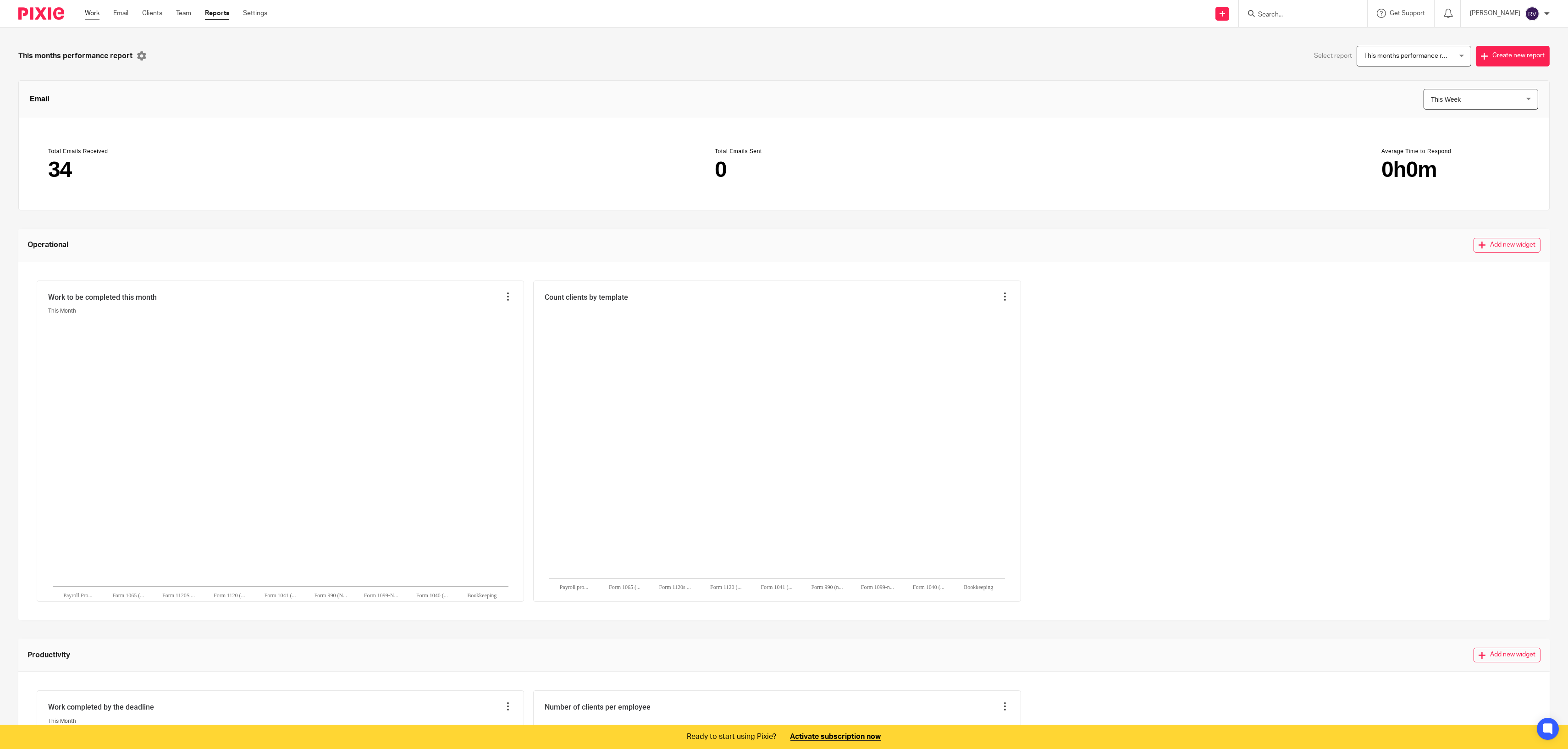
click at [97, 10] on link "Work" at bounding box center [92, 14] width 14 height 10
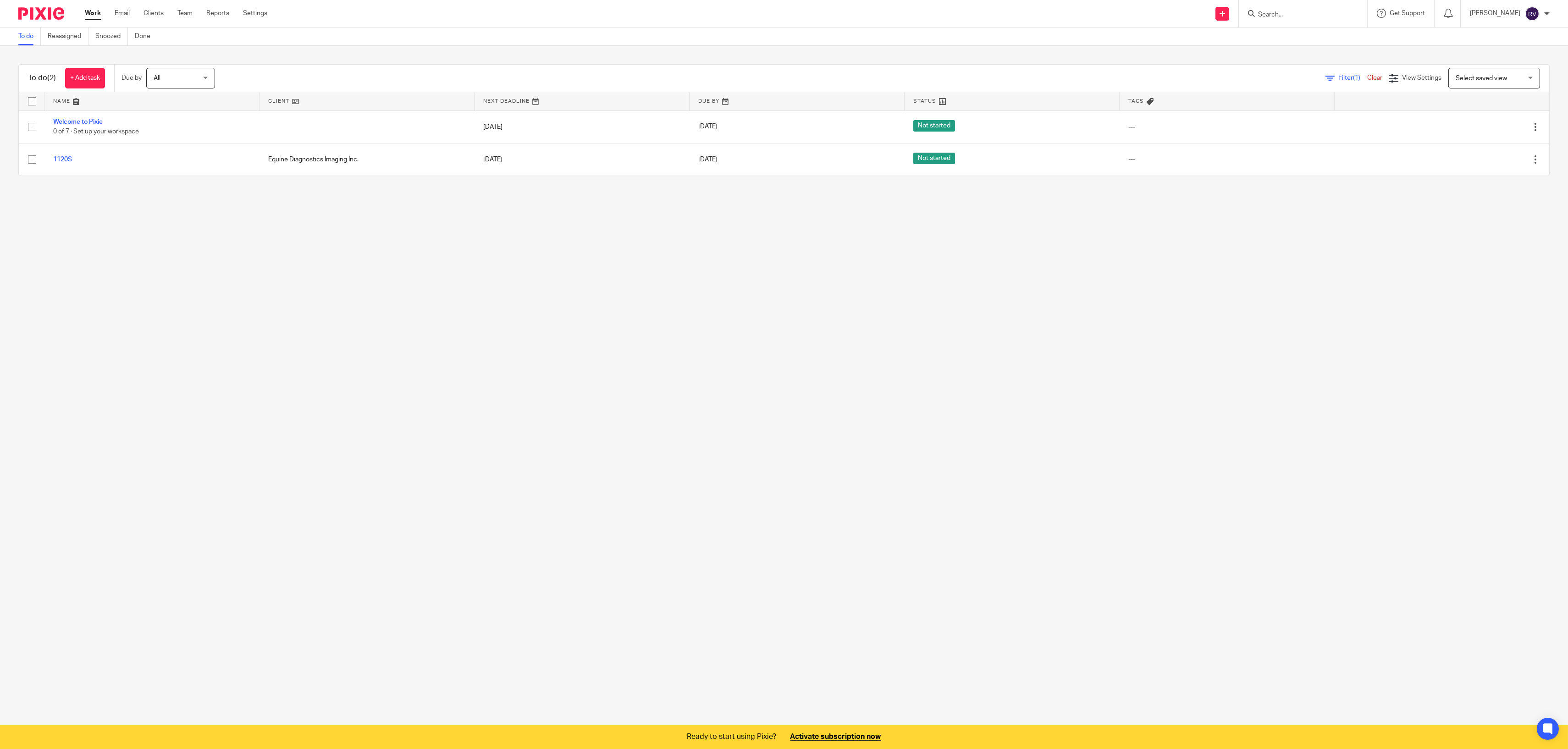
click at [261, 284] on main "To do Reassigned Snoozed Done To do (2) + Add task Due by All All [DATE] [DATE]…" at bounding box center [784, 374] width 1568 height 749
click at [248, 264] on main "To do Reassigned Snoozed Done To do (2) + Add task Due by All All [DATE] [DATE]…" at bounding box center [784, 374] width 1568 height 749
drag, startPoint x: 269, startPoint y: 275, endPoint x: 366, endPoint y: 314, distance: 104.5
click at [366, 314] on main "To do Reassigned Snoozed Done To do (2) + Add task Due by All All [DATE] [DATE]…" at bounding box center [784, 374] width 1568 height 749
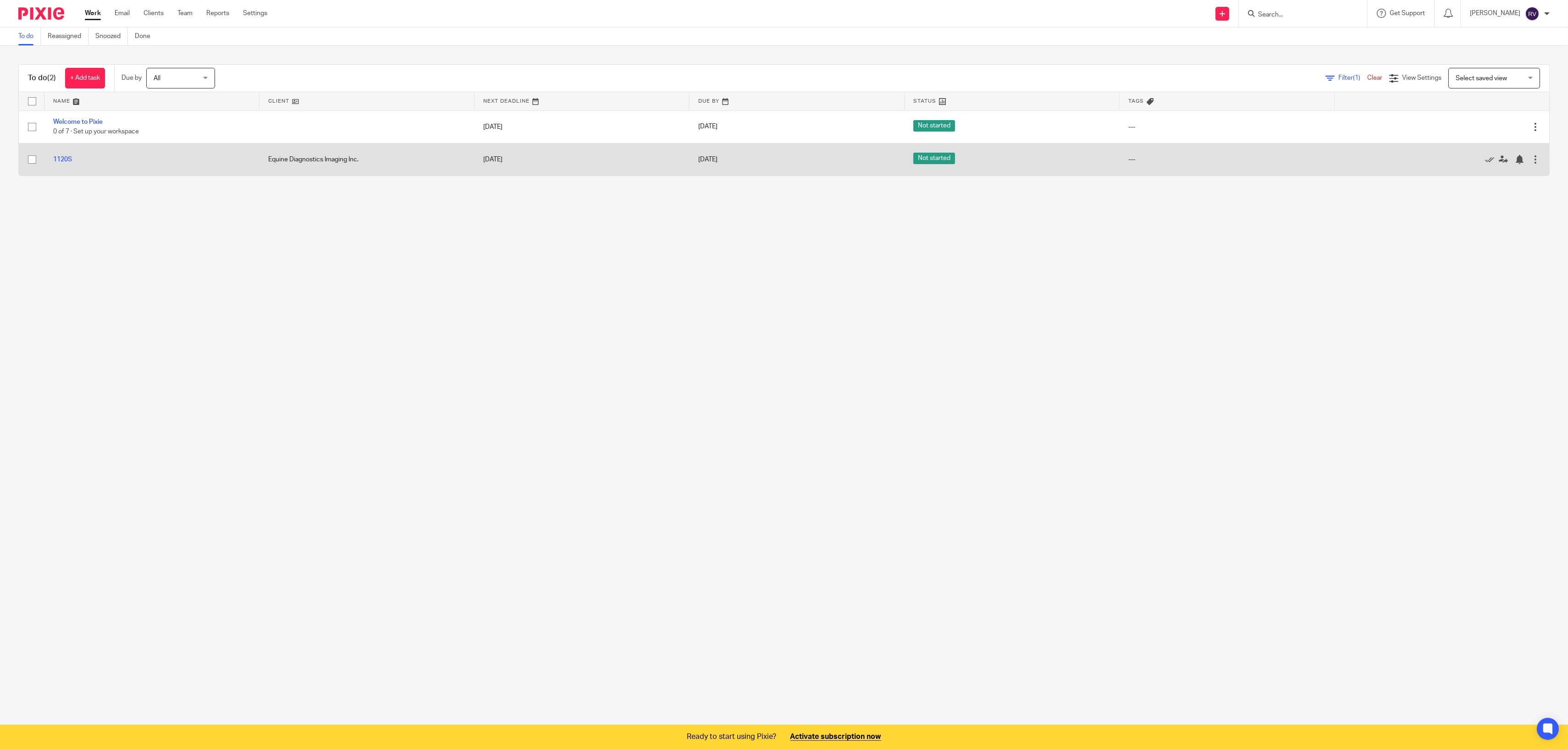
drag, startPoint x: 1120, startPoint y: 164, endPoint x: 1121, endPoint y: 158, distance: 6.1
click at [1120, 164] on td "---" at bounding box center [1226, 159] width 215 height 33
click at [1128, 158] on div "---" at bounding box center [1226, 160] width 197 height 10
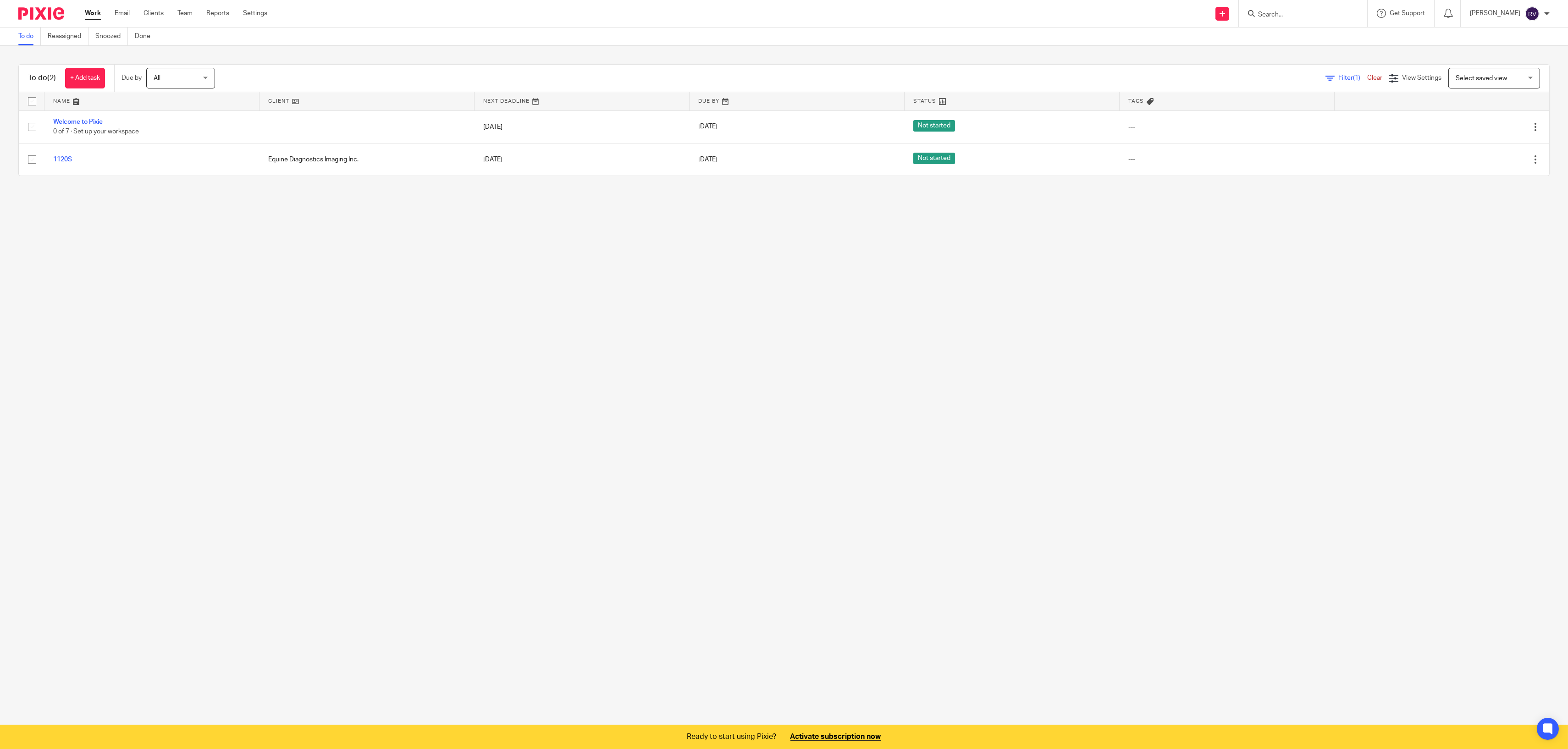
click at [1136, 96] on th "Tags" at bounding box center [1226, 101] width 215 height 18
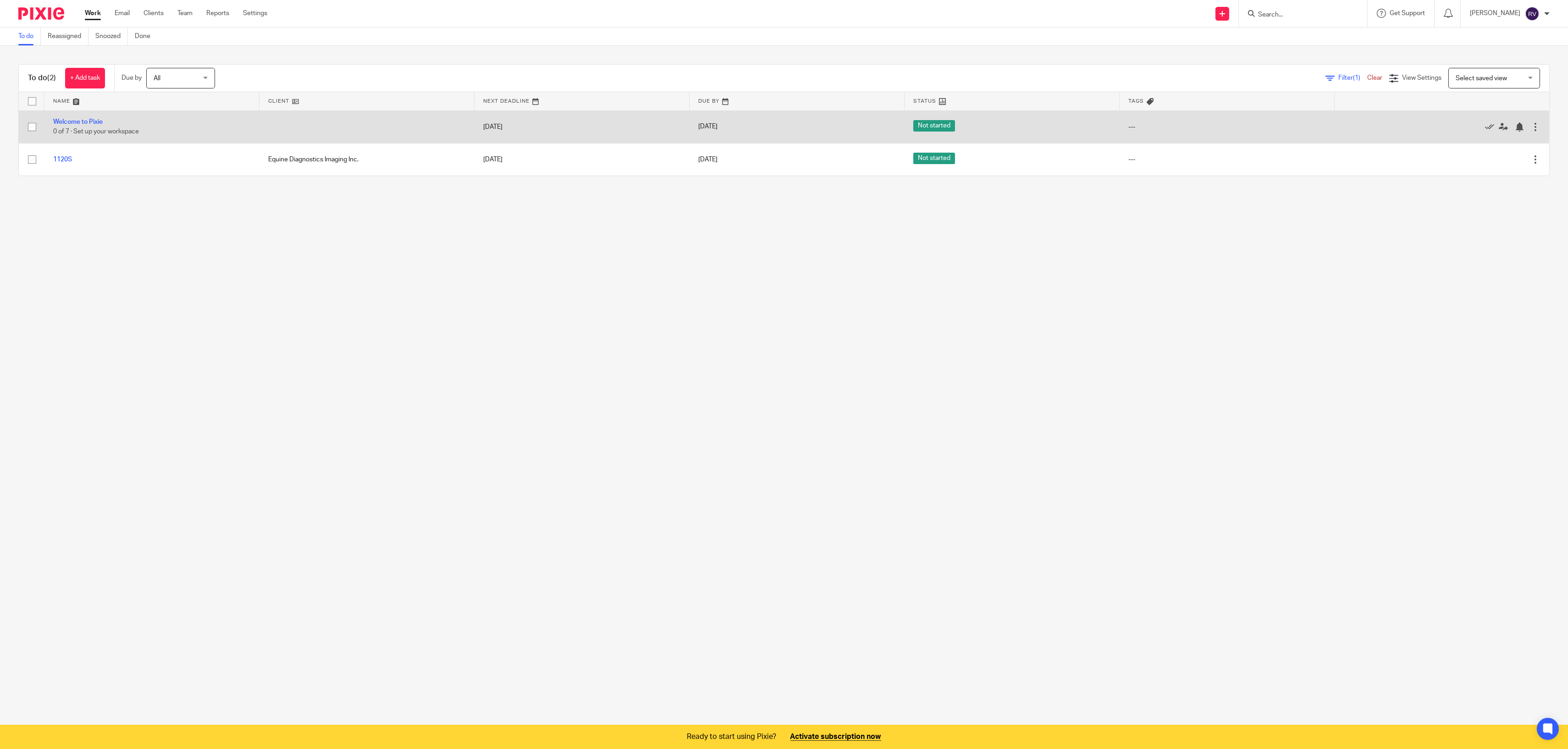
click at [1142, 127] on div "---" at bounding box center [1226, 127] width 197 height 10
click at [1130, 129] on div "---" at bounding box center [1226, 127] width 197 height 10
click at [1128, 130] on div "---" at bounding box center [1226, 127] width 197 height 10
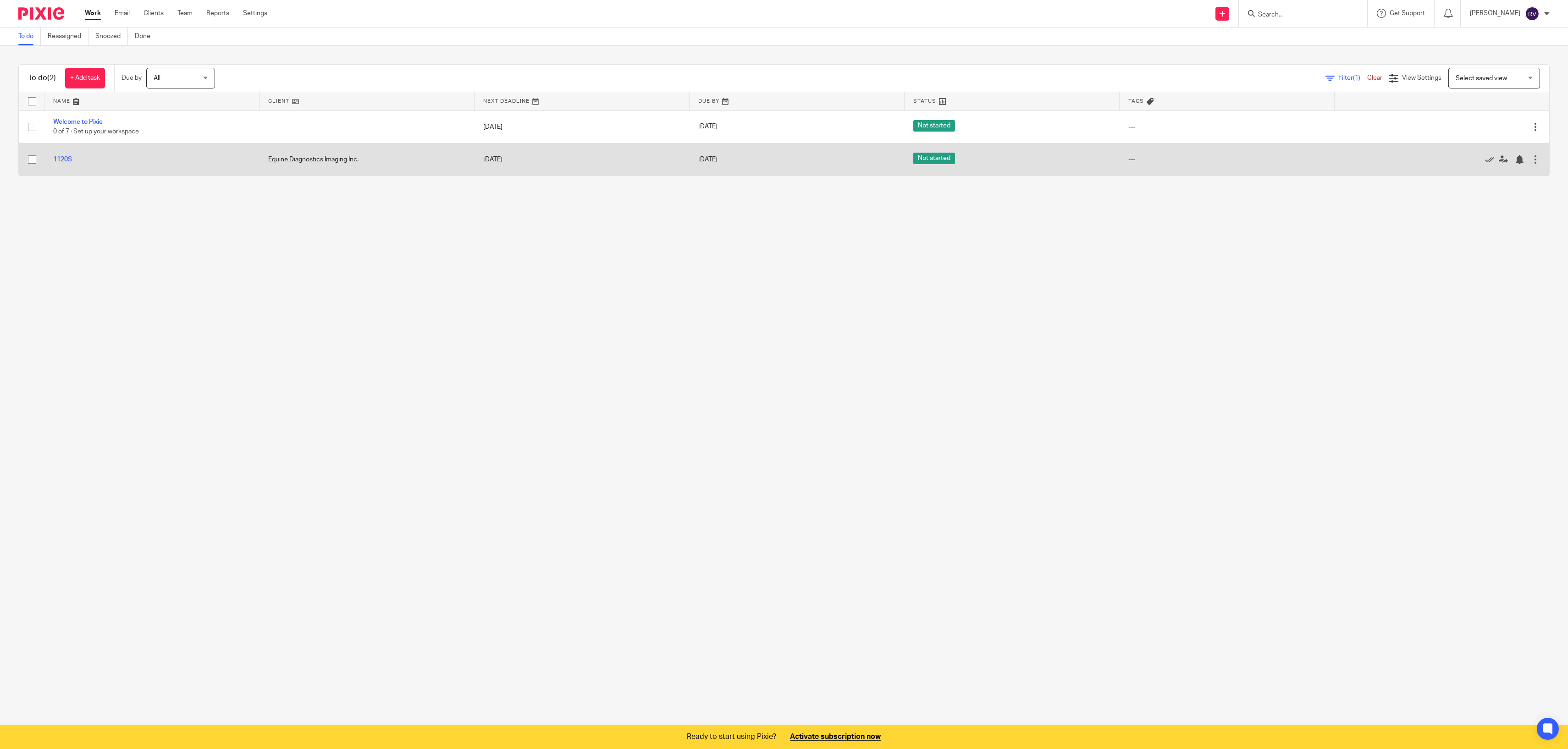
click at [1515, 158] on div at bounding box center [1437, 160] width 187 height 10
click at [1531, 158] on div at bounding box center [1535, 160] width 10 height 10
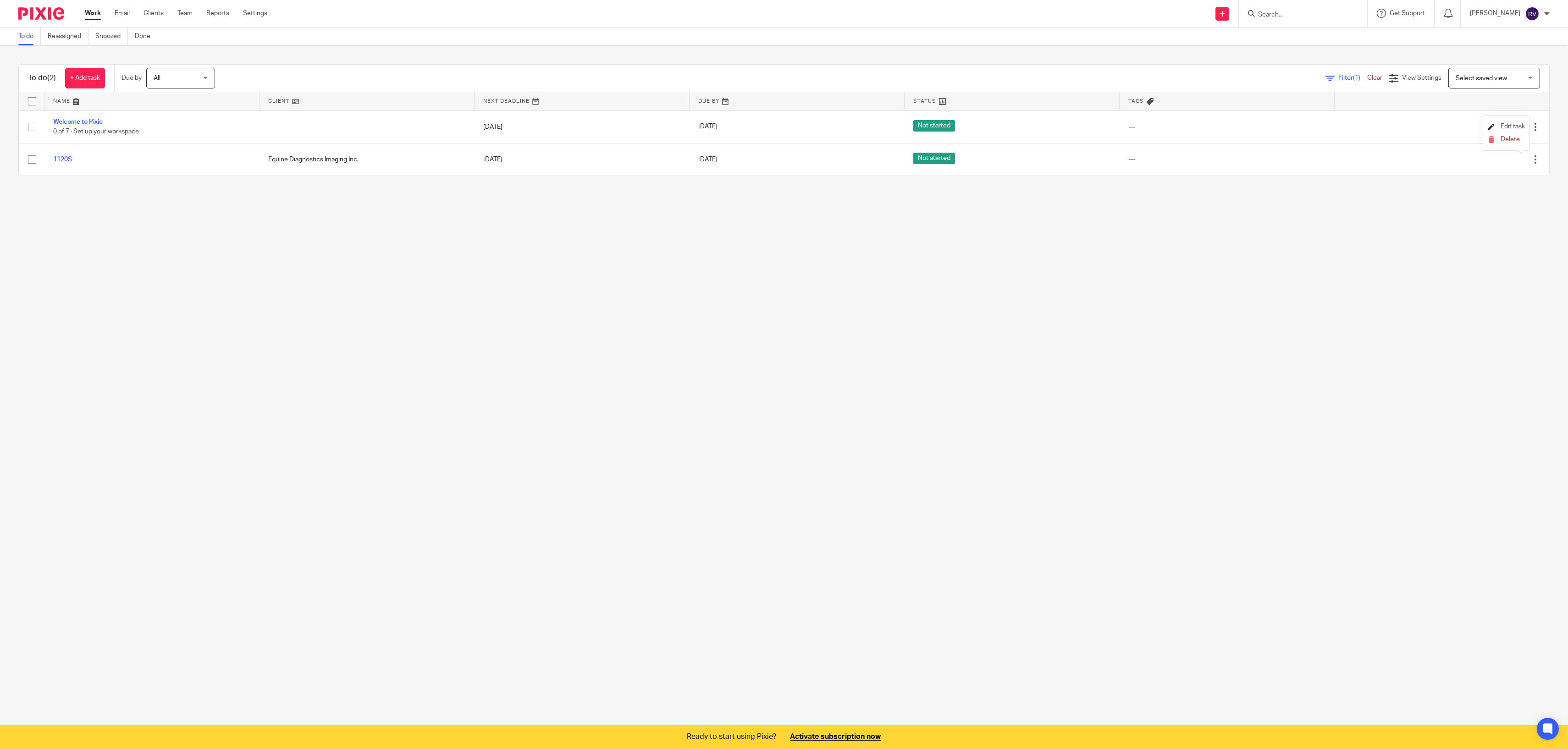
click at [1515, 127] on span "Edit task" at bounding box center [1512, 127] width 25 height 6
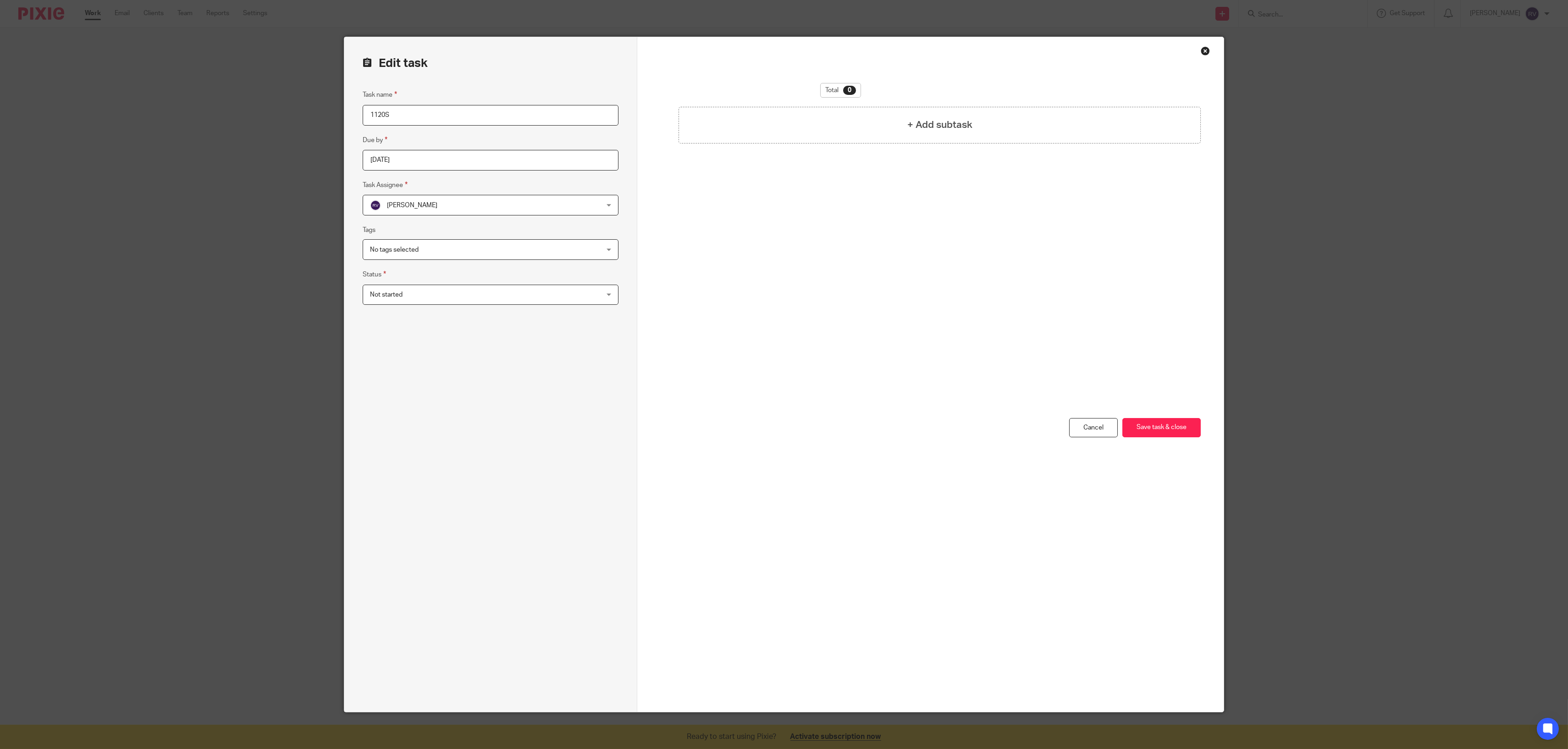
click at [483, 245] on span "No tags selected" at bounding box center [469, 249] width 198 height 19
click at [371, 268] on input "checkbox" at bounding box center [370, 269] width 18 height 18
checkbox input "true"
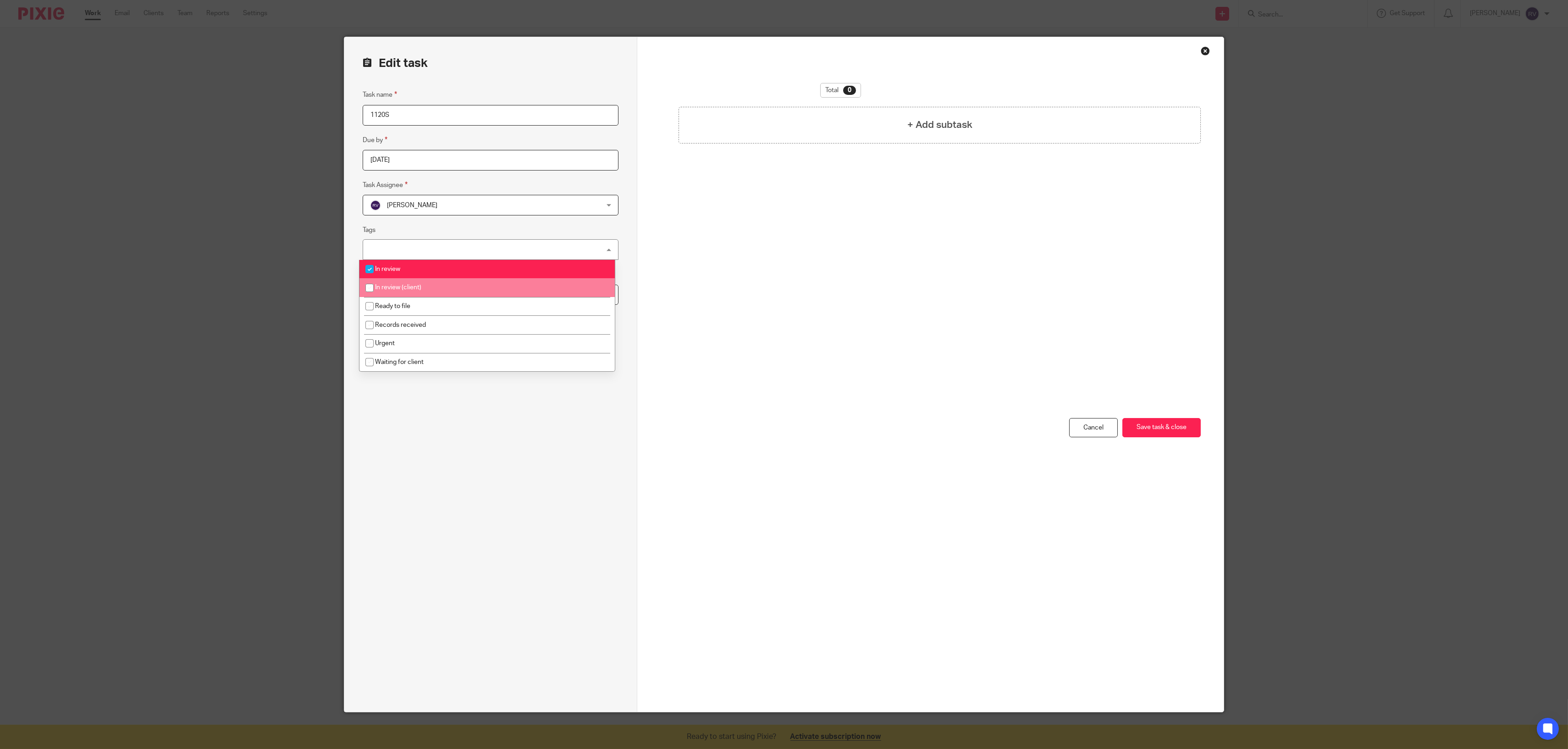
click at [368, 286] on input "checkbox" at bounding box center [370, 288] width 18 height 18
checkbox input "true"
click at [368, 275] on input "checkbox" at bounding box center [370, 269] width 18 height 18
checkbox input "false"
click at [368, 285] on input "checkbox" at bounding box center [370, 288] width 18 height 18
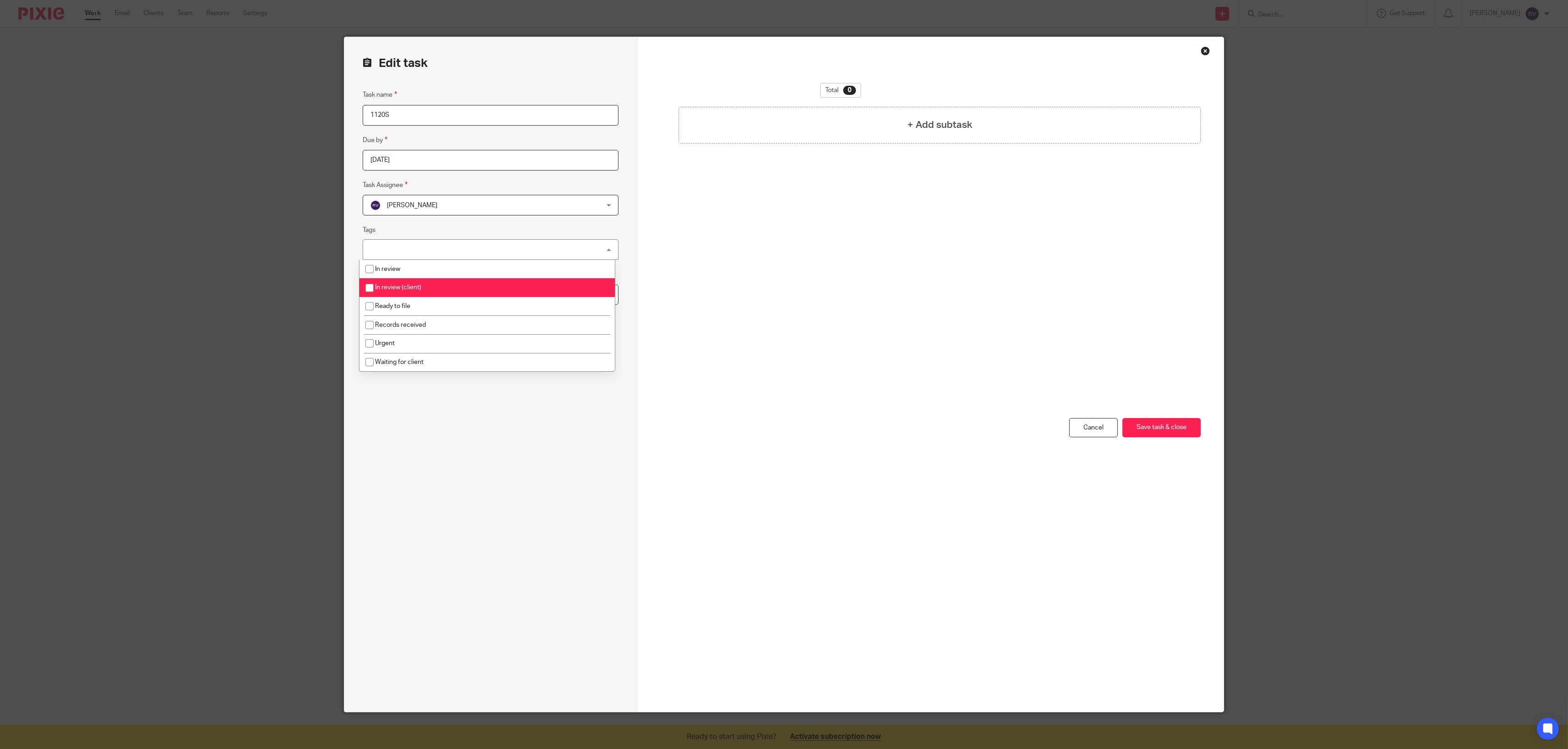
checkbox input "false"
click at [368, 307] on input "checkbox" at bounding box center [370, 306] width 18 height 18
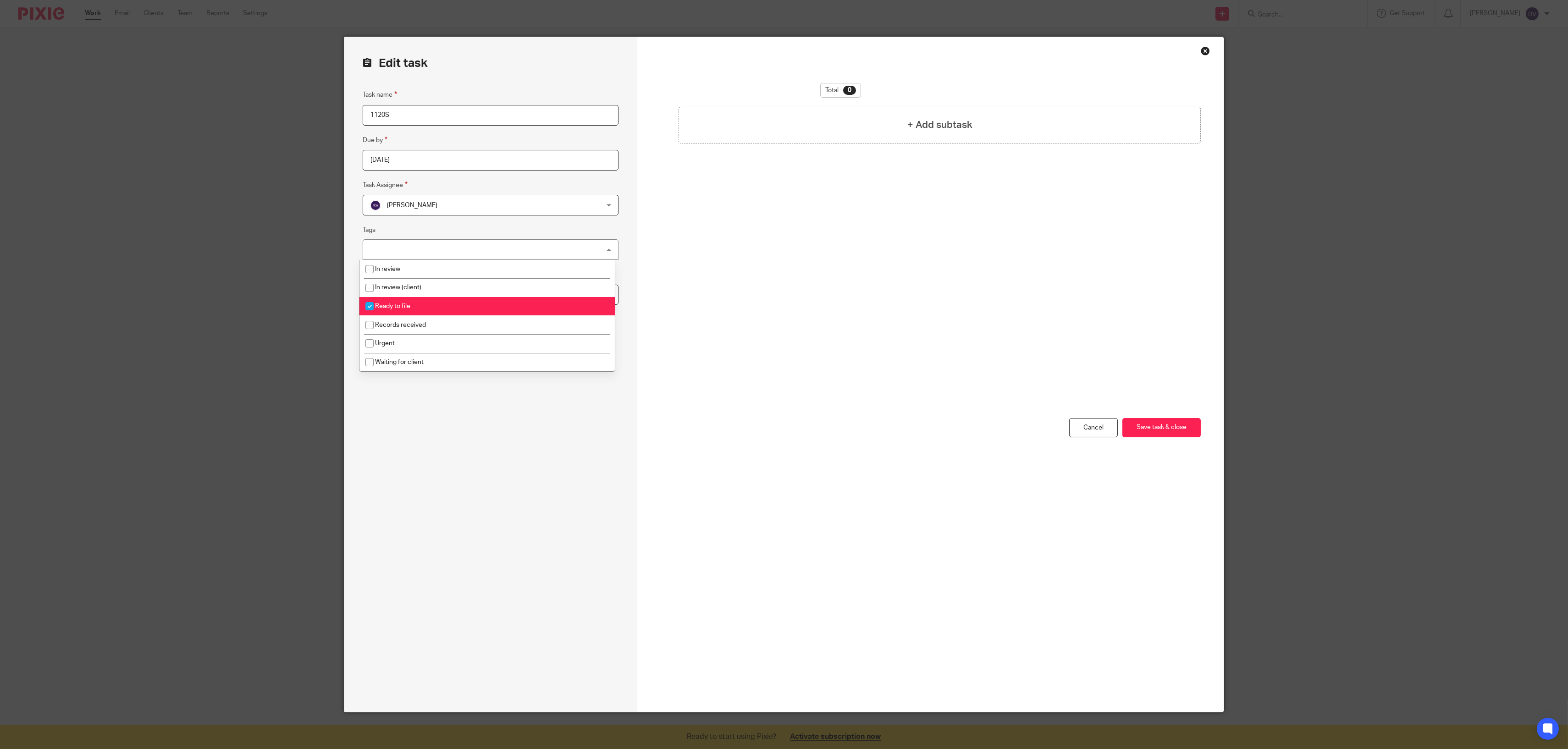
click at [368, 308] on input "checkbox" at bounding box center [370, 306] width 18 height 18
checkbox input "false"
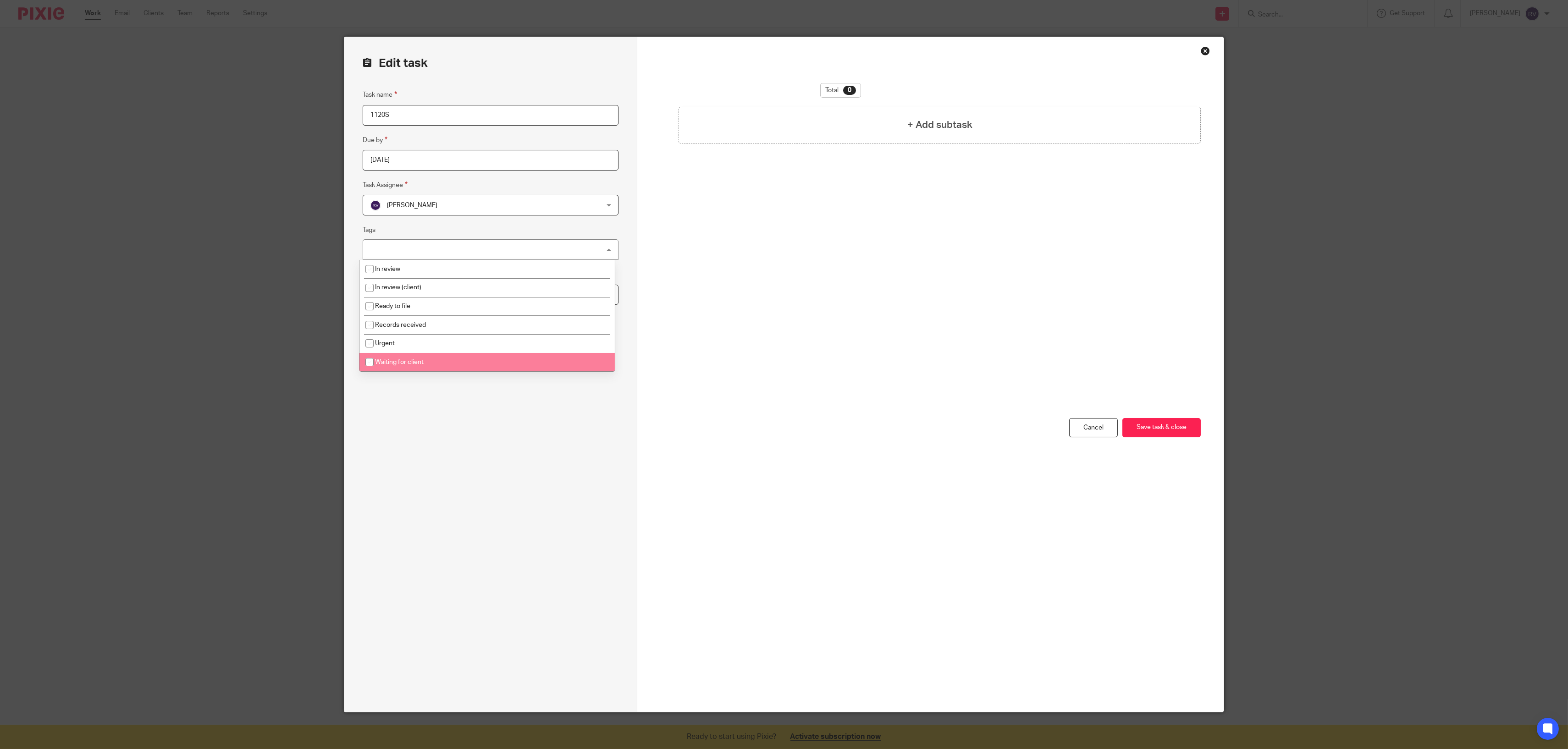
click at [366, 366] on input "checkbox" at bounding box center [370, 362] width 18 height 18
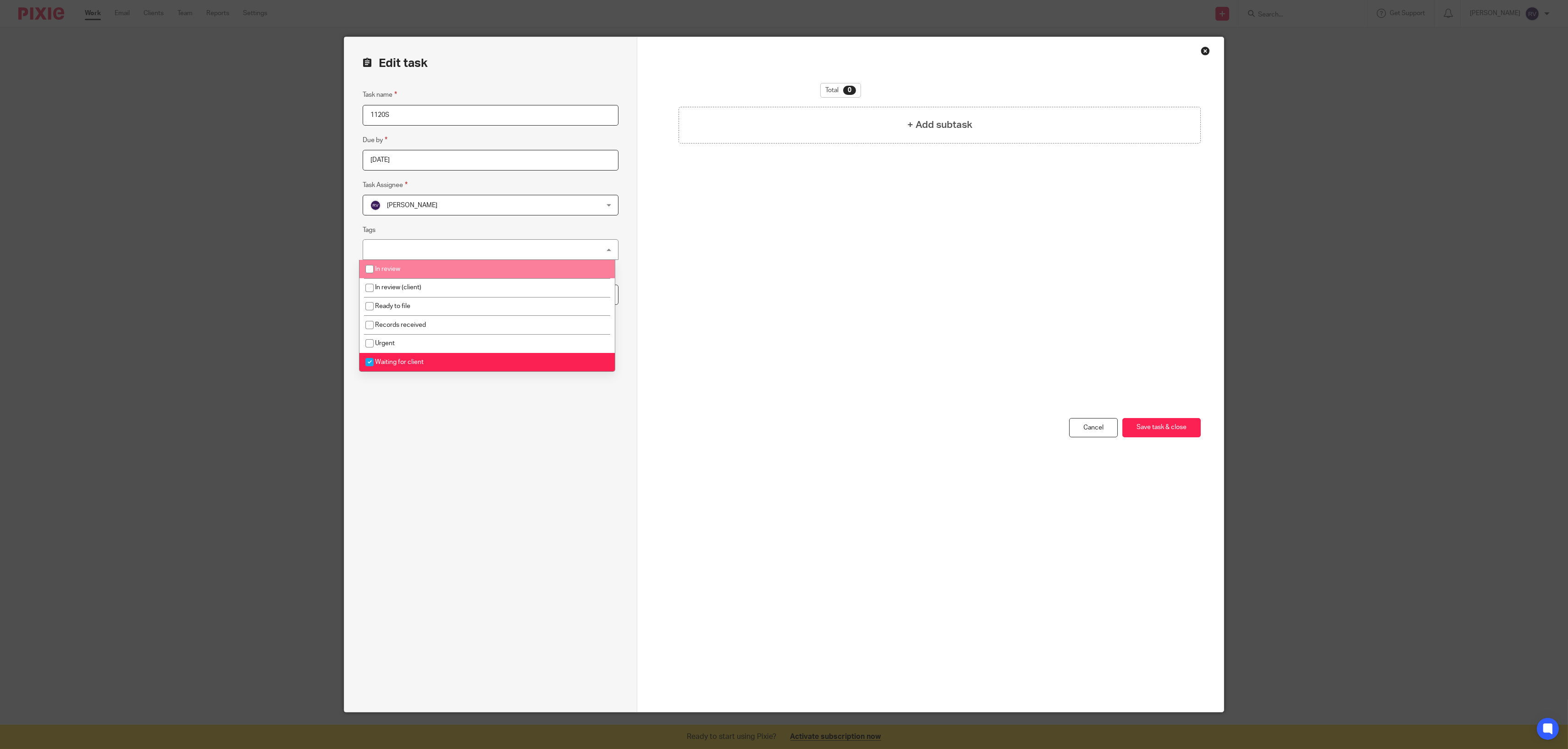
click at [442, 240] on div "Waiting for client" at bounding box center [490, 250] width 256 height 21
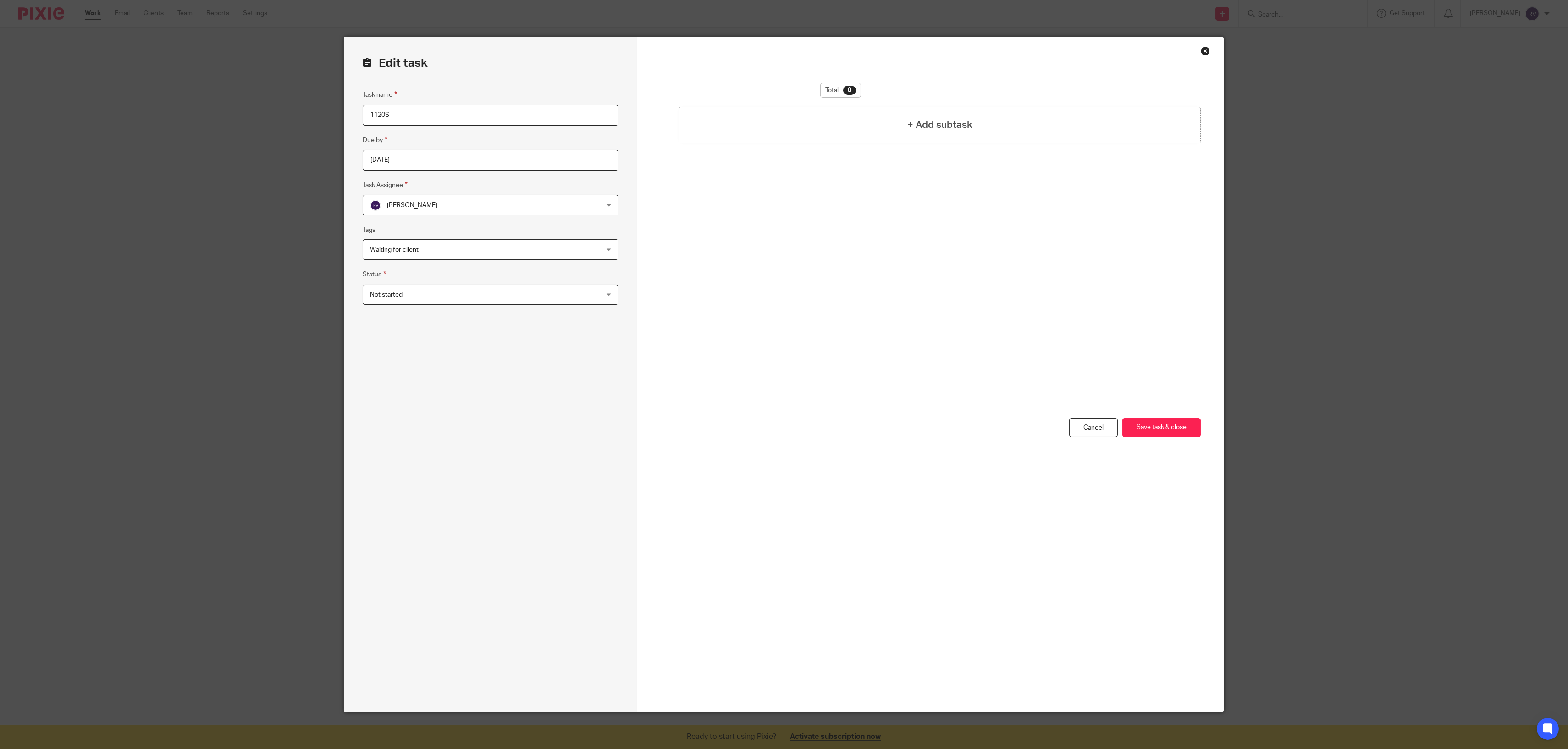
click at [435, 256] on span "Waiting for client" at bounding box center [469, 249] width 198 height 19
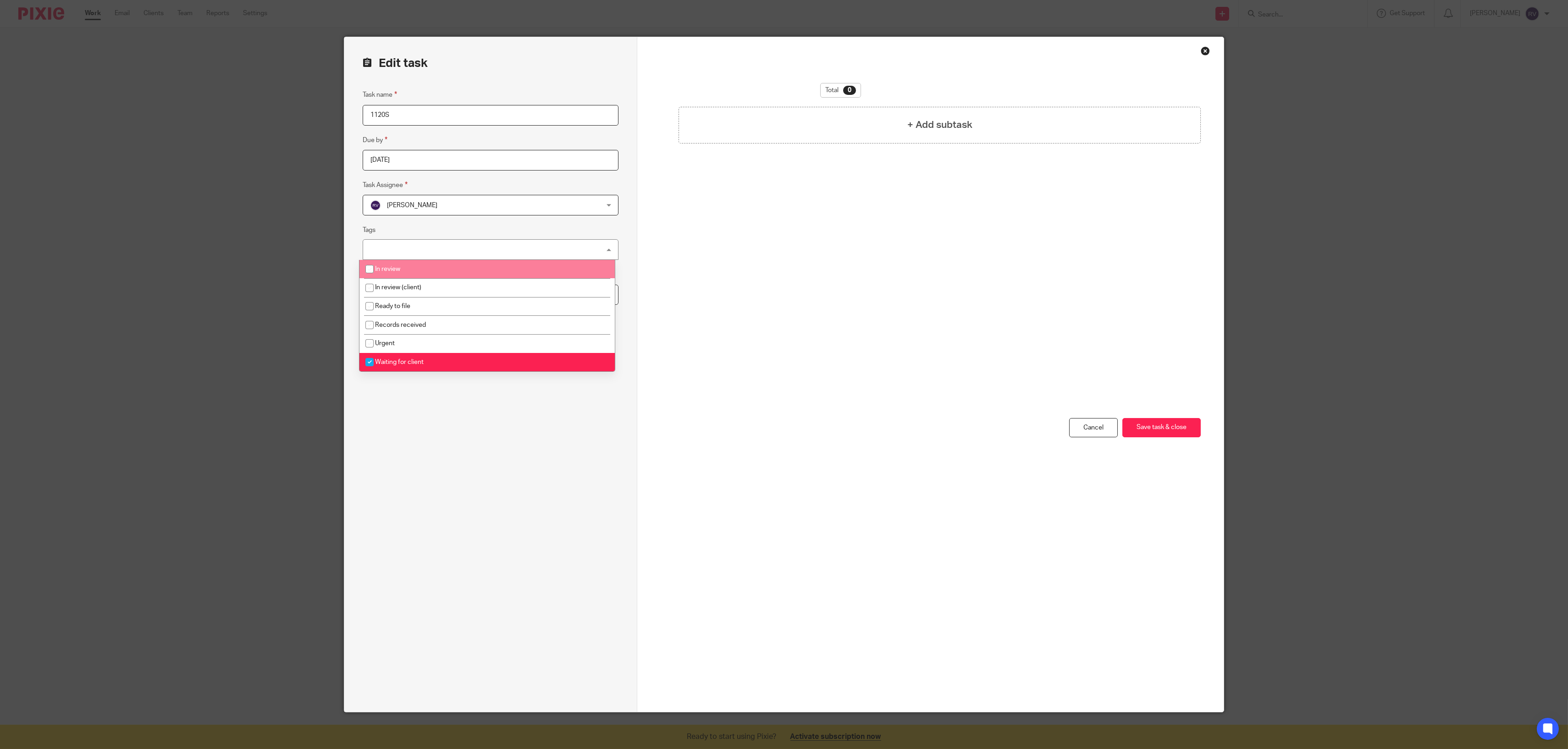
click at [431, 250] on div "Waiting for client" at bounding box center [490, 250] width 256 height 21
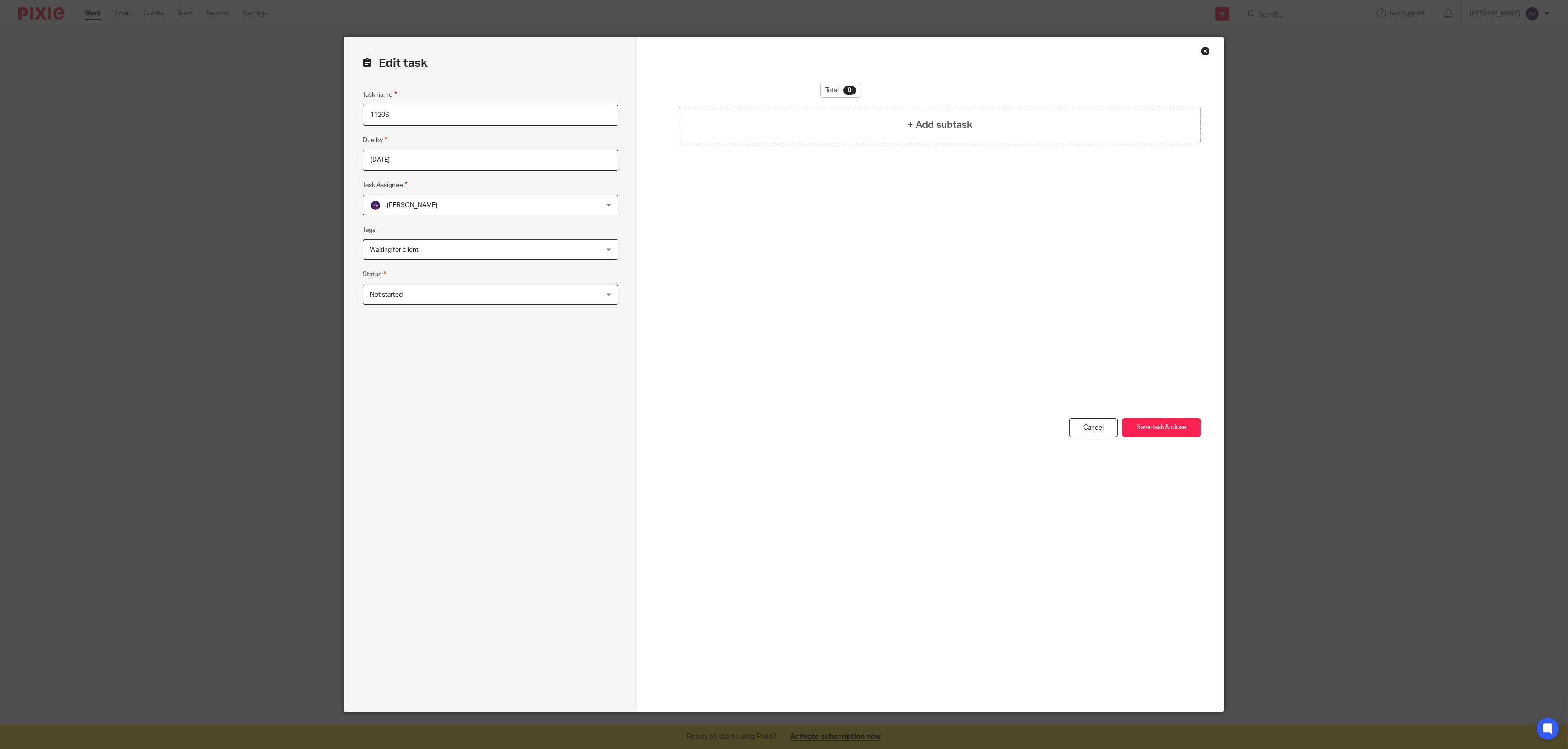
click at [442, 329] on div "Task name 1120S Due by 2026-03-16 Task Assignee Riley Vary Riley Vary Riley Var…" at bounding box center [490, 391] width 256 height 604
click at [436, 301] on span "Not started" at bounding box center [469, 295] width 198 height 19
click at [424, 337] on li "In progress" at bounding box center [487, 333] width 256 height 19
click at [517, 394] on div "Task name 1120S Due by 2026-03-16 Task Assignee Riley Vary Riley Vary Riley Var…" at bounding box center [490, 391] width 256 height 604
click at [451, 264] on div "Task name 1120S Due by 2026-03-16 Task Assignee Riley Vary Riley Vary Riley Var…" at bounding box center [490, 391] width 256 height 604
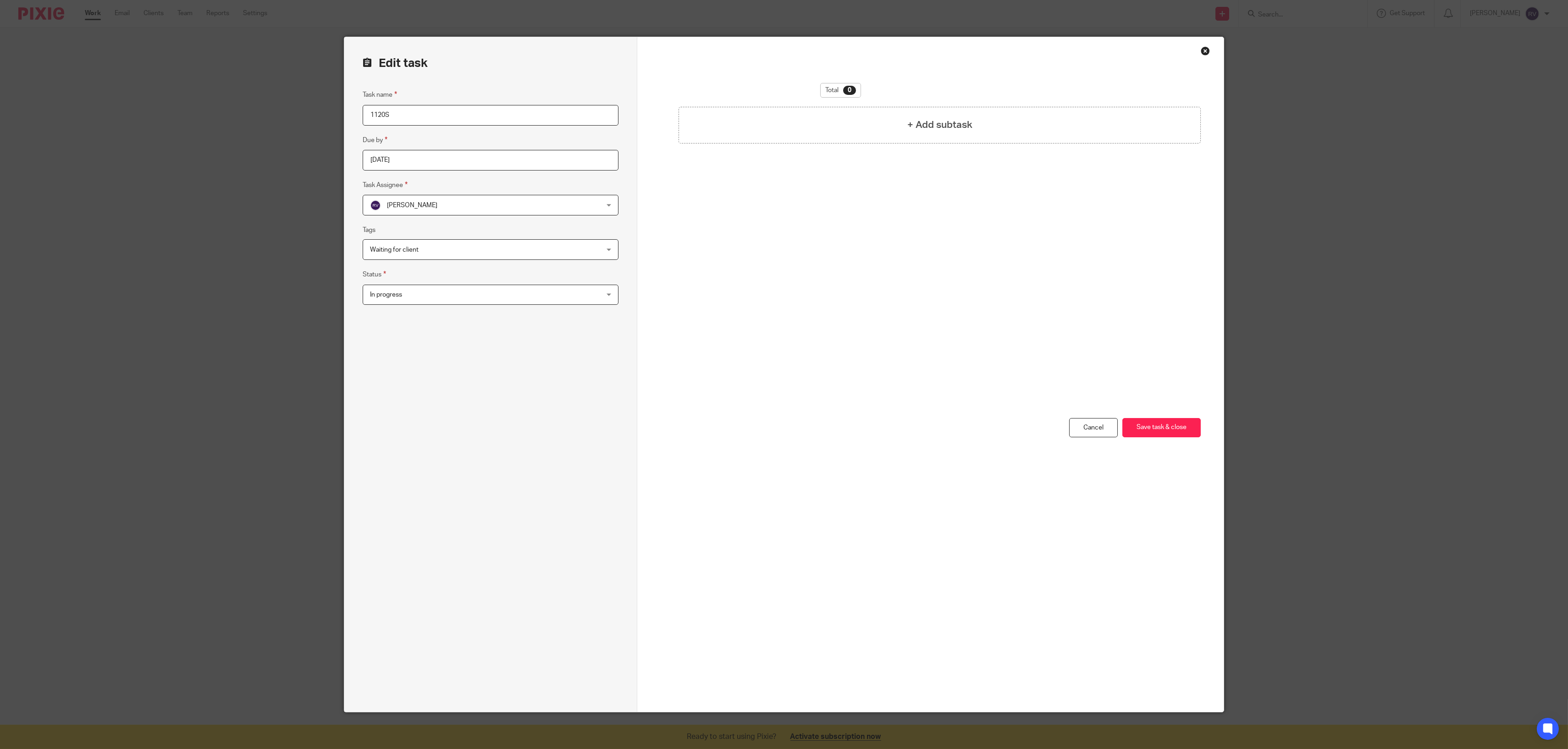
click at [452, 249] on span "Waiting for client" at bounding box center [469, 249] width 198 height 19
click at [452, 249] on div "Waiting for client" at bounding box center [490, 250] width 256 height 21
click at [445, 306] on div "Task name 1120S Due by 2026-03-16 Task Assignee Riley Vary Riley Vary Riley Var…" at bounding box center [490, 391] width 256 height 604
click at [441, 300] on span "In progress" at bounding box center [469, 295] width 198 height 19
click at [437, 315] on li "Not started" at bounding box center [487, 314] width 256 height 19
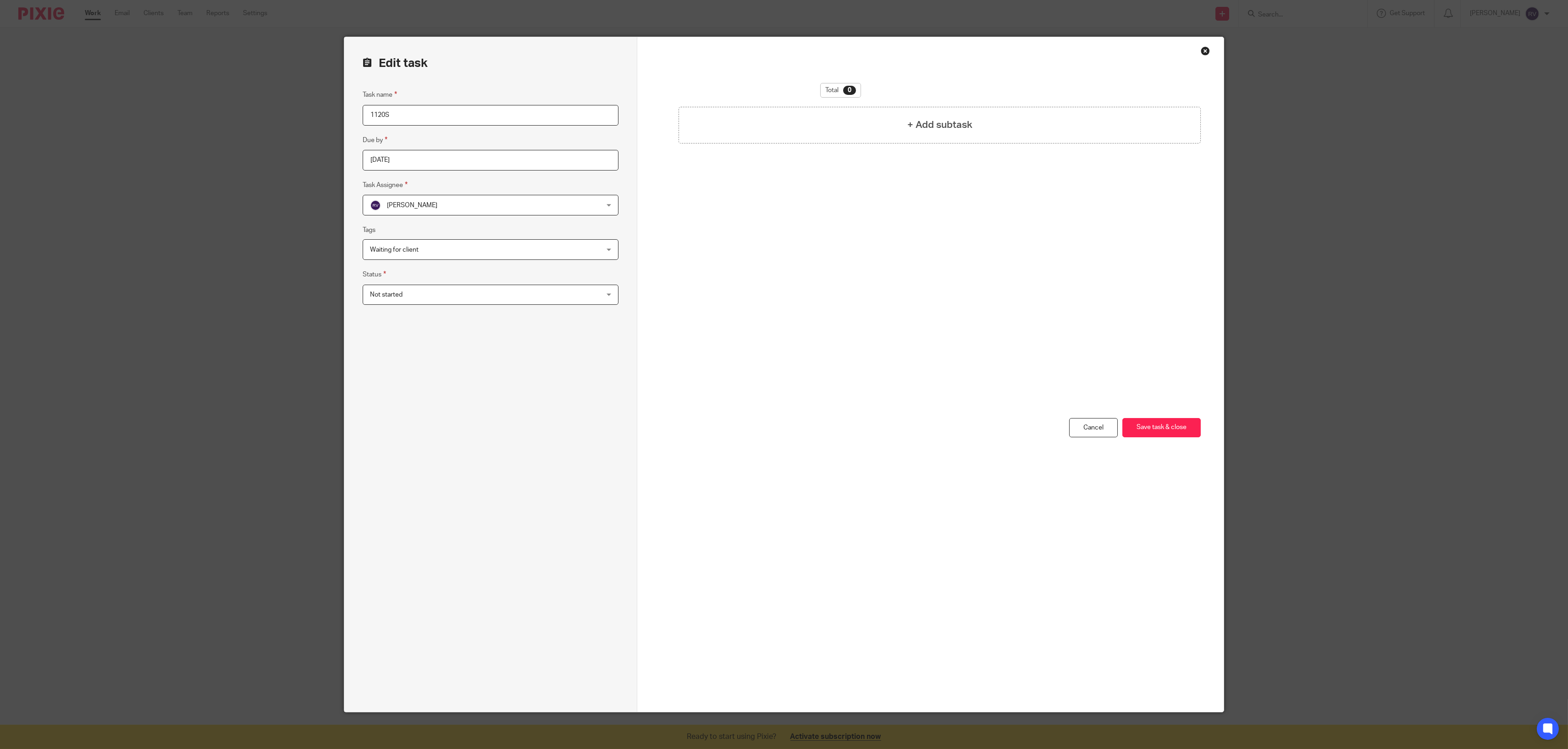
click at [465, 243] on span "Waiting for client" at bounding box center [469, 249] width 198 height 19
click at [408, 363] on span "Waiting for client" at bounding box center [399, 362] width 49 height 6
click at [381, 360] on span "Waiting for client" at bounding box center [399, 362] width 49 height 6
checkbox input "true"
click at [546, 428] on div "Task name 1120S Due by 2026-03-16 Task Assignee Riley Vary Riley Vary Riley Var…" at bounding box center [490, 391] width 256 height 604
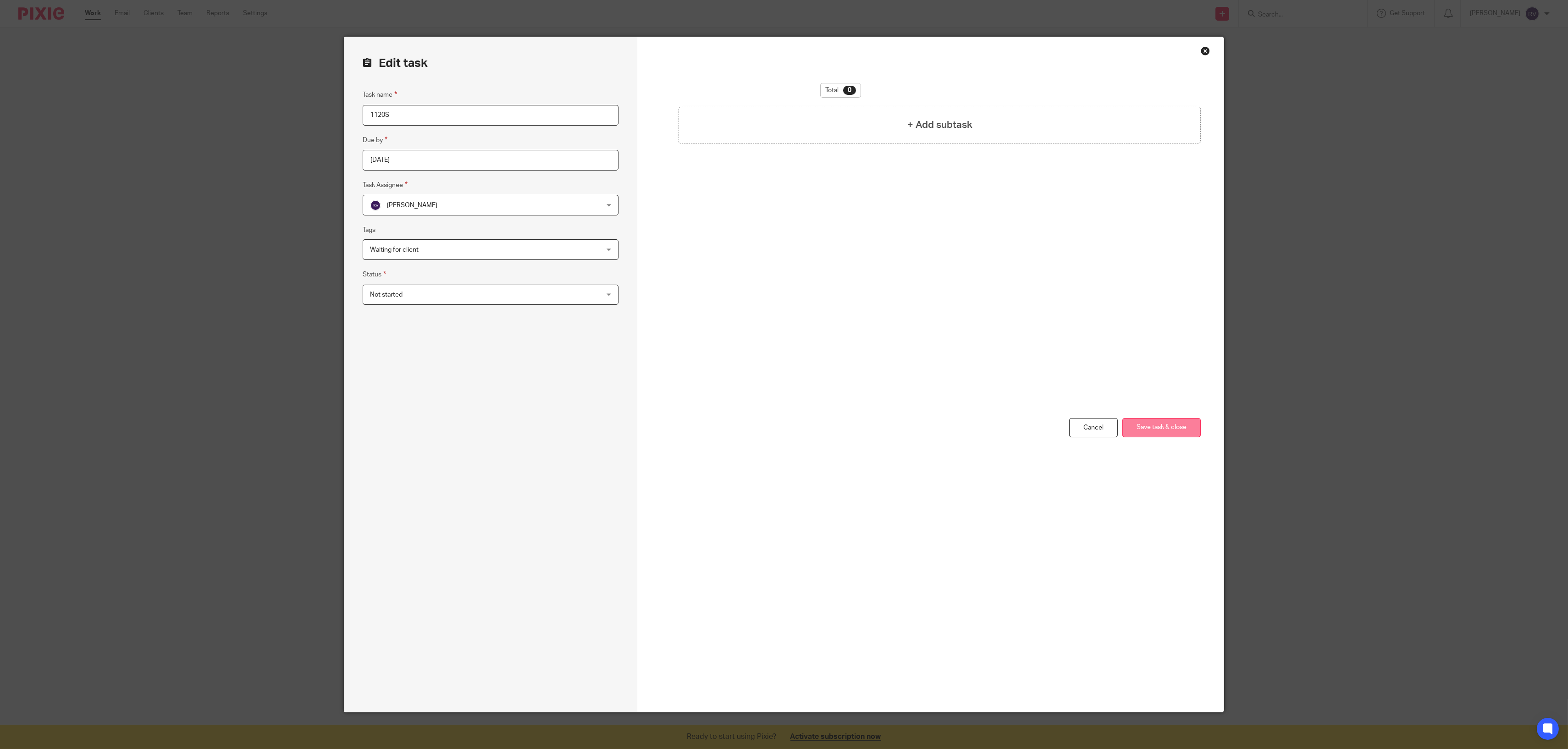
click at [1167, 428] on button "Save task & close" at bounding box center [1161, 427] width 78 height 20
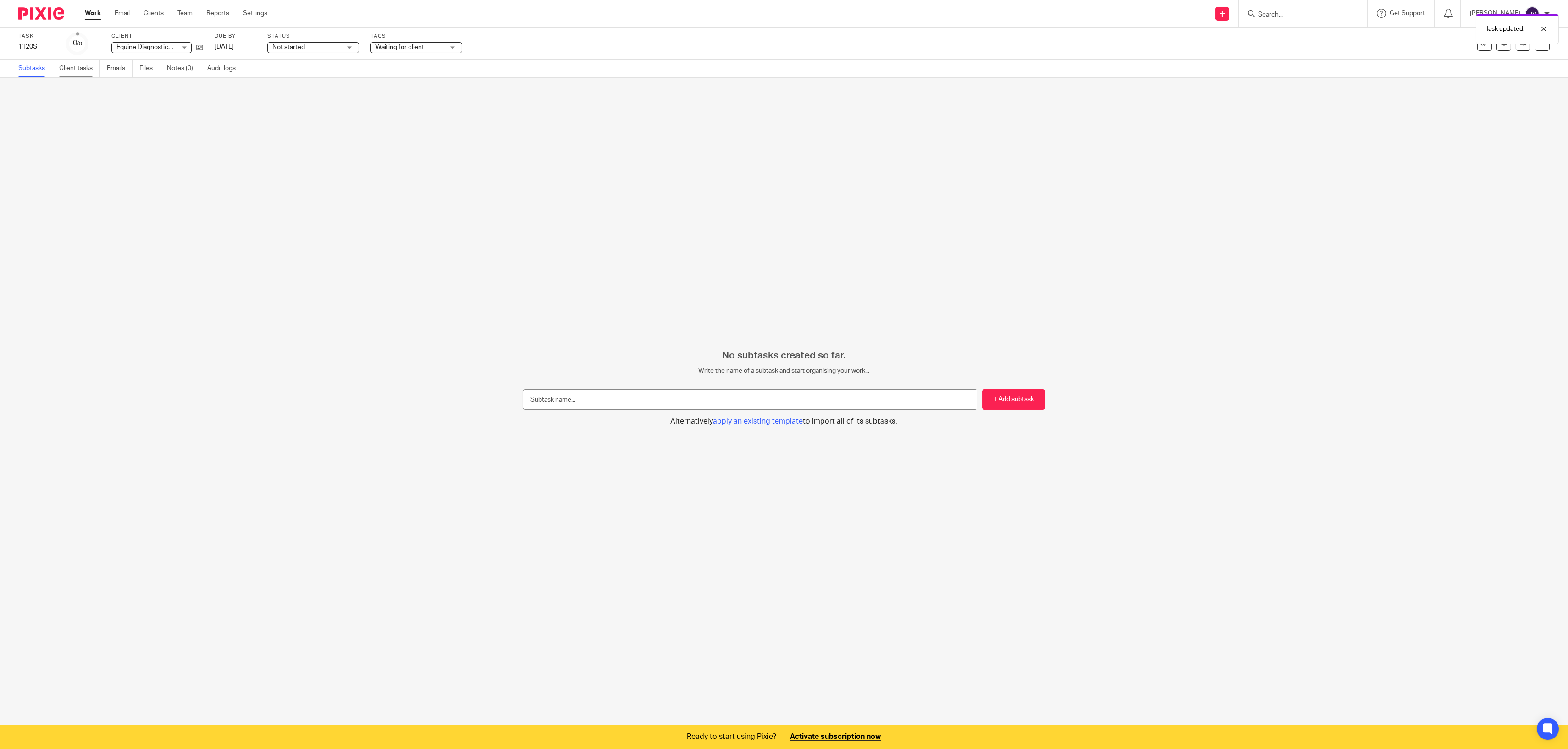
click at [73, 72] on link "Client tasks" at bounding box center [79, 68] width 41 height 18
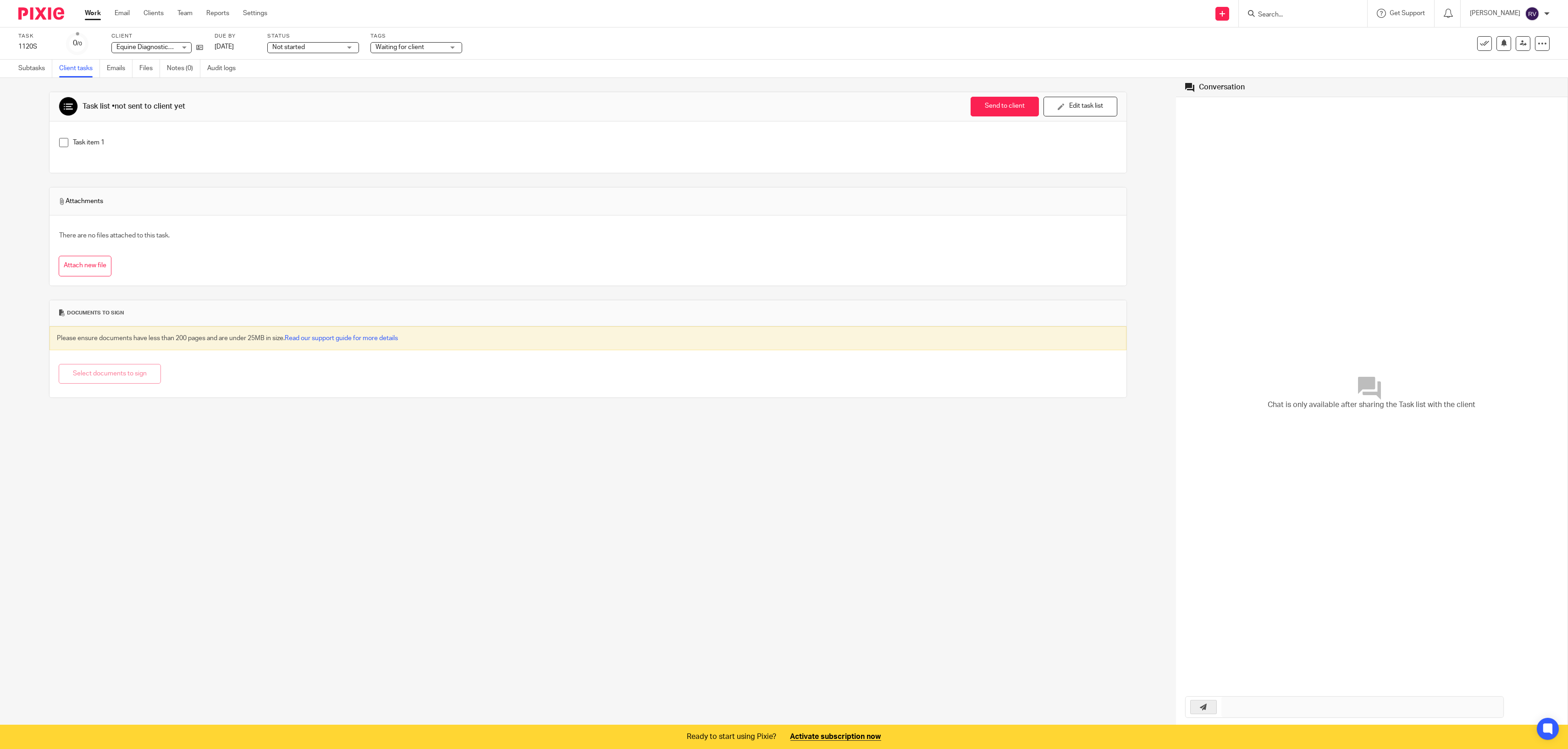
click at [96, 17] on link "Work" at bounding box center [93, 14] width 16 height 10
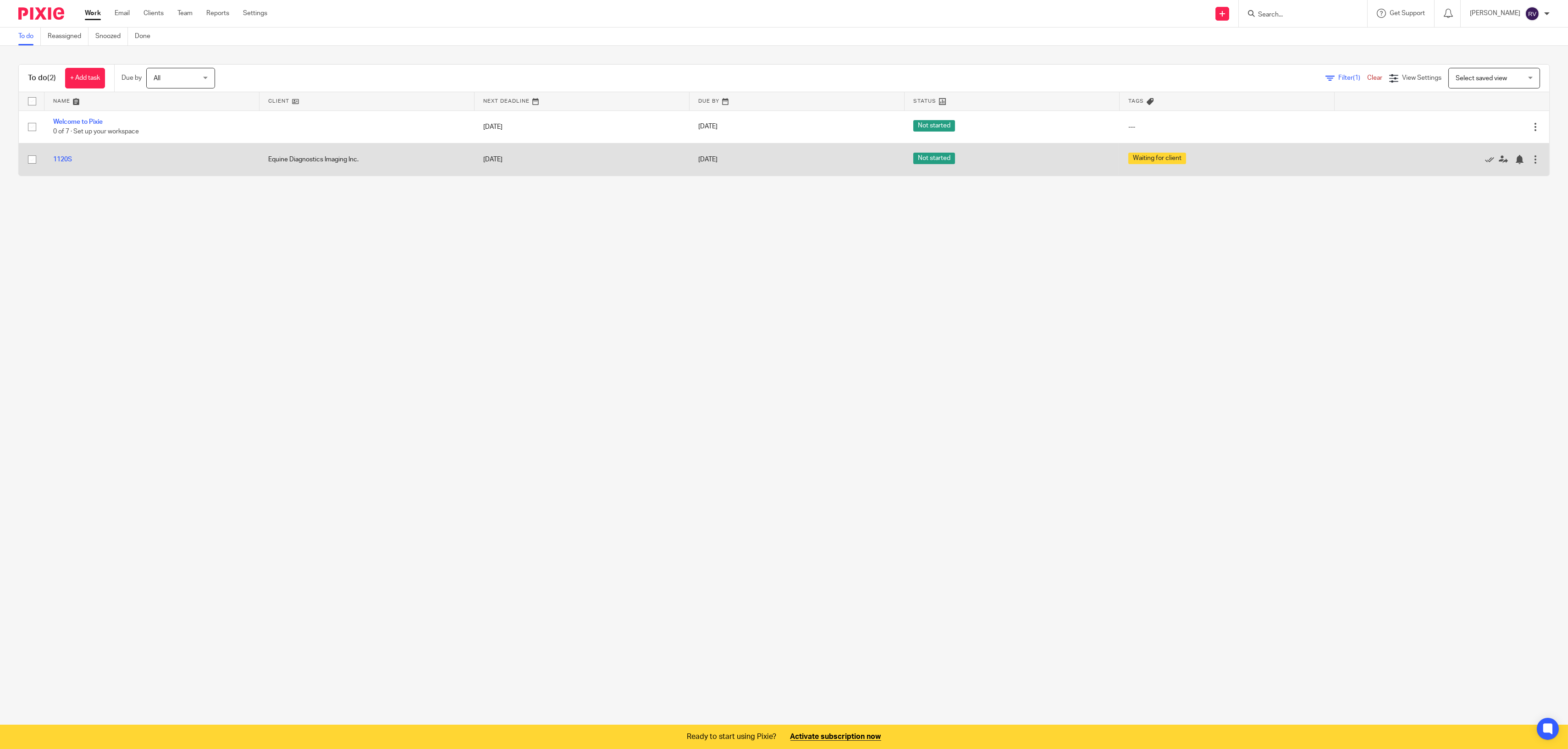
click at [1143, 160] on span "Waiting for client" at bounding box center [1157, 158] width 58 height 11
click at [1532, 158] on td "Edit task Delete" at bounding box center [1441, 159] width 215 height 33
click at [1531, 156] on div at bounding box center [1535, 160] width 10 height 10
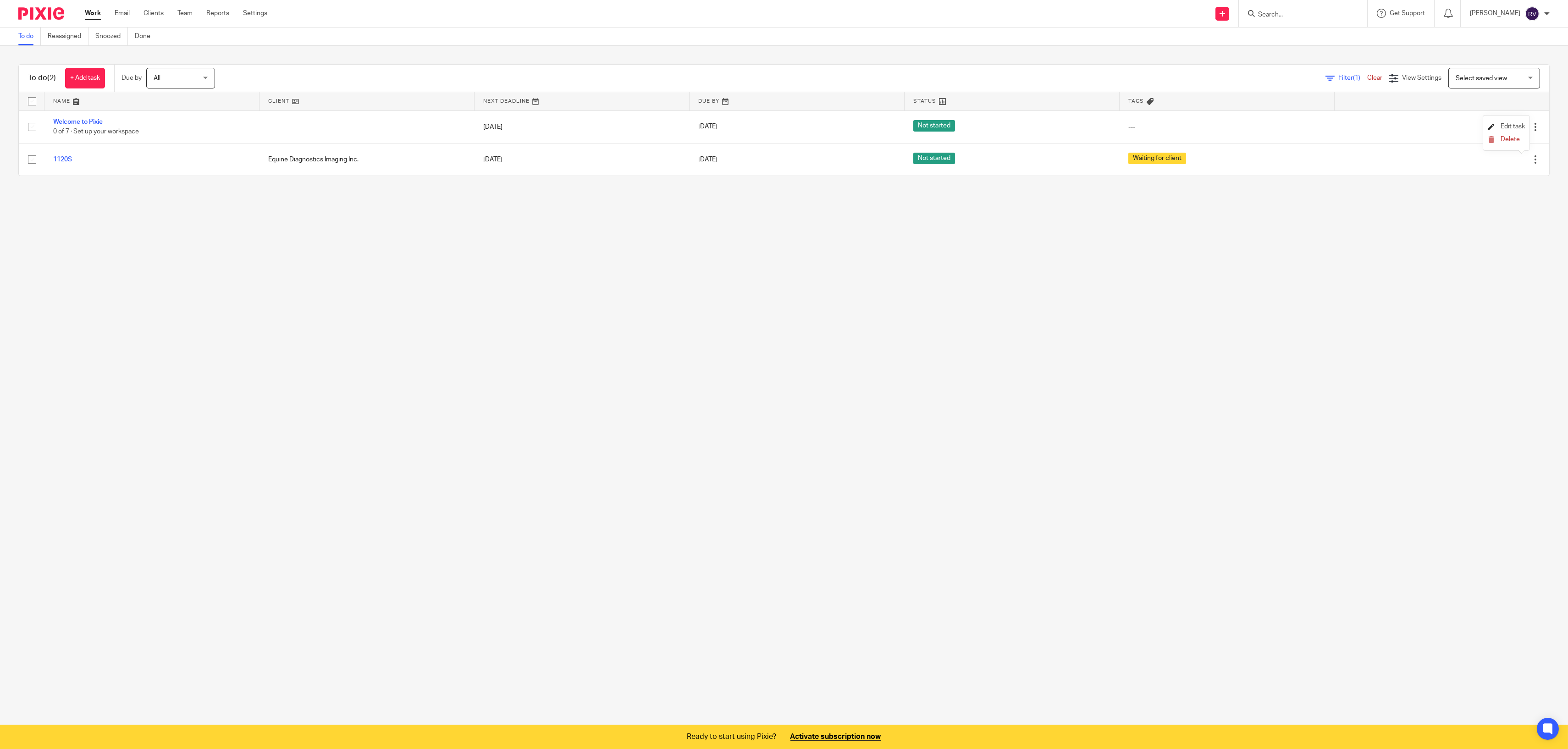
click at [1511, 128] on span "Edit task" at bounding box center [1512, 127] width 25 height 6
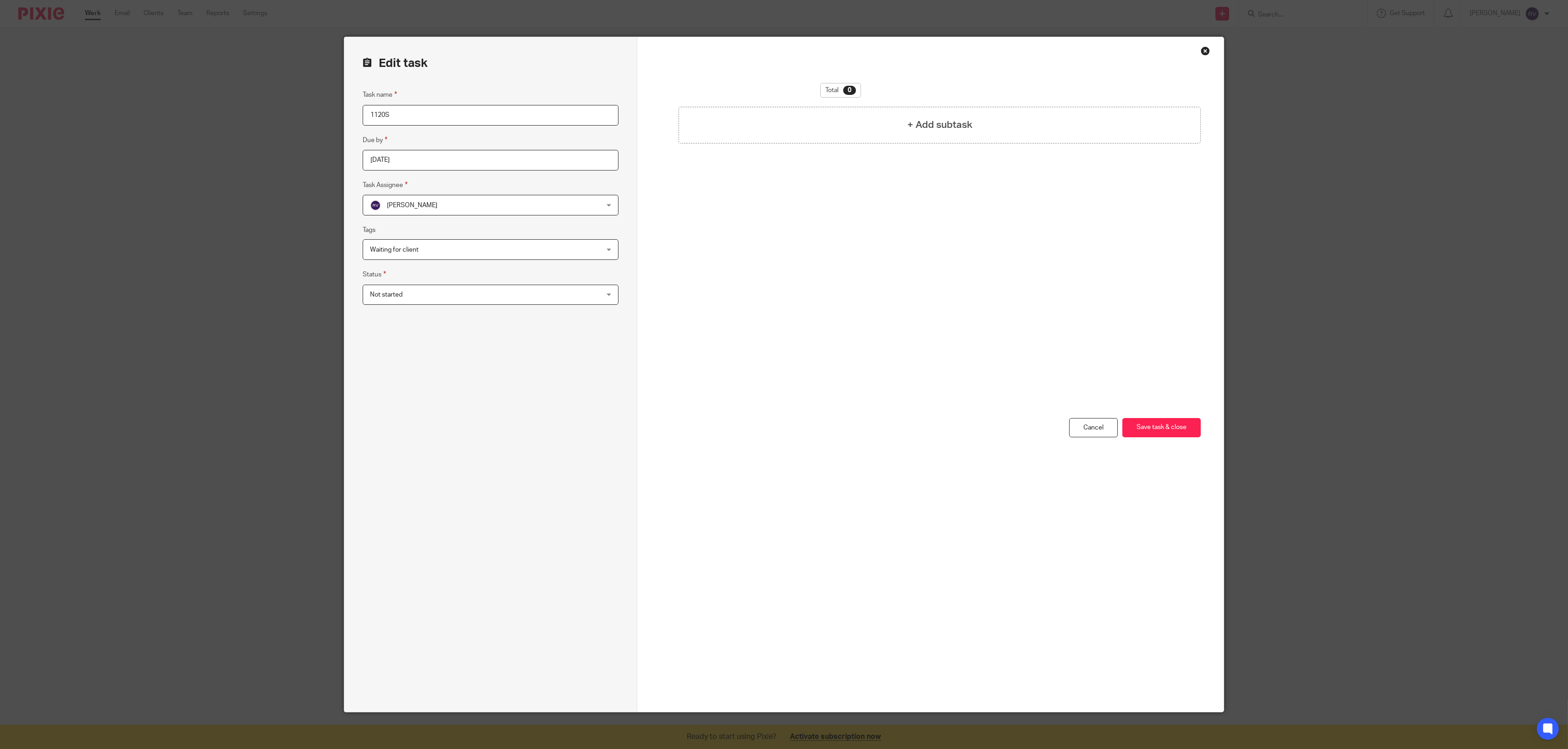
click at [464, 244] on span "Waiting for client" at bounding box center [469, 249] width 198 height 19
click at [489, 398] on div "Task name 1120S Due by [DATE] Task Assignee [PERSON_NAME] [PERSON_NAME] Vary [P…" at bounding box center [490, 391] width 256 height 604
click at [1084, 424] on link "Cancel" at bounding box center [1093, 427] width 49 height 20
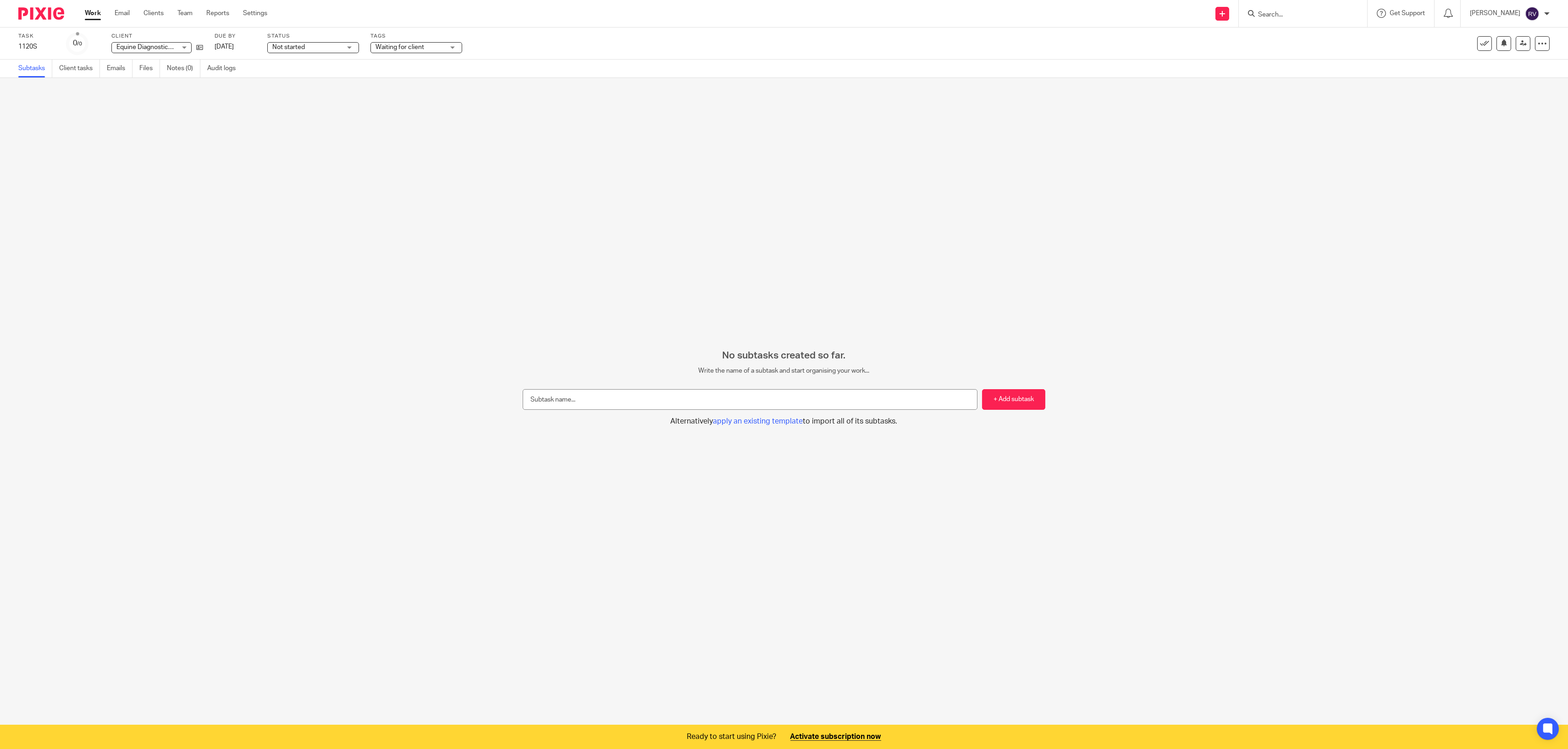
click at [605, 409] on input "text" at bounding box center [749, 400] width 455 height 21
click at [797, 373] on p "Write the name of a subtask and start organising your work..." at bounding box center [784, 371] width 522 height 10
drag, startPoint x: 798, startPoint y: 373, endPoint x: 804, endPoint y: 369, distance: 7.2
click at [801, 370] on p "Write the name of a subtask and start organising your work..." at bounding box center [784, 371] width 522 height 10
click at [804, 369] on p "Write the name of a subtask and start organising your work..." at bounding box center [784, 371] width 522 height 10
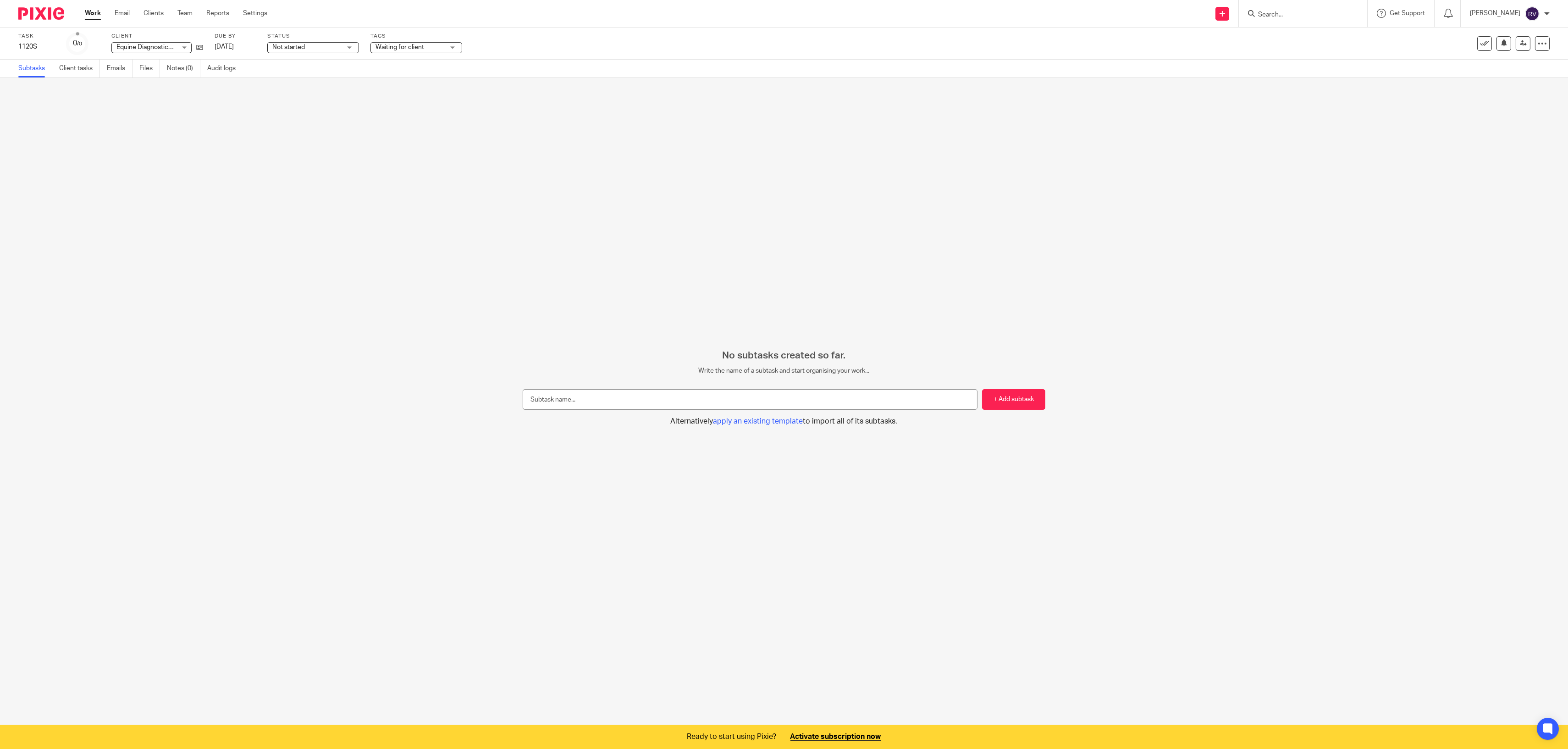
click at [520, 204] on div "No subtasks created so far. Write the name of a subtask and start organising yo…" at bounding box center [784, 402] width 1568 height 648
click at [99, 11] on link "Work" at bounding box center [93, 14] width 16 height 10
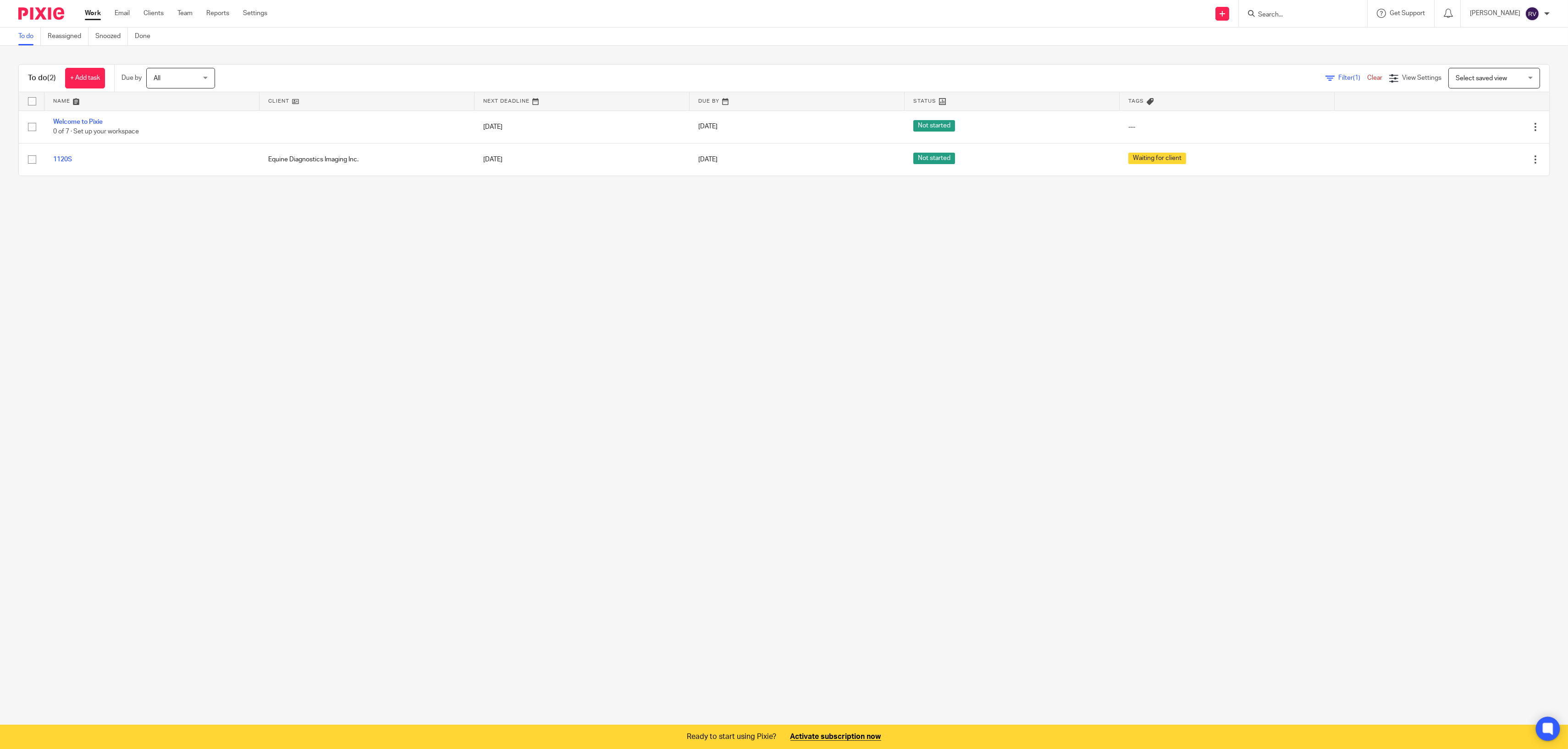
click at [1550, 728] on icon at bounding box center [1547, 728] width 7 height 4
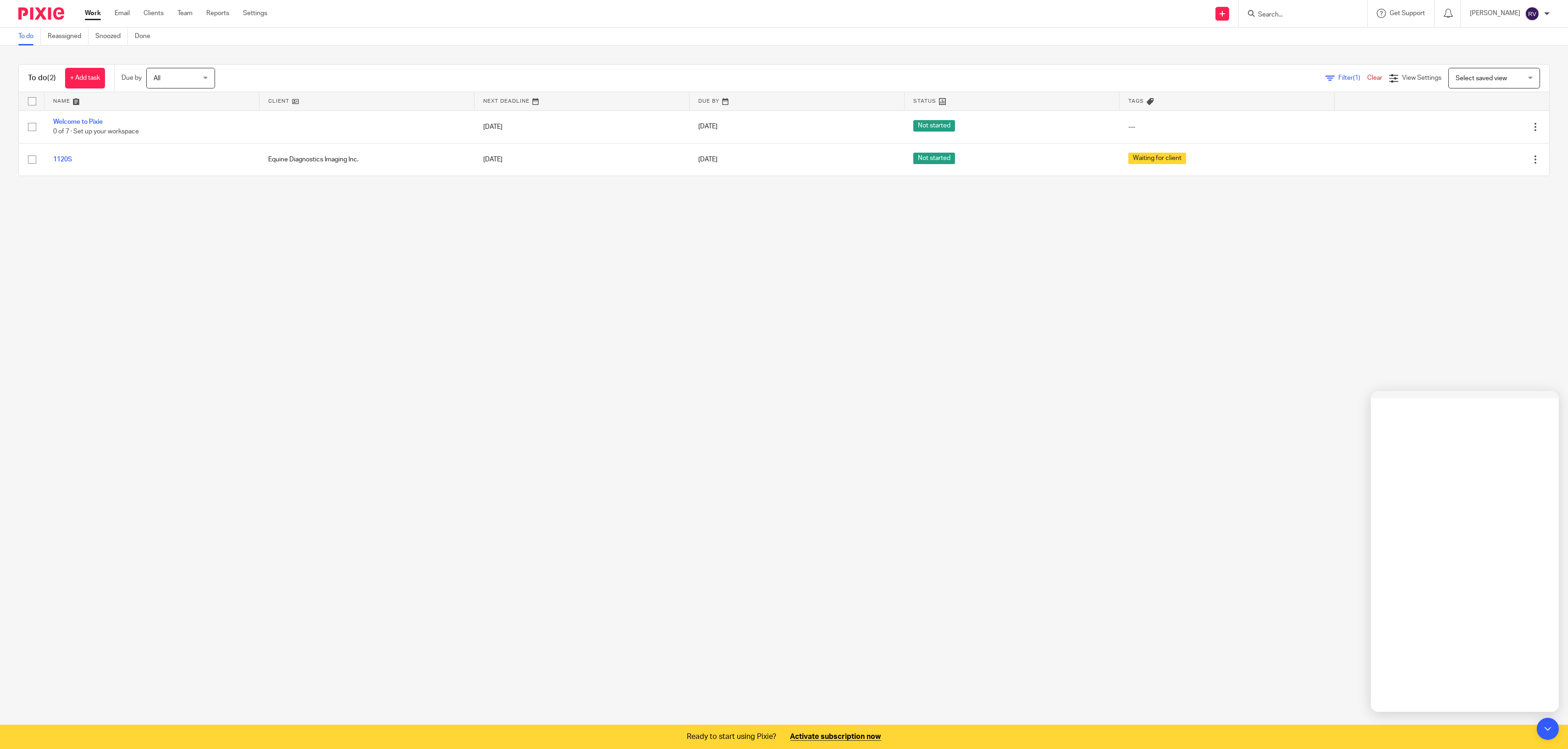
click at [1550, 11] on div at bounding box center [1546, 14] width 6 height 6
click at [1550, 13] on div at bounding box center [1546, 14] width 6 height 6
drag, startPoint x: 325, startPoint y: 273, endPoint x: 308, endPoint y: 246, distance: 31.9
click at [325, 273] on main "To do Reassigned Snoozed Done To do (2) + Add task Due by All All [DATE] [DATE]…" at bounding box center [784, 374] width 1568 height 749
click at [1409, 76] on span "View Settings" at bounding box center [1422, 78] width 40 height 6
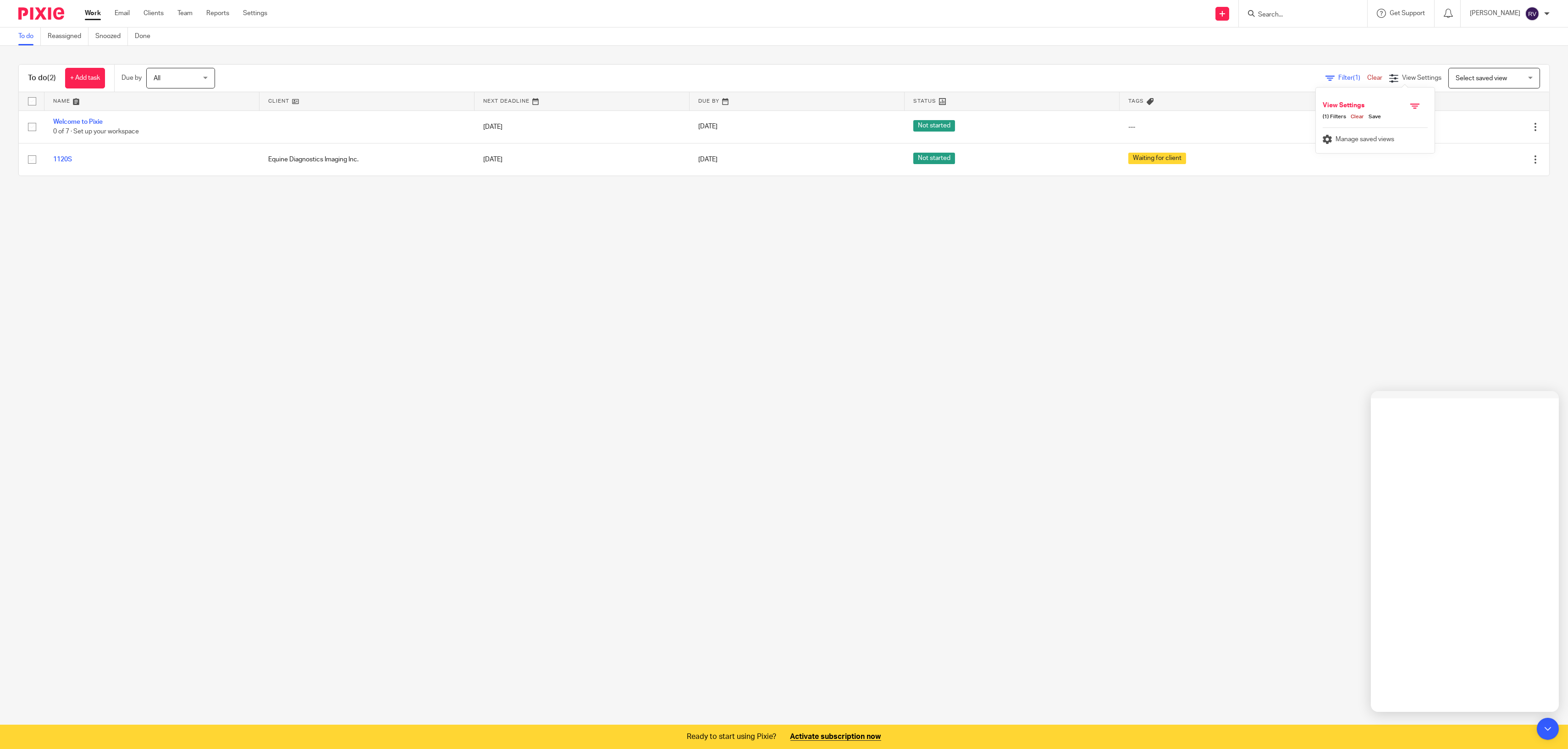
click at [1458, 83] on span "Select saved view" at bounding box center [1489, 78] width 67 height 19
click at [1402, 80] on span "View Settings" at bounding box center [1422, 78] width 40 height 6
click at [1347, 105] on h4 "View Settings" at bounding box center [1355, 107] width 65 height 12
click at [1351, 135] on div "Manage saved views" at bounding box center [1375, 137] width 105 height 19
click at [1316, 200] on main "To do Reassigned Snoozed Done To do (2) + Add task Due by All All [DATE] [DATE]…" at bounding box center [784, 374] width 1568 height 749
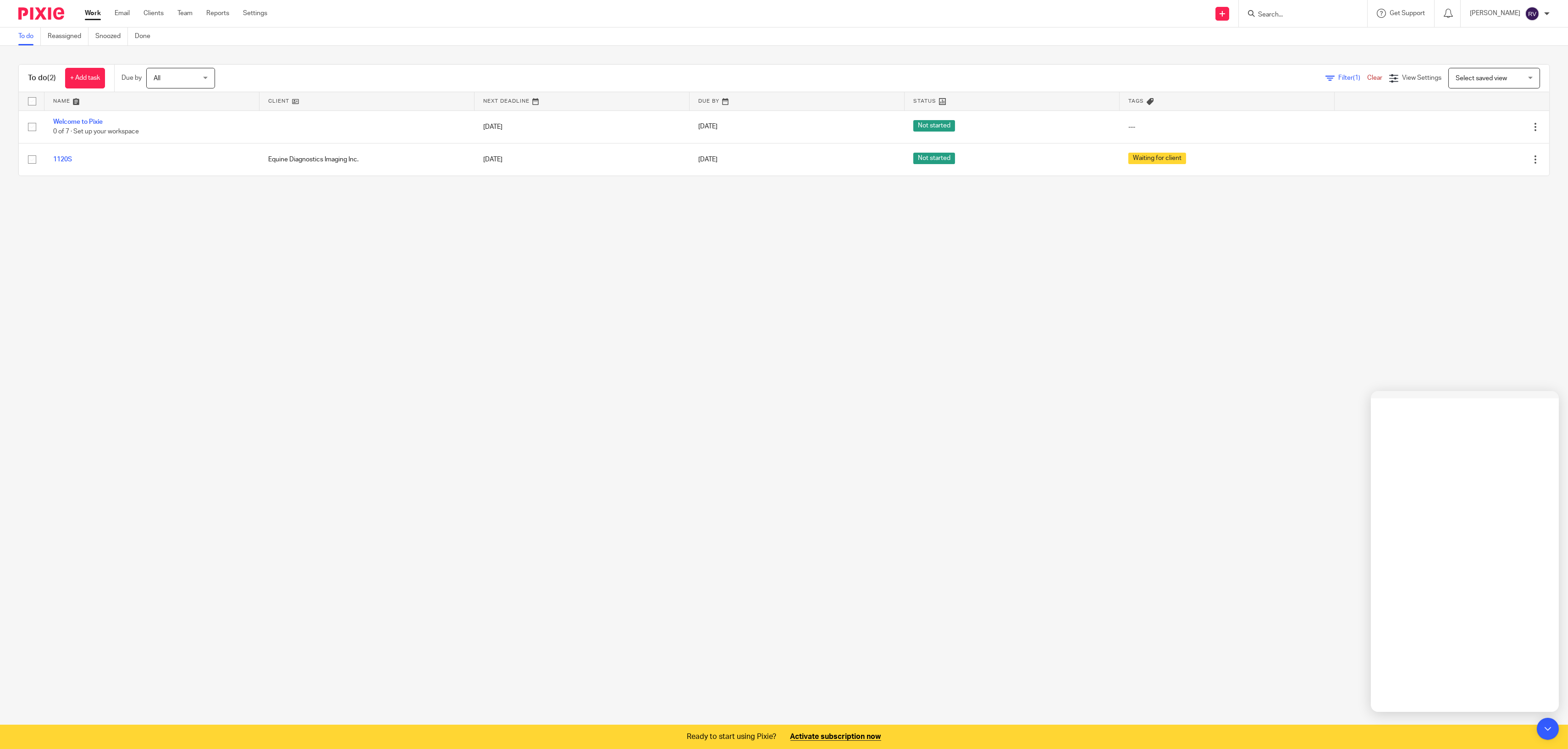
click at [1544, 11] on div "[PERSON_NAME]" at bounding box center [1510, 14] width 80 height 14
click at [1464, 236] on main "To do Reassigned Snoozed Done To do (2) + Add task Due by All All [DATE] [DATE]…" at bounding box center [784, 374] width 1568 height 749
click at [843, 345] on main "To do Reassigned Snoozed Done To do (2) + Add task Due by All All Today Tomorro…" at bounding box center [784, 374] width 1568 height 749
click at [91, 14] on link "Work" at bounding box center [93, 14] width 16 height 10
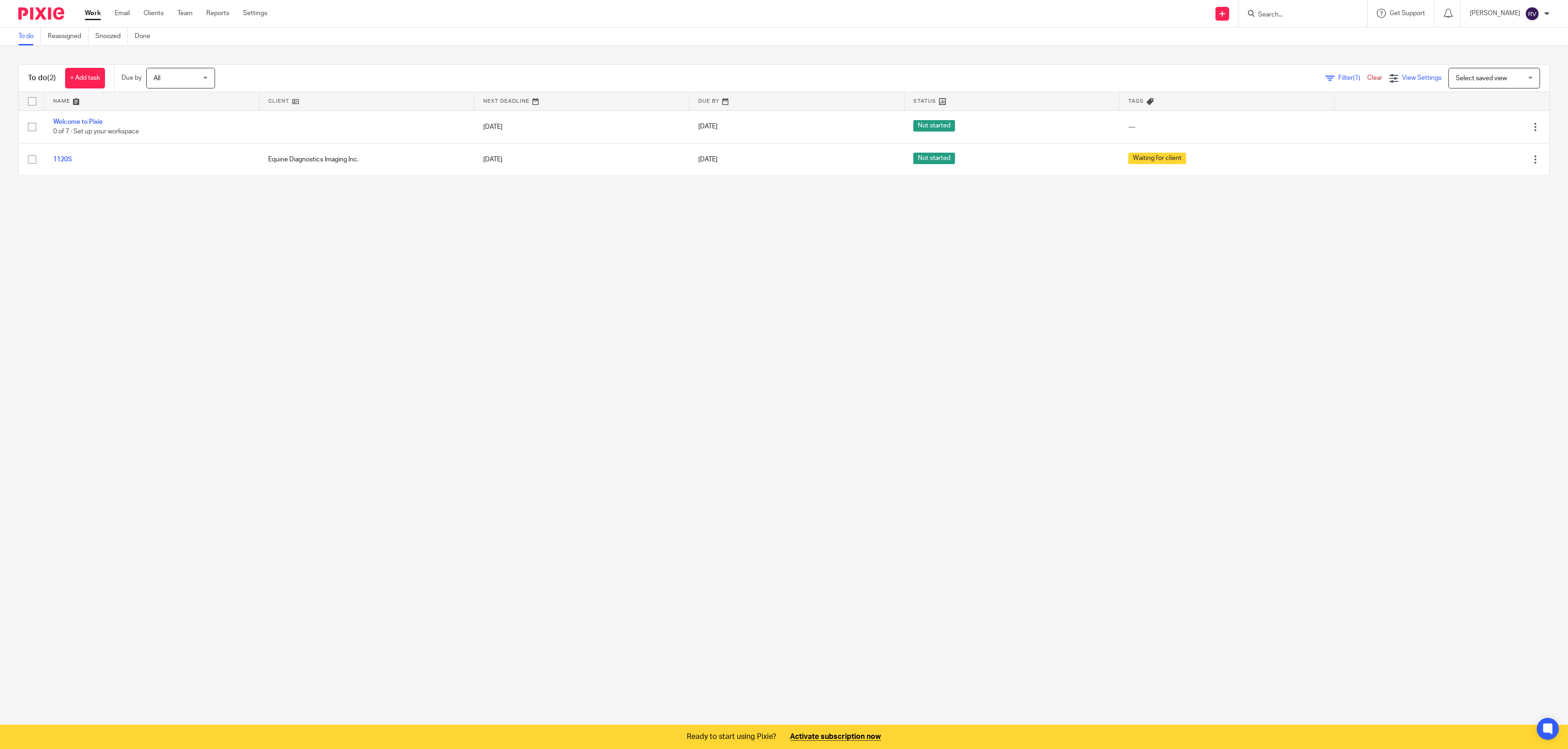
click at [1417, 77] on span "View Settings" at bounding box center [1422, 78] width 40 height 6
click at [1364, 142] on span "Manage saved views" at bounding box center [1365, 139] width 59 height 6
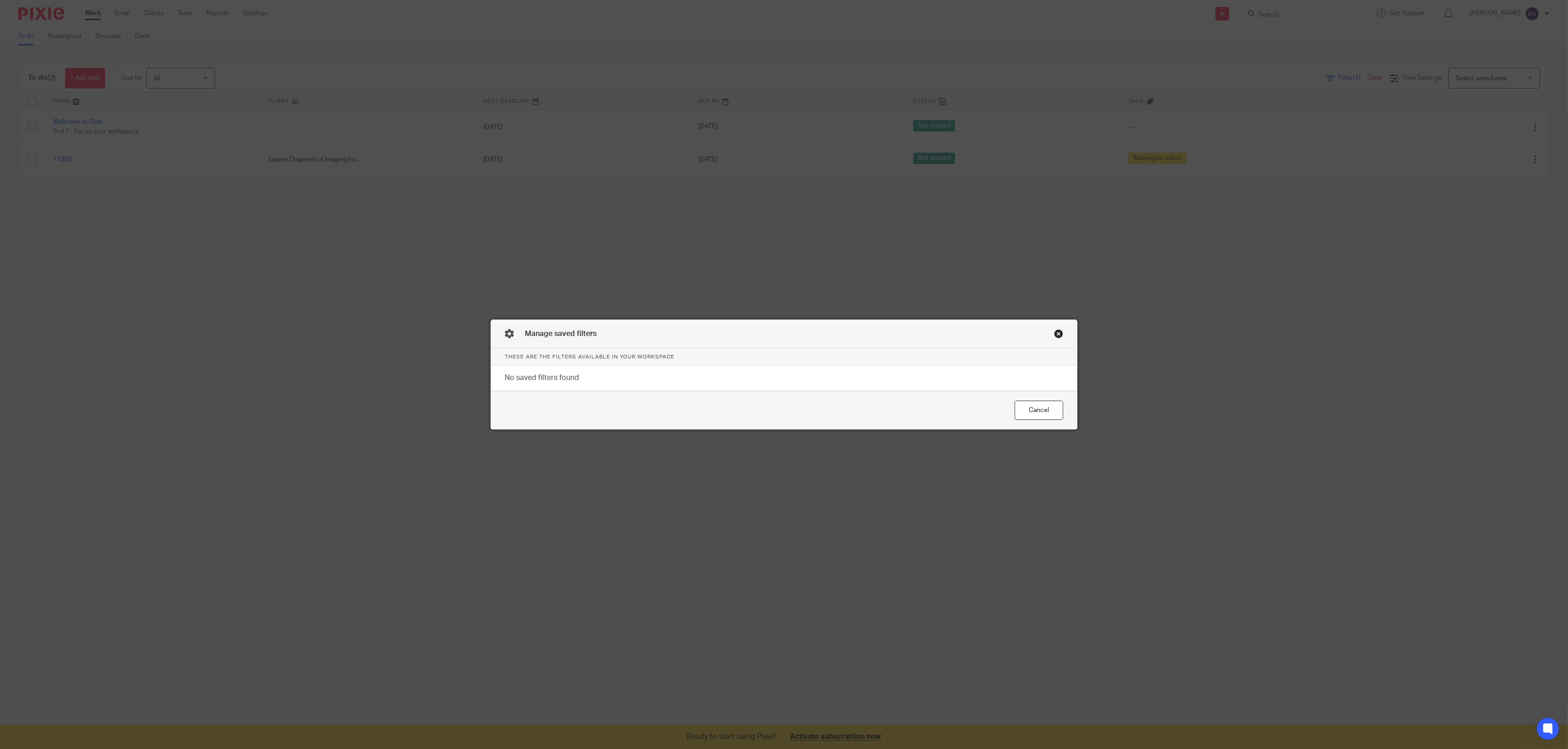
click at [1056, 334] on div "Close this dialog window" at bounding box center [1059, 334] width 10 height 10
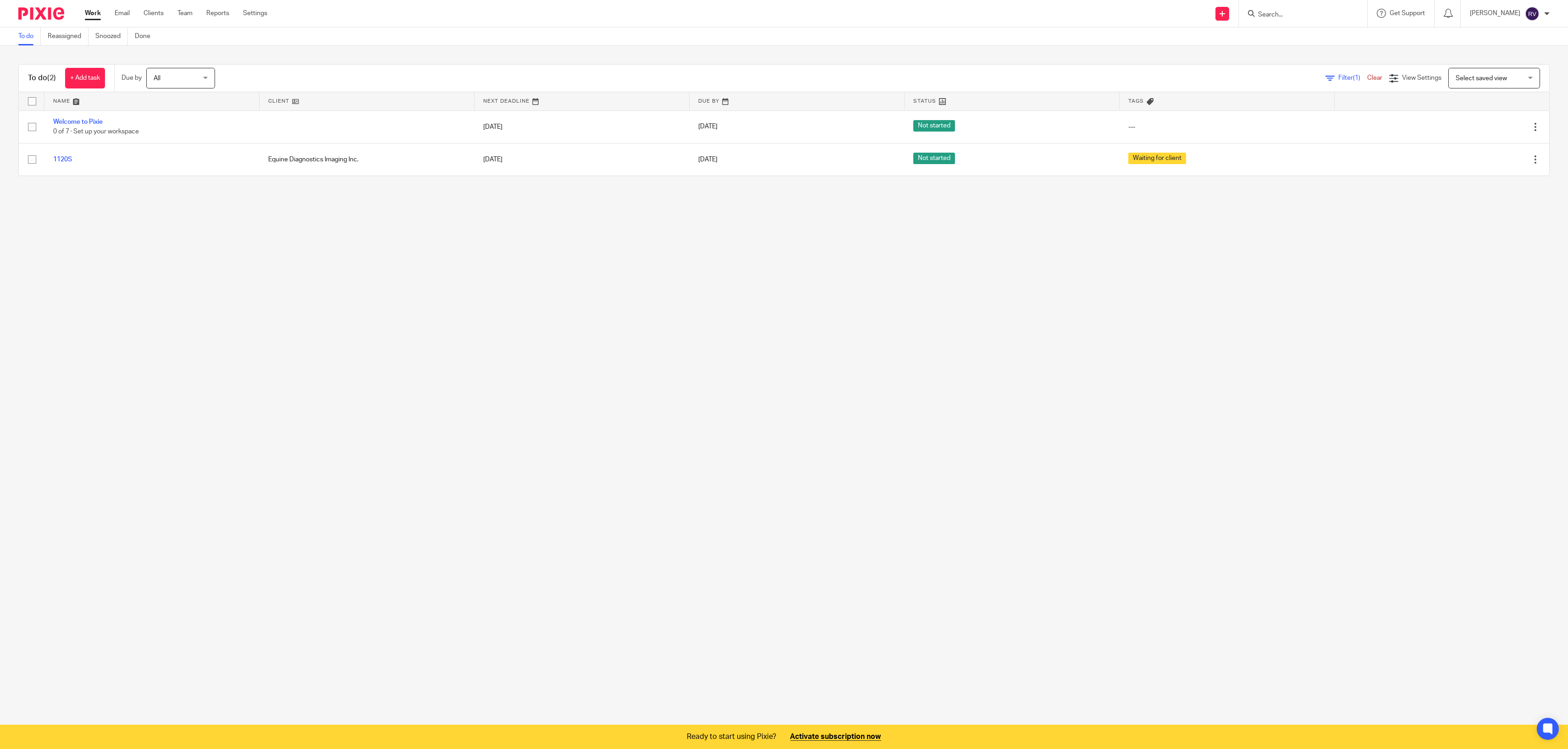
click at [1370, 298] on main "To do Reassigned Snoozed Done To do (2) + Add task Due by All All [DATE] [DATE]…" at bounding box center [784, 374] width 1568 height 749
click at [1545, 718] on main "To do Reassigned Snoozed Done To do (2) + Add task Due by All All [DATE] [DATE]…" at bounding box center [784, 374] width 1568 height 749
click at [1548, 731] on icon at bounding box center [1547, 728] width 7 height 7
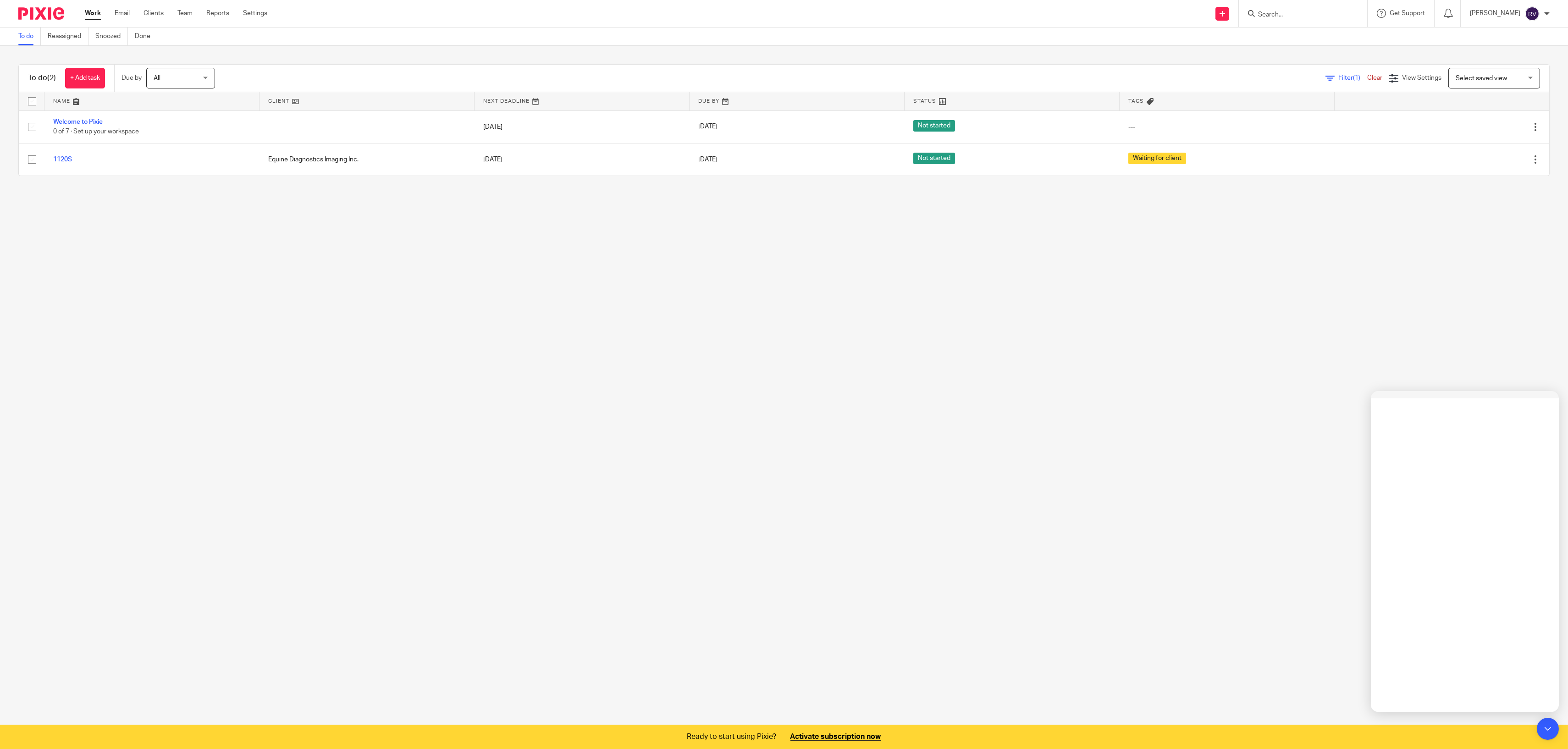
click at [1341, 255] on main "To do Reassigned Snoozed Done To do (2) + Add task Due by All All [DATE] [DATE]…" at bounding box center [784, 374] width 1568 height 749
click at [1230, 9] on link at bounding box center [1222, 14] width 14 height 14
click at [1268, 293] on main "To do Reassigned Snoozed Done To do (2) + Add task Due by All All Today Tomorro…" at bounding box center [784, 374] width 1568 height 749
click at [1309, 201] on main "To do Reassigned Snoozed Done To do (2) + Add task Due by All All Today Tomorro…" at bounding box center [784, 374] width 1568 height 749
click at [252, 10] on link "Settings" at bounding box center [255, 14] width 25 height 10
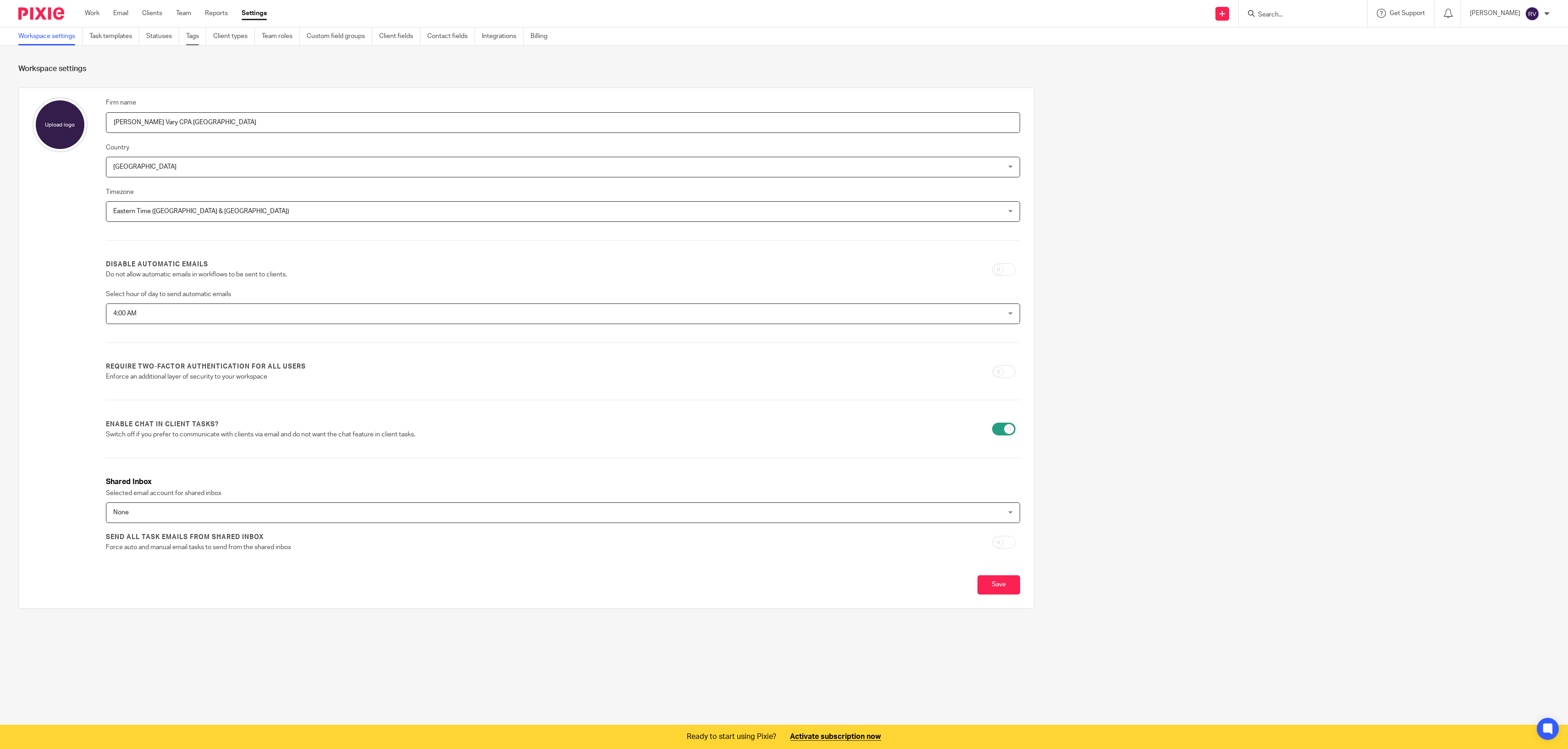
click at [199, 38] on link "Tags" at bounding box center [196, 37] width 20 height 18
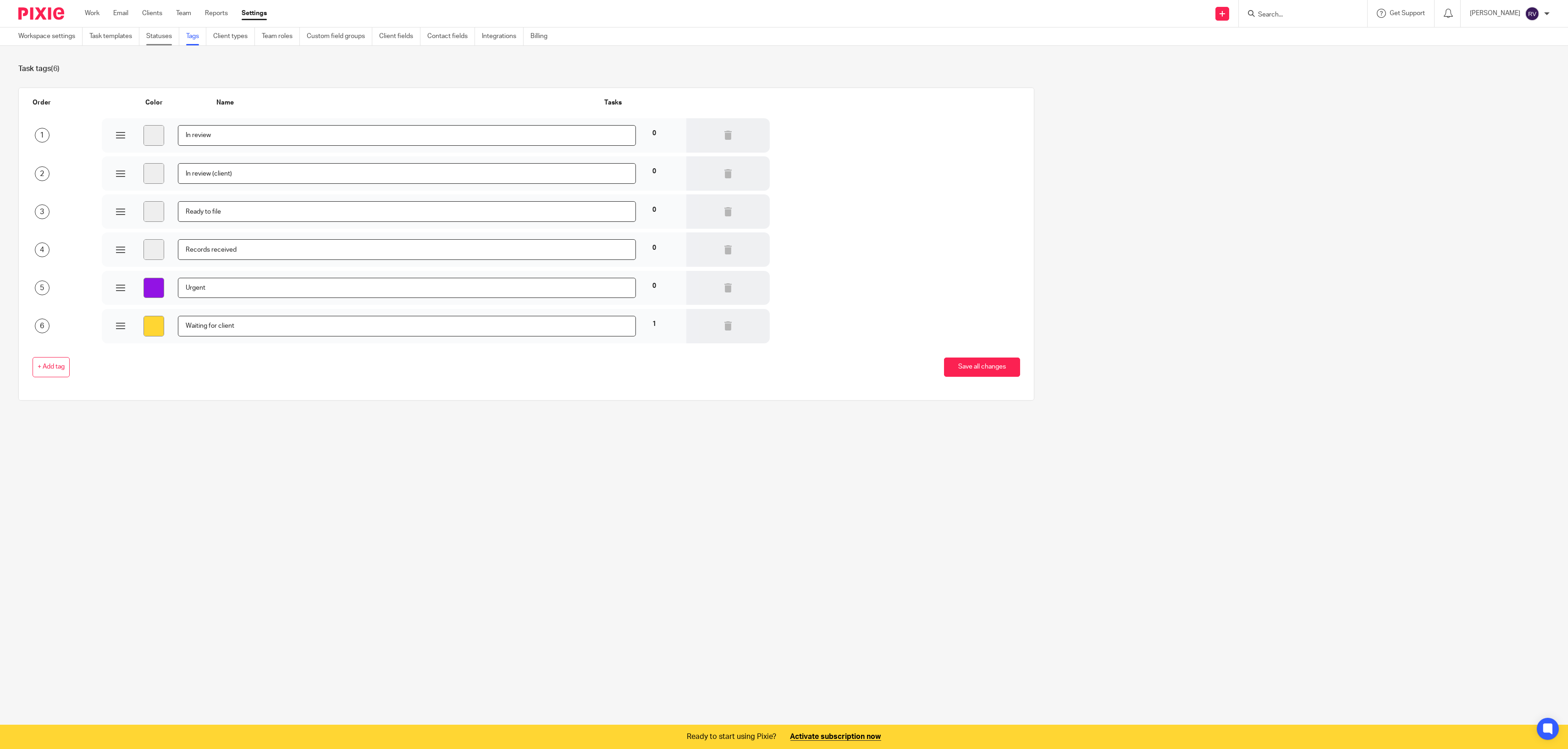
click at [166, 40] on link "Statuses" at bounding box center [162, 37] width 33 height 18
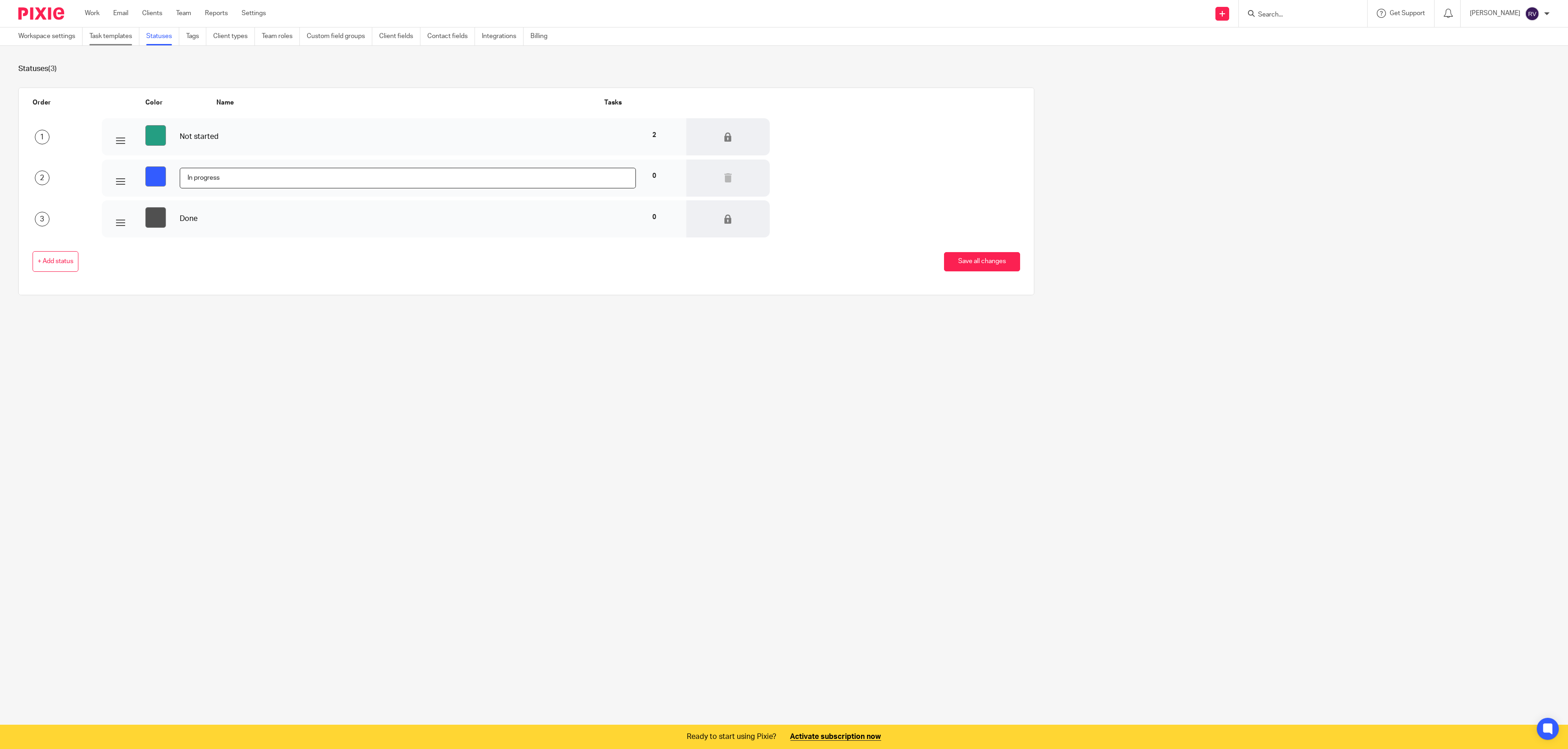
click at [100, 43] on link "Task templates" at bounding box center [114, 37] width 50 height 18
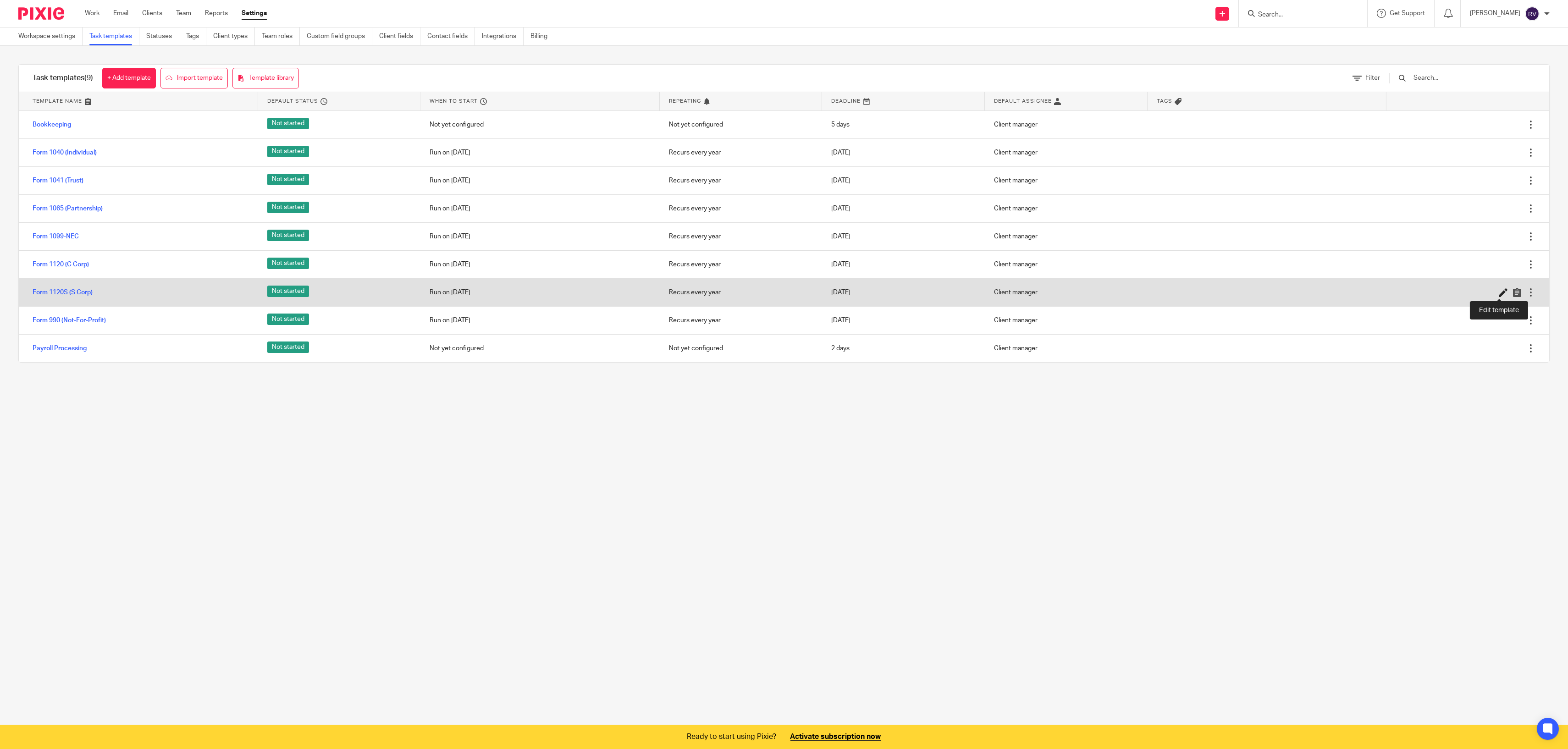
click at [1499, 291] on icon at bounding box center [1503, 293] width 10 height 10
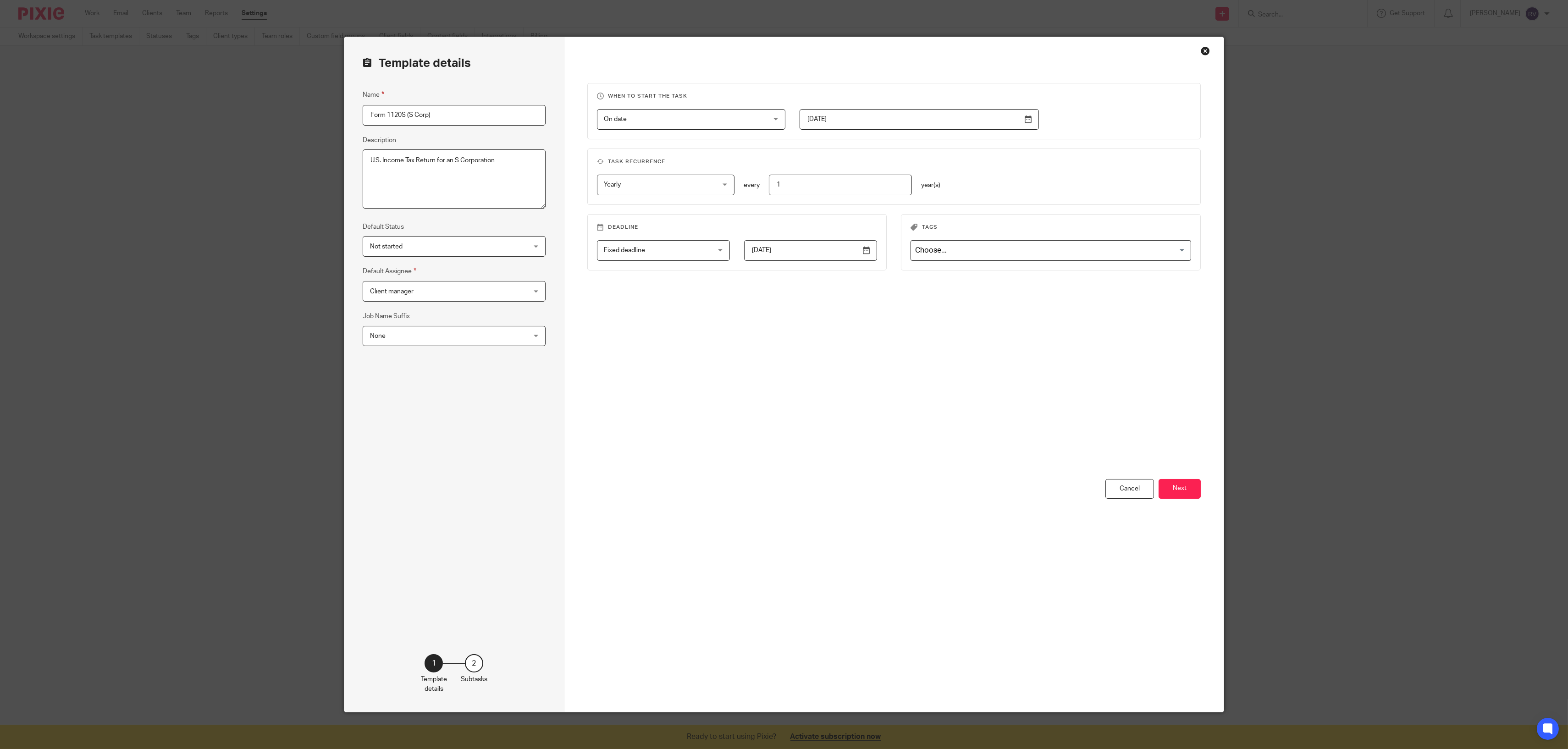
click at [978, 253] on input "Search for option" at bounding box center [1049, 251] width 274 height 16
click at [978, 254] on input "Search for option" at bounding box center [1049, 251] width 274 height 16
click at [854, 359] on div "When to start the task On date On date Disable On date Week day Month day On cl…" at bounding box center [894, 280] width 614 height 396
click at [418, 251] on span "Not started" at bounding box center [440, 246] width 140 height 19
click at [423, 248] on div "Not started Not started" at bounding box center [454, 247] width 183 height 21
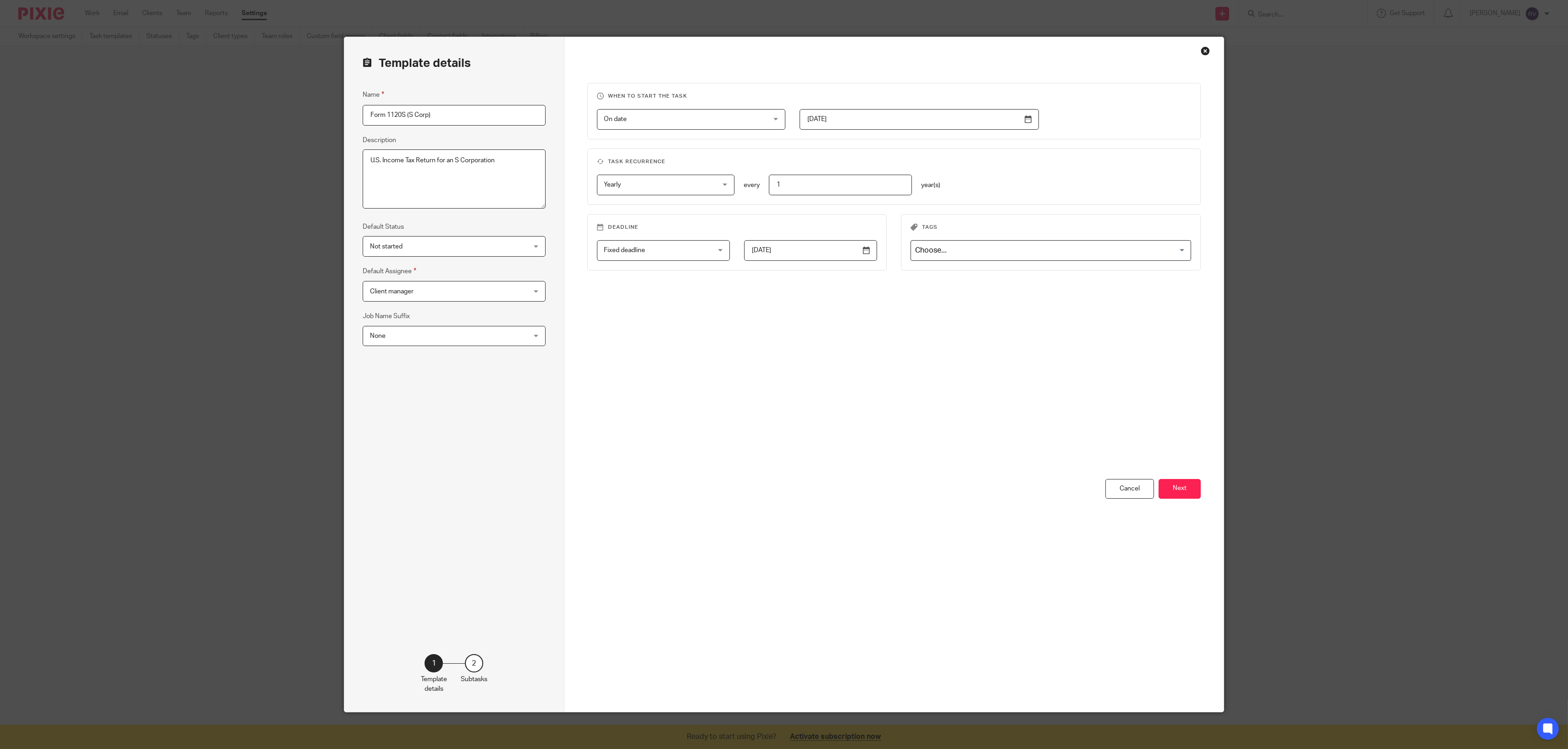
click at [688, 345] on div "When to start the task On date On date Disable On date Week day Month day On cl…" at bounding box center [894, 280] width 614 height 396
click at [481, 295] on span "Client manager" at bounding box center [440, 291] width 140 height 19
click at [481, 295] on div "Client manager Client manager" at bounding box center [454, 291] width 183 height 21
click at [665, 341] on div "When to start the task On date On date Disable On date Week day Month day On cl…" at bounding box center [894, 280] width 614 height 396
click at [501, 334] on span "None" at bounding box center [440, 336] width 140 height 19
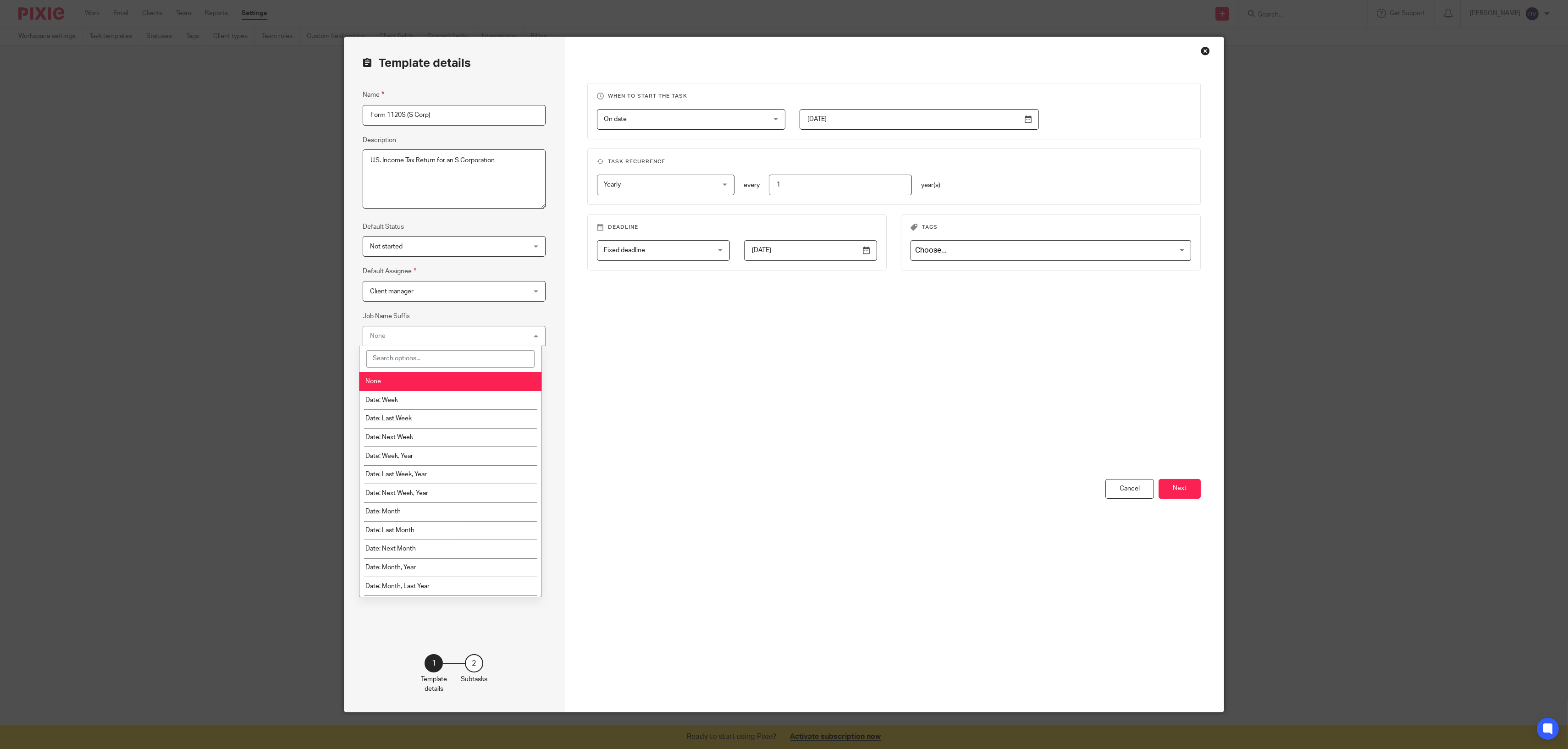
click at [502, 334] on div "None None" at bounding box center [454, 336] width 183 height 21
click at [651, 354] on div "When to start the task On date On date Disable On date Week day Month day On cl…" at bounding box center [894, 280] width 614 height 396
drag, startPoint x: 1206, startPoint y: 56, endPoint x: 1201, endPoint y: 55, distance: 5.1
click at [1206, 56] on div "When to start the task On date On date Disable On date Week day Month day On cl…" at bounding box center [894, 375] width 660 height 675
click at [1201, 51] on div "Close this dialog window" at bounding box center [1206, 51] width 10 height 10
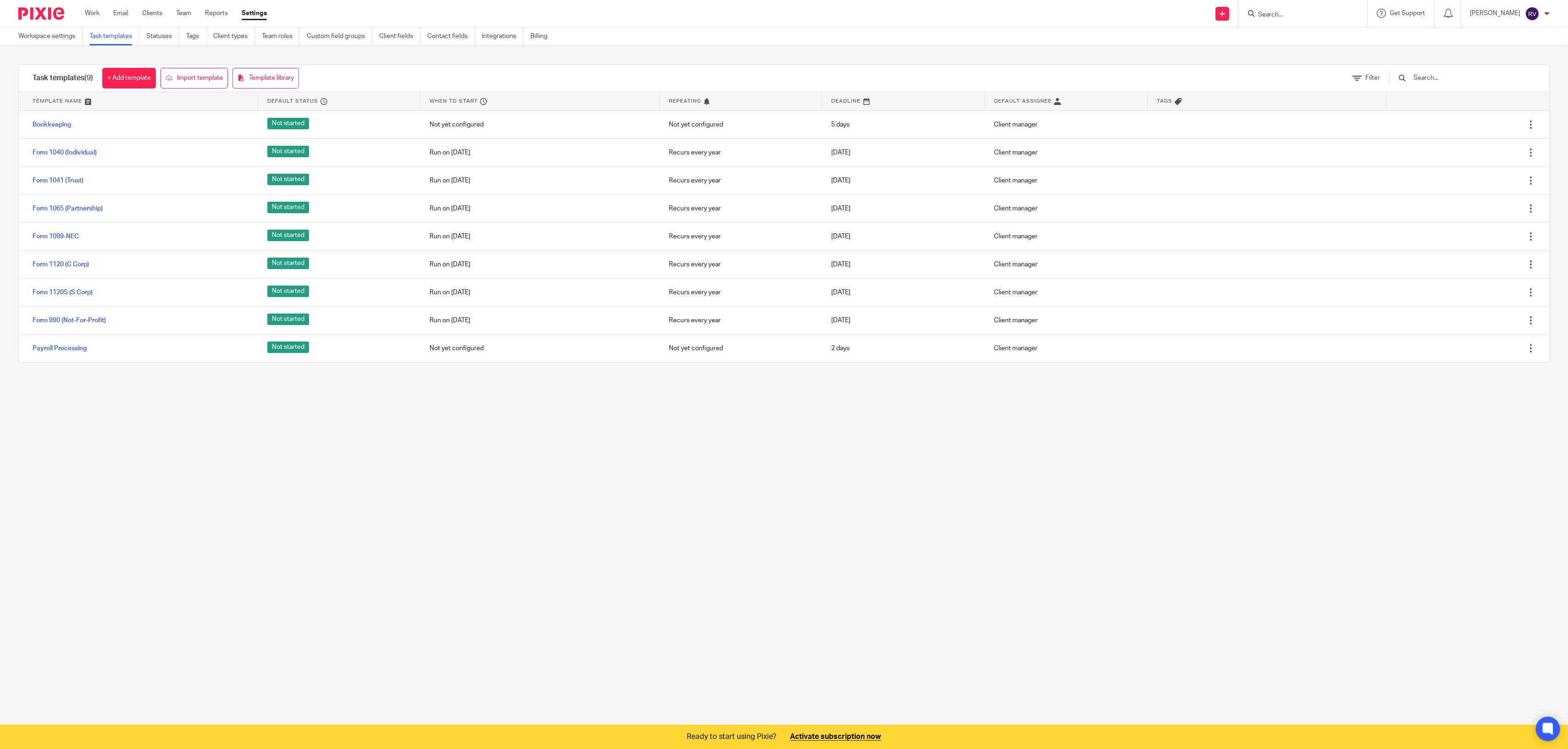
click at [1554, 732] on icon at bounding box center [1548, 728] width 15 height 15
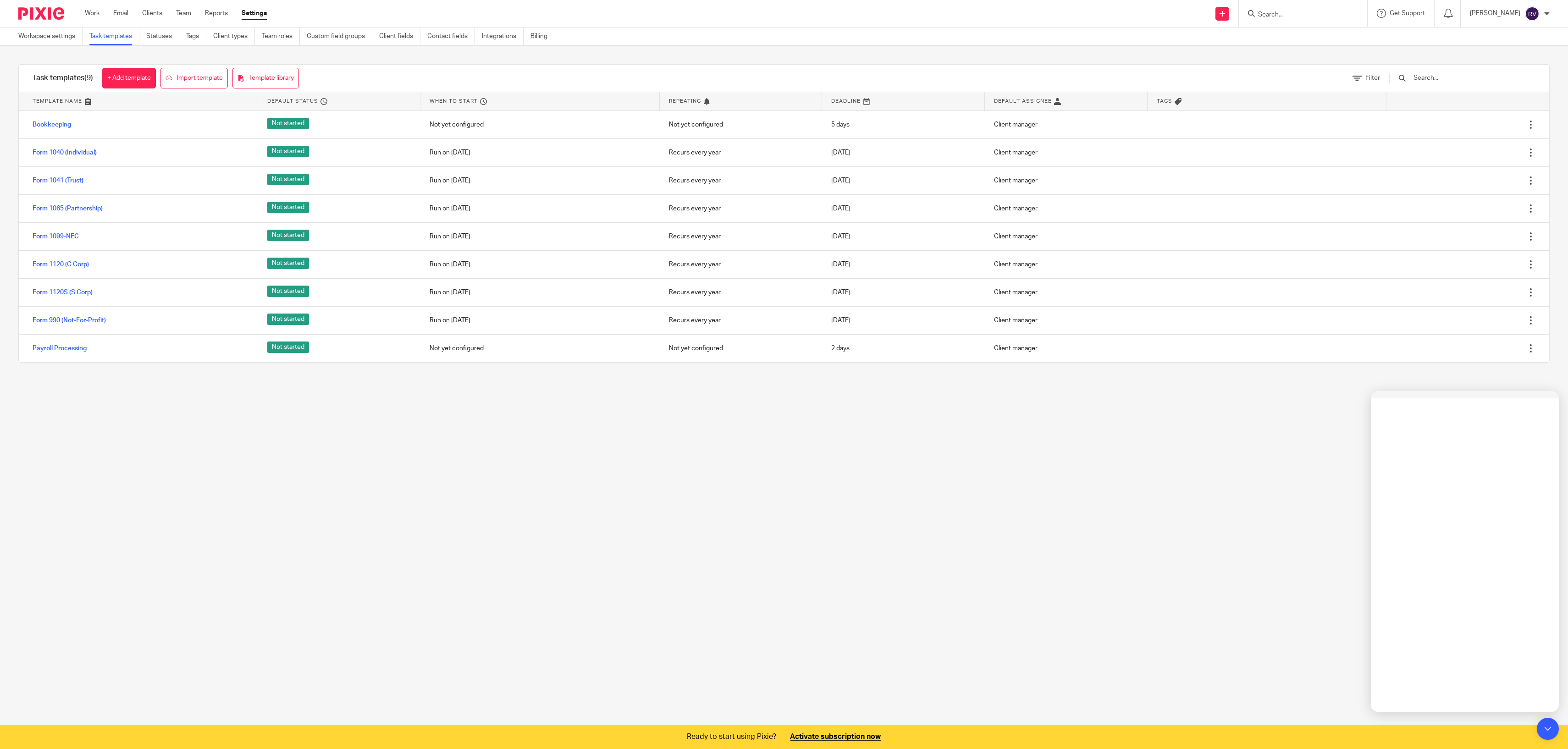
click at [1204, 599] on main "Workspace settings Task templates Statuses Tags Client types Team roles Custom …" at bounding box center [784, 374] width 1568 height 749
click at [1204, 599] on main "Workspace settings Task templates Statuses Tags Client types Team roles Custom …" at bounding box center [784, 374] width 1568 height 749
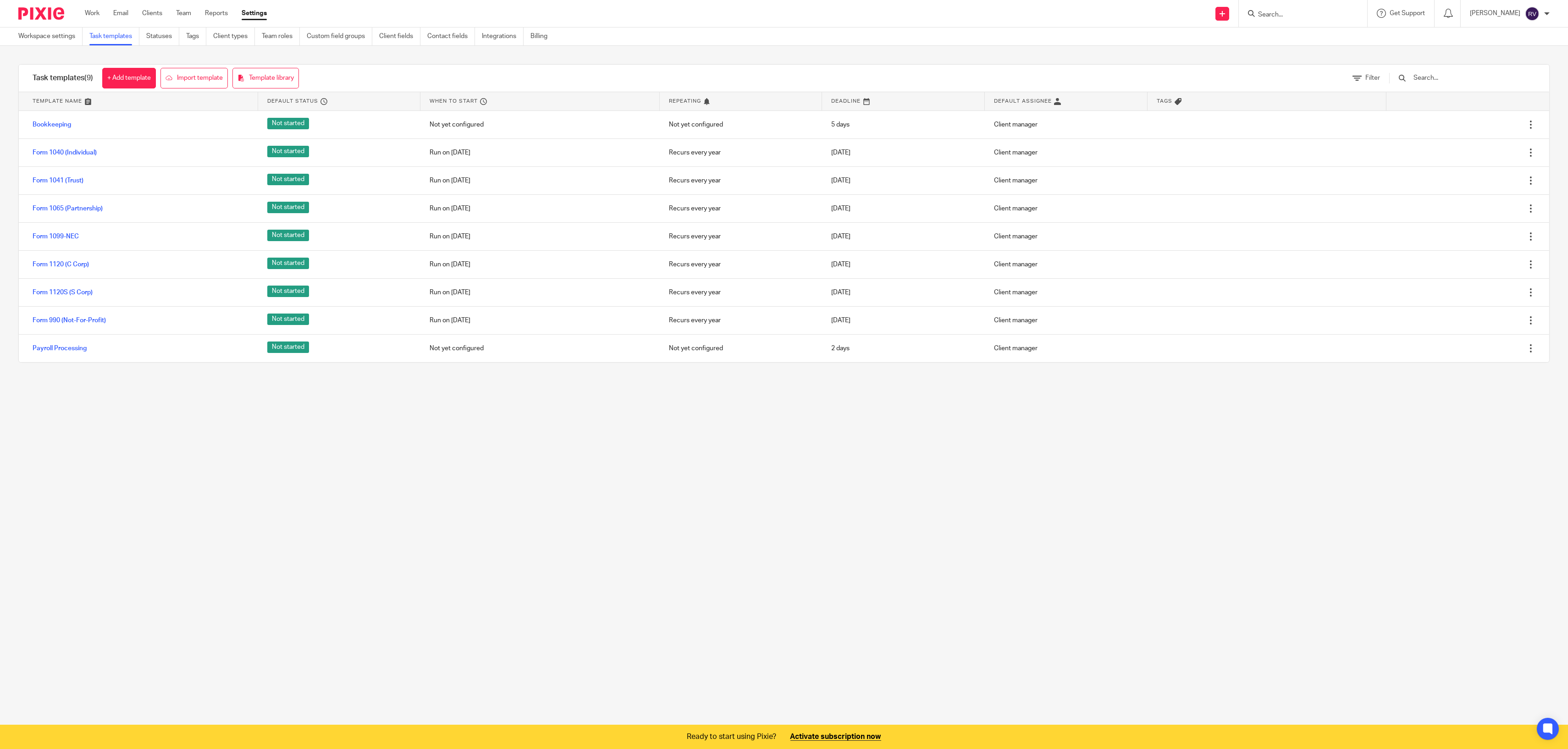
click at [107, 38] on link "Task templates" at bounding box center [114, 37] width 50 height 18
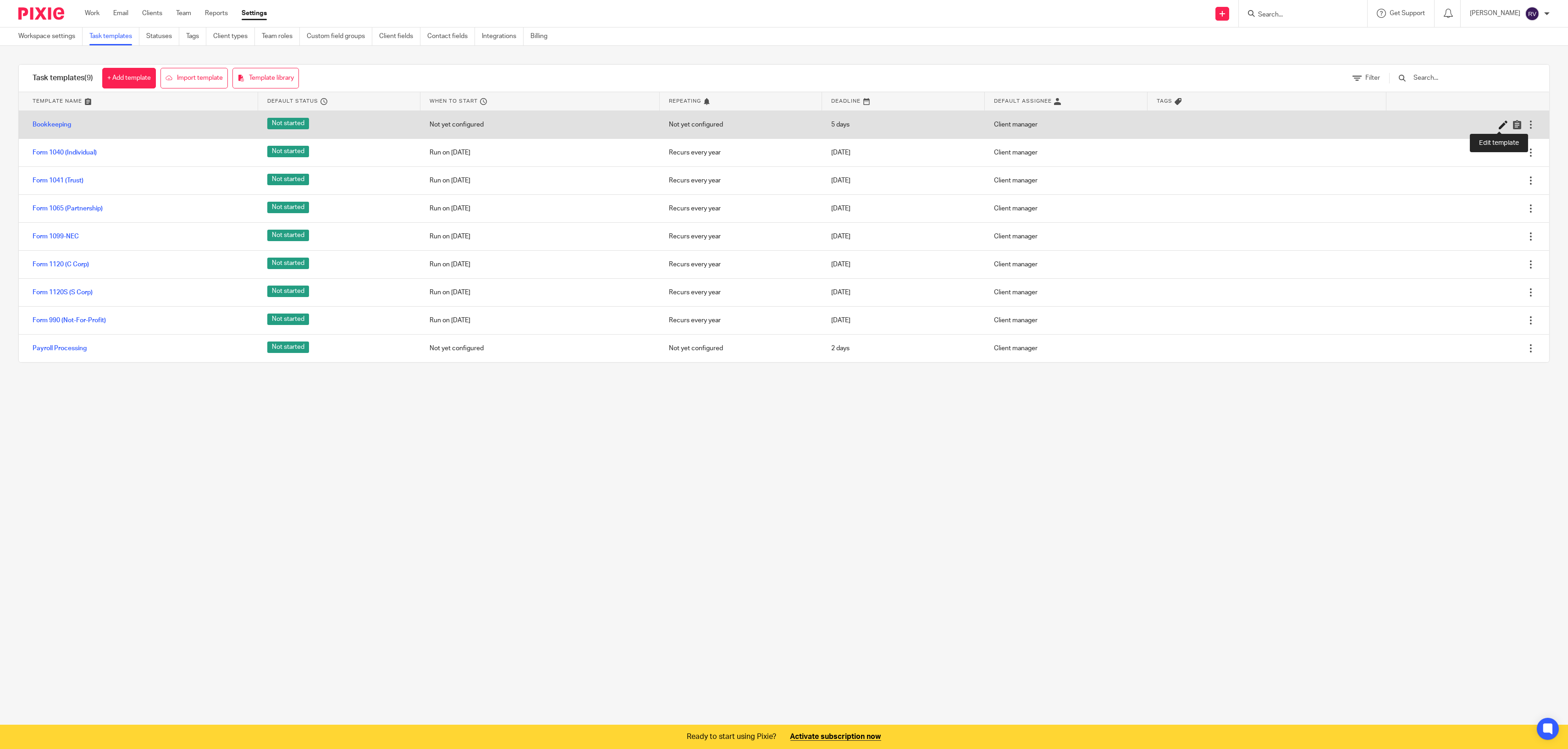
click at [1499, 120] on icon at bounding box center [1503, 125] width 10 height 10
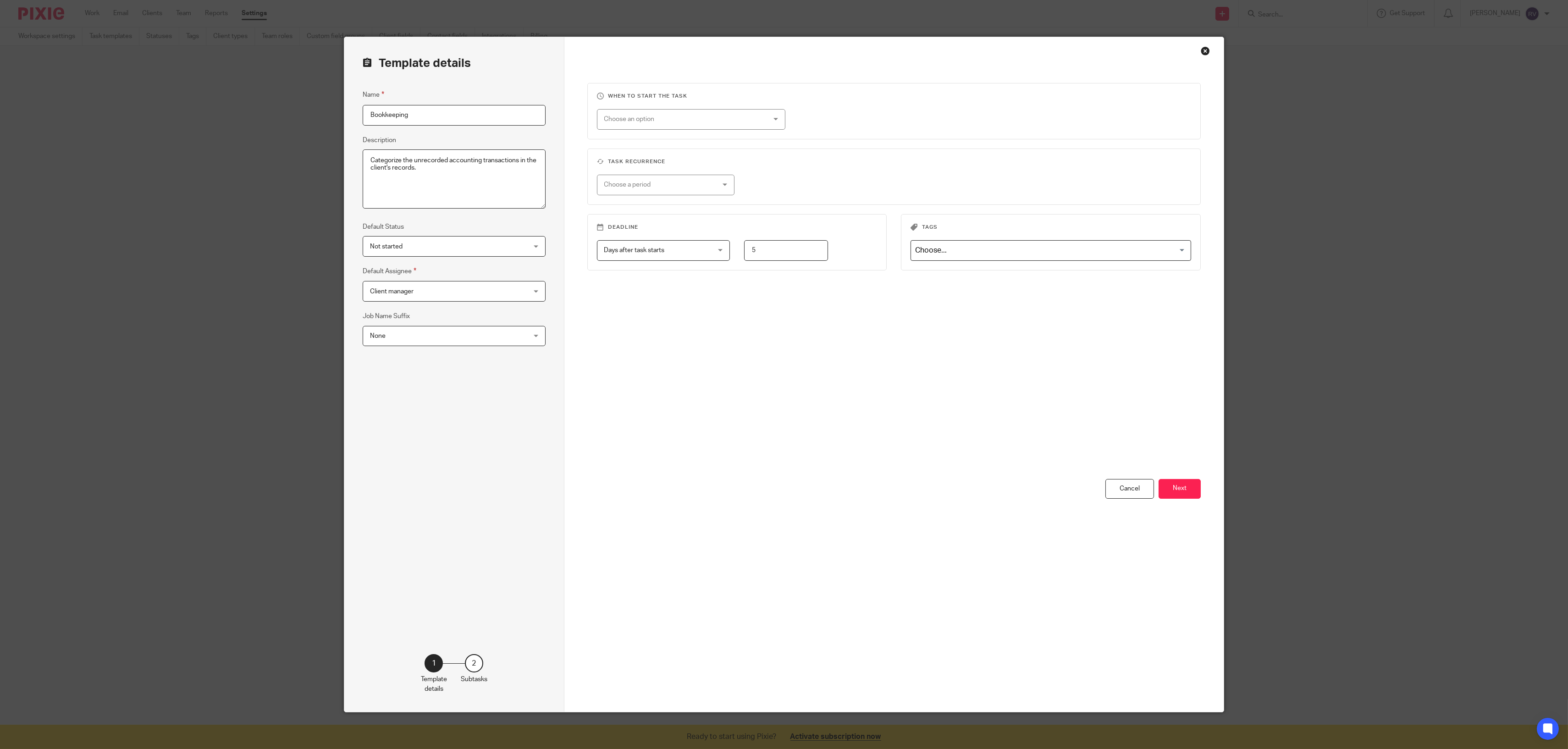
click at [470, 172] on textarea "Categorize the unrecorded accounting transactions in the client's records." at bounding box center [454, 179] width 183 height 60
click at [697, 345] on div "When to start the task Choose an option On date Week day Month day On client da…" at bounding box center [894, 280] width 614 height 396
click at [762, 257] on input "5" at bounding box center [785, 251] width 84 height 21
click at [714, 258] on div "Days after task starts Days after task starts" at bounding box center [663, 251] width 133 height 21
click at [714, 252] on div "Days after task starts Days after task starts" at bounding box center [663, 251] width 133 height 21
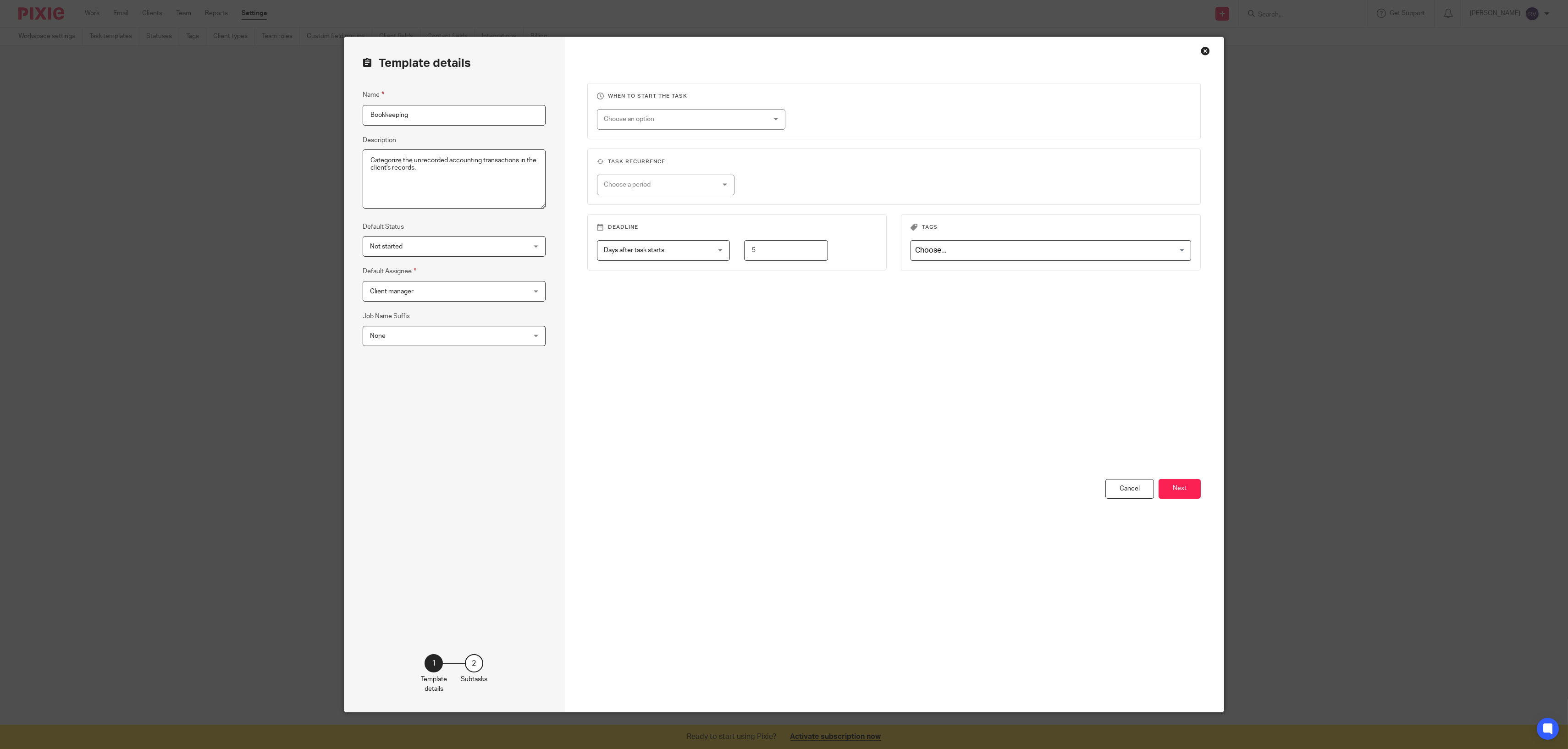
click at [824, 301] on div "When to start the task Choose an option On date Week day Month day On client da…" at bounding box center [894, 280] width 614 height 396
click at [956, 250] on input "Search for option" at bounding box center [1049, 251] width 274 height 16
click at [949, 252] on input "Search for option" at bounding box center [1049, 251] width 274 height 16
click at [984, 194] on div "Choose a period No repeat Weekly Monthly Yearly" at bounding box center [886, 185] width 609 height 21
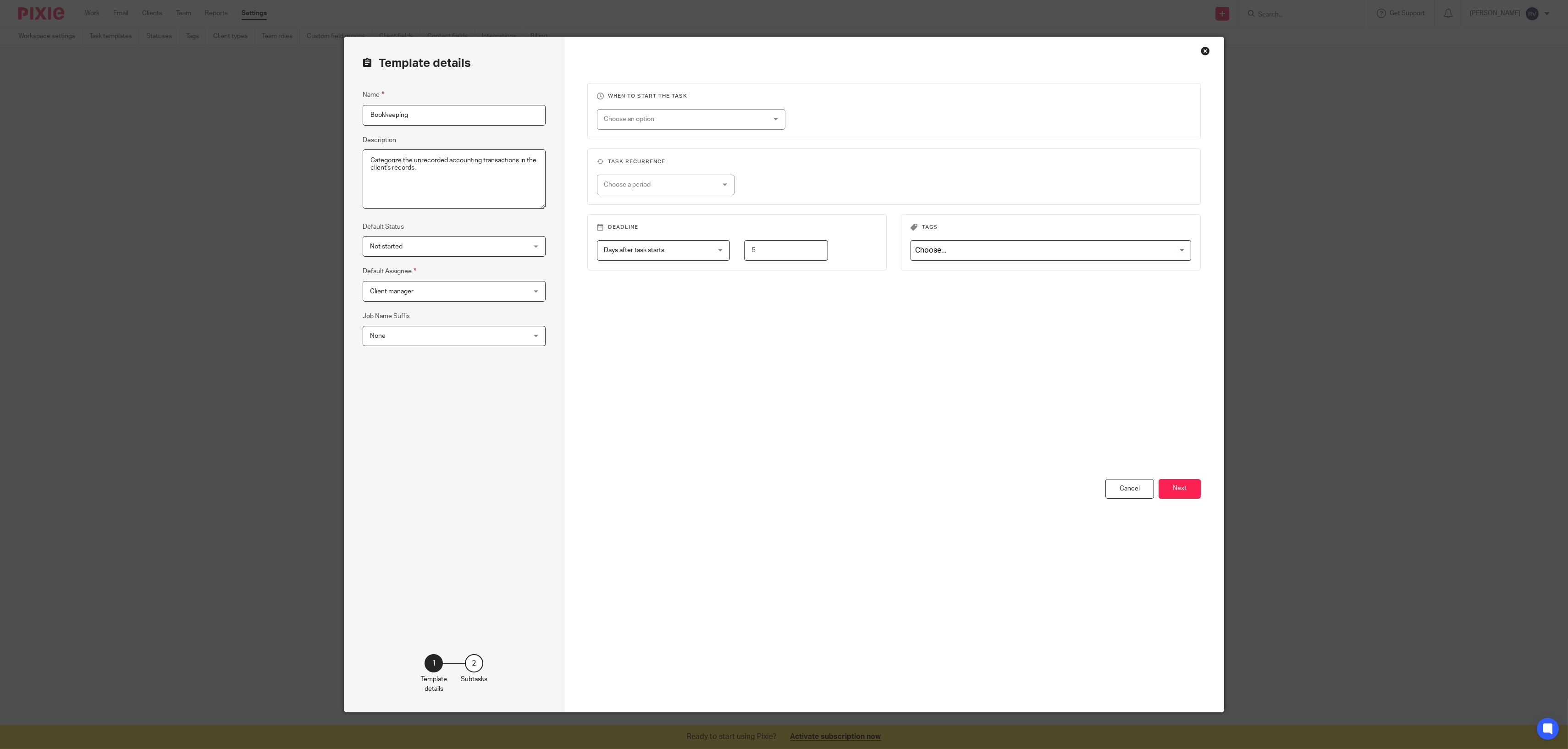
click at [740, 131] on fieldset "When to start the task Choose an option On date Week day Month day On client da…" at bounding box center [894, 111] width 614 height 57
click at [737, 120] on div "Choose an option" at bounding box center [676, 119] width 144 height 19
click at [718, 176] on li "Month day" at bounding box center [688, 177] width 188 height 19
click at [828, 118] on div at bounding box center [877, 119] width 155 height 21
click at [847, 146] on li "First" at bounding box center [874, 148] width 154 height 19
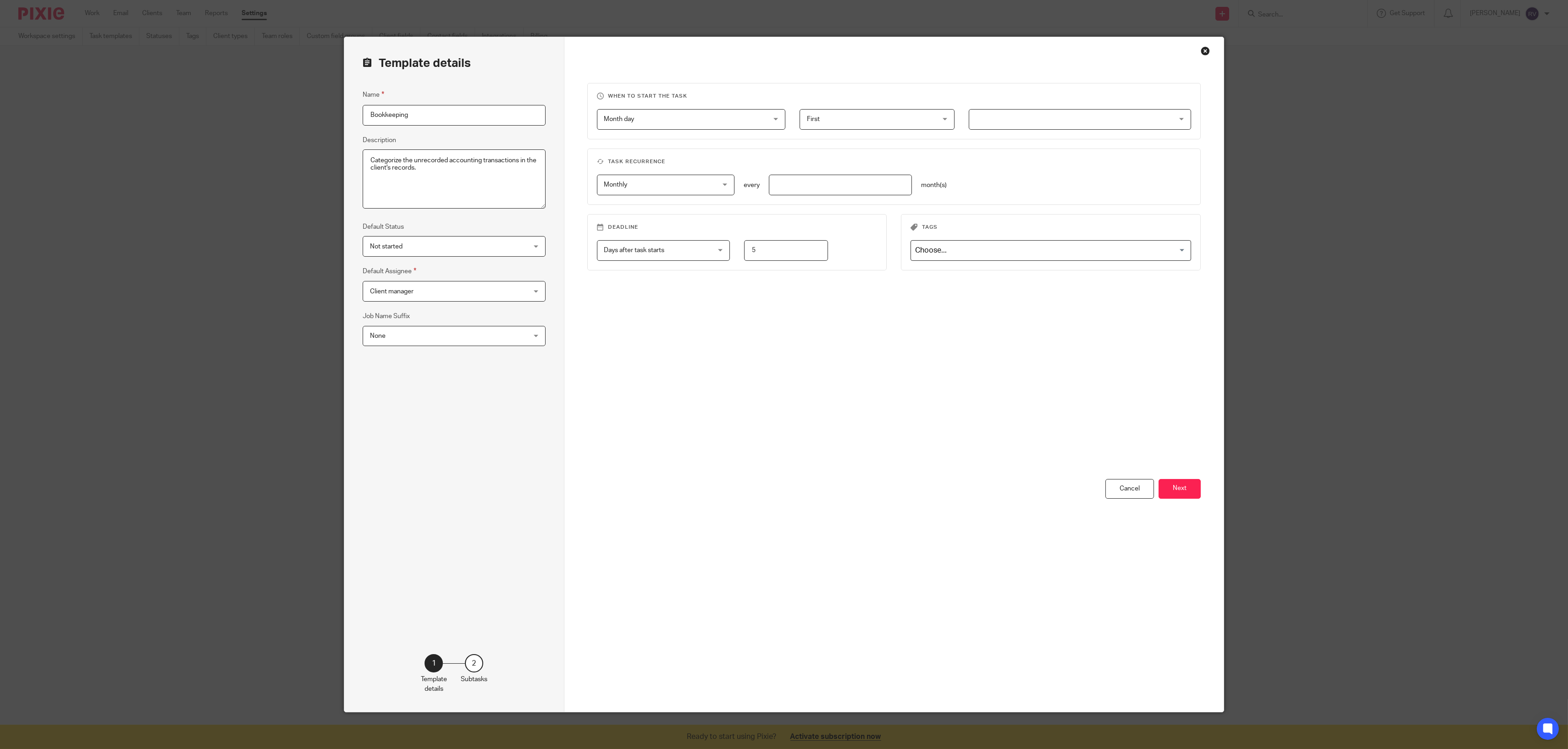
click at [1050, 125] on div at bounding box center [1080, 119] width 222 height 21
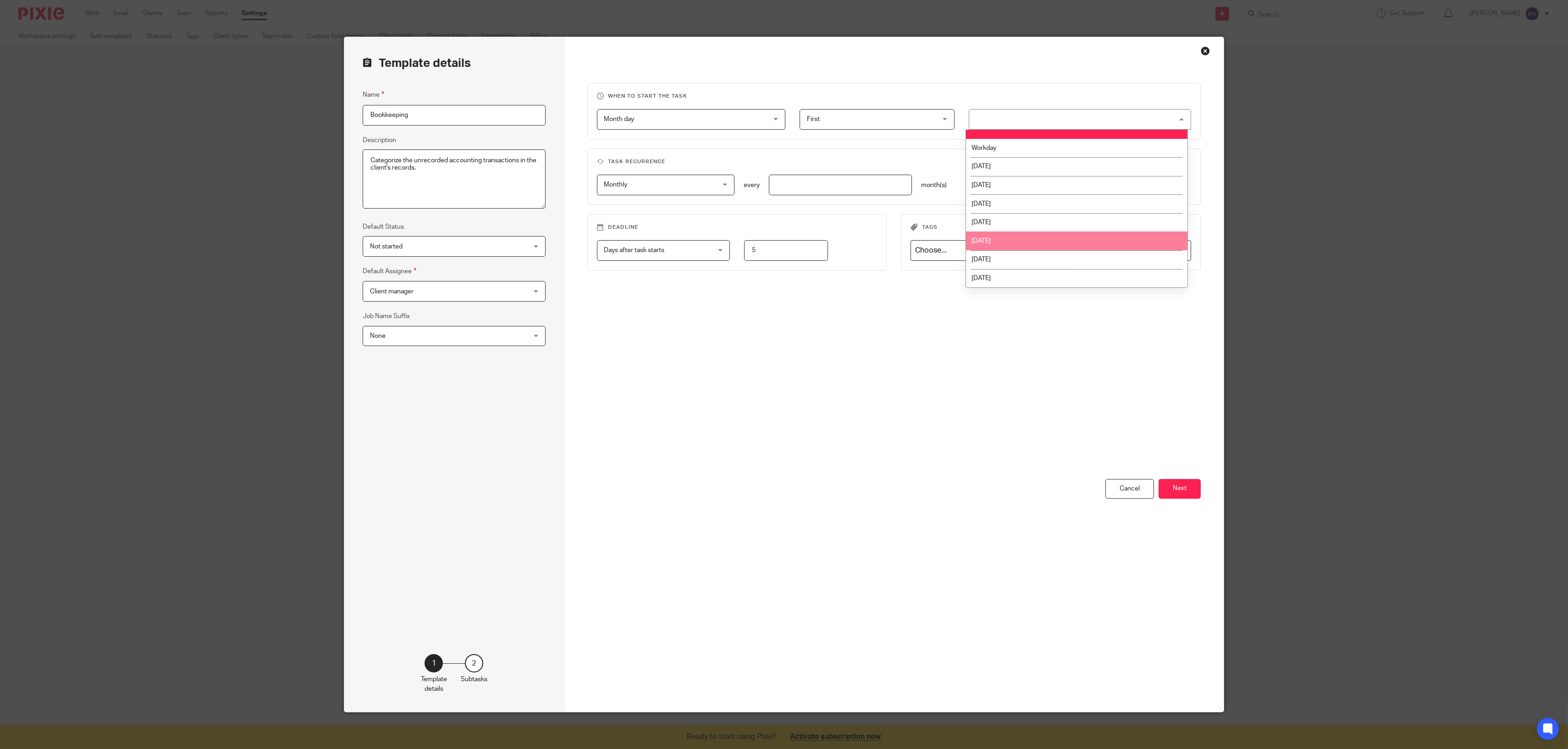
click at [878, 283] on div "Deadline Days after task starts Days after task starts Days after task starts W…" at bounding box center [886, 252] width 628 height 75
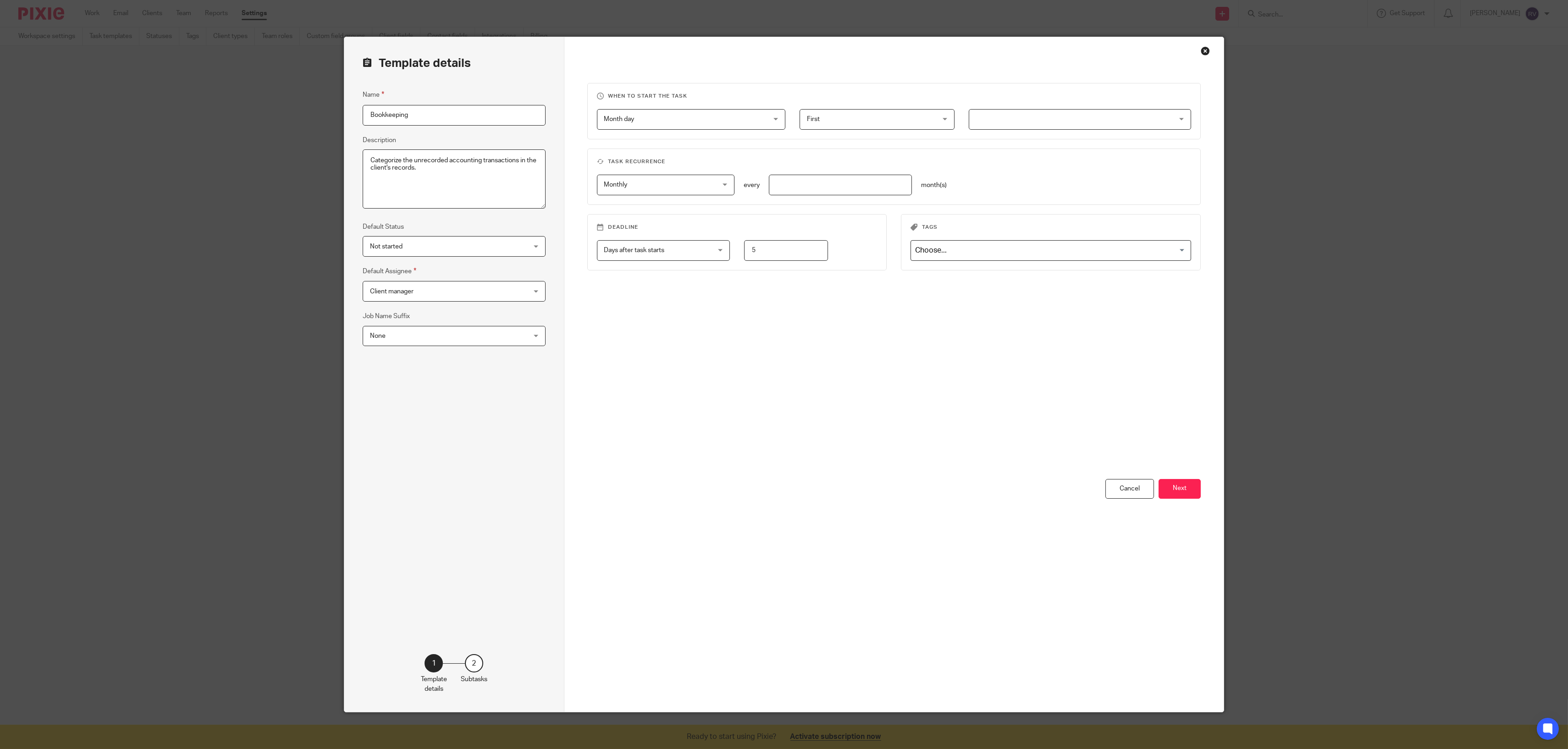
click at [680, 122] on span "Month day" at bounding box center [676, 119] width 144 height 19
click at [673, 135] on li "Disable" at bounding box center [688, 138] width 188 height 18
click at [691, 110] on div "Choose an option" at bounding box center [676, 119] width 144 height 19
click at [675, 172] on li "Month day" at bounding box center [688, 177] width 188 height 19
click at [673, 181] on span "Monthly" at bounding box center [656, 185] width 104 height 19
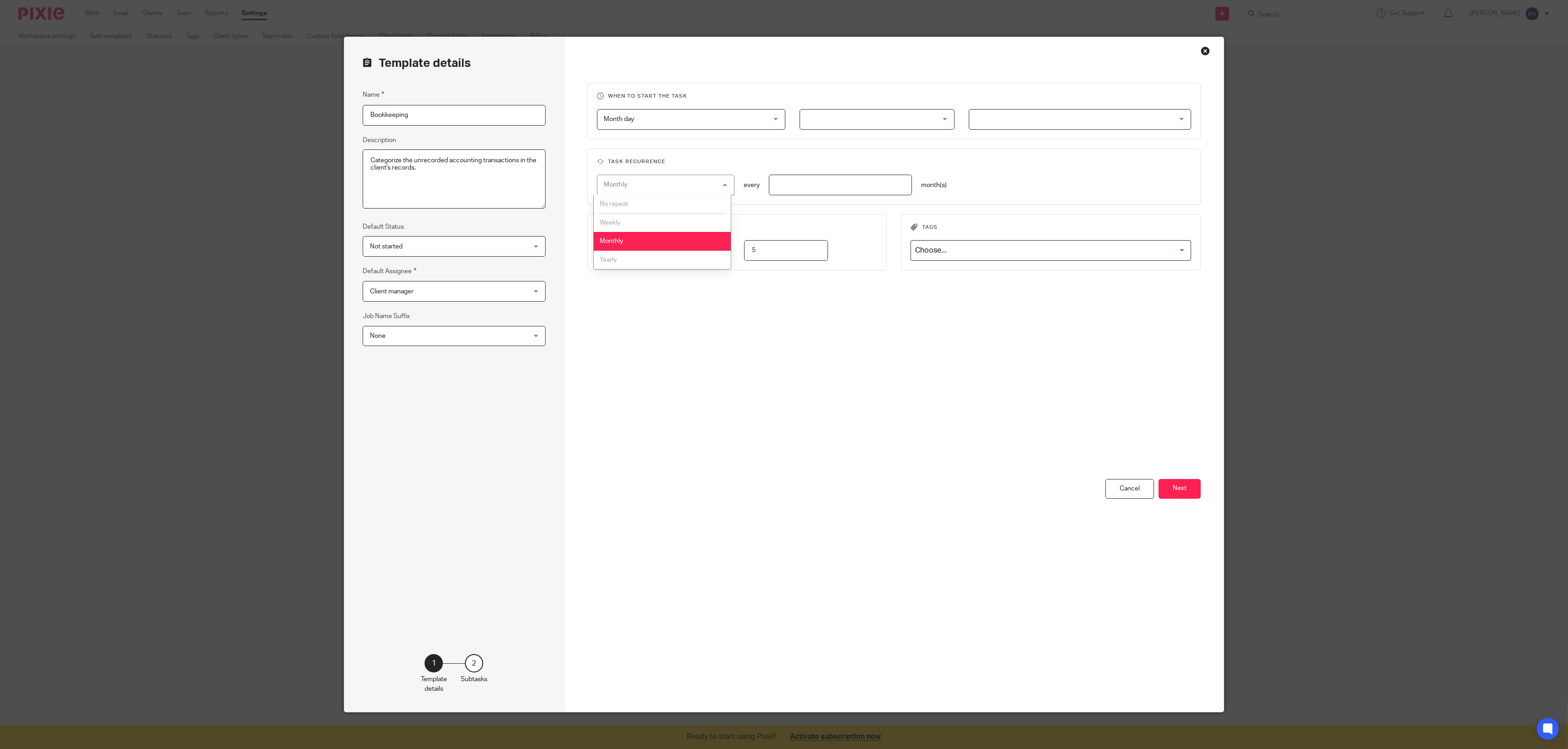
click at [685, 192] on div "Monthly Monthly" at bounding box center [666, 185] width 138 height 21
click at [857, 186] on input "number" at bounding box center [841, 185] width 143 height 21
type input "1"
click at [724, 188] on div "Monthly Monthly" at bounding box center [666, 185] width 138 height 21
click at [707, 183] on div "Monthly Monthly" at bounding box center [666, 185] width 138 height 21
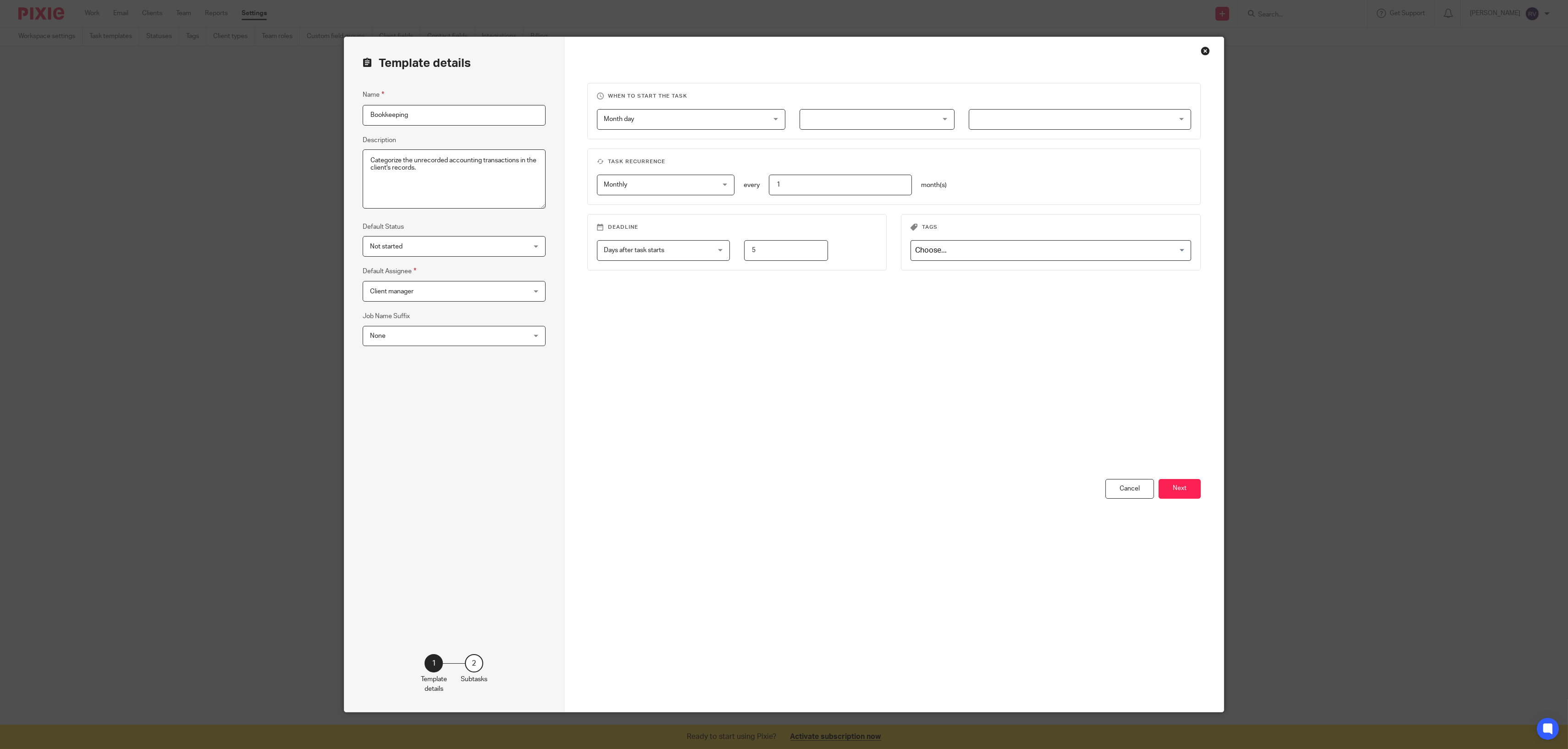
click at [714, 110] on span "Month day" at bounding box center [676, 119] width 144 height 19
click at [682, 197] on li "Month day" at bounding box center [688, 195] width 188 height 19
click at [843, 111] on div at bounding box center [877, 119] width 155 height 21
click at [847, 154] on li "First" at bounding box center [874, 148] width 154 height 19
click at [1057, 129] on fieldset "When to start the task Month day Month day Disable On date Week day Month day O…" at bounding box center [894, 111] width 614 height 57
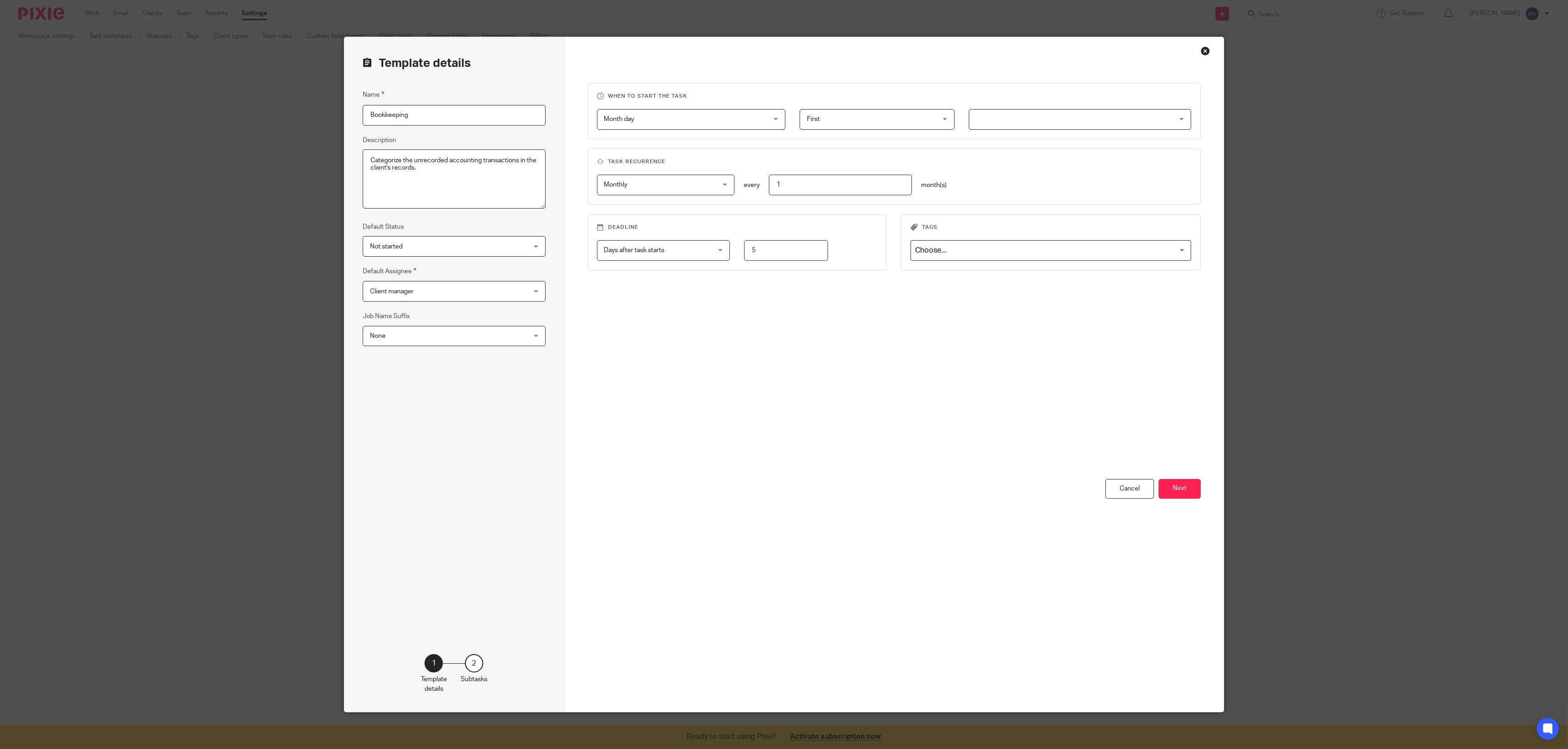
click at [1046, 123] on div at bounding box center [1080, 119] width 222 height 21
click at [1012, 151] on li "Workday" at bounding box center [1077, 148] width 221 height 19
click at [942, 315] on div "When to start the task Month day Month day Disable On date Week day Month day O…" at bounding box center [894, 280] width 614 height 396
click at [1008, 117] on span "Workday" at bounding box center [1062, 119] width 171 height 19
click at [966, 330] on div "When to start the task Month day Month day Disable On date Week day Month day O…" at bounding box center [894, 280] width 614 height 396
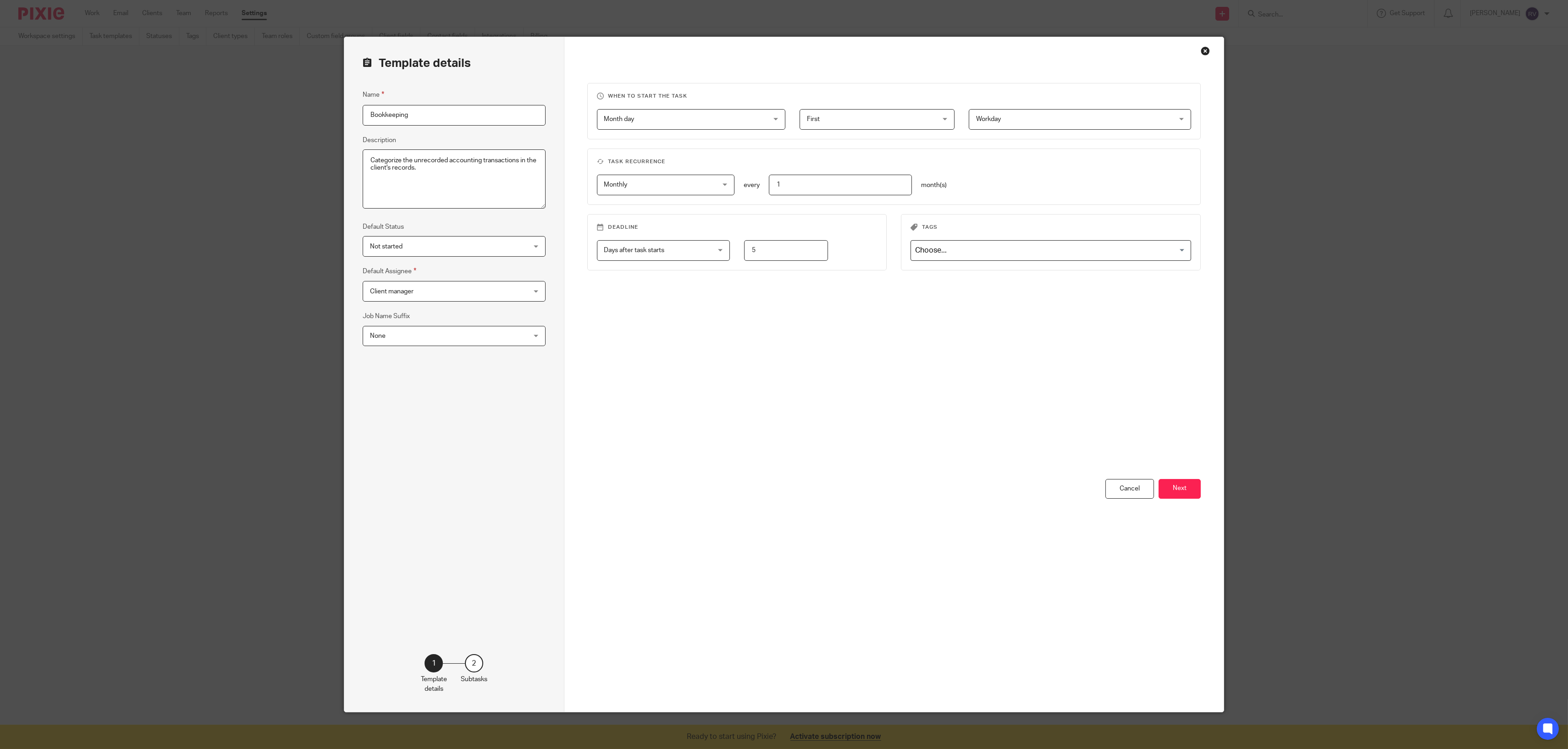
click at [863, 346] on div "When to start the task Month day Month day Disable On date Week day Month day O…" at bounding box center [894, 280] width 614 height 396
click at [706, 252] on div "Days after task starts Days after task starts" at bounding box center [663, 251] width 133 height 21
click at [704, 252] on div "Days after task starts Days after task starts" at bounding box center [663, 251] width 133 height 21
click at [786, 245] on input "5" at bounding box center [785, 251] width 84 height 21
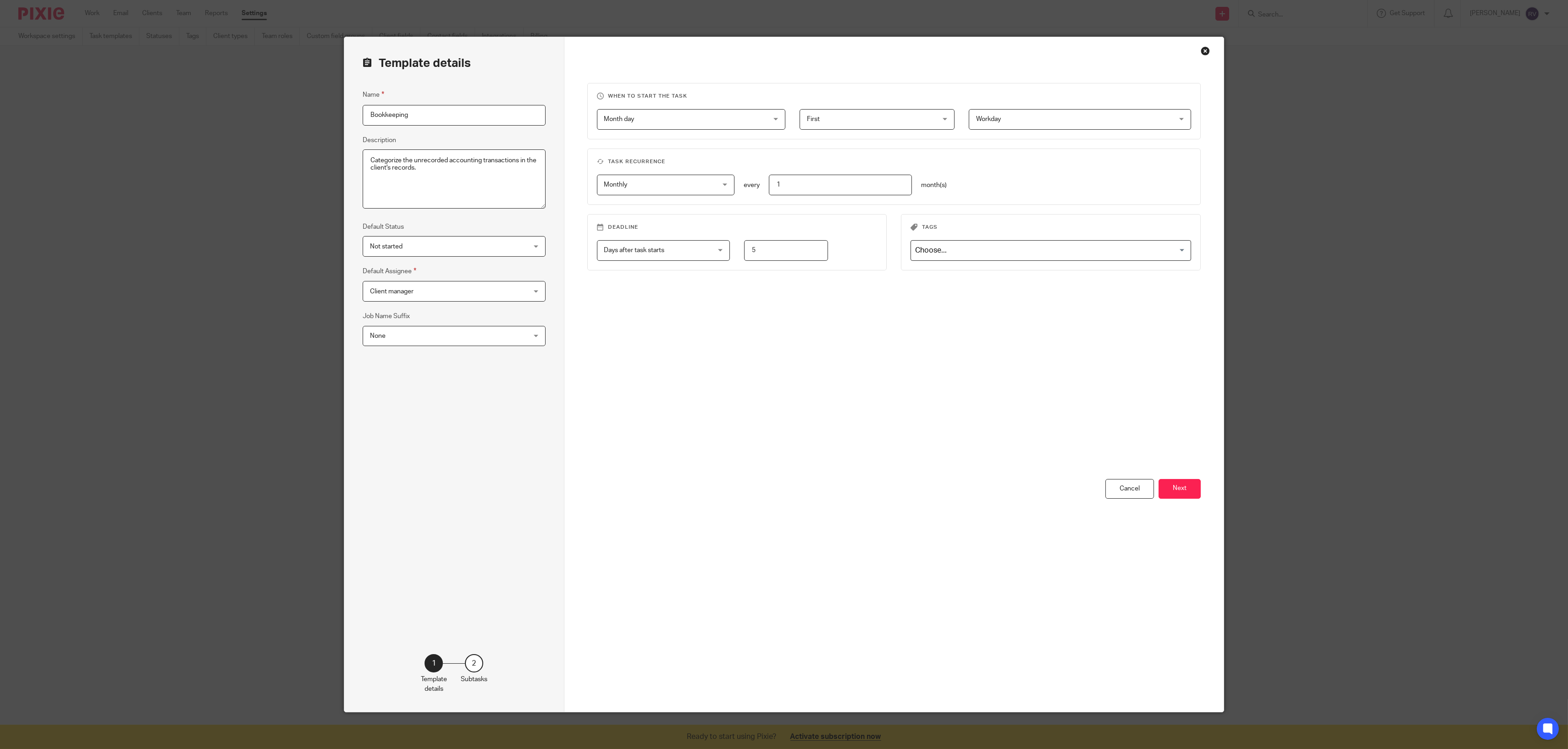
click at [786, 245] on input "5" at bounding box center [785, 251] width 84 height 21
click at [706, 253] on div "Days after task starts Days after task starts" at bounding box center [663, 251] width 133 height 21
click at [706, 252] on div "Days after task starts Days after task starts" at bounding box center [663, 251] width 133 height 21
click at [770, 246] on input "5" at bounding box center [785, 251] width 84 height 21
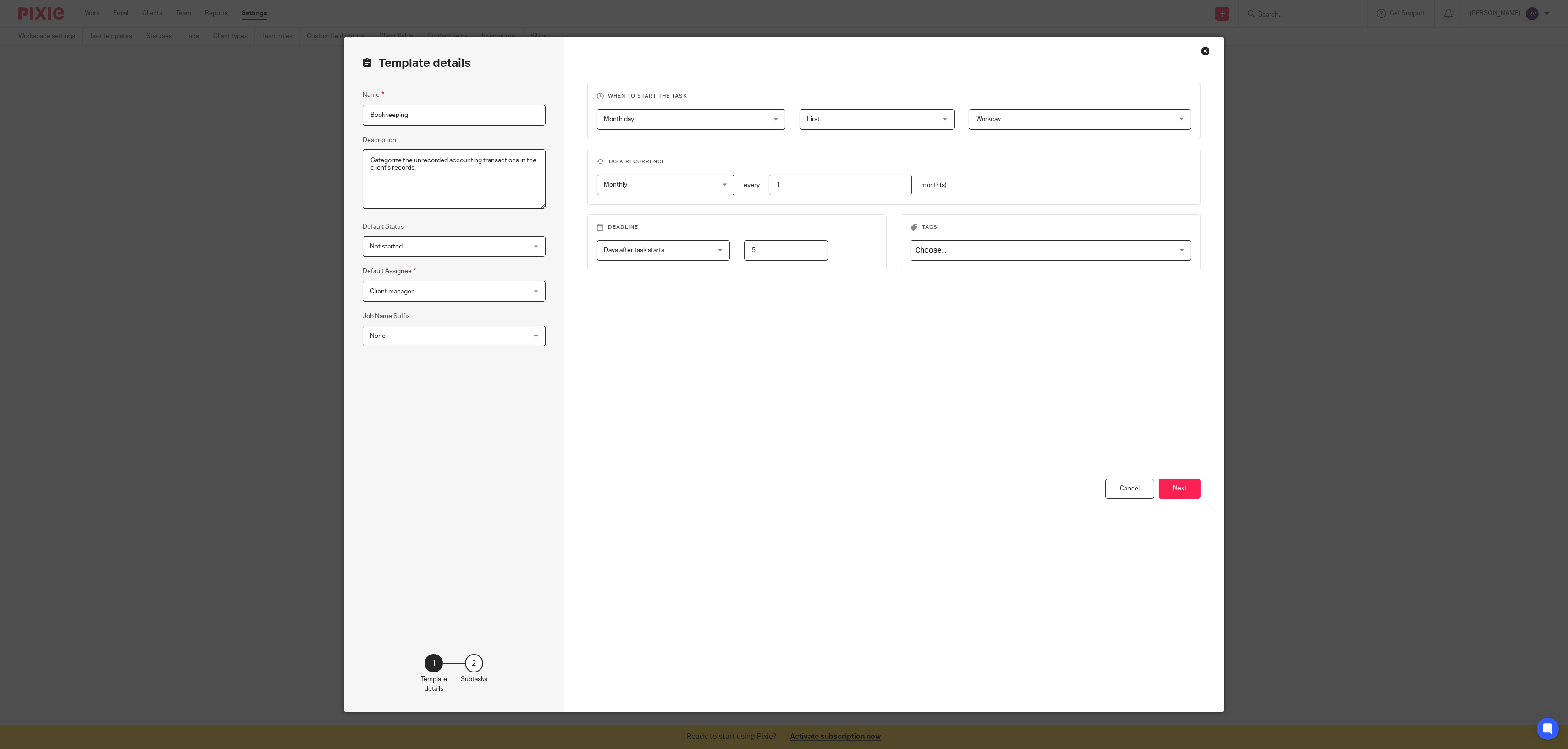
click at [770, 246] on input "5" at bounding box center [785, 251] width 84 height 21
type input "25"
click at [919, 356] on div "When to start the task Month day Month day Disable On date Week day Month day O…" at bounding box center [894, 280] width 614 height 396
click at [1181, 491] on button "Next" at bounding box center [1179, 489] width 42 height 20
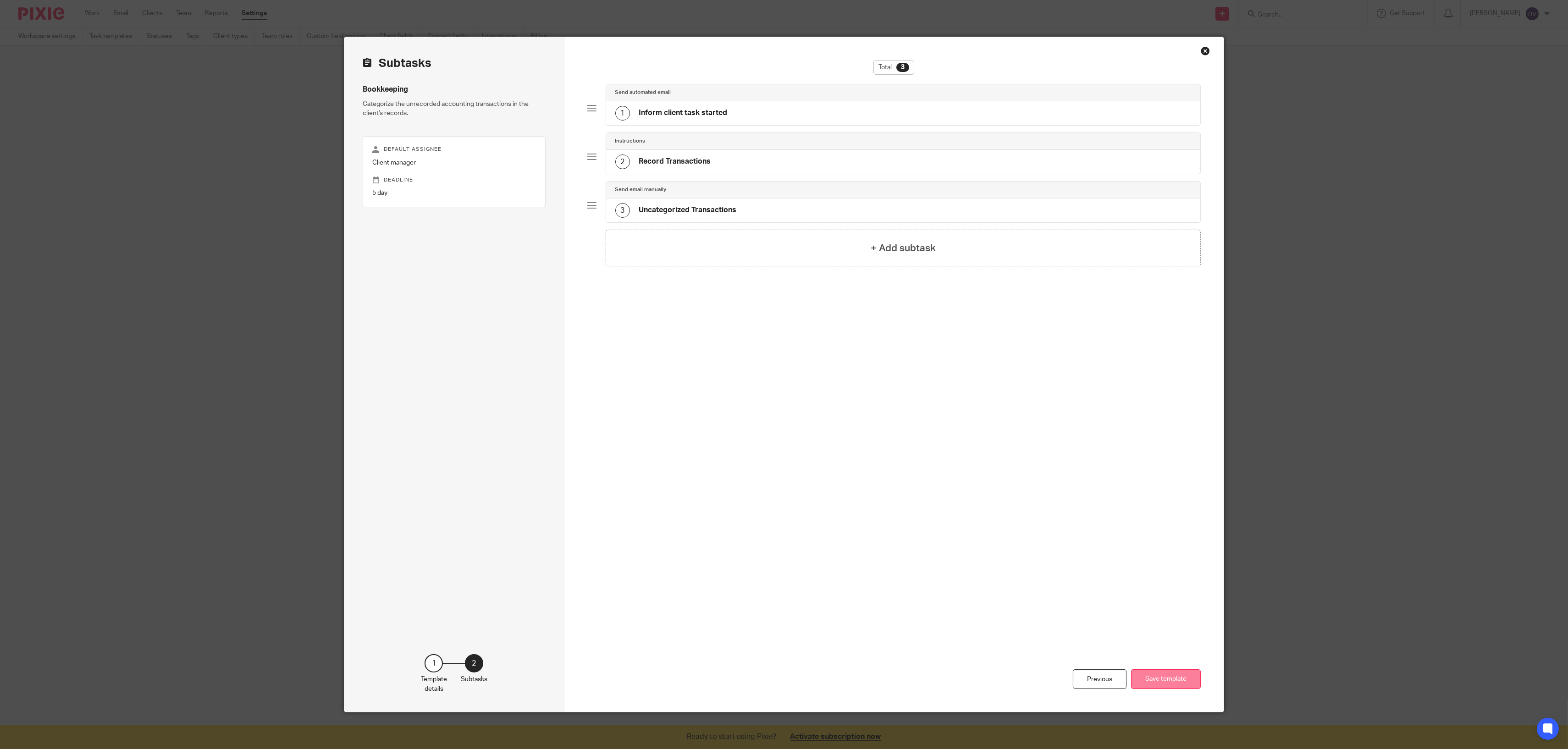
click at [1162, 682] on button "Save template" at bounding box center [1166, 679] width 70 height 20
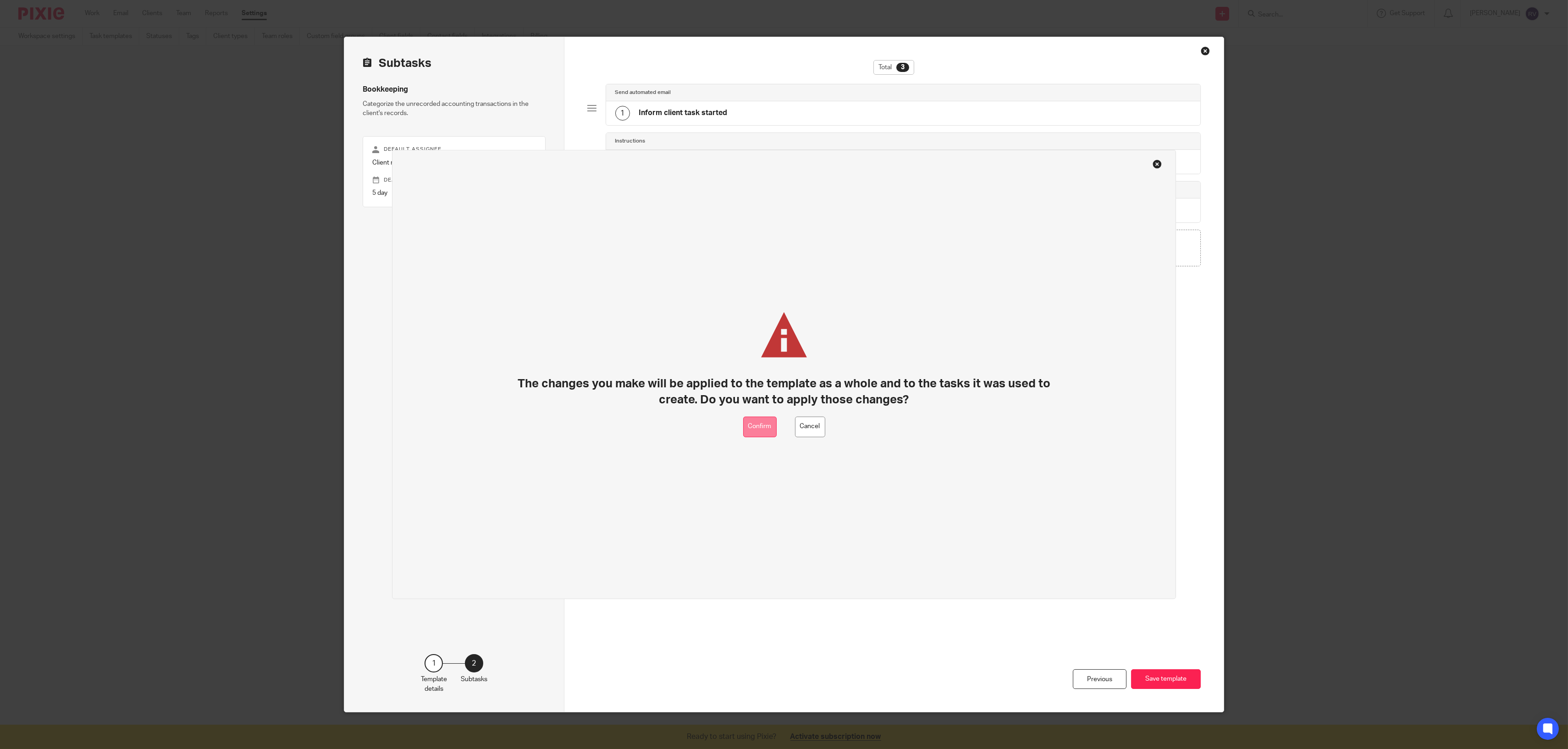
click at [757, 426] on button "Confirm" at bounding box center [760, 427] width 33 height 21
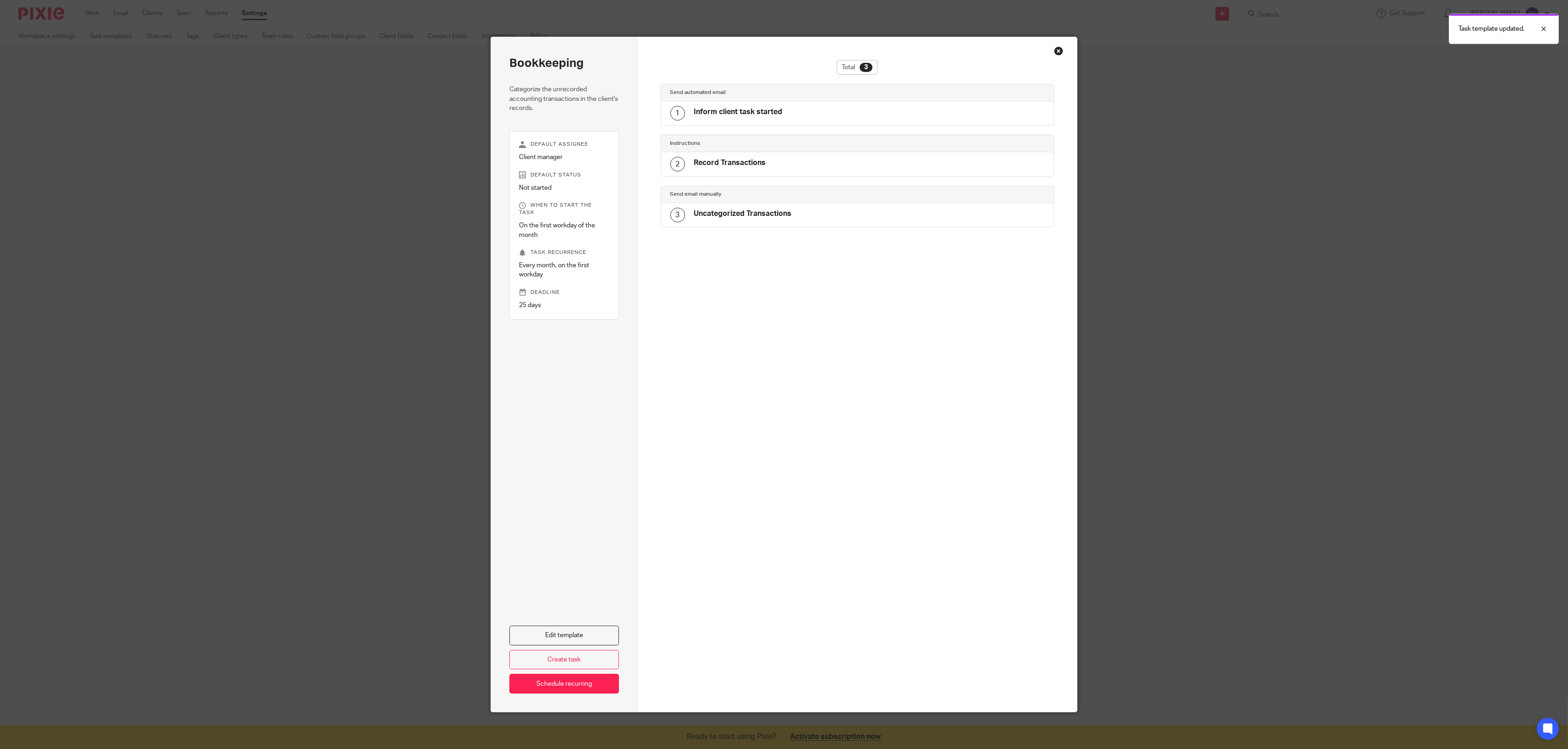
click at [1058, 53] on div "Close this dialog window" at bounding box center [1059, 51] width 10 height 10
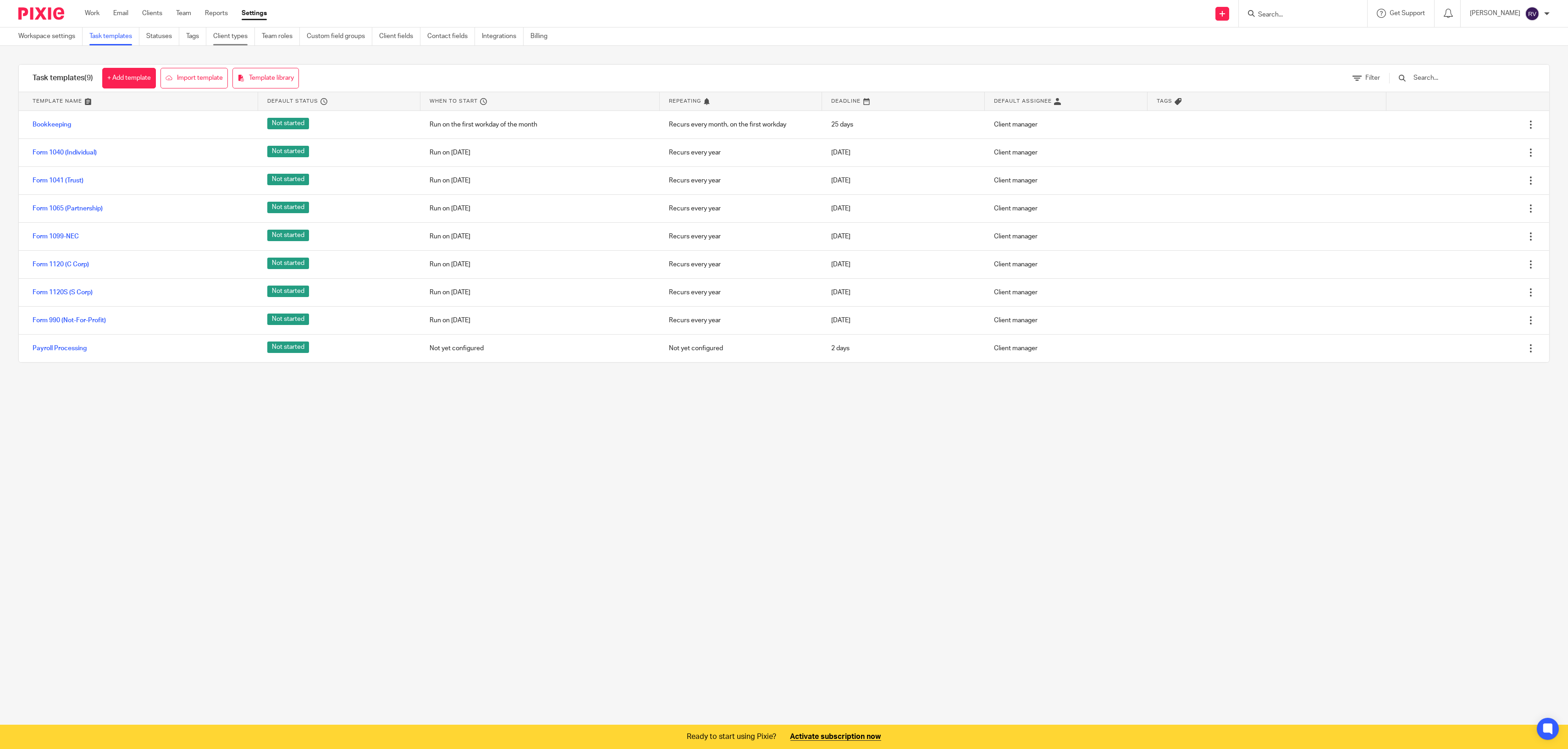
click at [229, 37] on link "Client types" at bounding box center [234, 37] width 41 height 18
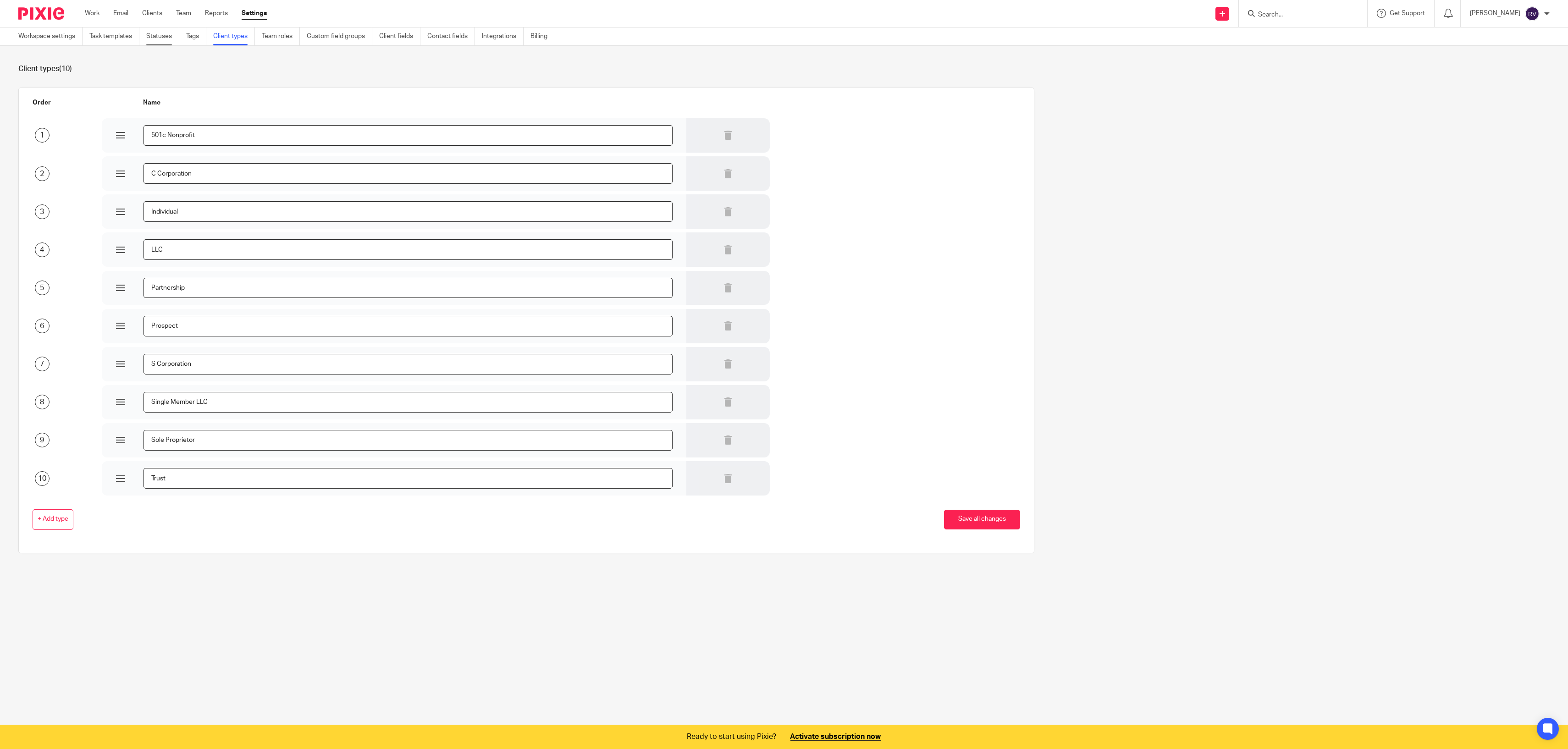
click at [171, 37] on link "Statuses" at bounding box center [162, 37] width 33 height 18
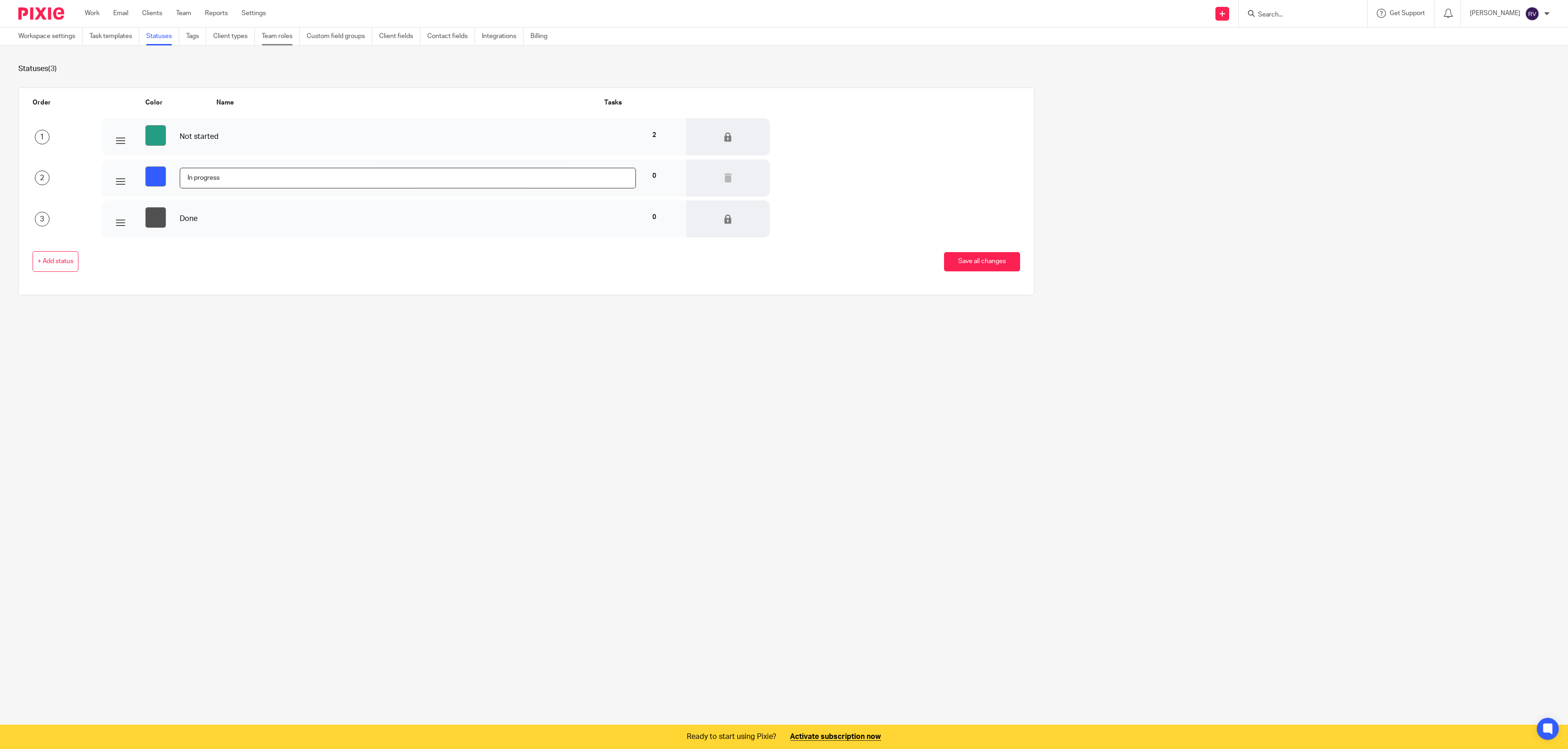
click at [291, 37] on link "Team roles" at bounding box center [281, 37] width 38 height 18
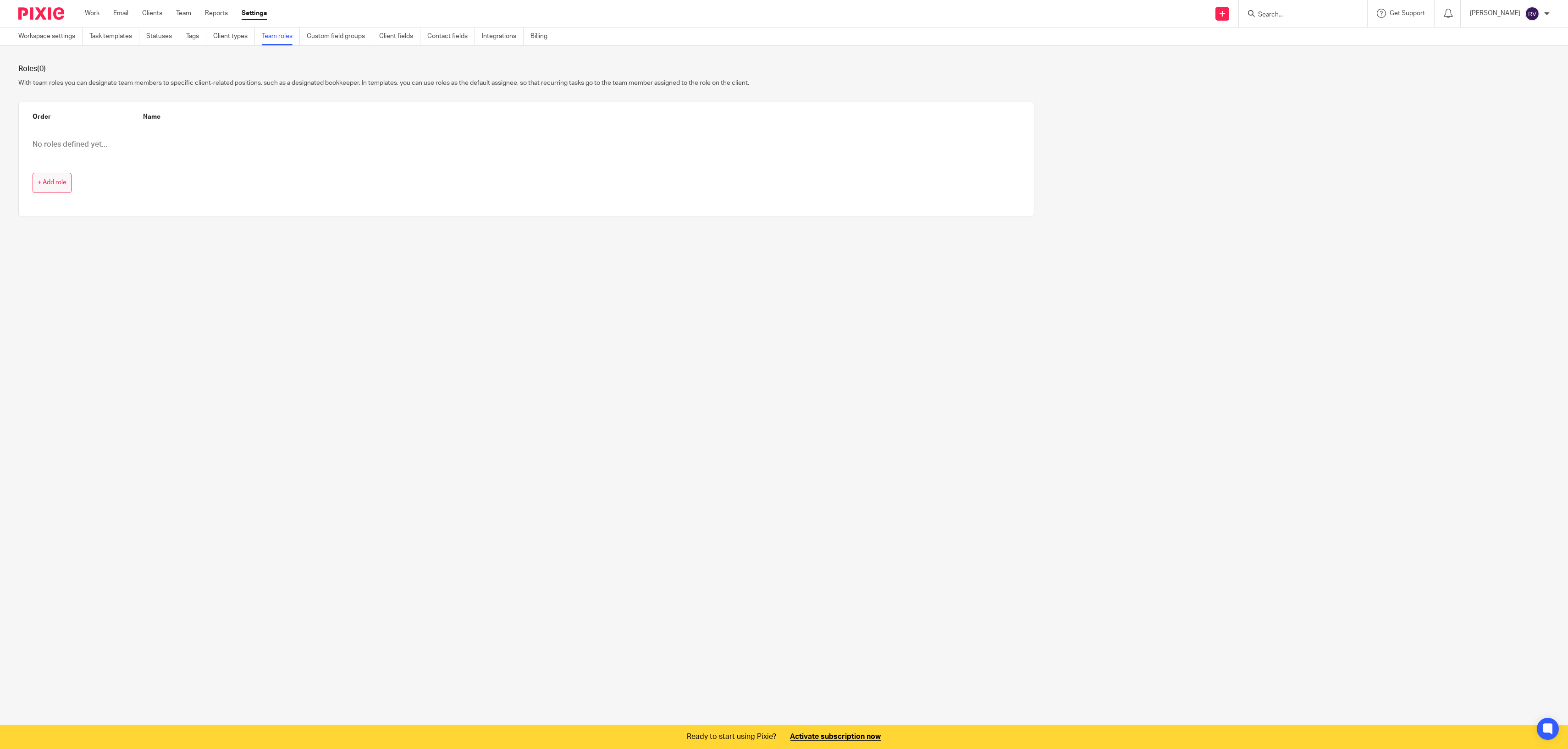
click at [59, 181] on span "+ Add role" at bounding box center [52, 182] width 29 height 7
click at [234, 158] on input "text" at bounding box center [408, 149] width 529 height 21
click at [131, 150] on div at bounding box center [394, 149] width 557 height 21
click at [120, 150] on div at bounding box center [121, 150] width 10 height 10
drag, startPoint x: 115, startPoint y: 193, endPoint x: 362, endPoint y: 211, distance: 247.7
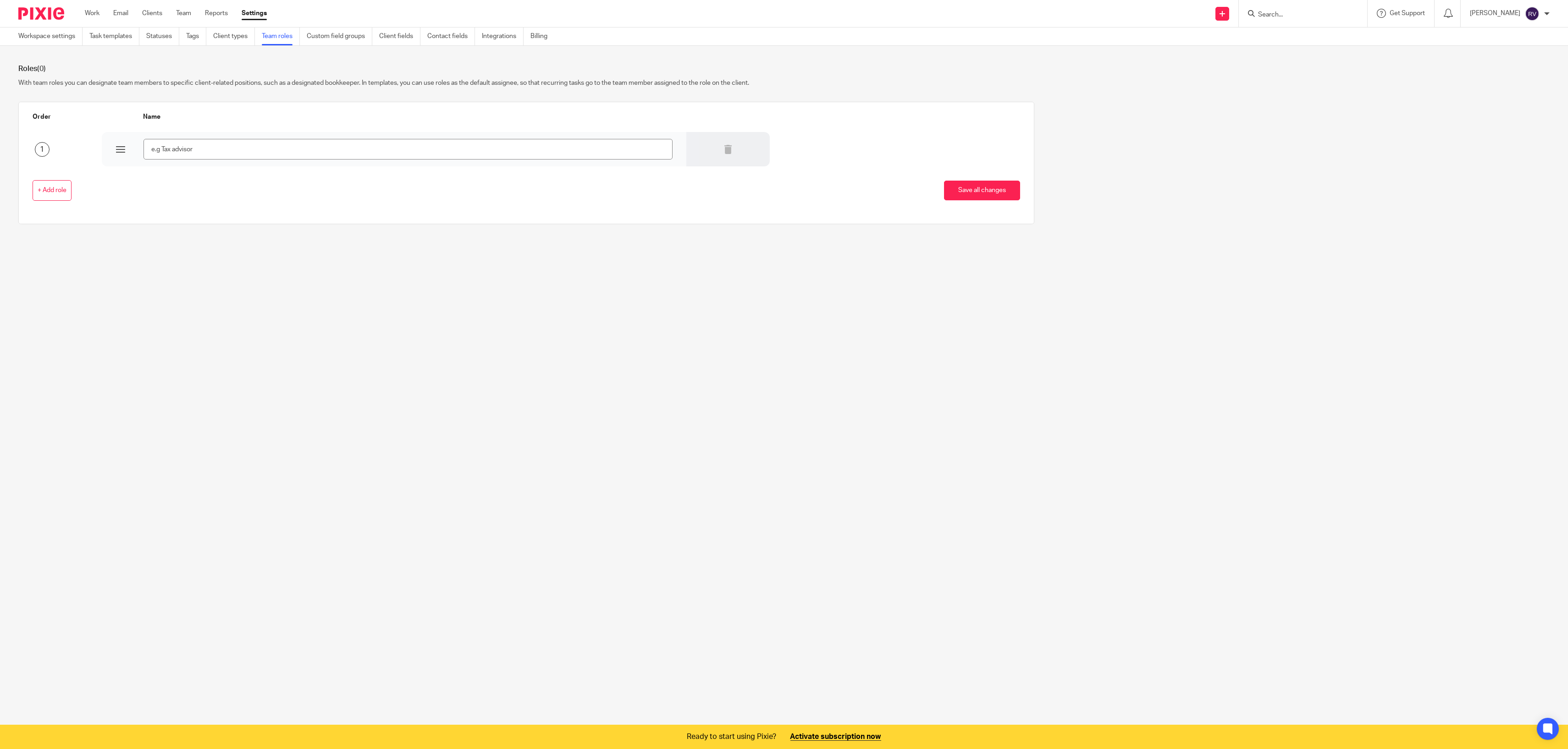
click at [115, 193] on div "+ Add role Save all changes" at bounding box center [519, 190] width 1002 height 21
click at [344, 43] on link "Custom field groups" at bounding box center [339, 37] width 65 height 18
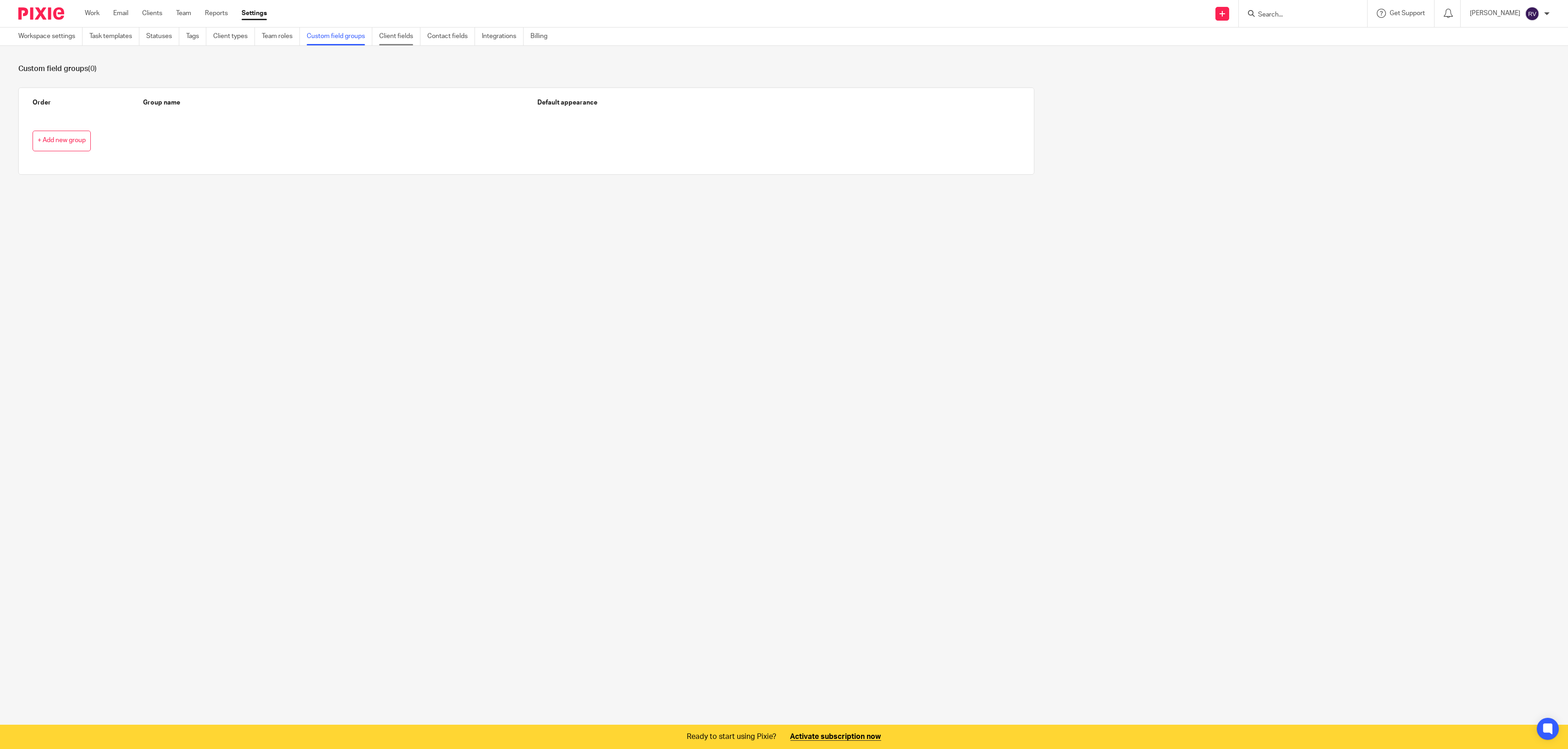
click at [401, 41] on link "Client fields" at bounding box center [400, 37] width 41 height 18
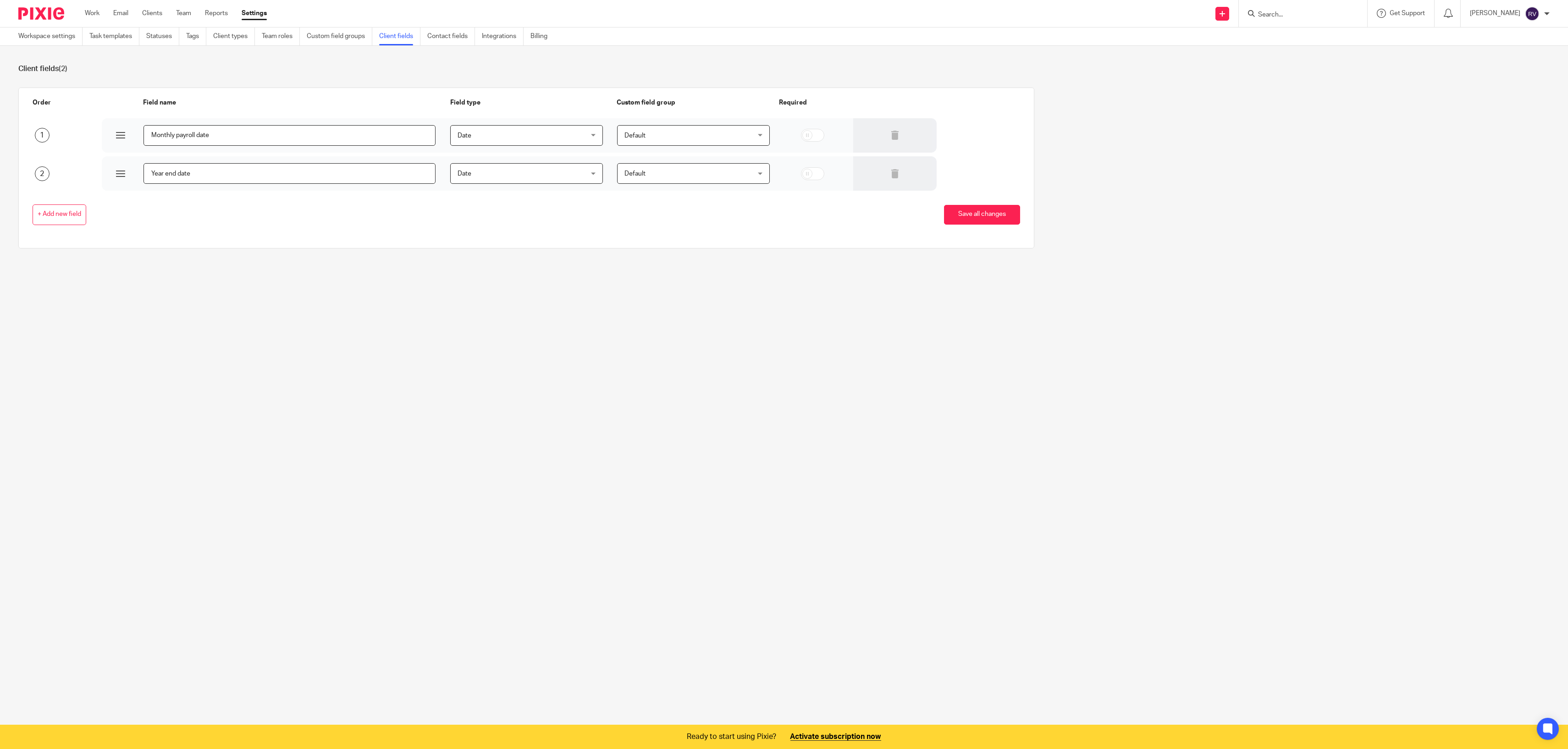
click at [451, 37] on link "Contact fields" at bounding box center [452, 37] width 48 height 18
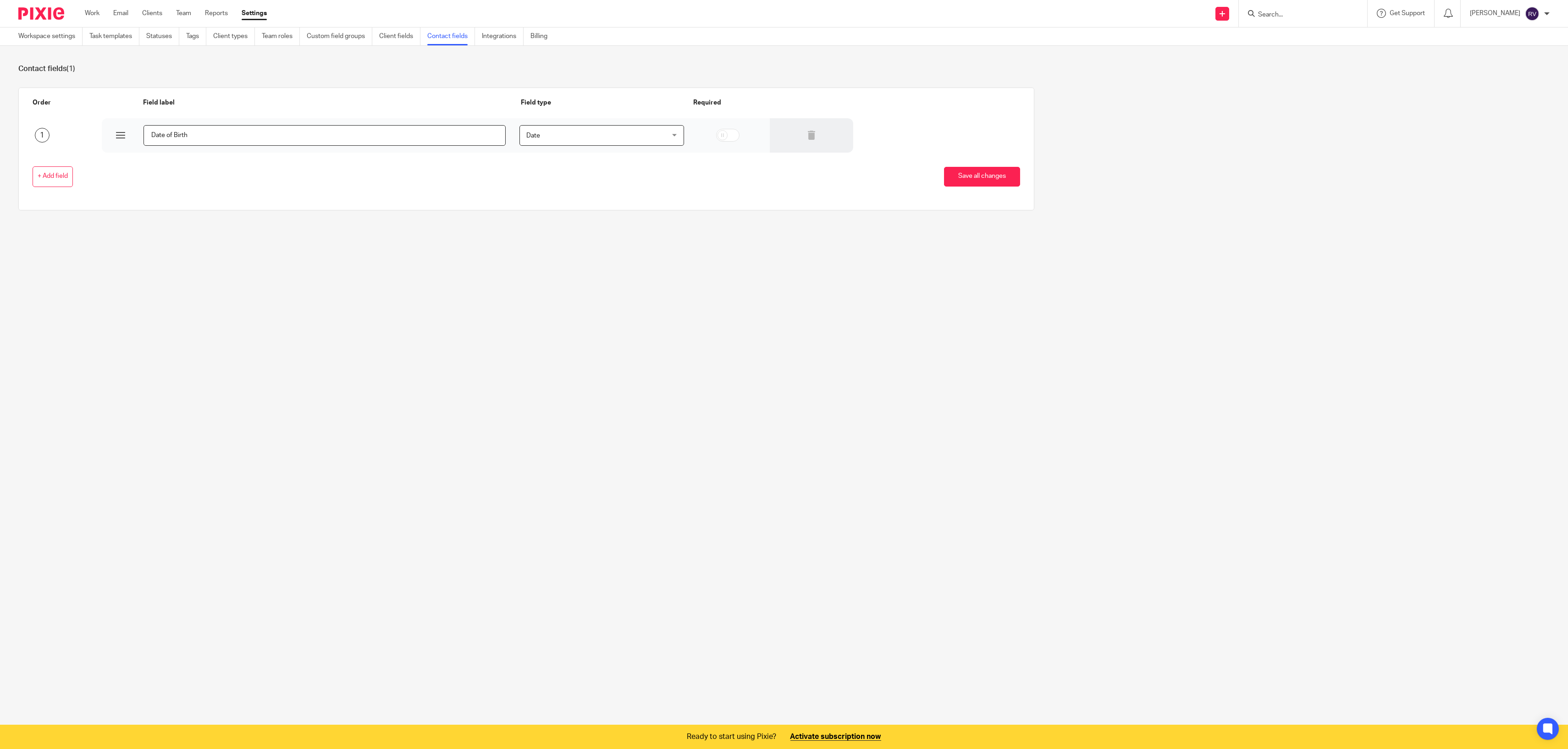
click at [498, 39] on link "Integrations" at bounding box center [502, 37] width 41 height 18
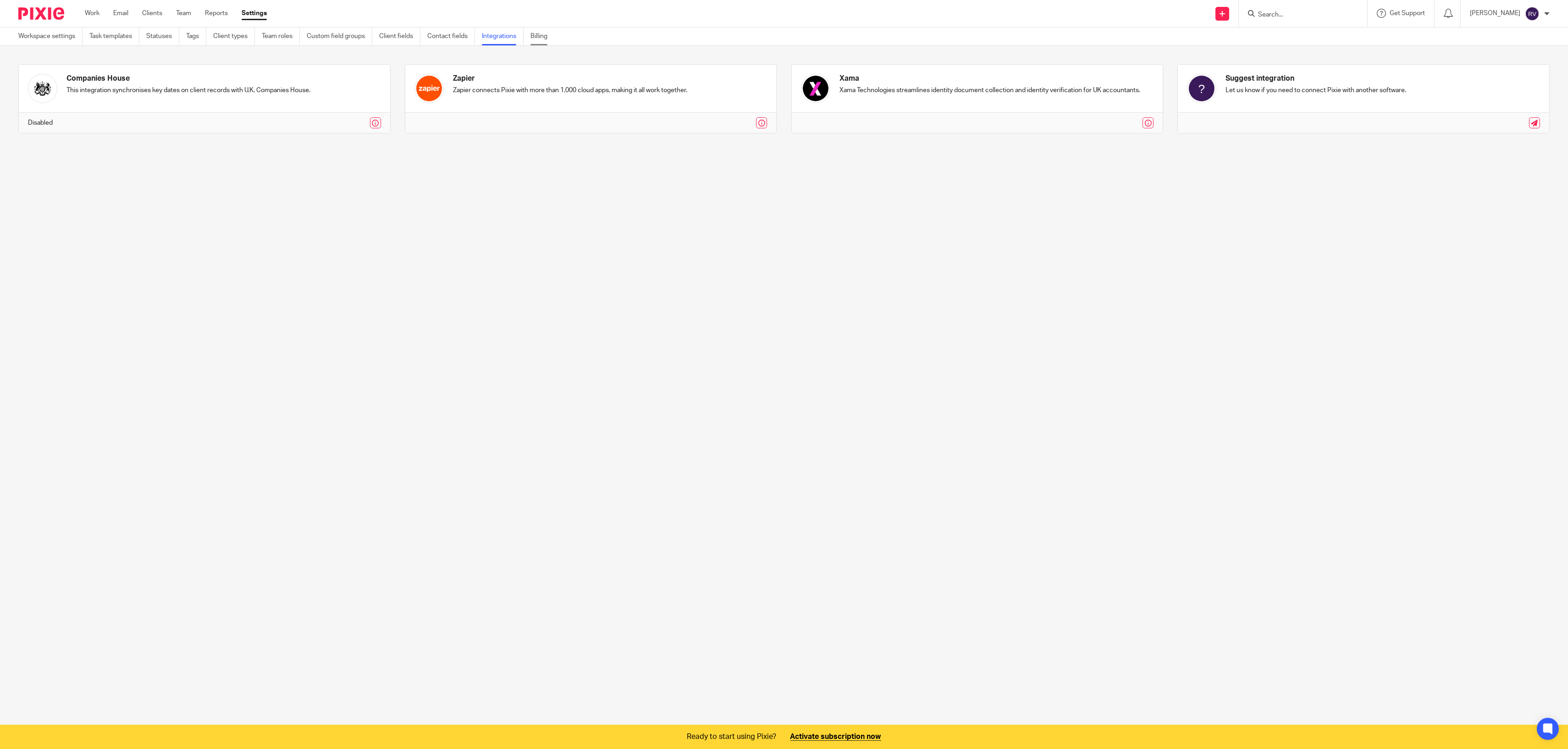
click at [545, 37] on link "Billing" at bounding box center [542, 37] width 24 height 18
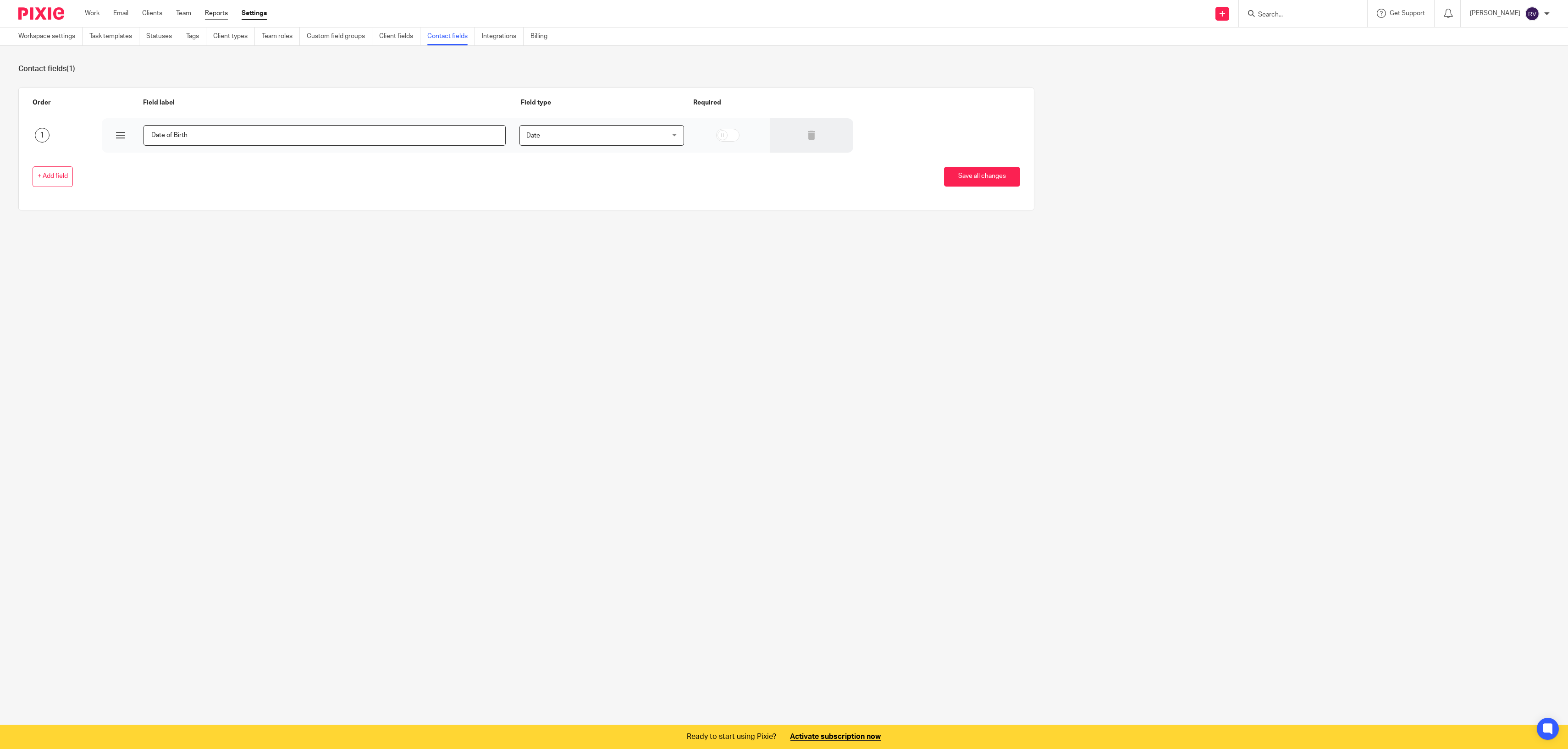
click at [211, 14] on link "Reports" at bounding box center [216, 14] width 23 height 10
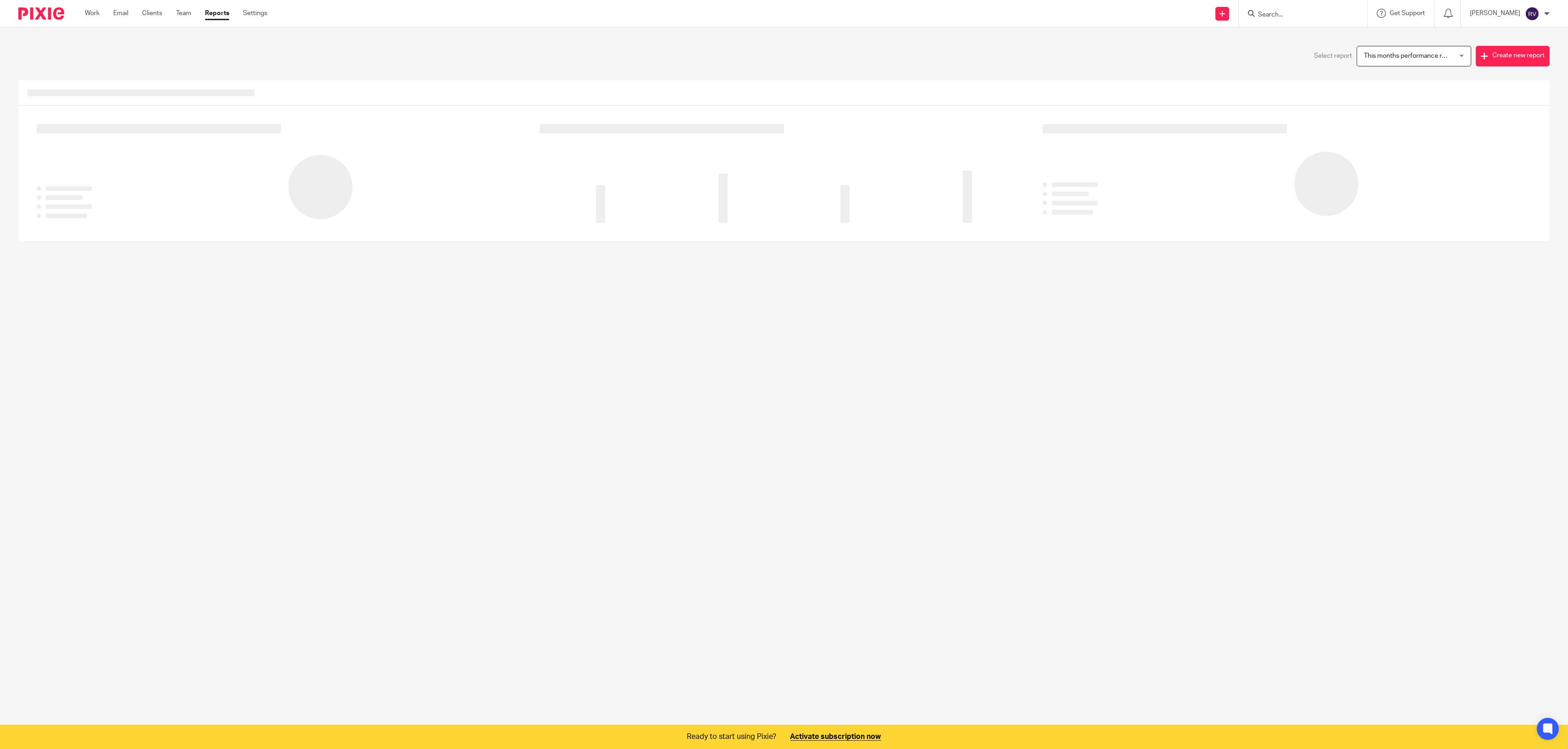
click at [99, 14] on link "Work" at bounding box center [92, 14] width 14 height 10
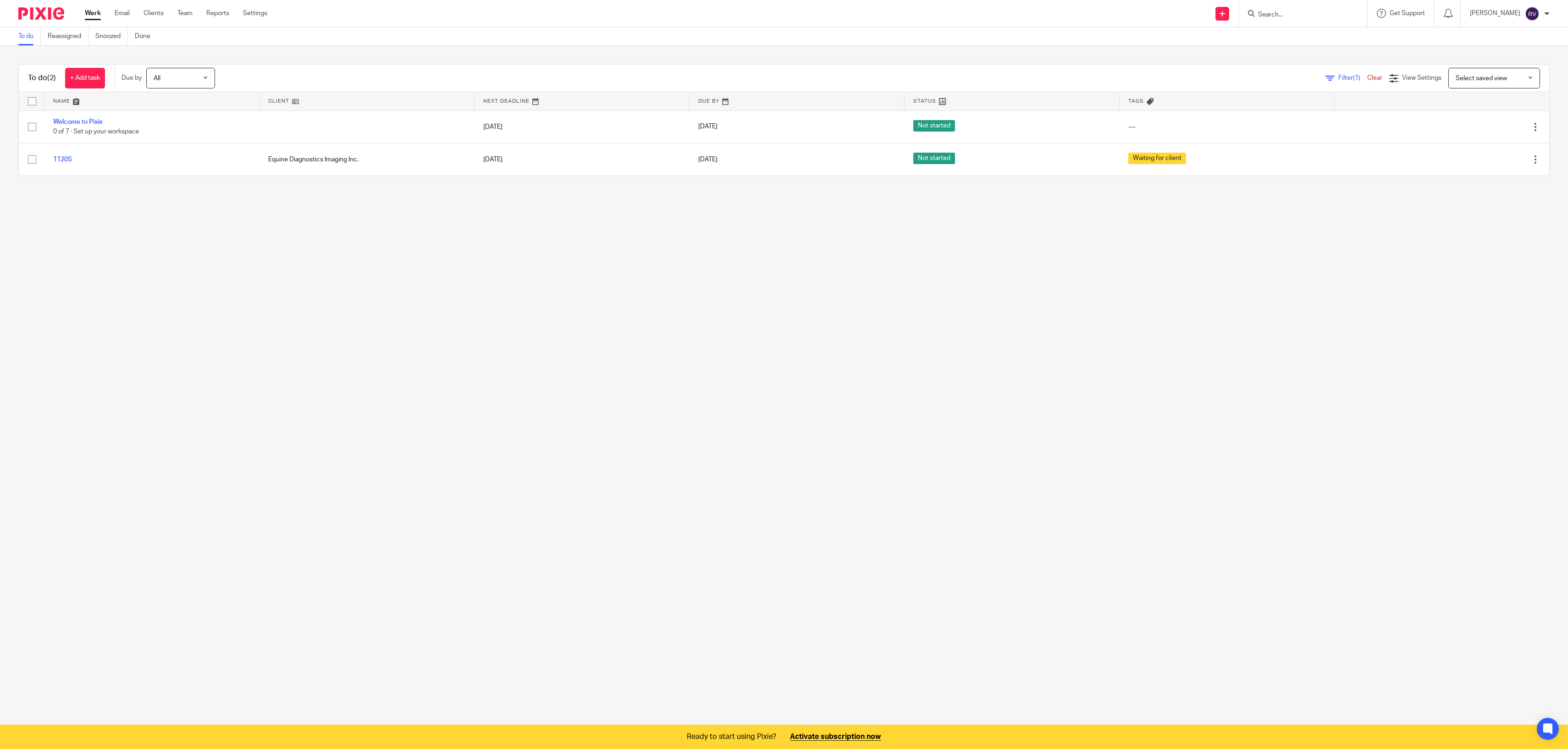
click at [555, 357] on main "To do Reassigned Snoozed Done To do (2) + Add task Due by All All [DATE] [DATE]…" at bounding box center [784, 374] width 1568 height 749
click at [174, 13] on ul "Work Email Clients Team Reports Settings" at bounding box center [183, 14] width 196 height 10
click at [159, 13] on link "Clients" at bounding box center [153, 14] width 20 height 10
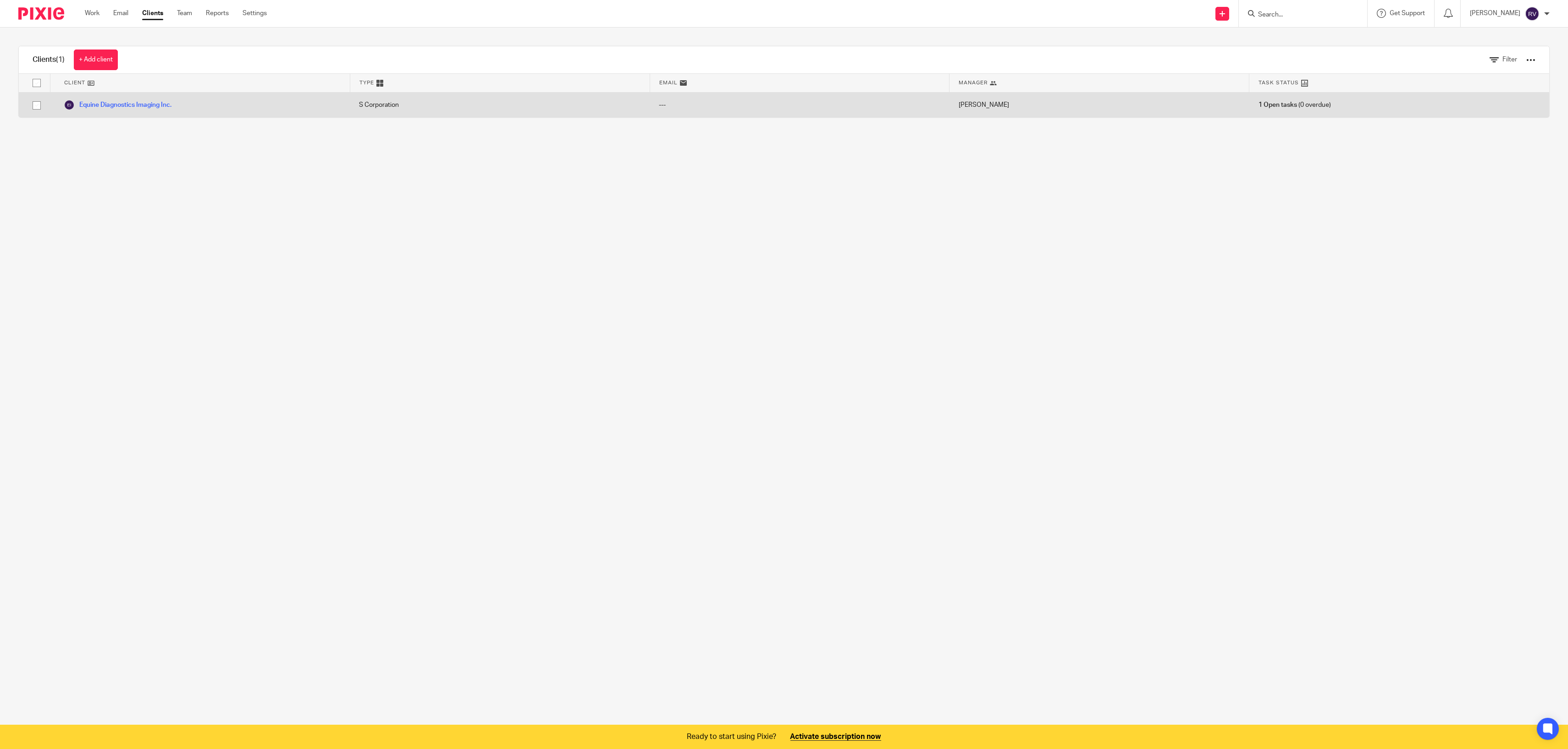
click at [678, 106] on div "---" at bounding box center [800, 104] width 300 height 25
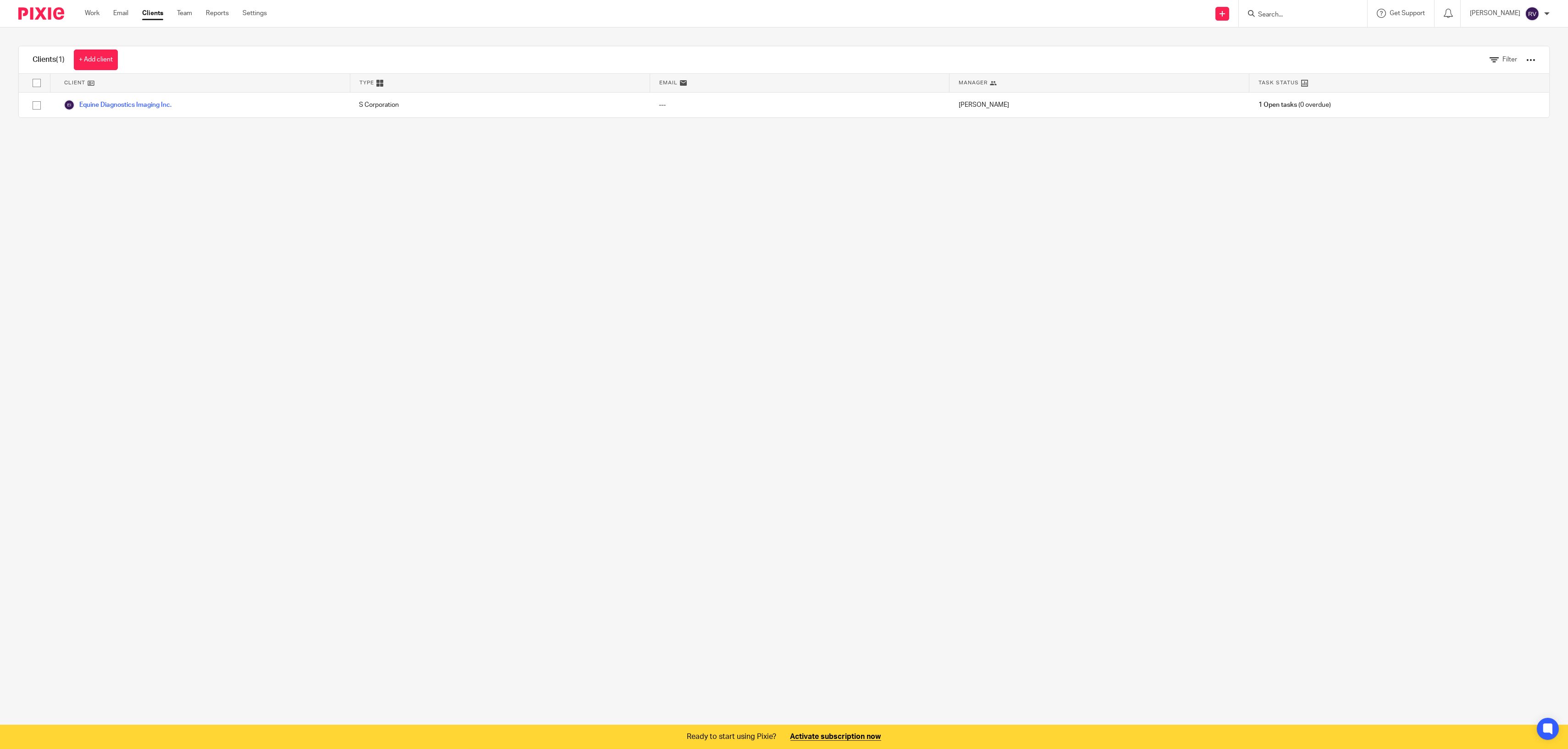
drag, startPoint x: 1042, startPoint y: 197, endPoint x: 1120, endPoint y: 206, distance: 78.5
click at [1043, 201] on main "Clients (1) + Add client Filter Client Type Email Manager Task Status Equine Di…" at bounding box center [784, 374] width 1568 height 749
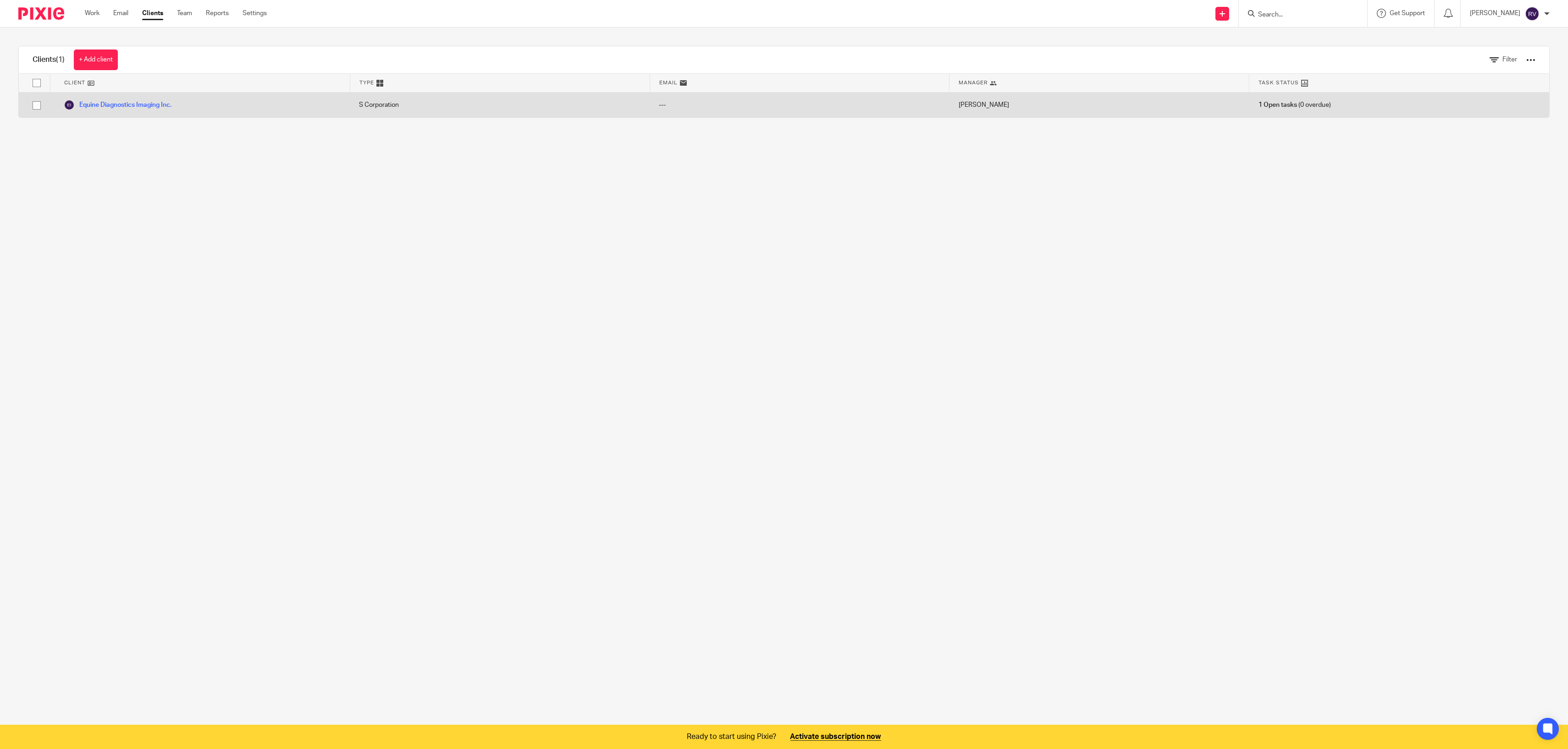
click at [1272, 107] on span "1 Open tasks" at bounding box center [1277, 105] width 38 height 10
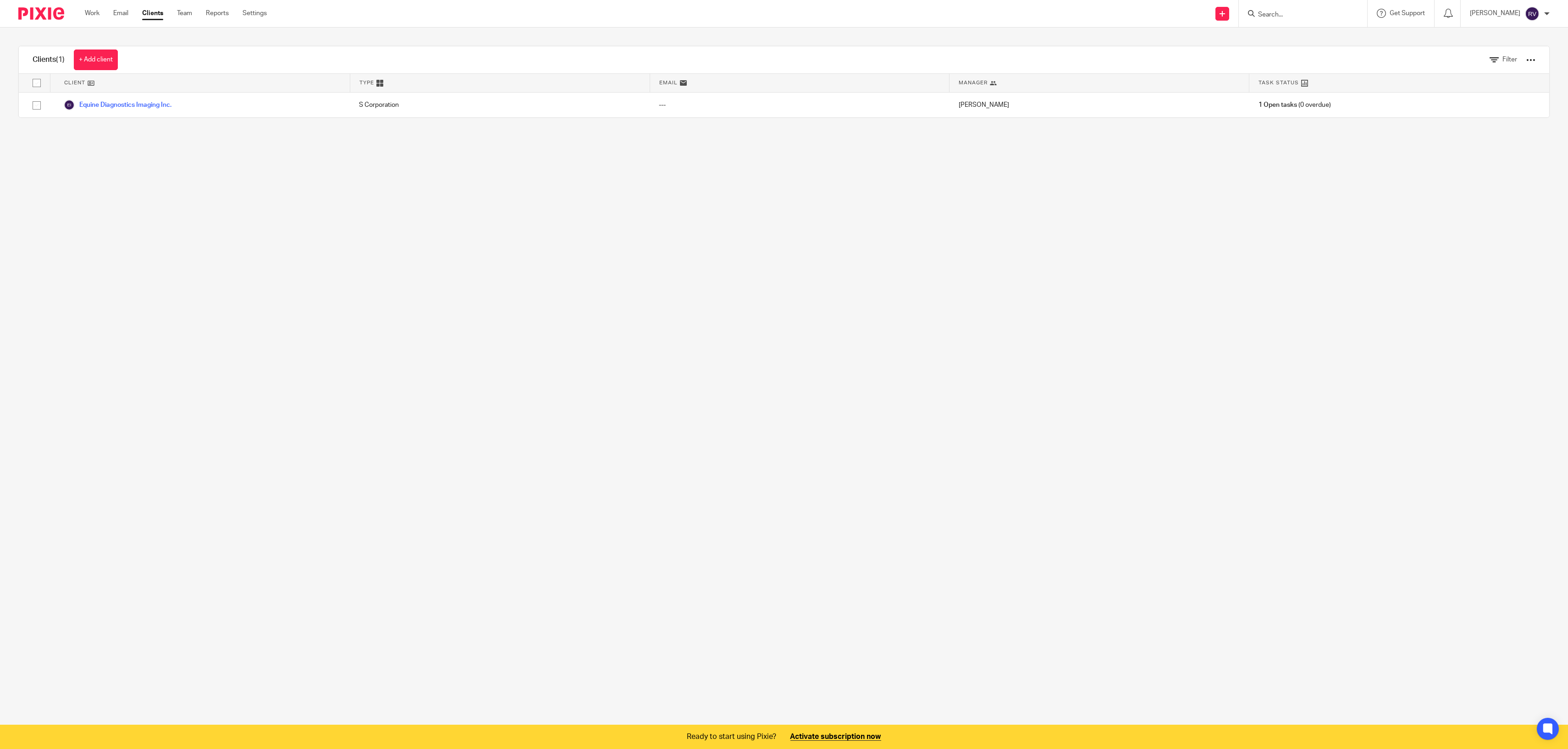
drag, startPoint x: 1100, startPoint y: 151, endPoint x: 1040, endPoint y: 157, distance: 60.3
click at [1099, 153] on main "Clients (1) + Add client Filter Client Type Email Manager Task Status Equine Di…" at bounding box center [784, 374] width 1568 height 749
click at [100, 15] on link "Work" at bounding box center [92, 14] width 14 height 10
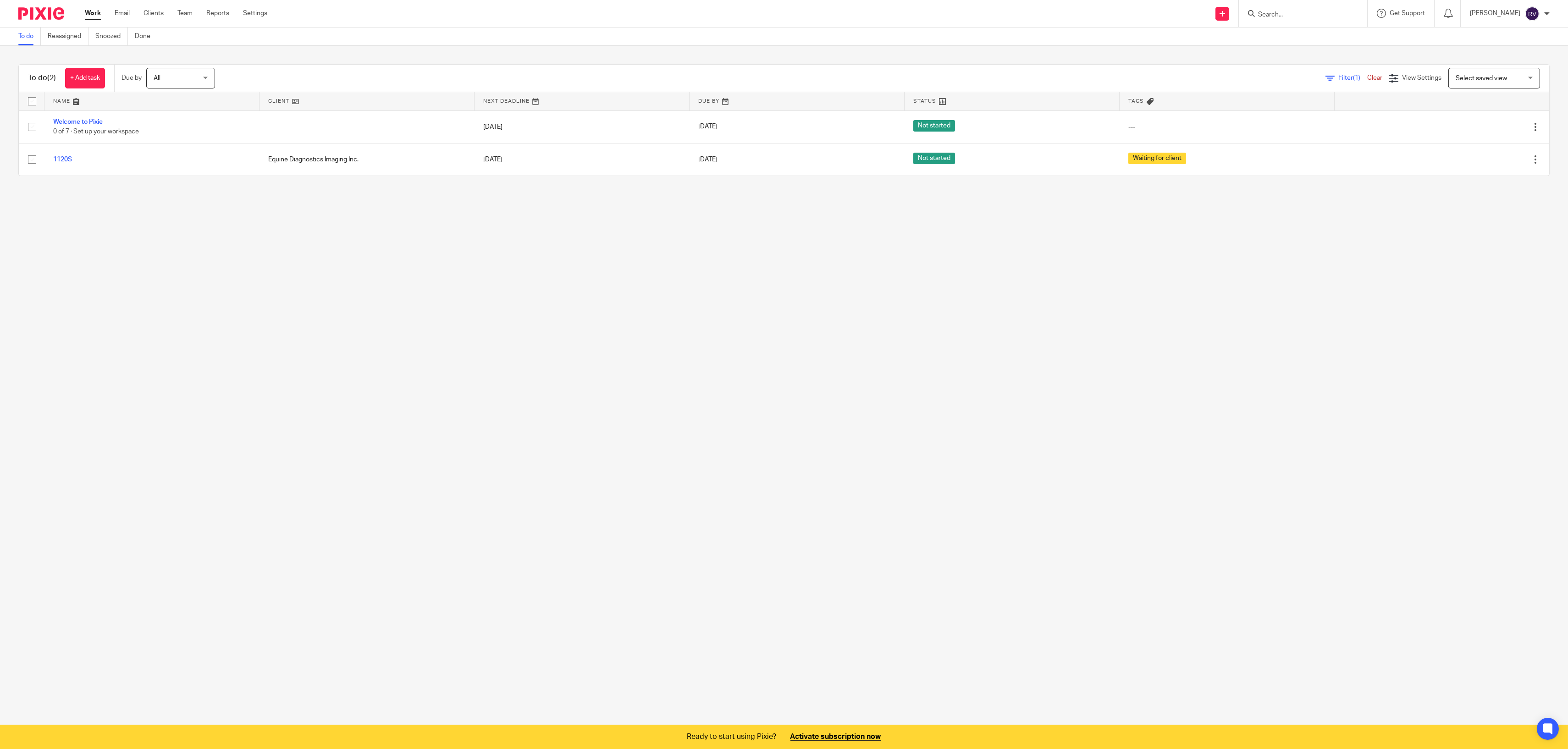
click at [776, 264] on main "To do Reassigned Snoozed Done To do (2) + Add task Due by All All [DATE] [DATE]…" at bounding box center [784, 374] width 1568 height 749
